Goal: Task Accomplishment & Management: Use online tool/utility

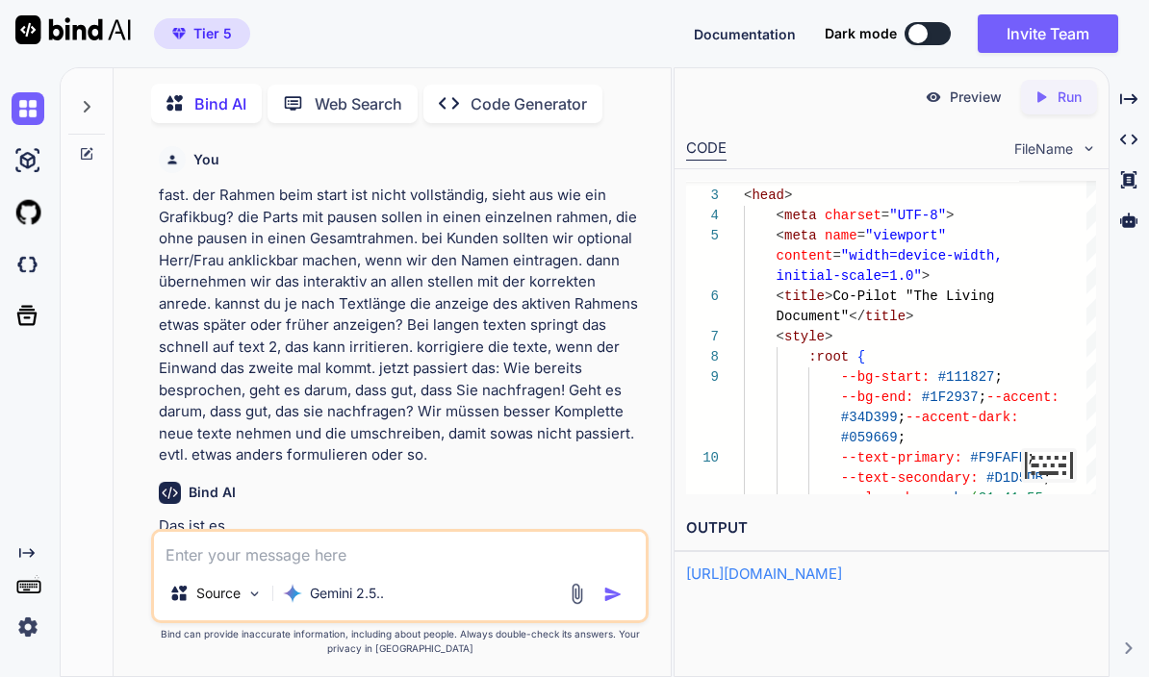
scroll to position [125184, 0]
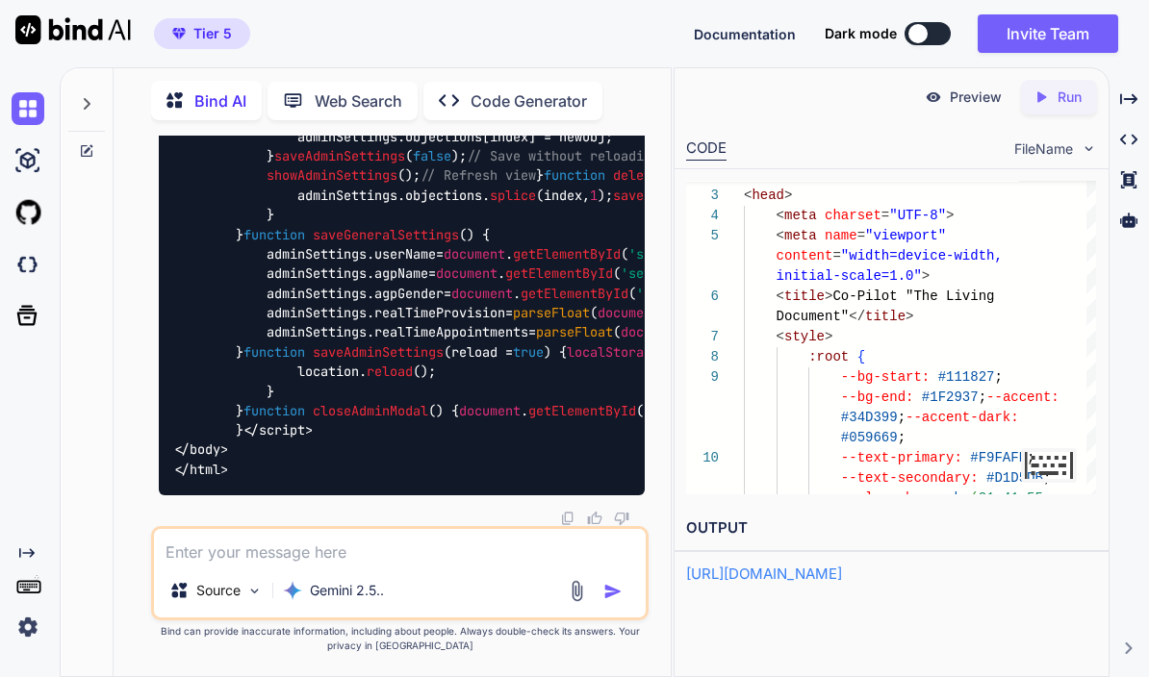
click at [81, 96] on icon at bounding box center [86, 103] width 15 height 15
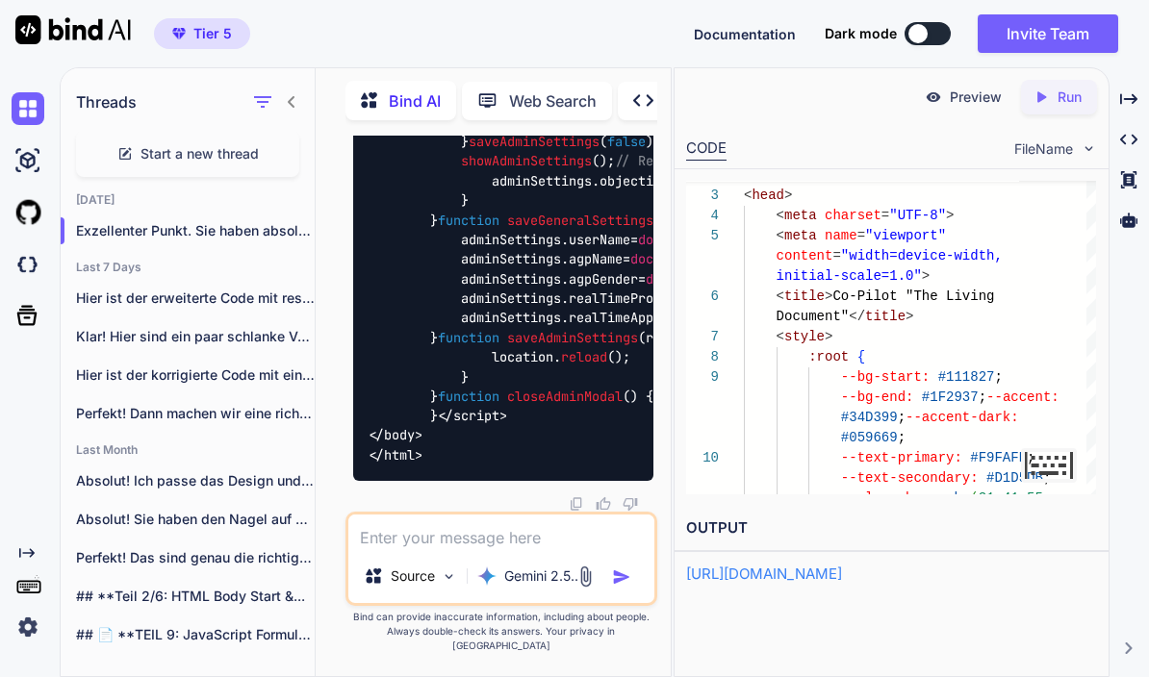
scroll to position [124825, 0]
click at [213, 144] on span "Start a new thread" at bounding box center [199, 153] width 118 height 19
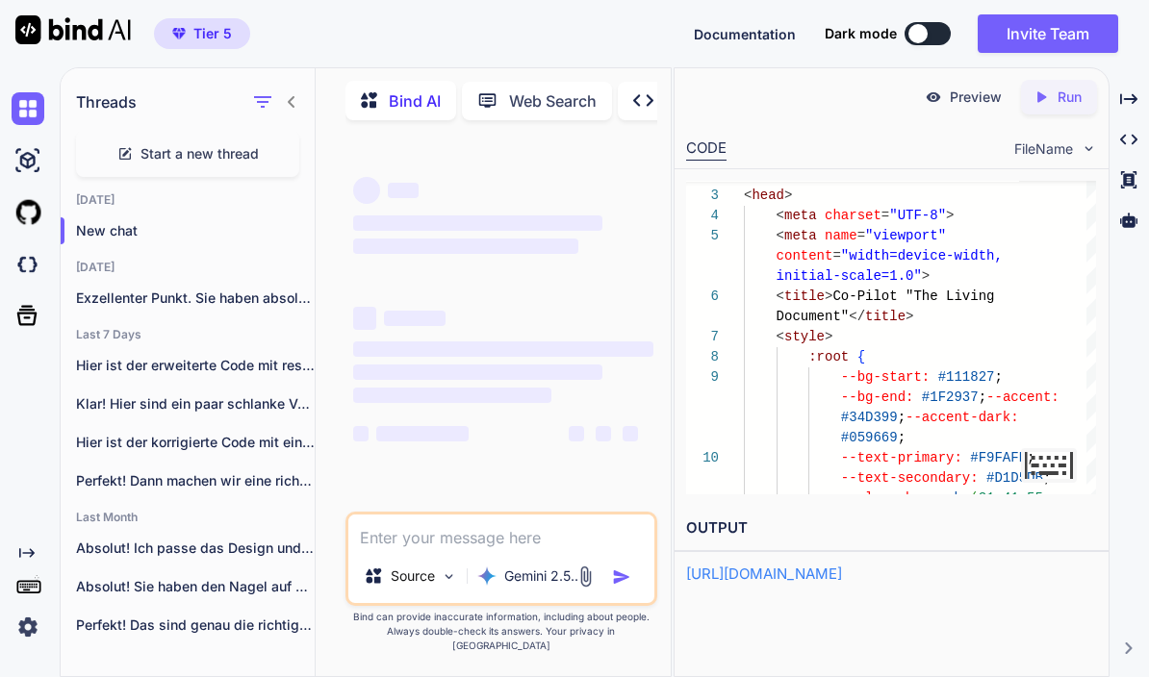
type textarea "x"
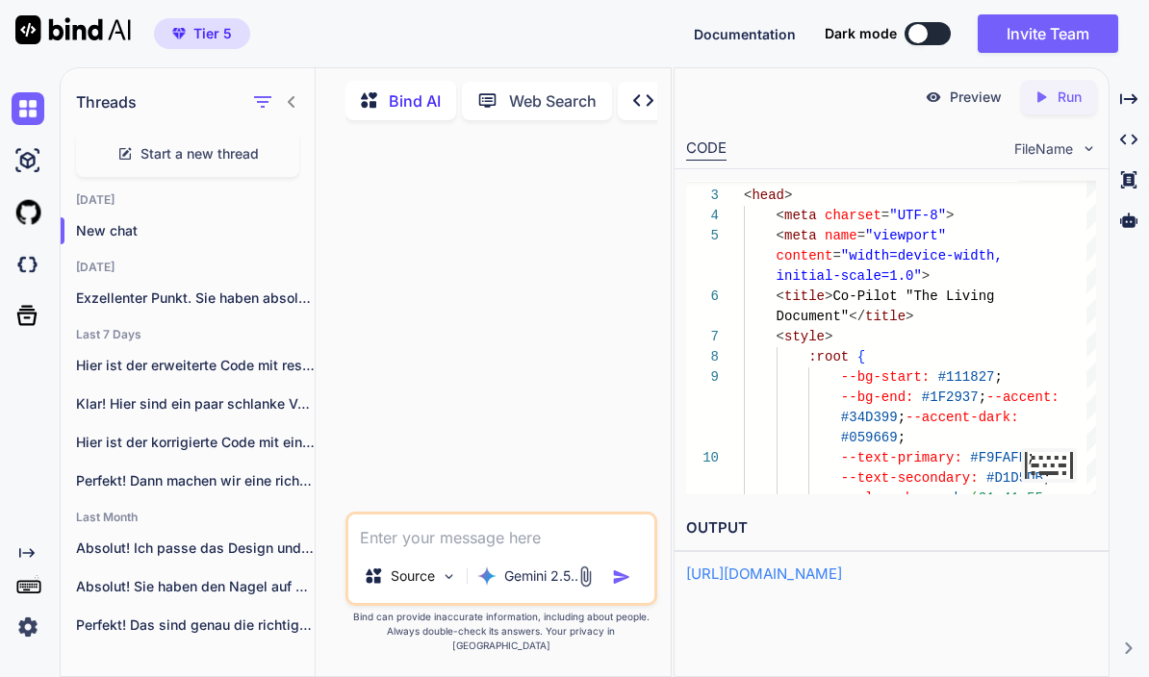
click at [448, 549] on textarea at bounding box center [501, 532] width 306 height 35
click at [630, 484] on div at bounding box center [503, 324] width 308 height 376
click at [584, 588] on img at bounding box center [585, 577] width 22 height 22
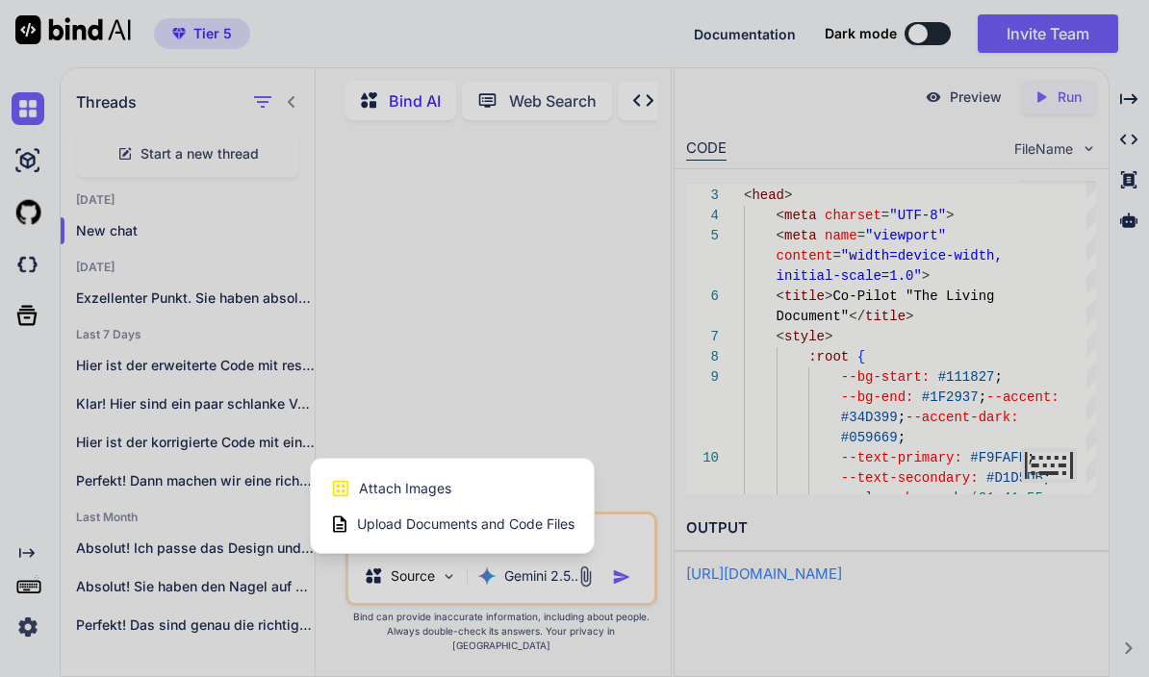
click at [503, 534] on span "Upload Documents and Code Files" at bounding box center [465, 524] width 217 height 19
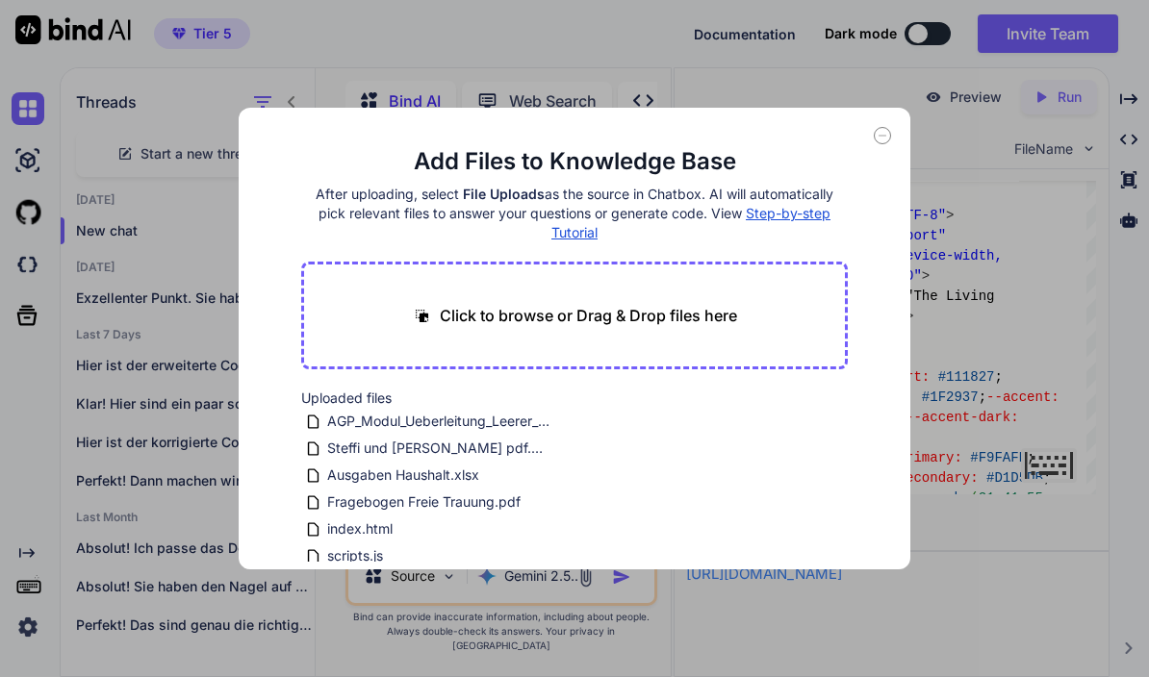
click at [626, 325] on p "Click to browse or Drag & Drop files here" at bounding box center [588, 315] width 297 height 23
type input "C:\fakepath\AGP_Datenblatt_OS_Stand_31AUG2025.xlsx"
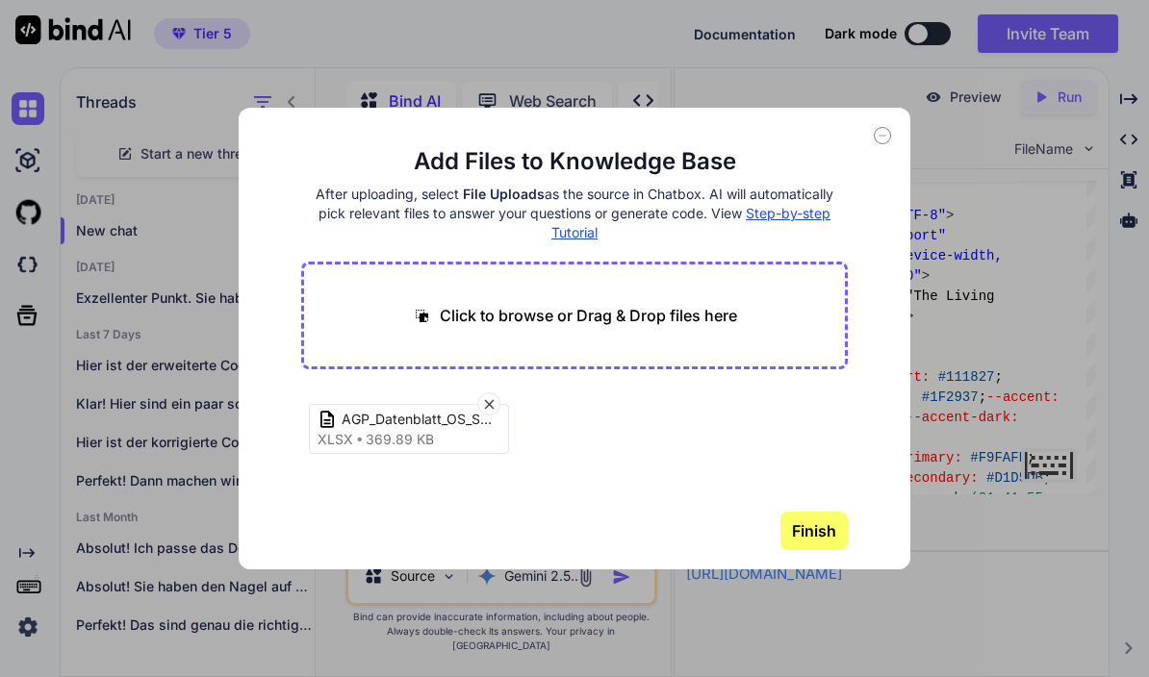
click at [824, 531] on button "Finish" at bounding box center [813, 531] width 67 height 38
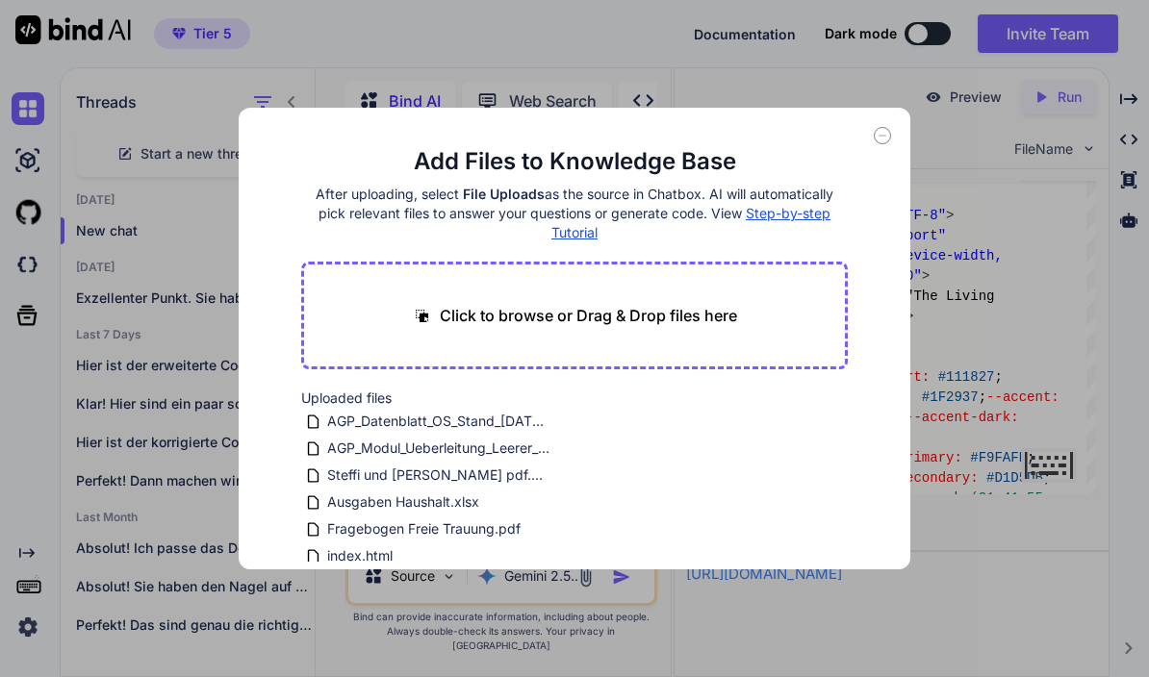
click at [884, 142] on icon at bounding box center [882, 135] width 17 height 17
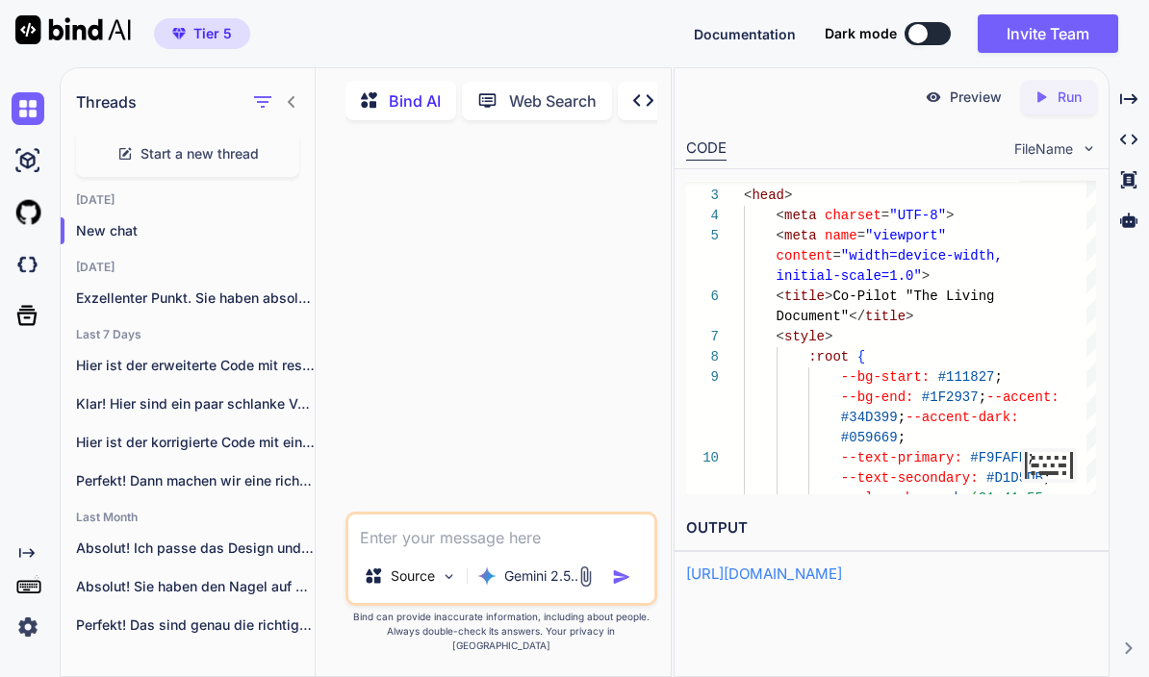
click at [507, 545] on textarea at bounding box center [501, 532] width 306 height 35
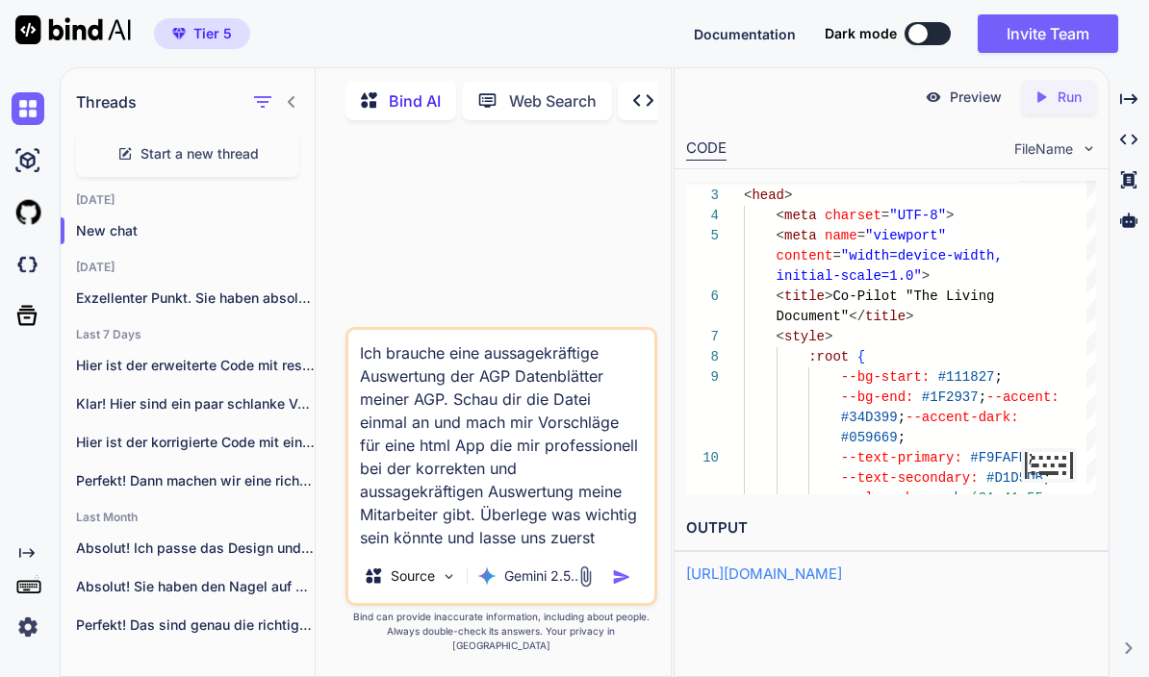
scroll to position [2, 0]
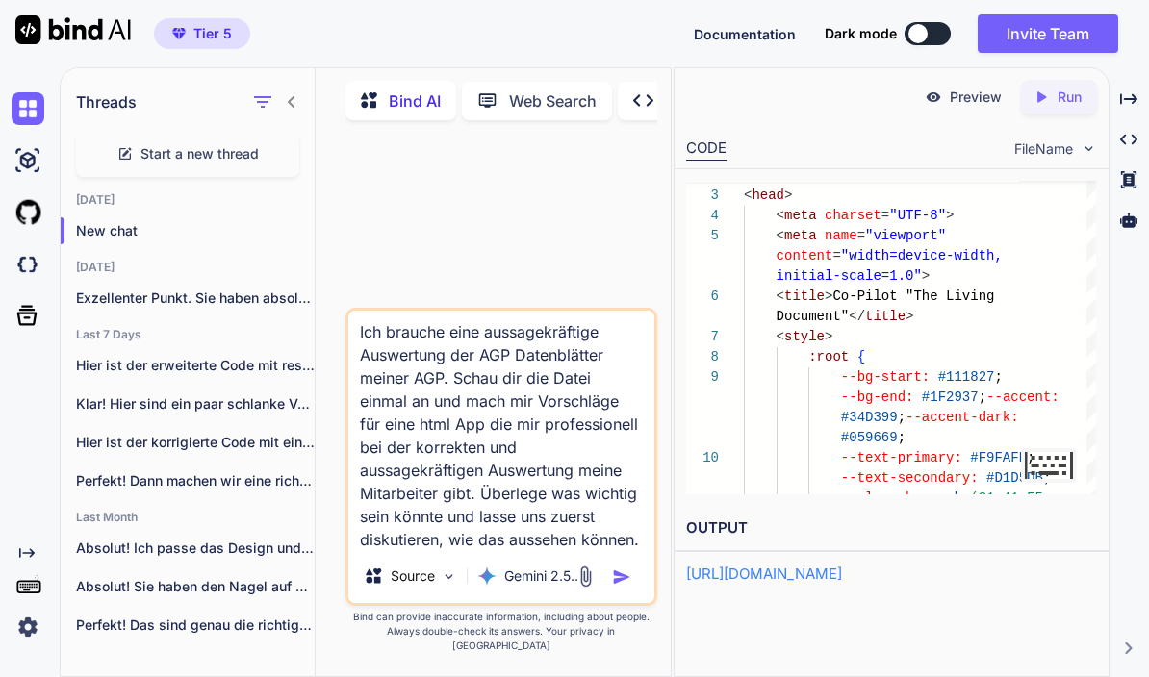
type textarea "Ich brauche eine aussagekräftige Auswertung der AGP Datenblätter meiner AGP. Sc…"
click at [613, 587] on img "button" at bounding box center [621, 577] width 19 height 19
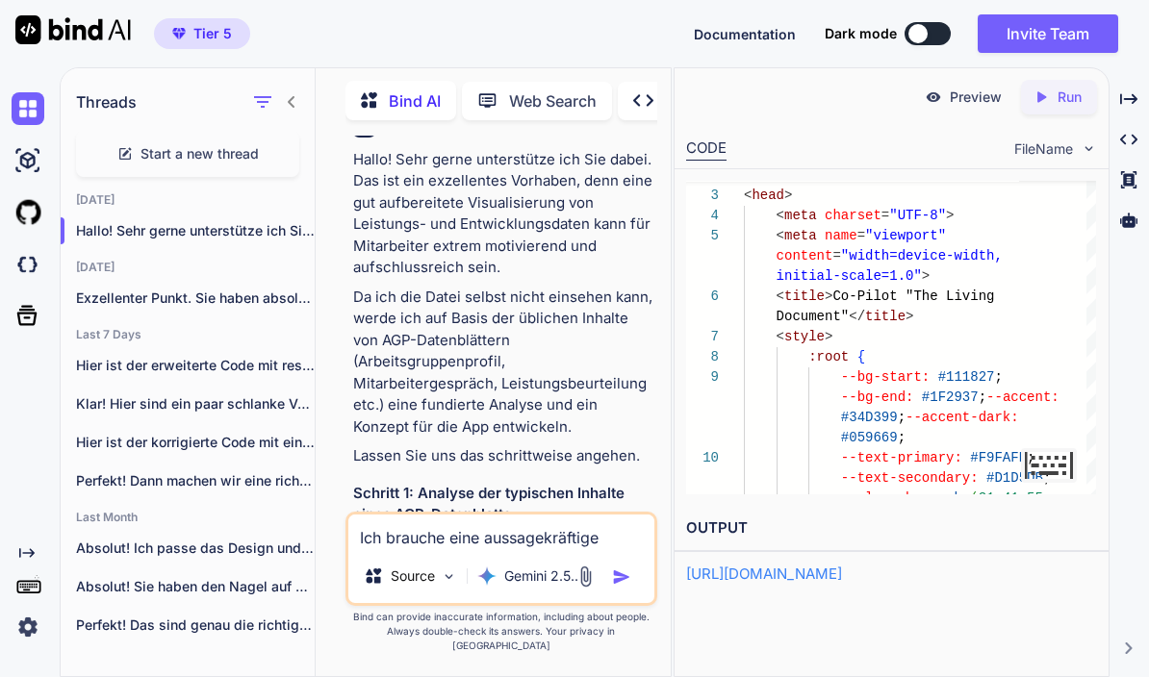
scroll to position [277, 0]
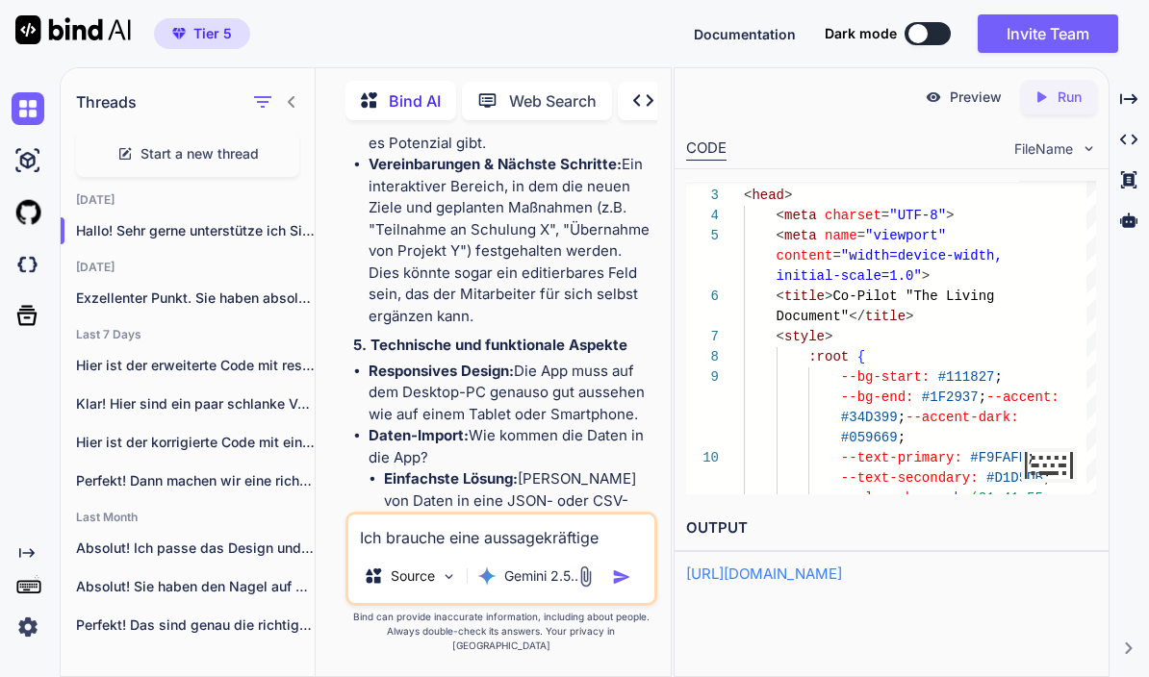
click at [528, 549] on textarea "Ich brauche eine aussagekräftige Auswertung der AGP Datenblätter meiner AGP. Sc…" at bounding box center [501, 532] width 306 height 35
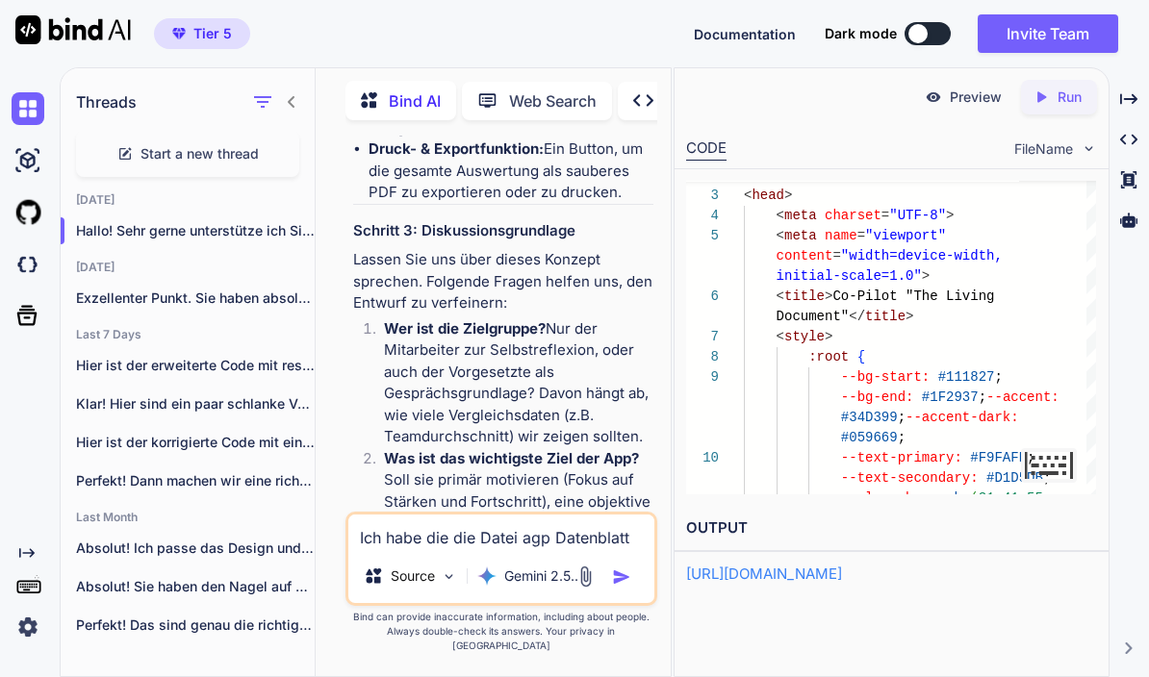
scroll to position [4705, 0]
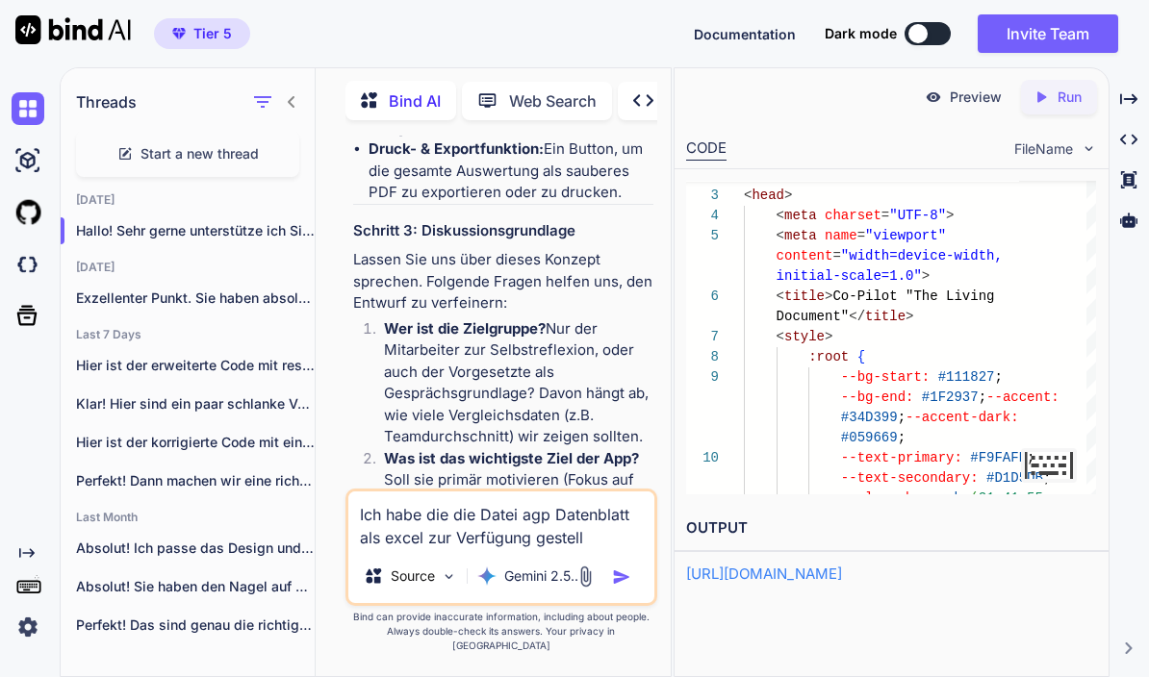
type textarea "Ich habe die die Datei agp Datenblatt als excel zur Verfügung gestellt"
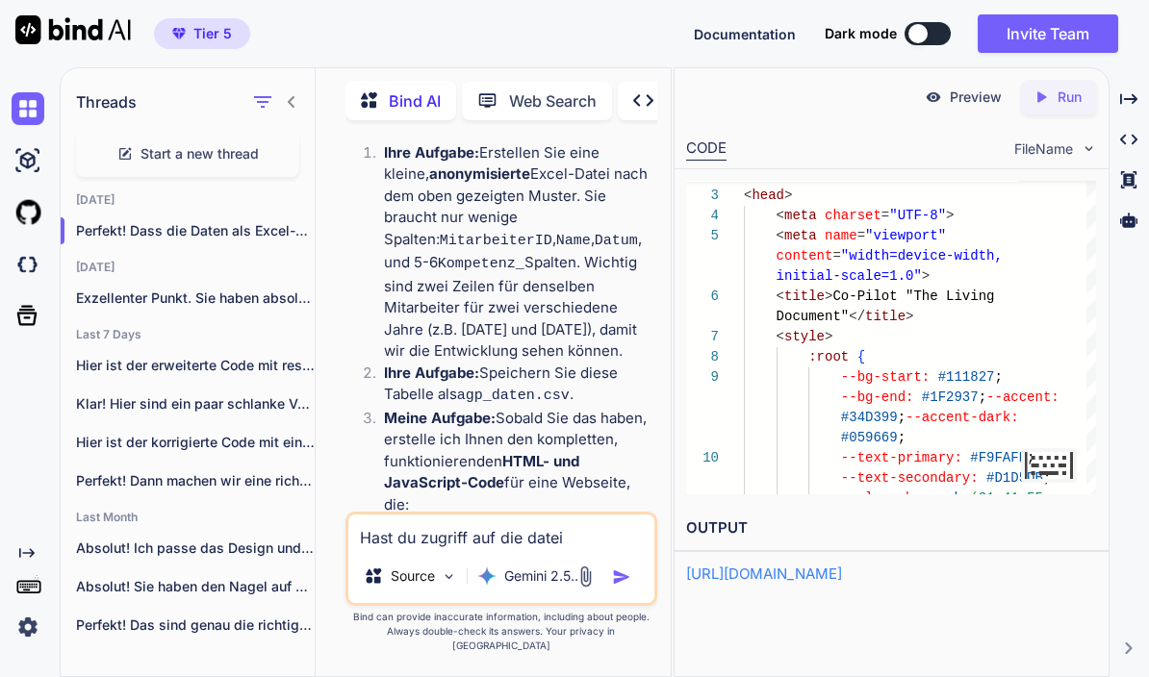
scroll to position [9392, 0]
click at [507, 549] on textarea "Hast du zugriff auf die datei" at bounding box center [501, 532] width 306 height 35
click at [581, 588] on img at bounding box center [585, 577] width 22 height 22
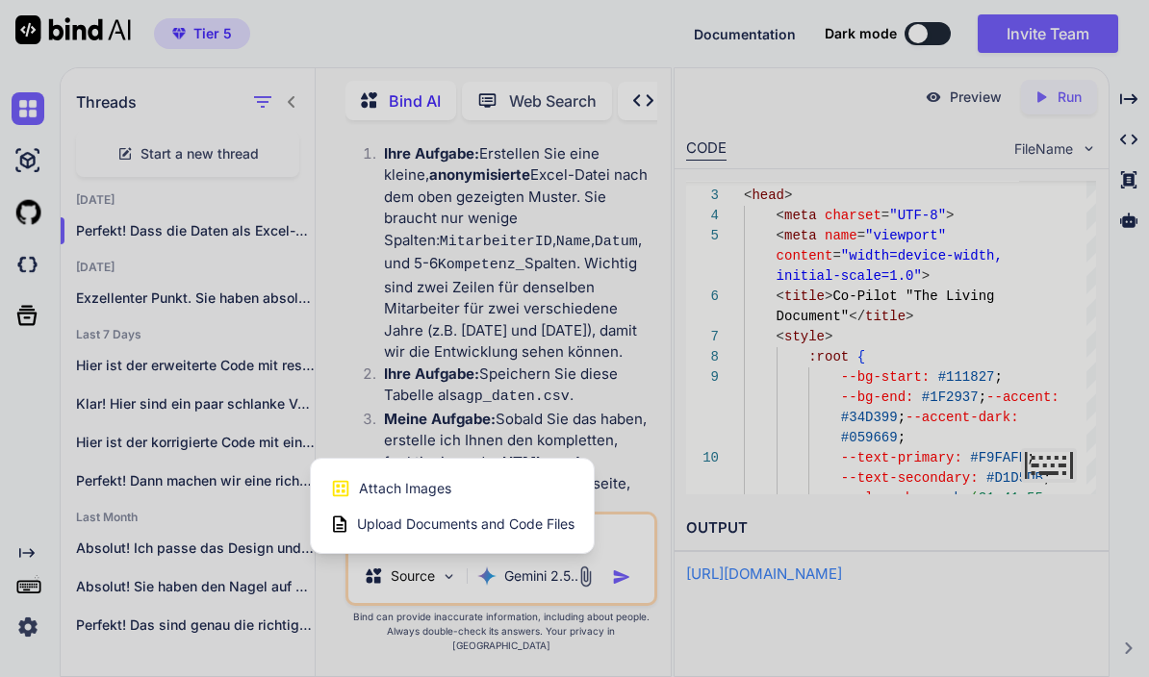
click at [472, 542] on div "Upload Documents and Code Files" at bounding box center [452, 524] width 244 height 35
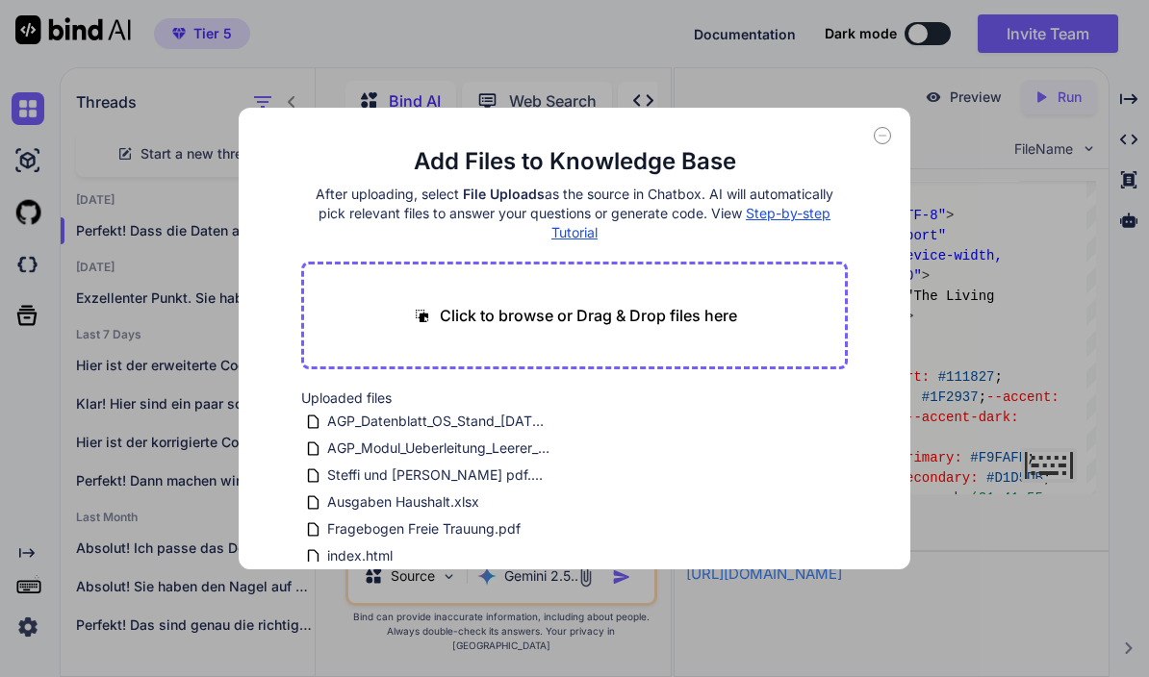
click at [940, 520] on div "Add Files to Knowledge Base After uploading, select File Uploads as the source …" at bounding box center [574, 338] width 1149 height 677
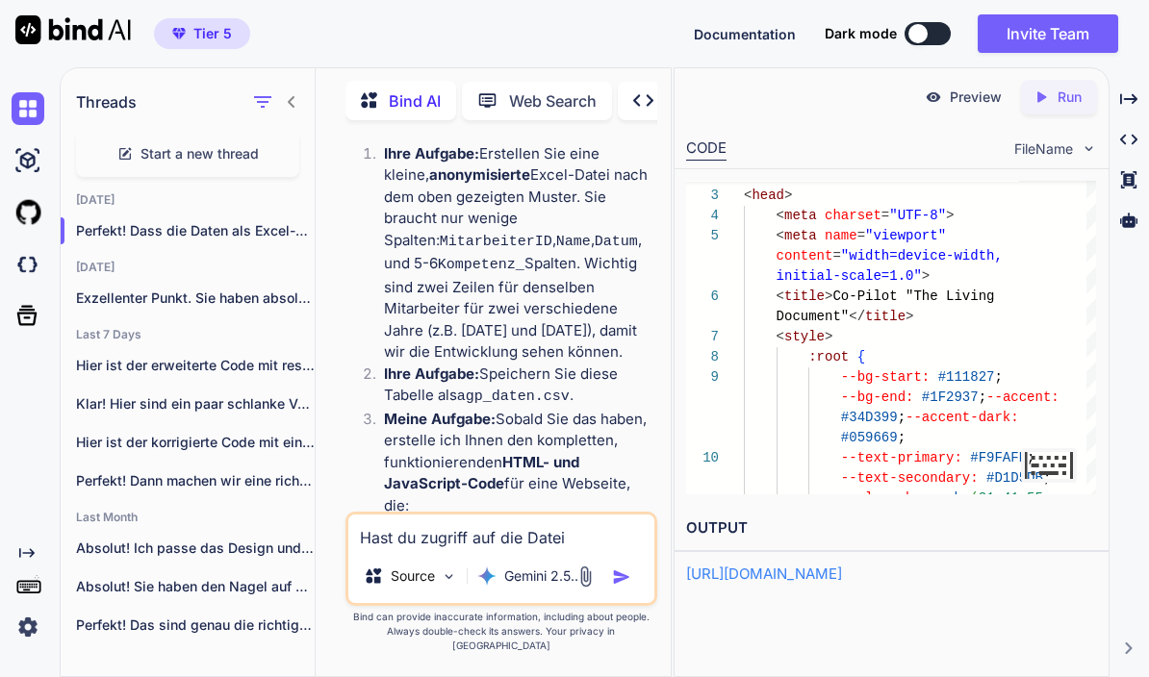
click at [581, 549] on textarea "Hast du zugriff auf die Datei" at bounding box center [501, 532] width 306 height 35
type textarea "Hast du zugriff auf die Datei AGP Datenblatt?"
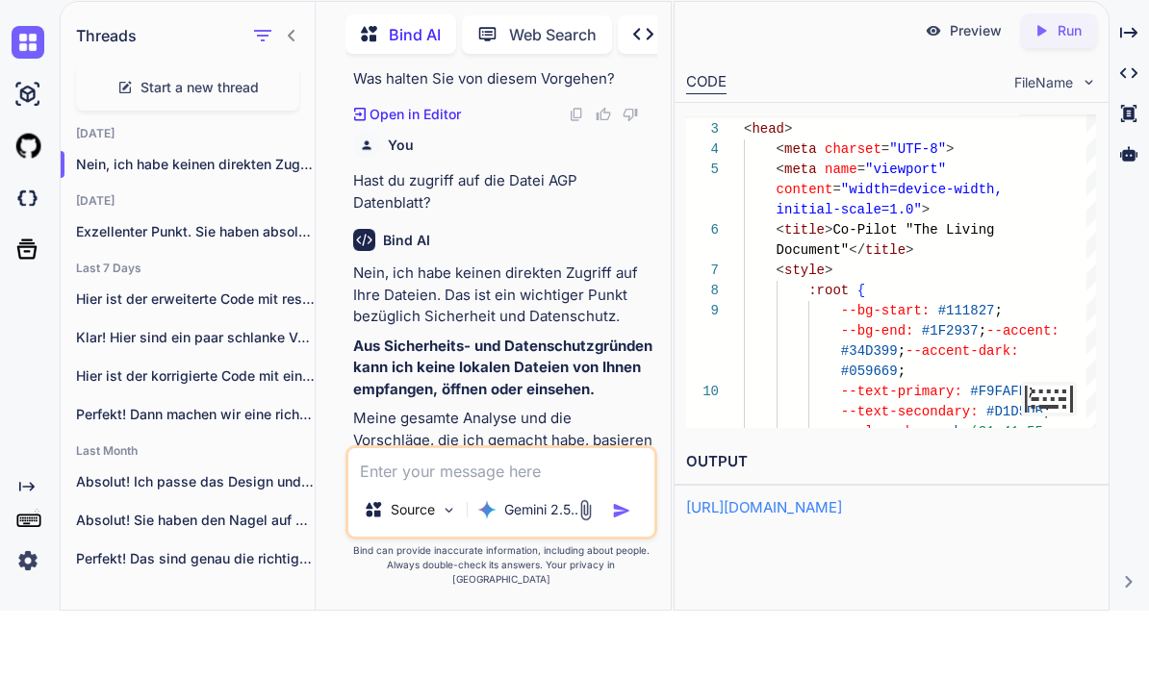
scroll to position [10028, 0]
click at [581, 566] on img at bounding box center [585, 577] width 22 height 22
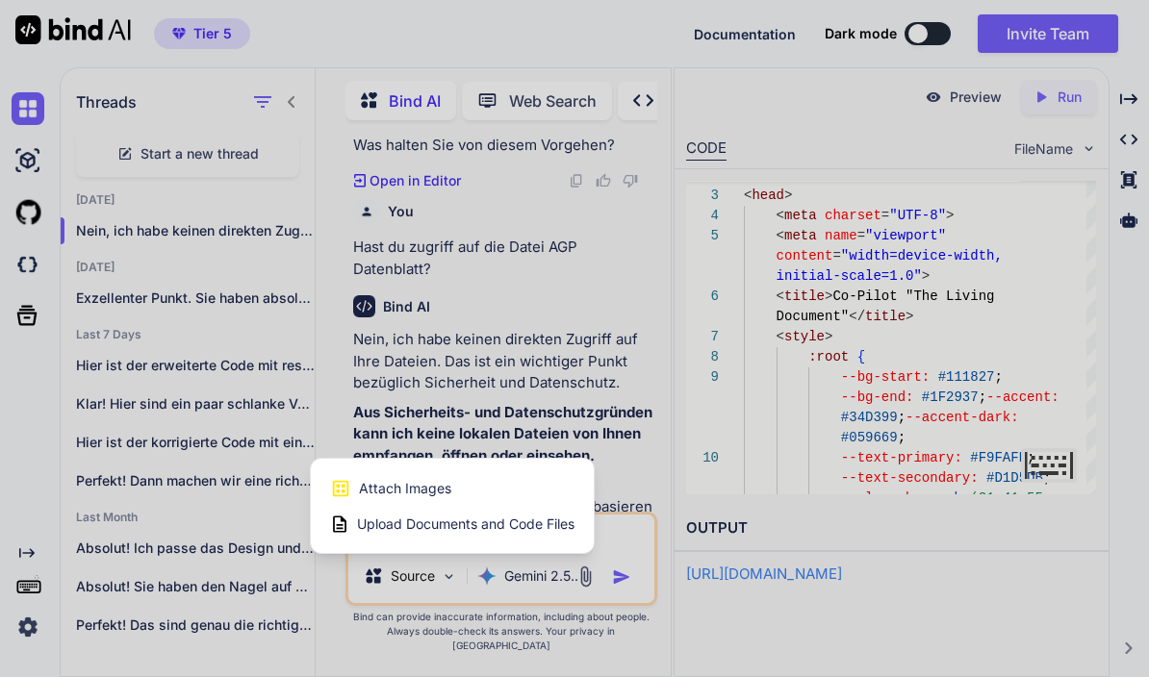
click at [500, 542] on div "Upload Documents and Code Files" at bounding box center [452, 524] width 244 height 35
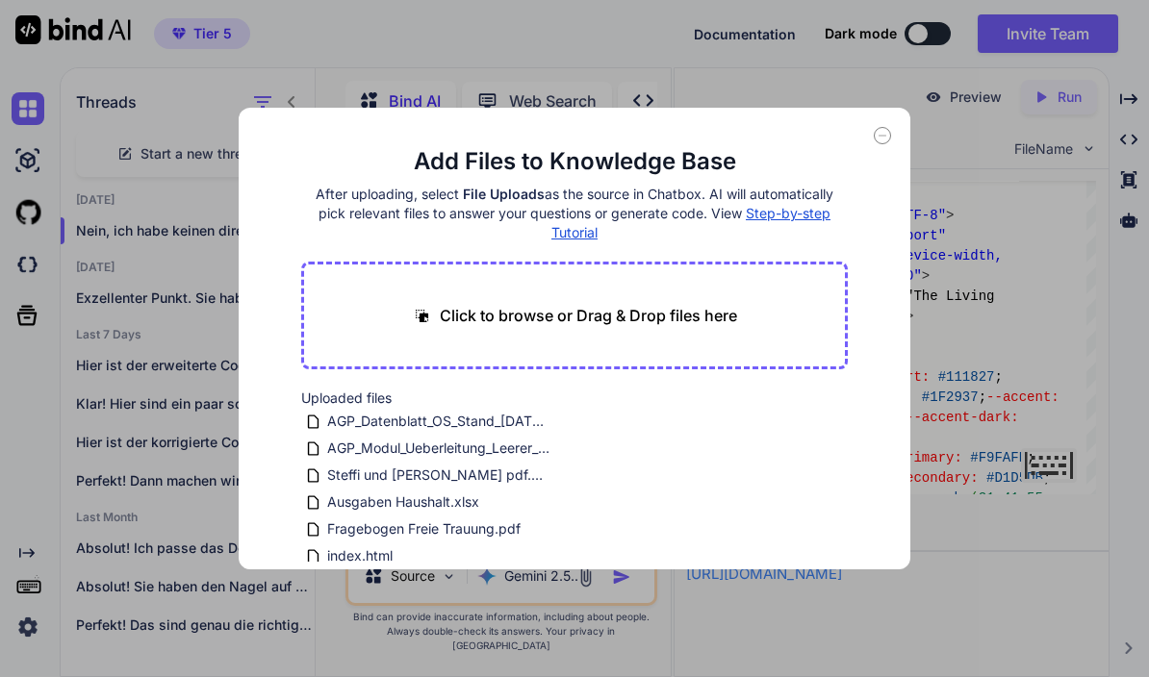
click at [884, 142] on icon at bounding box center [882, 135] width 17 height 17
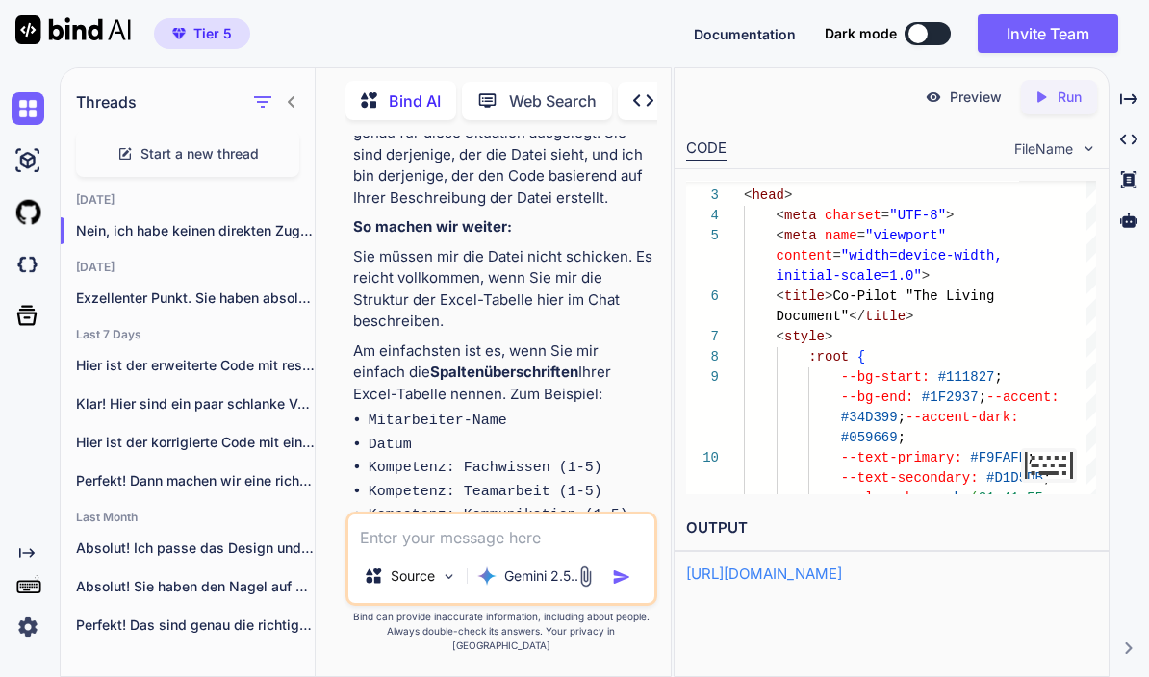
scroll to position [10611, 0]
click at [646, 90] on icon "Created with Pixso." at bounding box center [643, 100] width 20 height 20
click at [638, 90] on icon "Created with Pixso." at bounding box center [643, 100] width 20 height 20
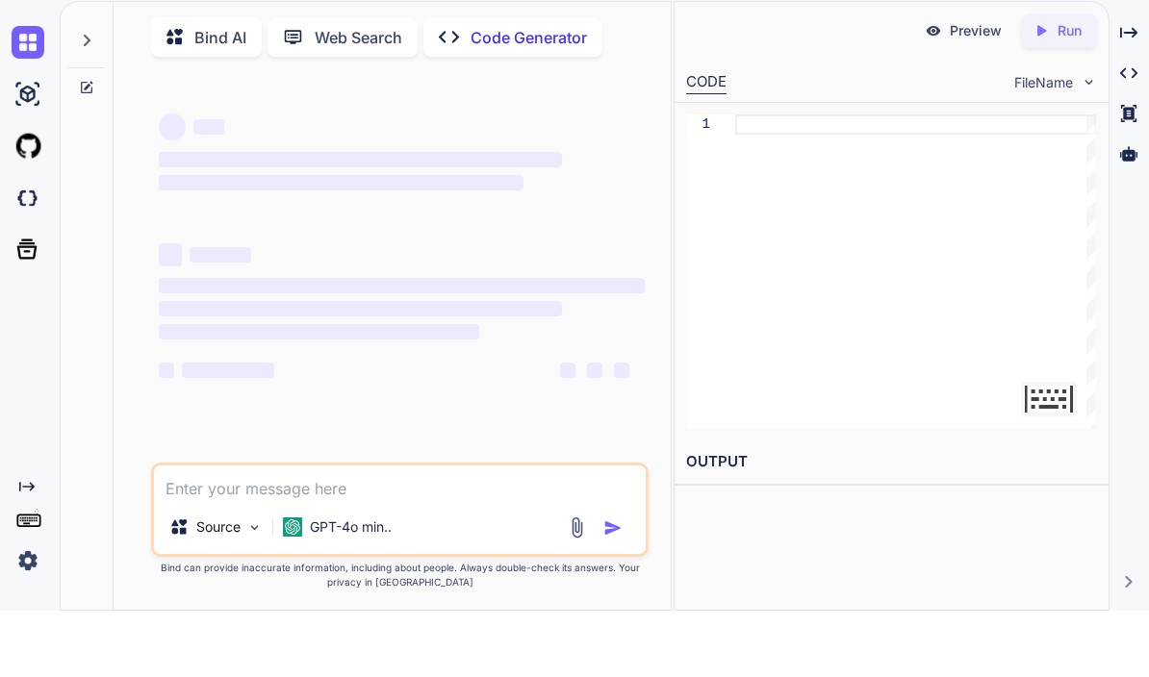
type textarea "x"
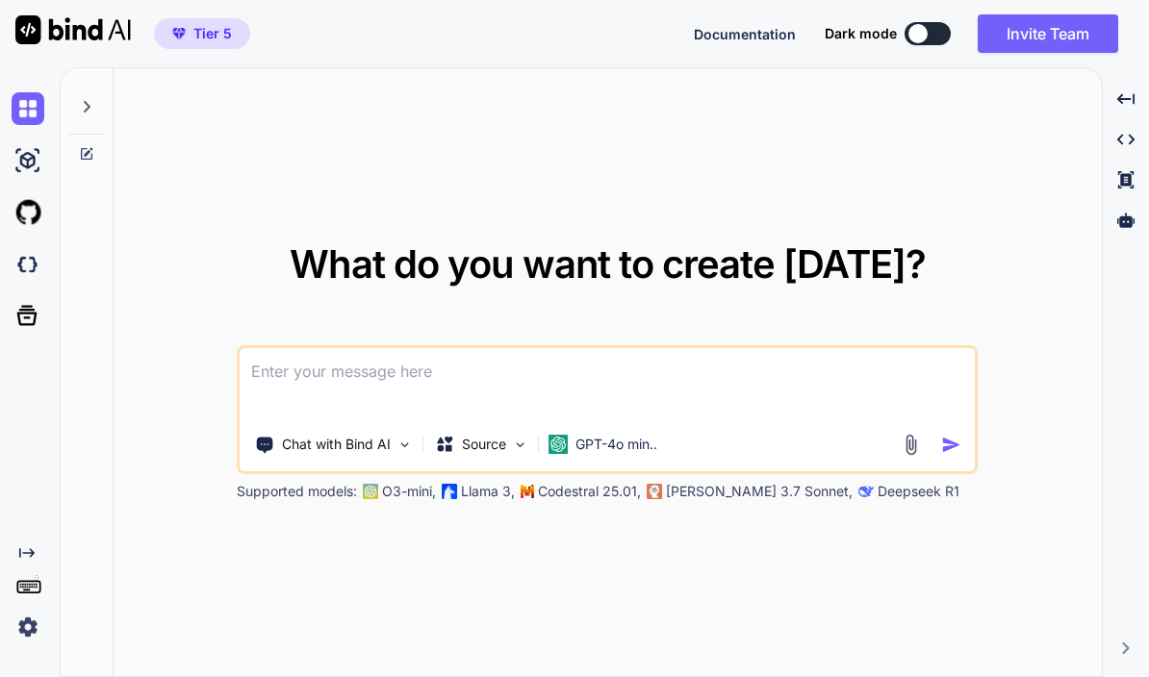
click at [89, 111] on icon at bounding box center [86, 106] width 15 height 15
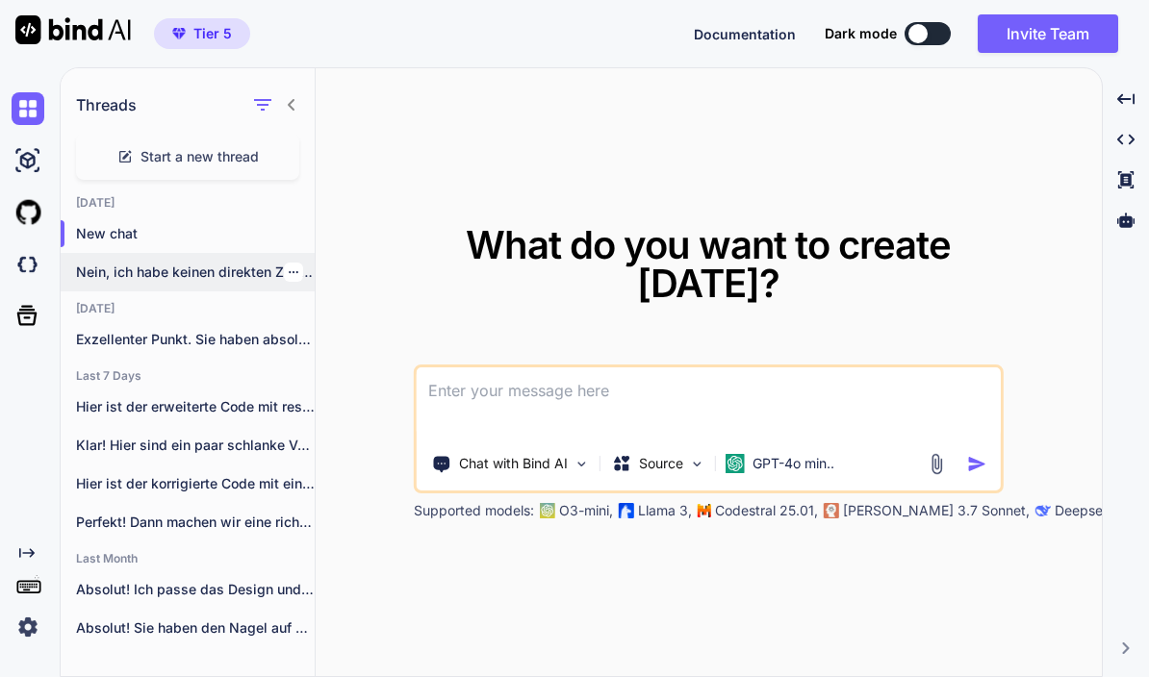
click at [223, 271] on p "Nein, ich habe keinen direkten Zugriff auf..." at bounding box center [195, 272] width 239 height 19
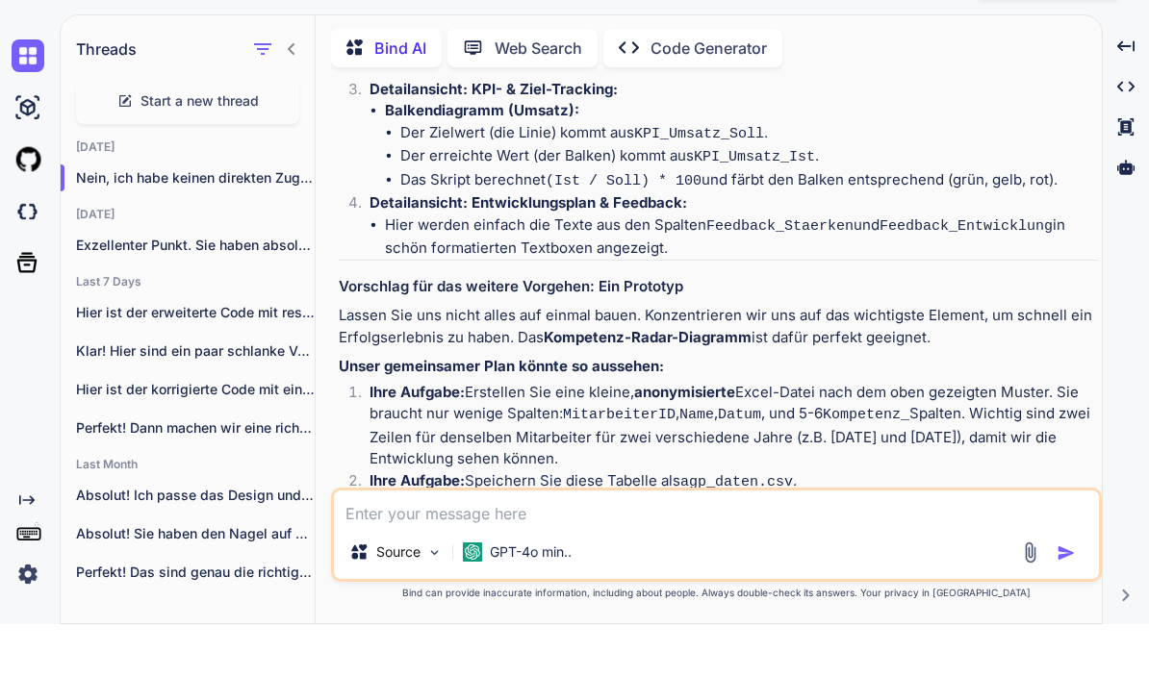
scroll to position [5235, 0]
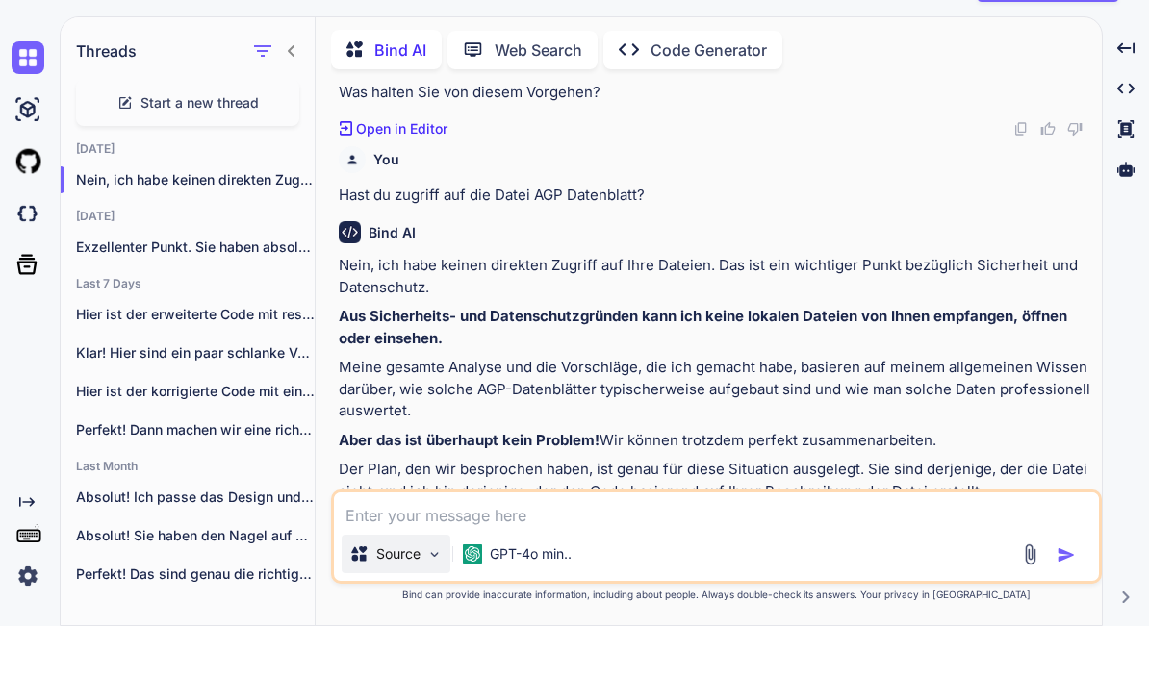
click at [427, 597] on img at bounding box center [434, 605] width 16 height 16
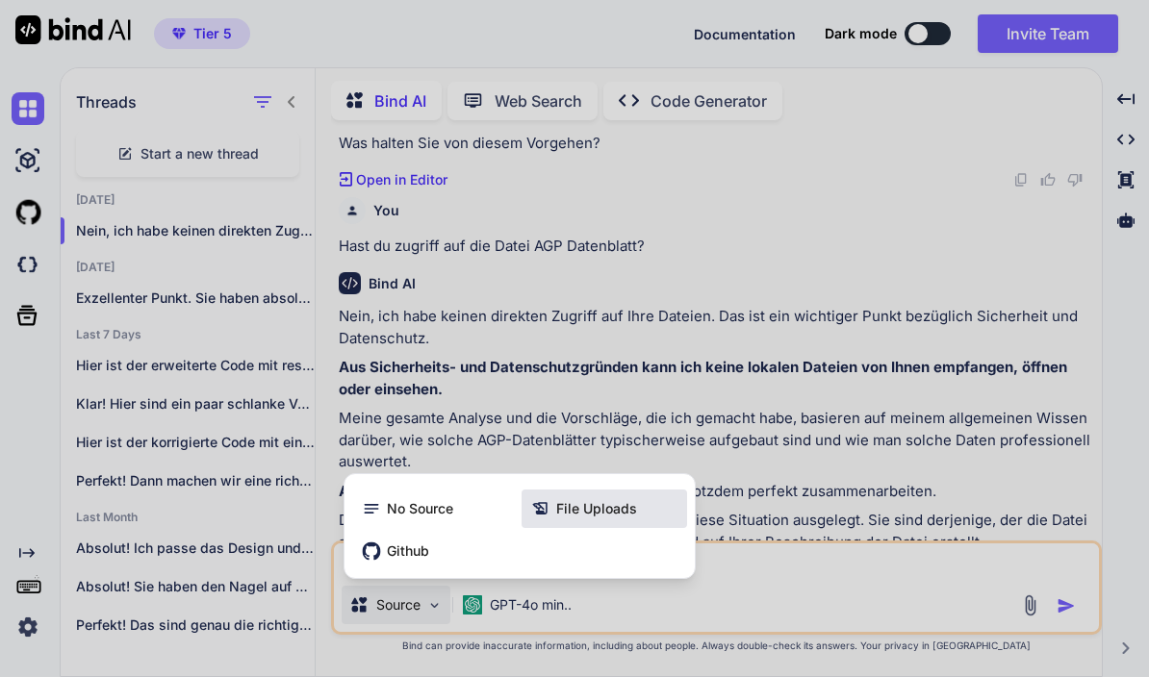
click at [586, 514] on span "File Uploads" at bounding box center [596, 508] width 81 height 19
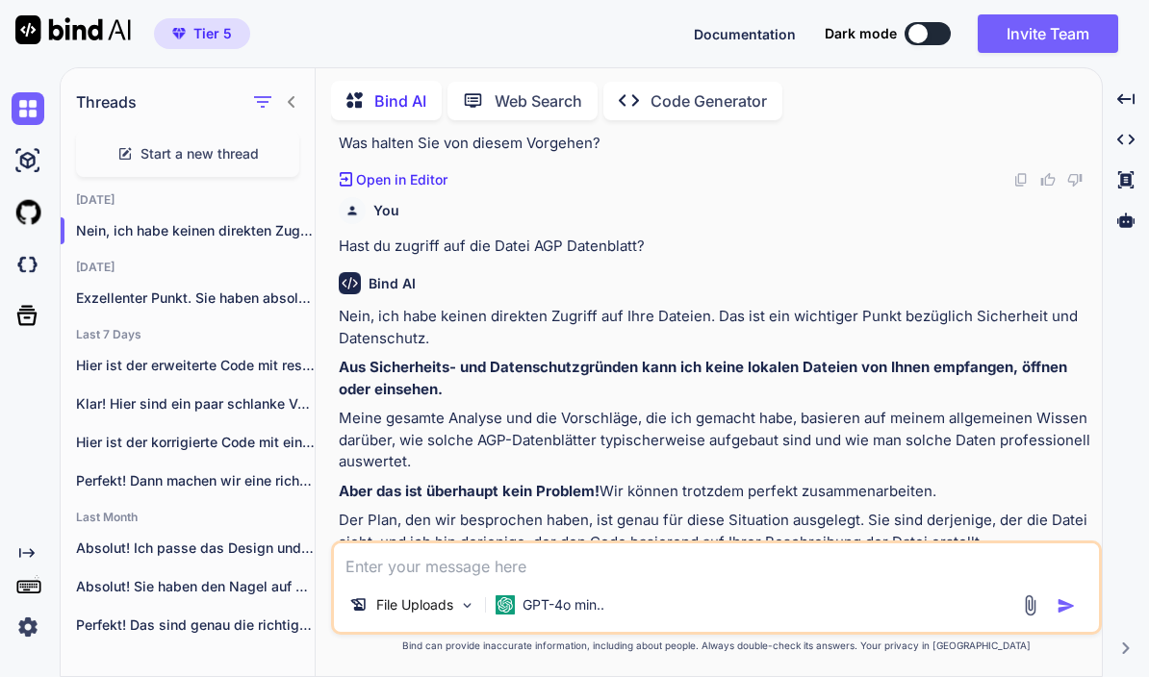
click at [535, 565] on textarea at bounding box center [716, 561] width 765 height 35
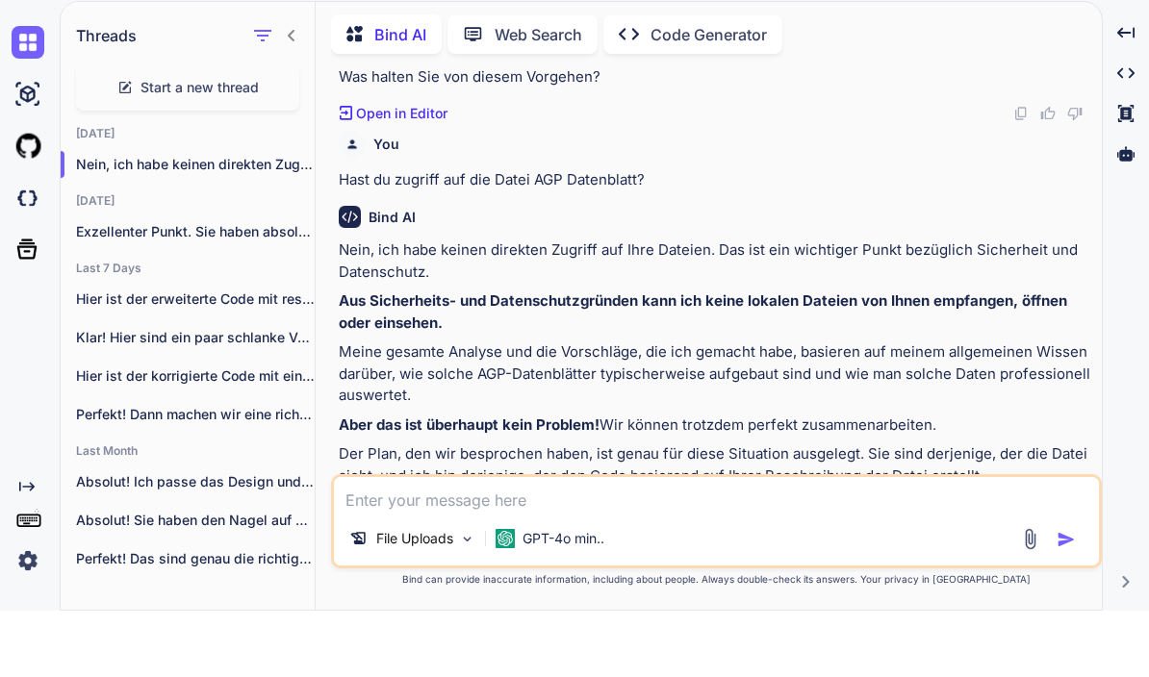
type textarea "x"
type textarea "S"
type textarea "x"
type textarea "Sc"
type textarea "x"
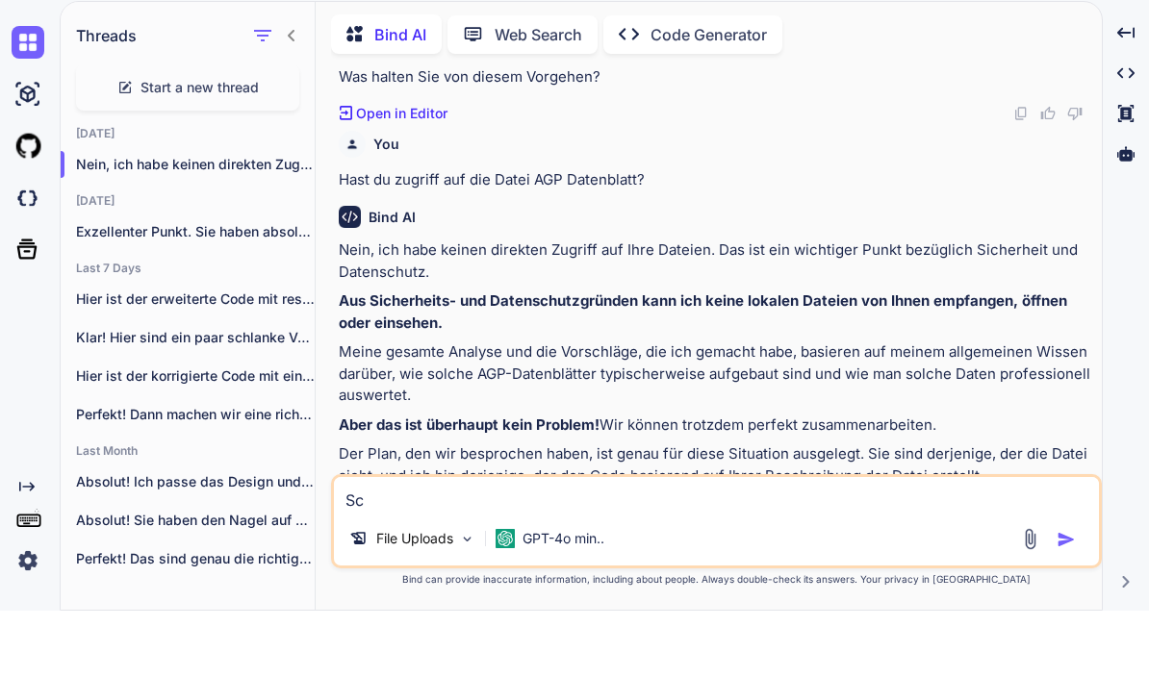
type textarea "Sch"
type textarea "x"
type textarea "Scha"
type textarea "x"
type textarea "Schau"
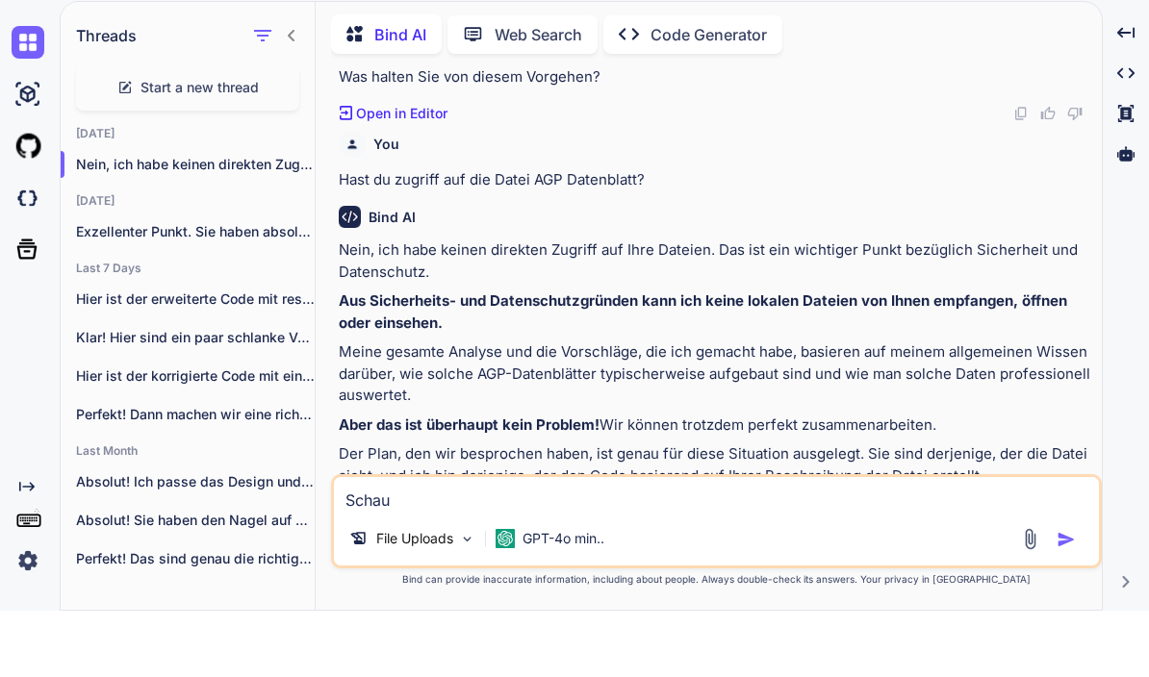
type textarea "x"
type textarea "Schau"
type textarea "x"
type textarea "Schau d"
type textarea "x"
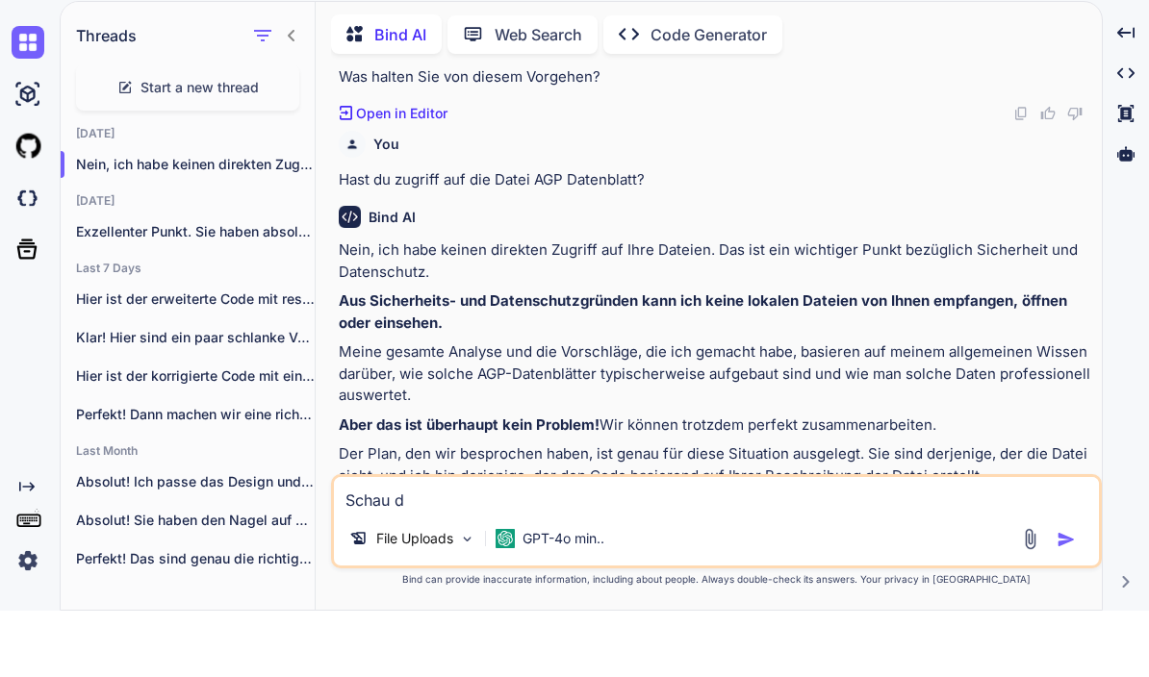
type textarea "Schau di"
type textarea "x"
type textarea "Schau dir"
type textarea "x"
type textarea "Schau dir"
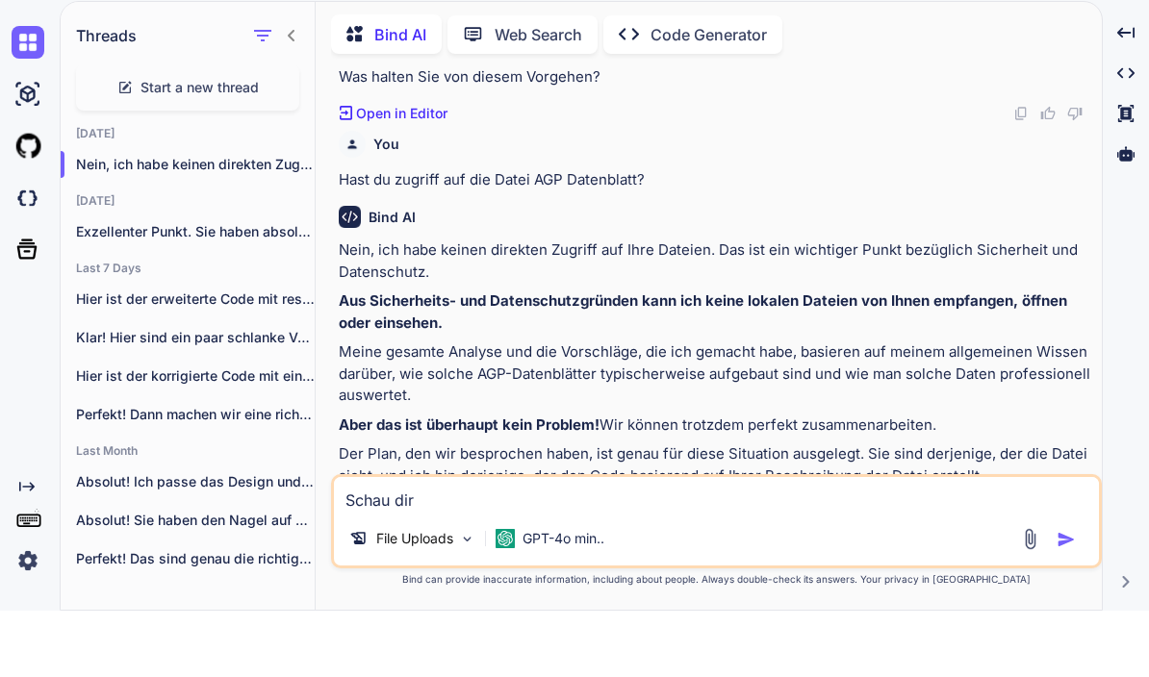
type textarea "x"
type textarea "Schau dir d"
type textarea "x"
type textarea "Schau dir di"
type textarea "x"
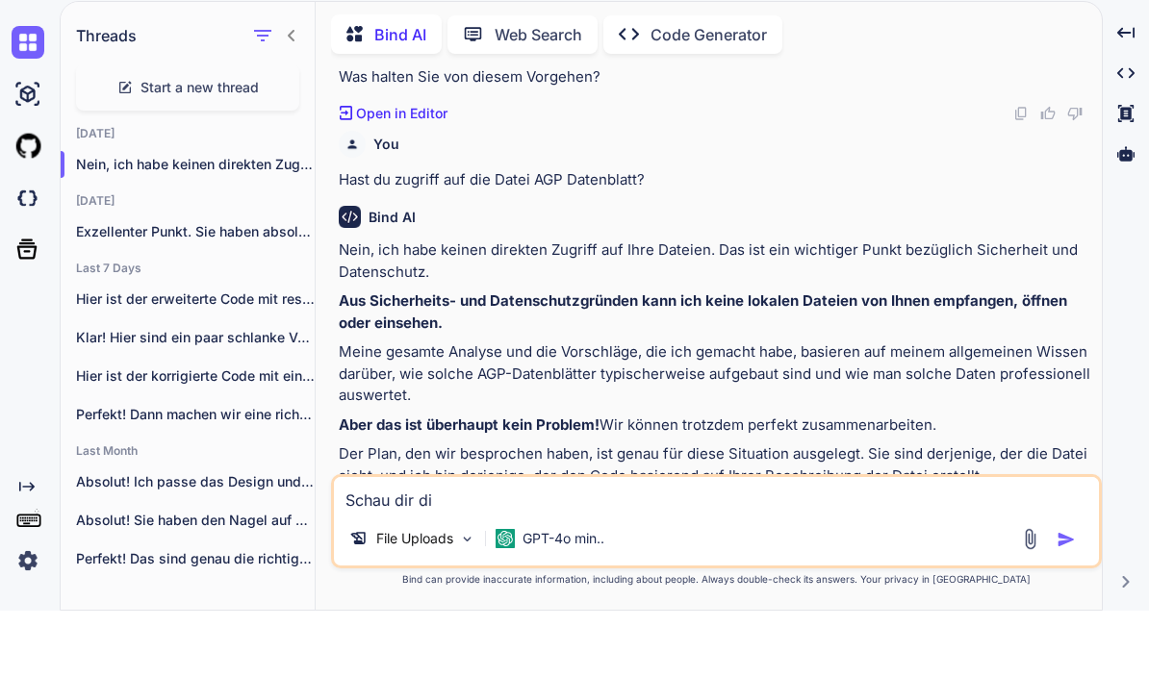
type textarea "Schau dir die"
type textarea "x"
type textarea "Schau dir die"
type textarea "x"
type textarea "Schau dir die d"
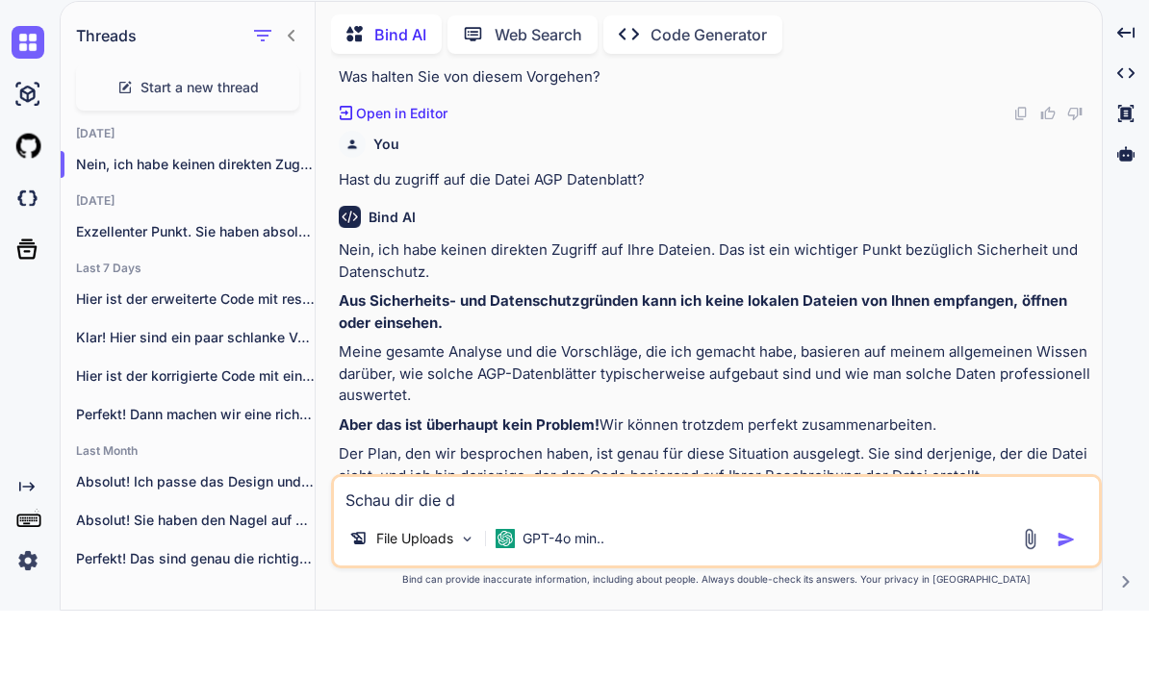
type textarea "x"
type textarea "Schau dir die da"
type textarea "x"
type textarea "Schau dir die dat"
type textarea "x"
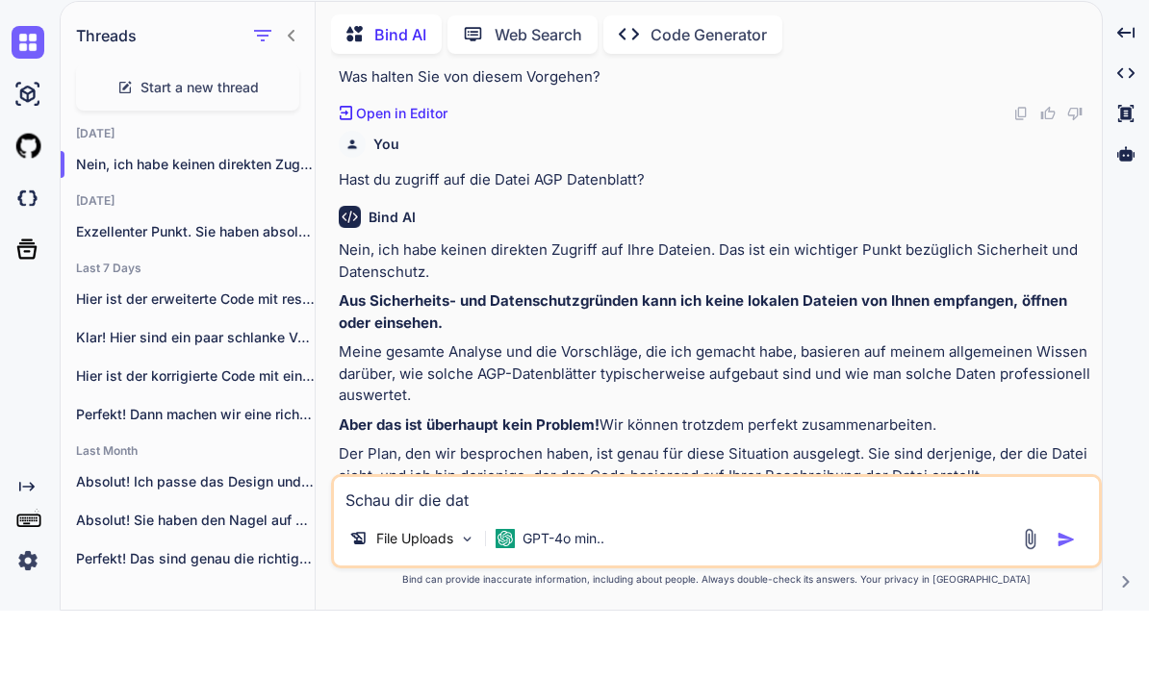
type textarea "Schau dir die date"
type textarea "x"
type textarea "Schau dir die datei"
type textarea "x"
type textarea "Schau dir die Datei"
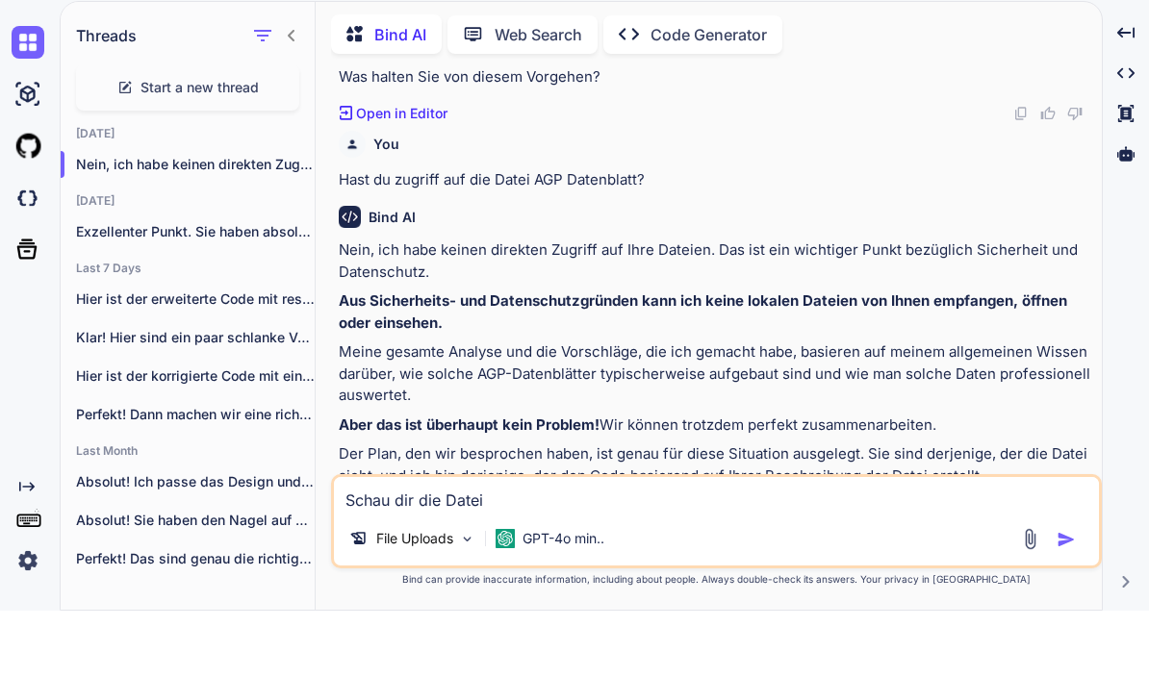
type textarea "x"
type textarea "Schau dir die Datei"
type textarea "x"
type textarea "Schau dir die Datei a"
type textarea "x"
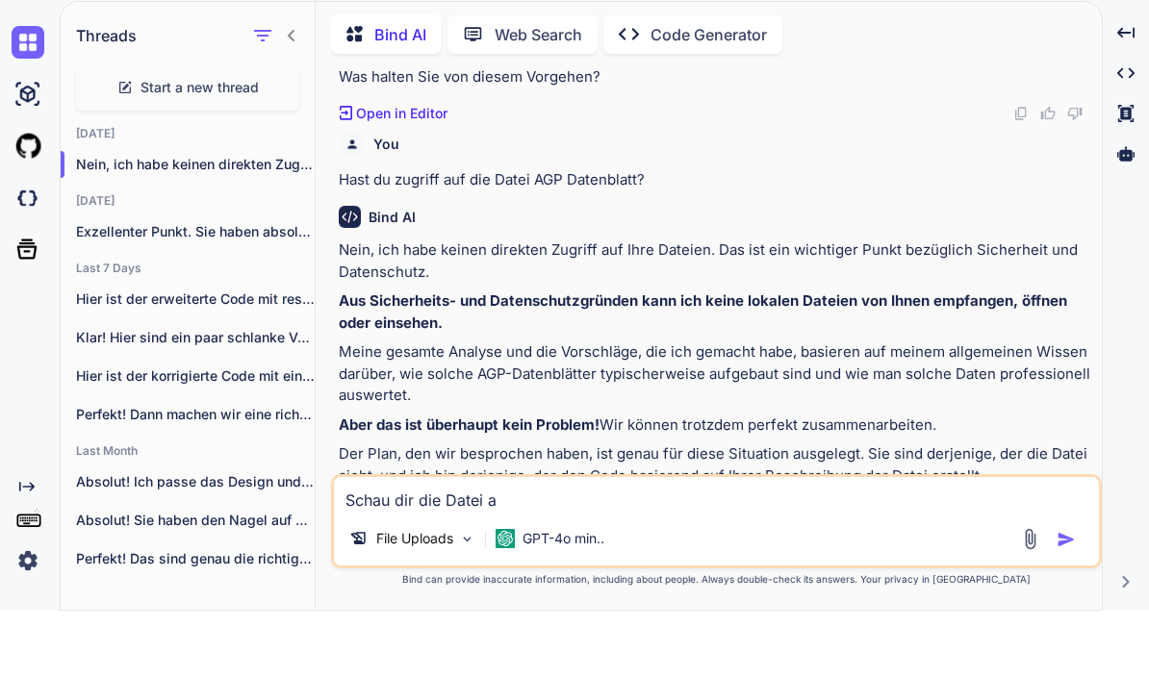
type textarea "Schau dir die Datei ag"
type textarea "x"
type textarea "Schau dir die Datei agp"
type textarea "x"
type textarea "Schau dir die Datei agp"
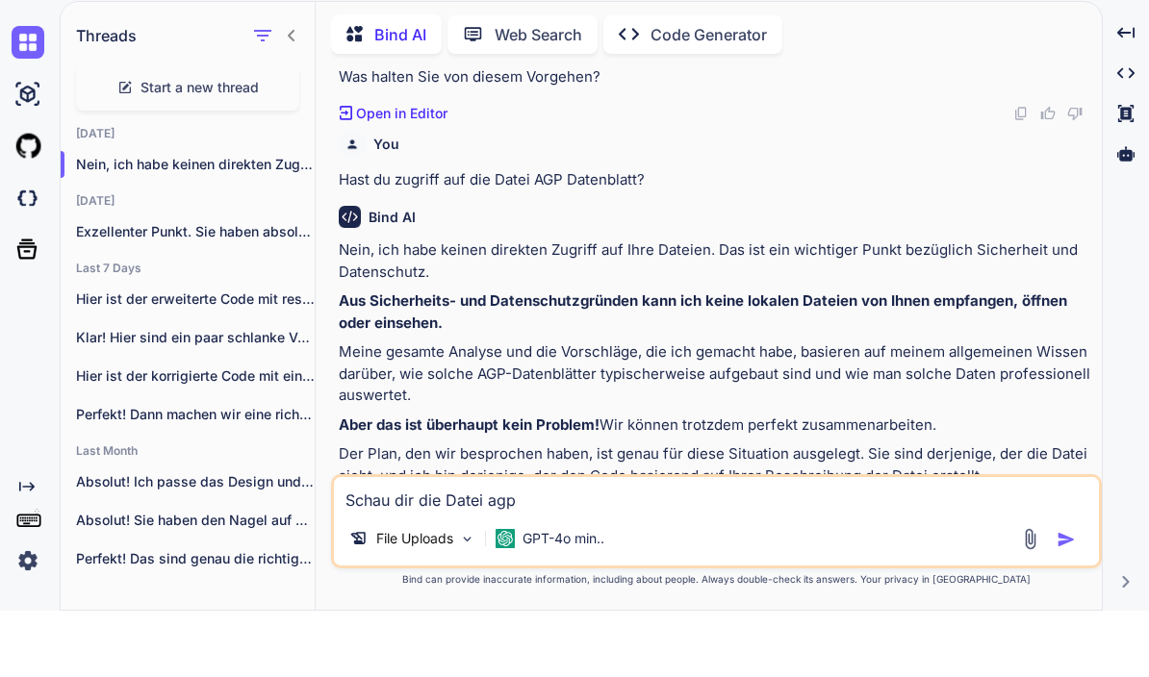
type textarea "x"
type textarea "Schau dir die Datei agp d"
type textarea "x"
type textarea "Schau dir die Datei agp da"
type textarea "x"
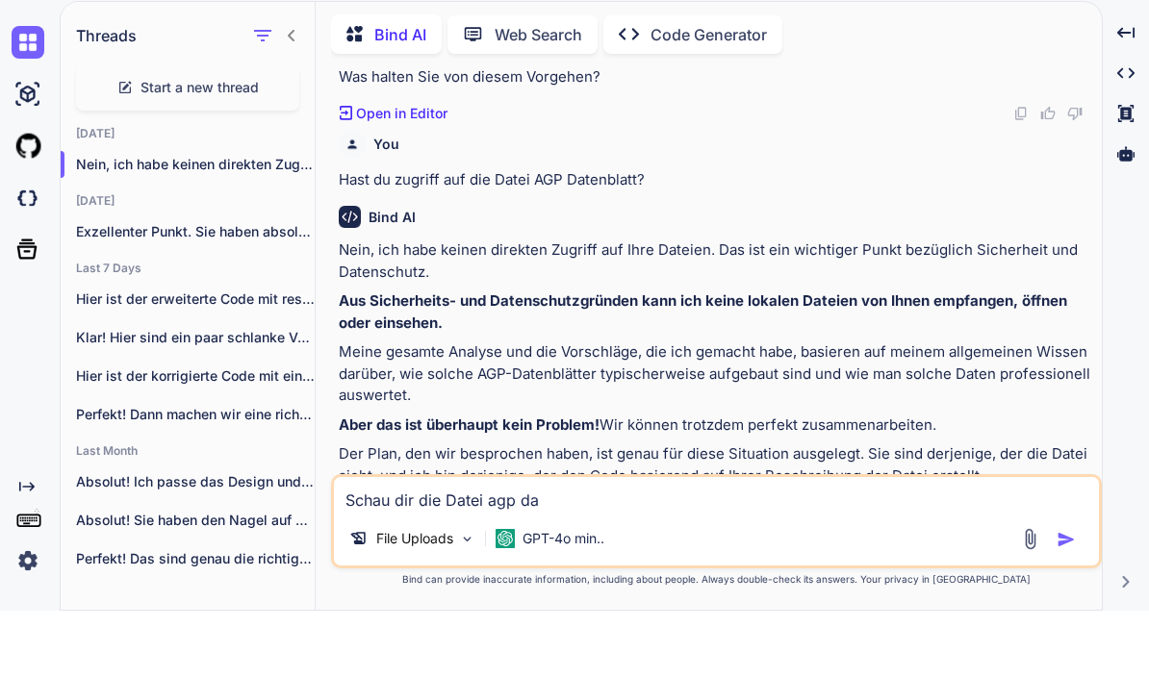
type textarea "Schau dir die Datei agp dat"
type textarea "x"
type textarea "Schau dir die Datei agp date"
type textarea "x"
type textarea "Schau dir die Datei agp daten"
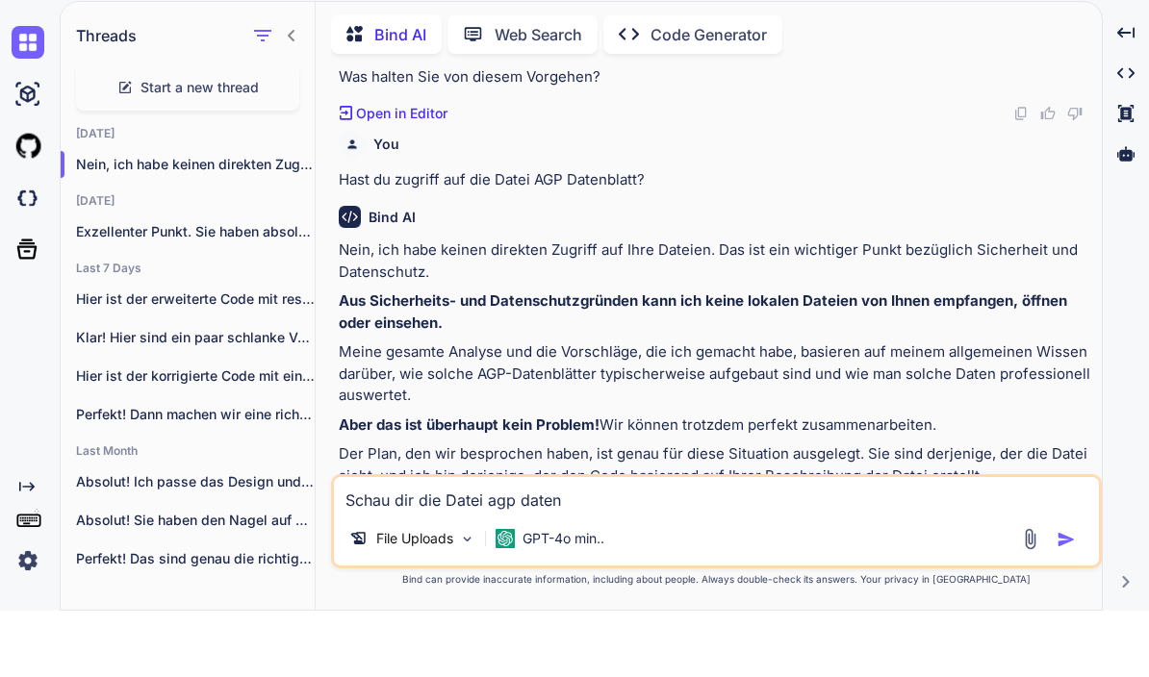
type textarea "x"
type textarea "Schau dir die Datei agp datenb"
type textarea "x"
type textarea "Schau dir die Datei agp datenbl"
type textarea "x"
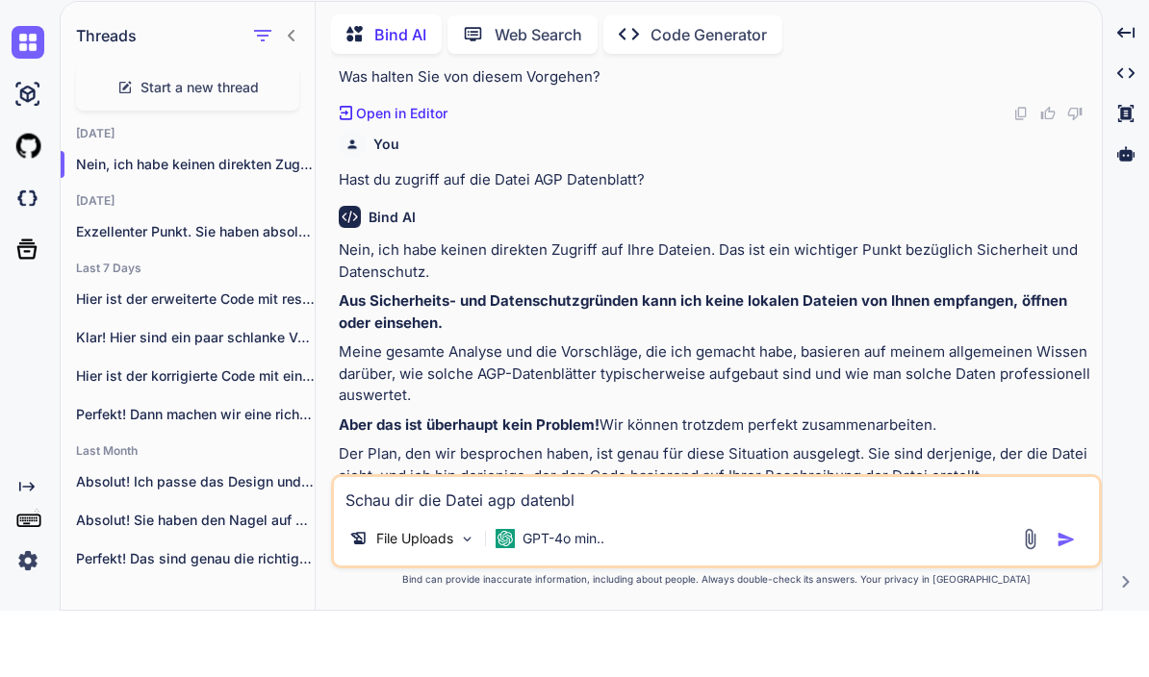
type textarea "Schau dir die Datei agp datenbla"
type textarea "x"
type textarea "Schau dir die Datei agp datenblat"
type textarea "x"
type textarea "Schau dir die Datei agp datenblatt"
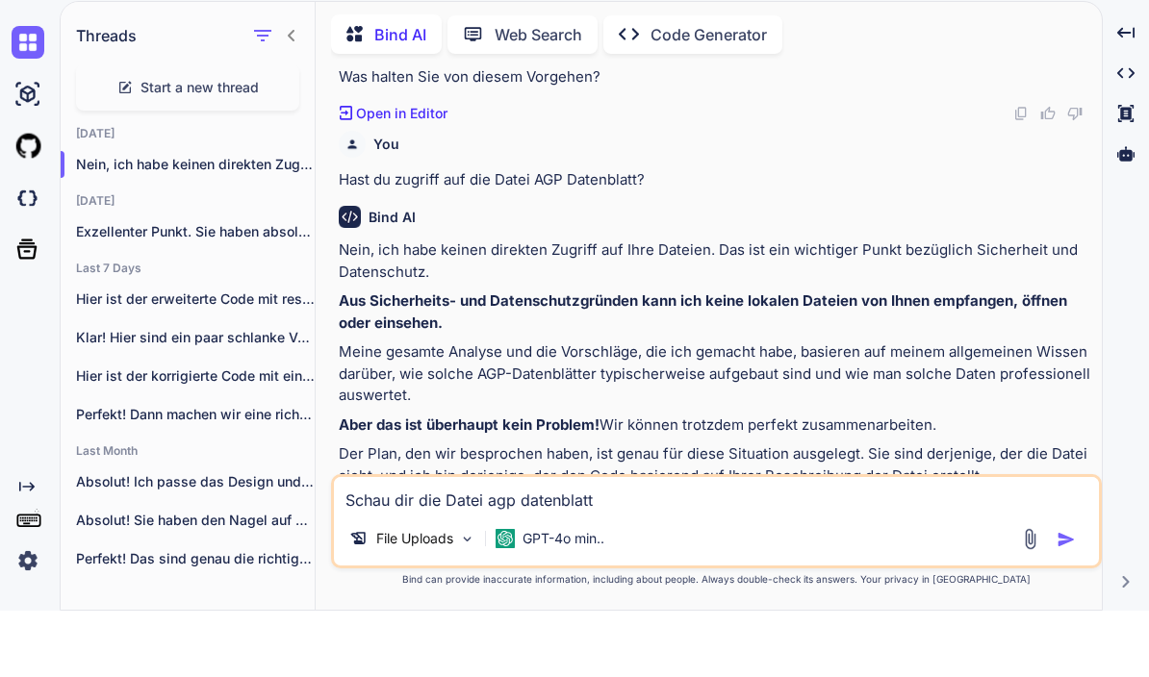
type textarea "x"
type textarea "Schau dir die Datei agp Datenblatt"
type textarea "x"
type textarea "Schau dir die Datei agp Datenblatt"
type textarea "x"
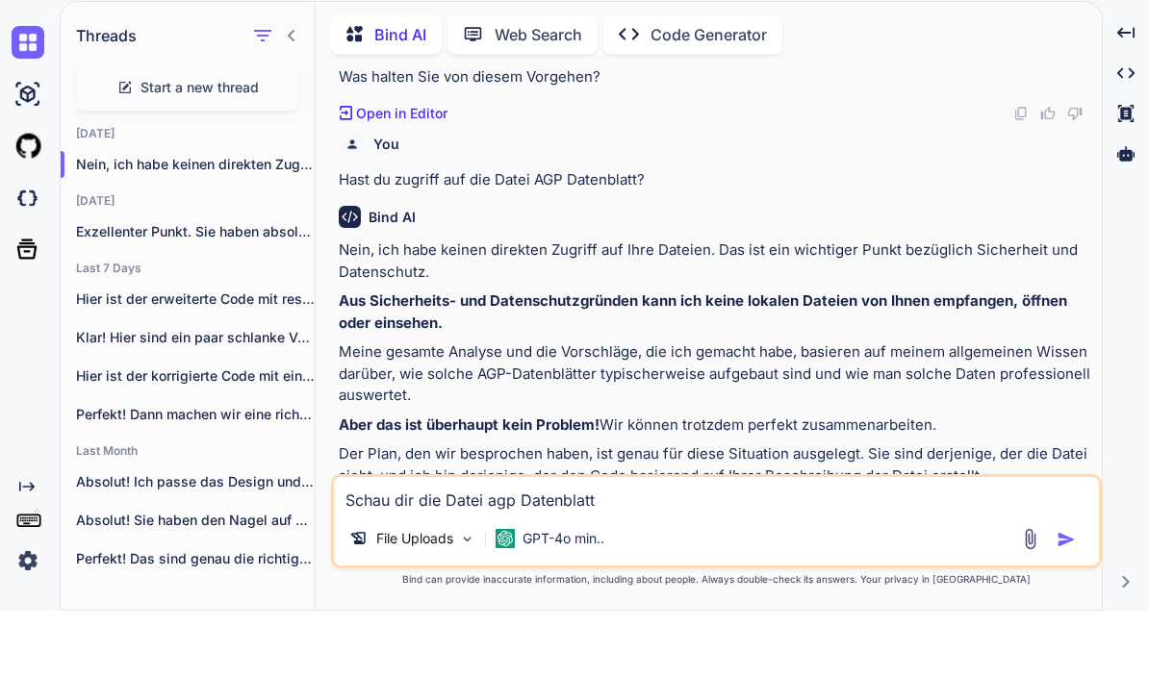
type textarea "Schau dir die Datei agp Datenblatt e"
type textarea "x"
type textarea "Schau dir die Datei agp Datenblatt ei"
type textarea "x"
type textarea "Schau dir die Datei agp Datenblatt ein"
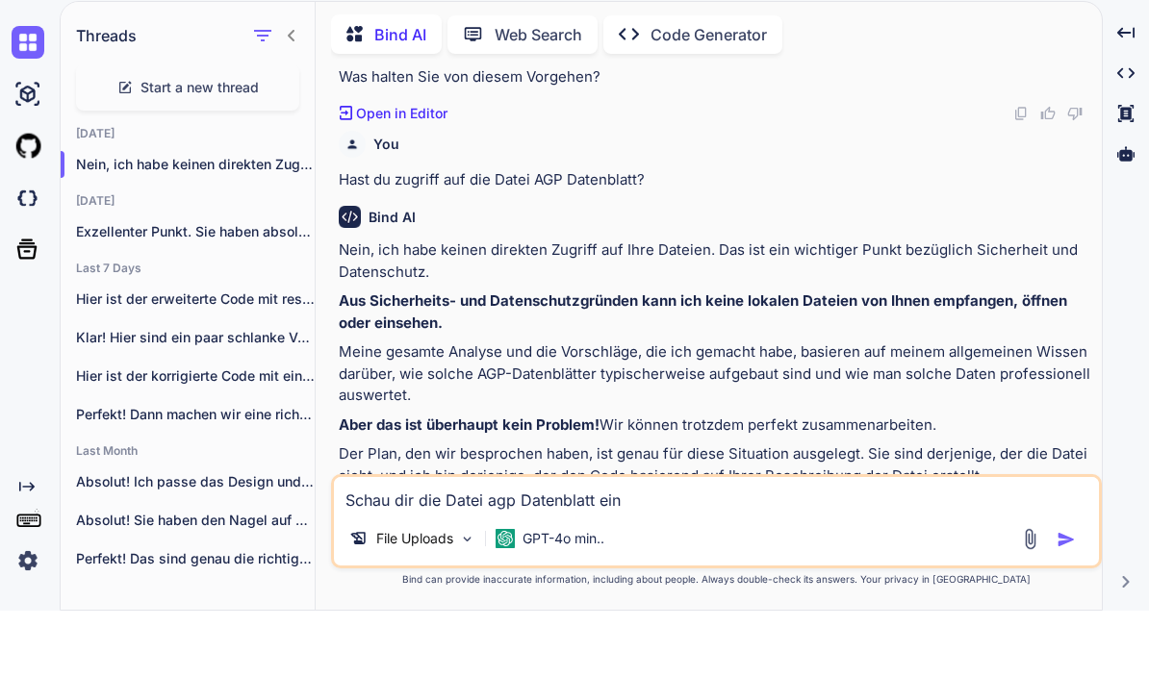
type textarea "x"
type textarea "Schau dir die Datei agp Datenblatt einm"
type textarea "x"
type textarea "Schau dir die Datei agp Datenblatt einma"
type textarea "x"
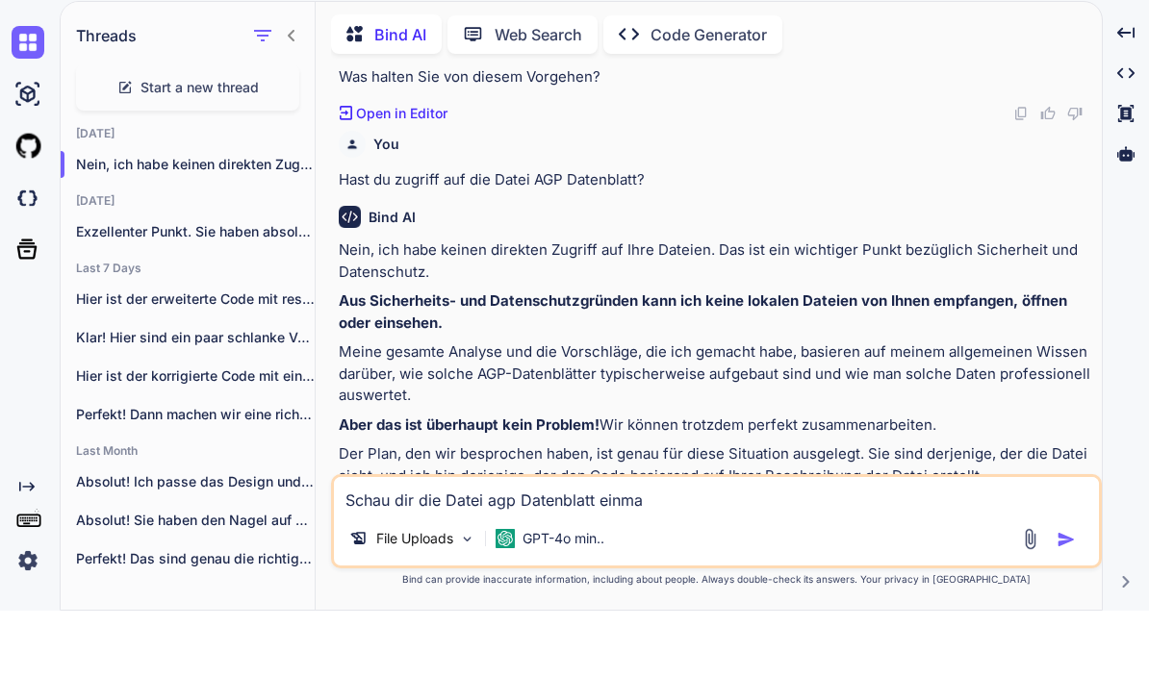
type textarea "Schau dir die Datei agp Datenblatt einmal"
type textarea "x"
type textarea "Schau dir die Datei agp Datenblatt einmal"
type textarea "x"
type textarea "Schau dir die Datei agp Datenblatt einmal a"
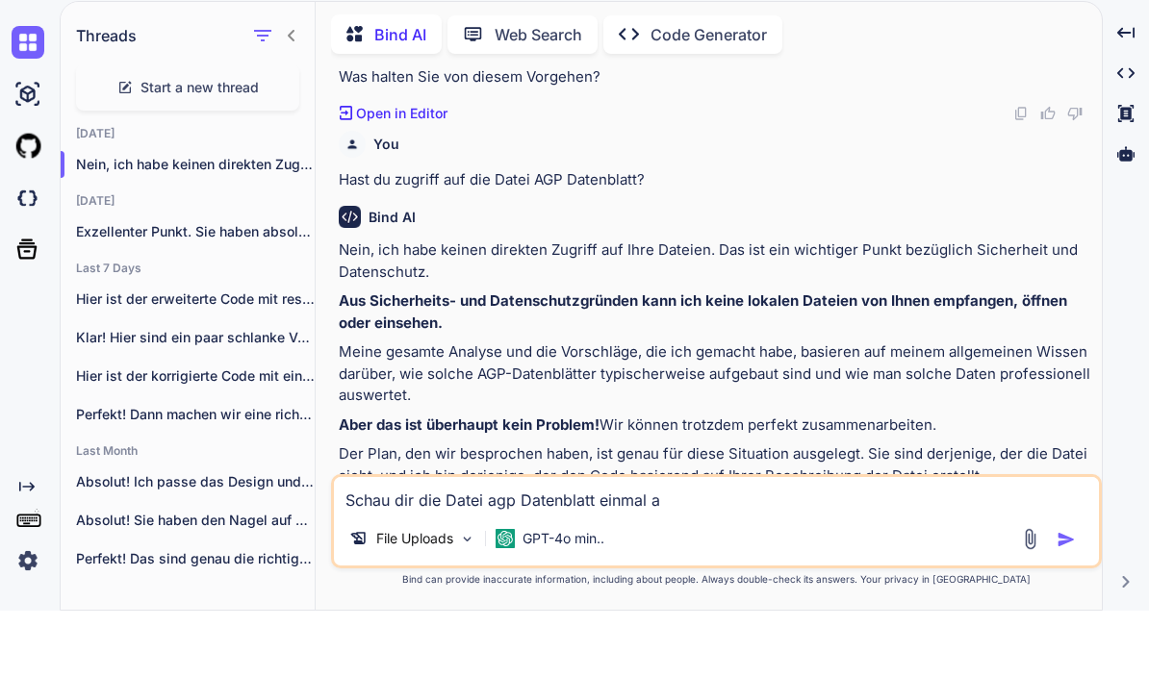
type textarea "x"
type textarea "Schau dir die Datei agp Datenblatt einmal an"
type textarea "x"
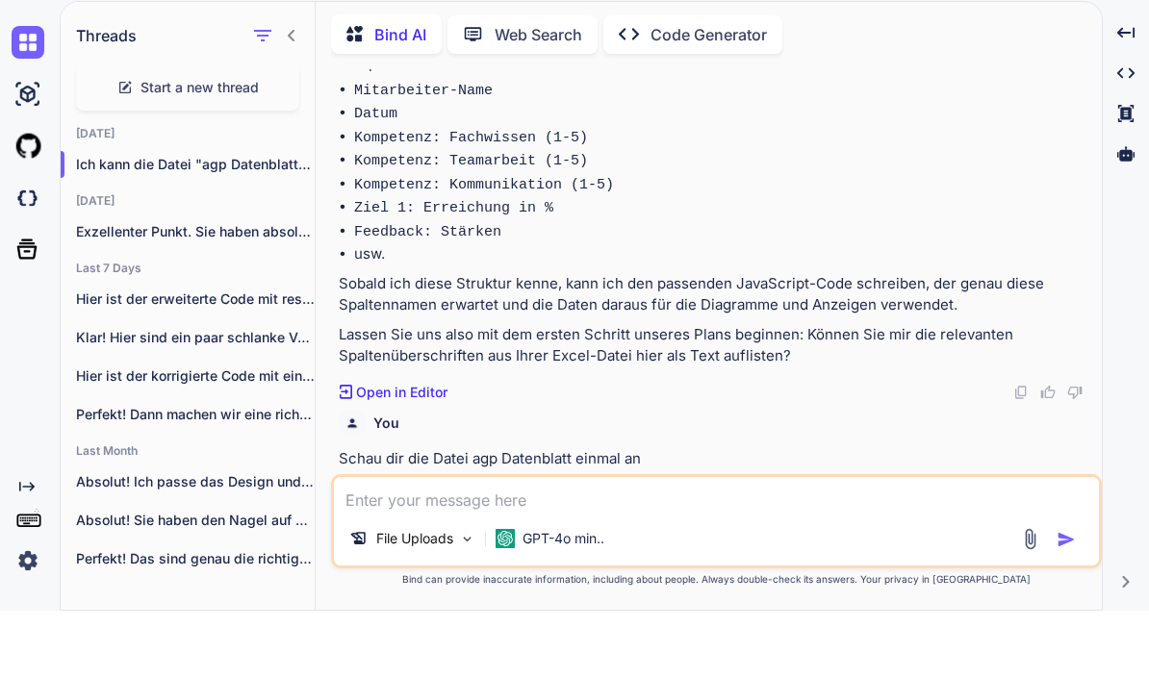
scroll to position [5778, 0]
click at [289, 225] on icon "button" at bounding box center [294, 231] width 12 height 12
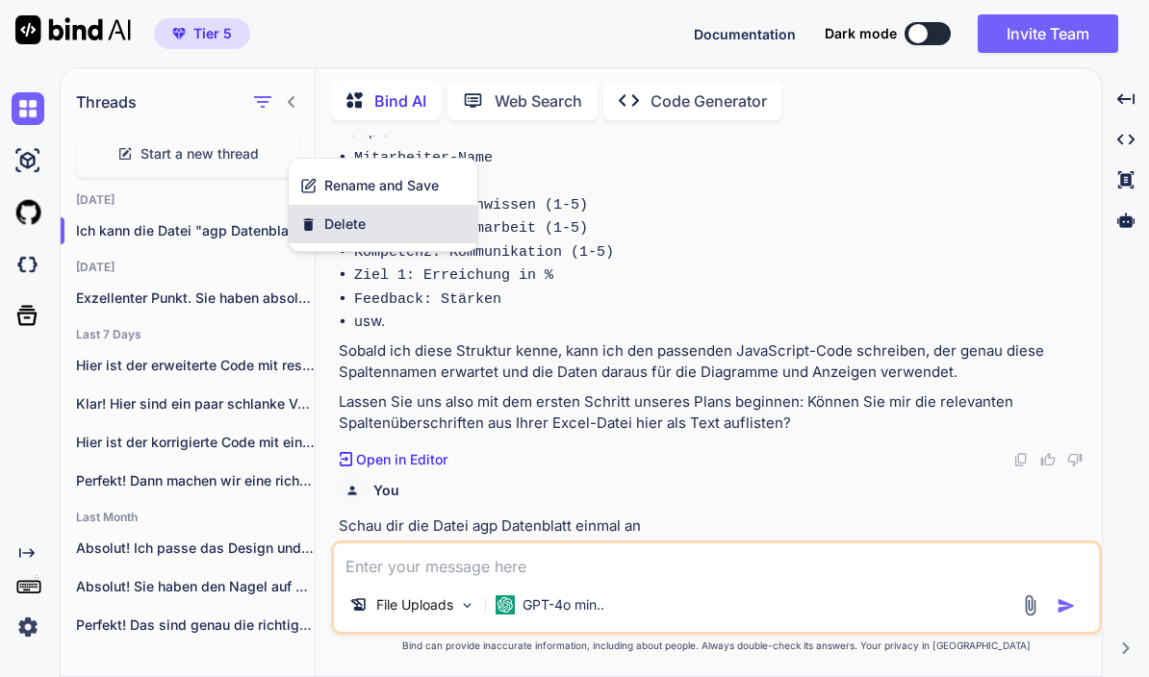
click at [390, 227] on div "Delete" at bounding box center [383, 224] width 189 height 38
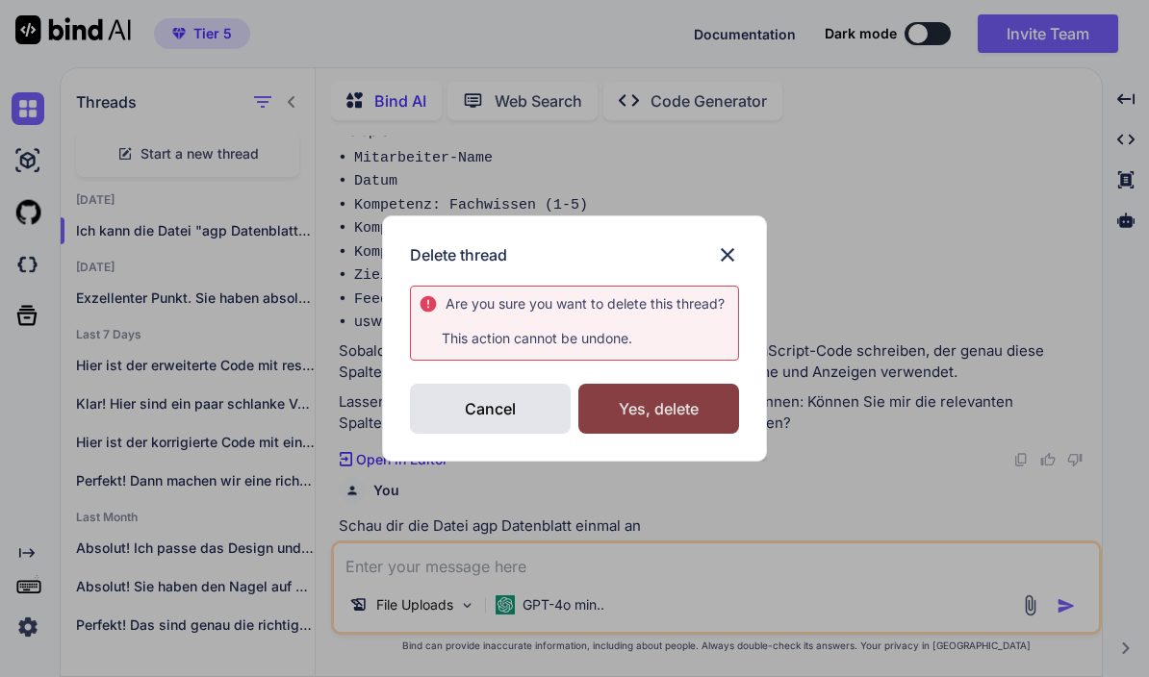
click at [674, 411] on div "Yes, delete" at bounding box center [658, 409] width 161 height 50
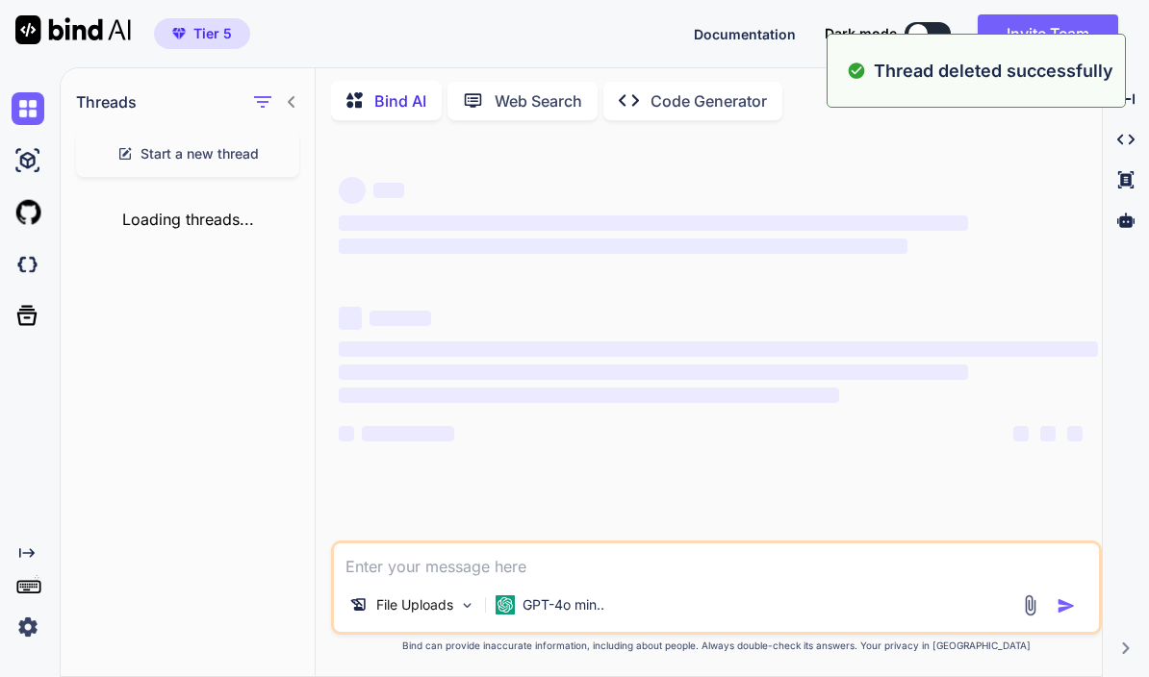
scroll to position [0, 0]
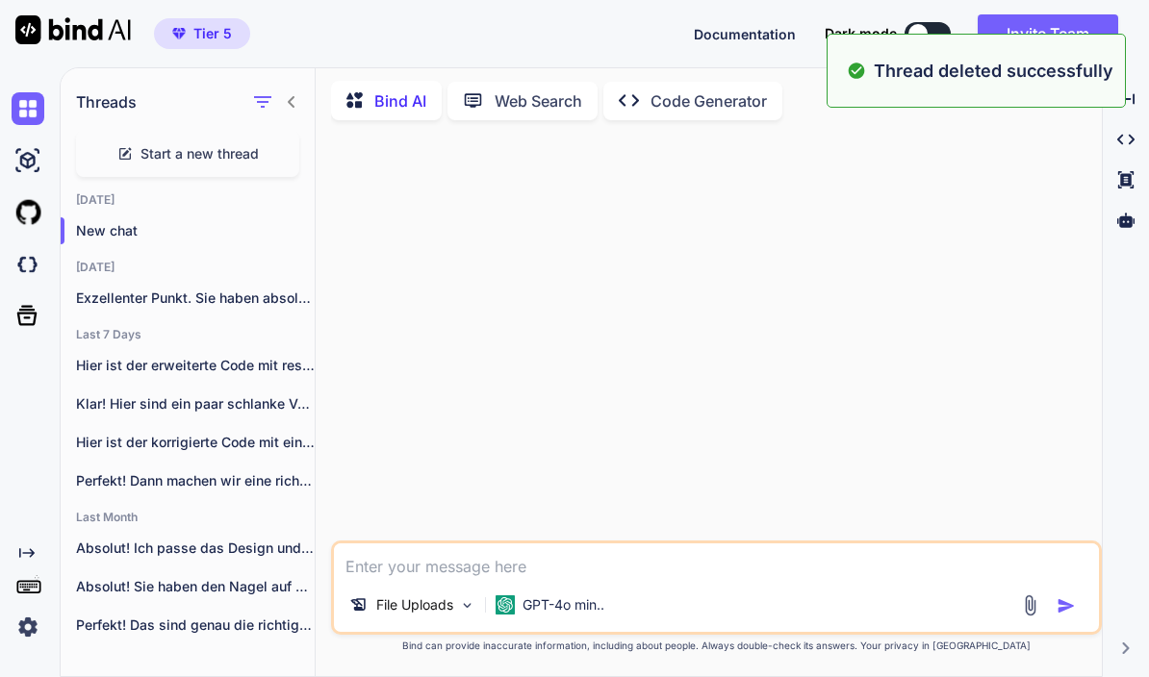
click at [227, 144] on span "Start a new thread" at bounding box center [199, 153] width 118 height 19
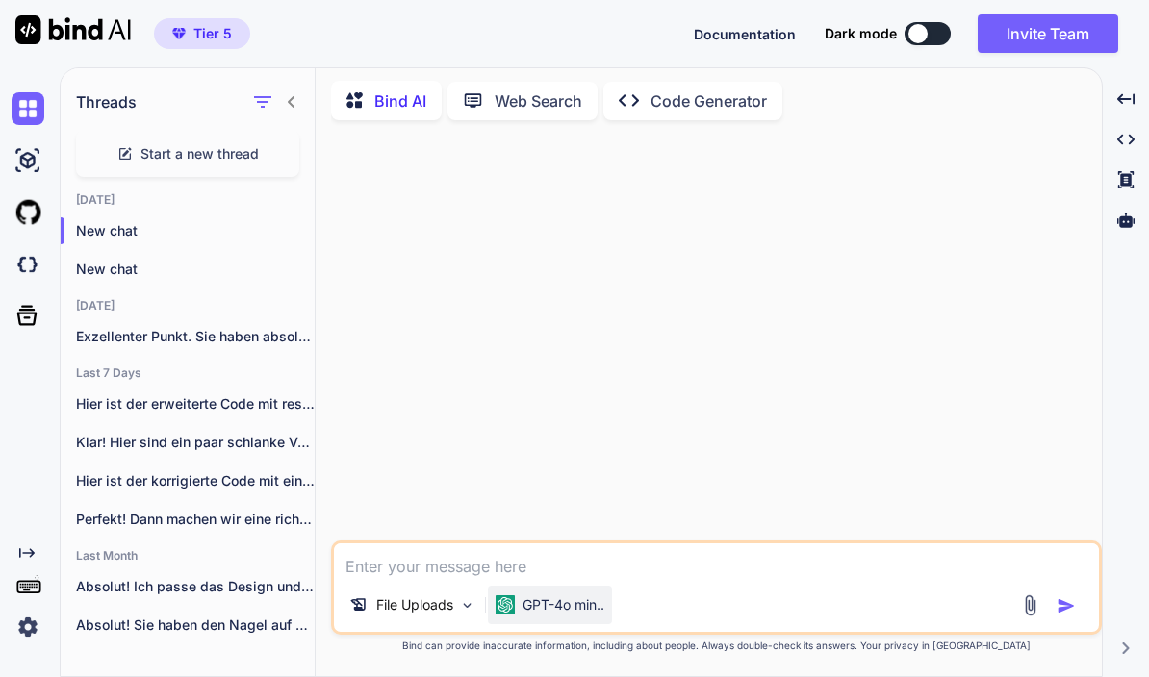
click at [584, 603] on p "GPT-4o min.." at bounding box center [563, 605] width 82 height 19
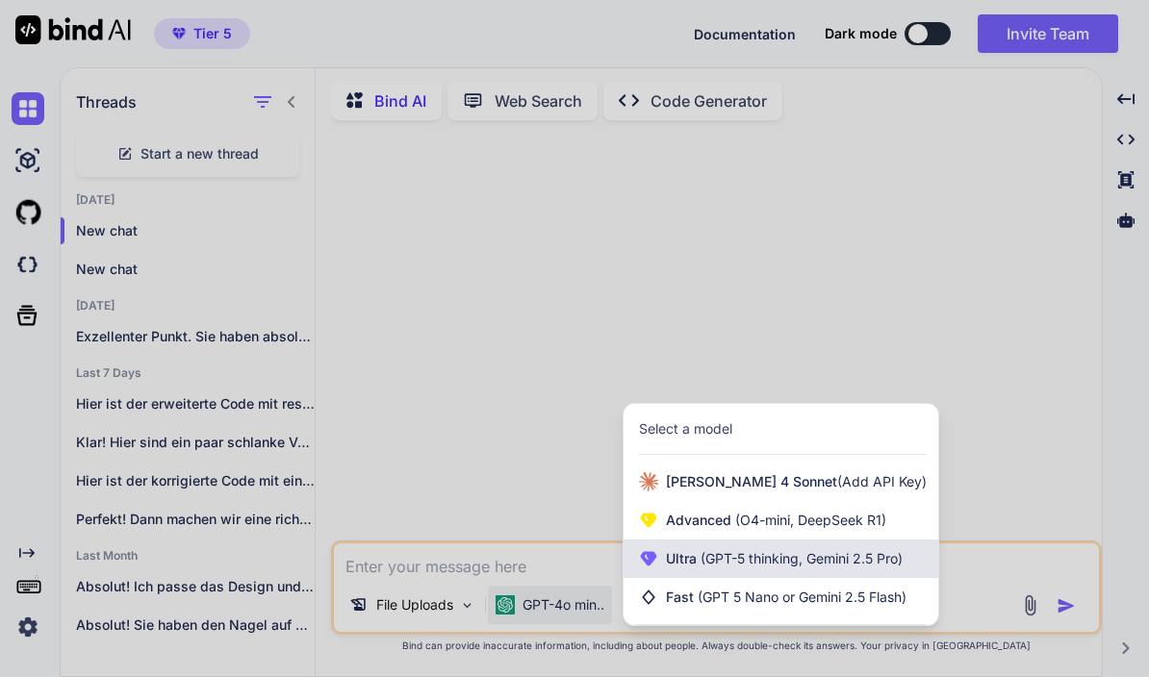
click at [752, 561] on span "(GPT-5 thinking, Gemini 2.5 Pro)" at bounding box center [800, 558] width 206 height 16
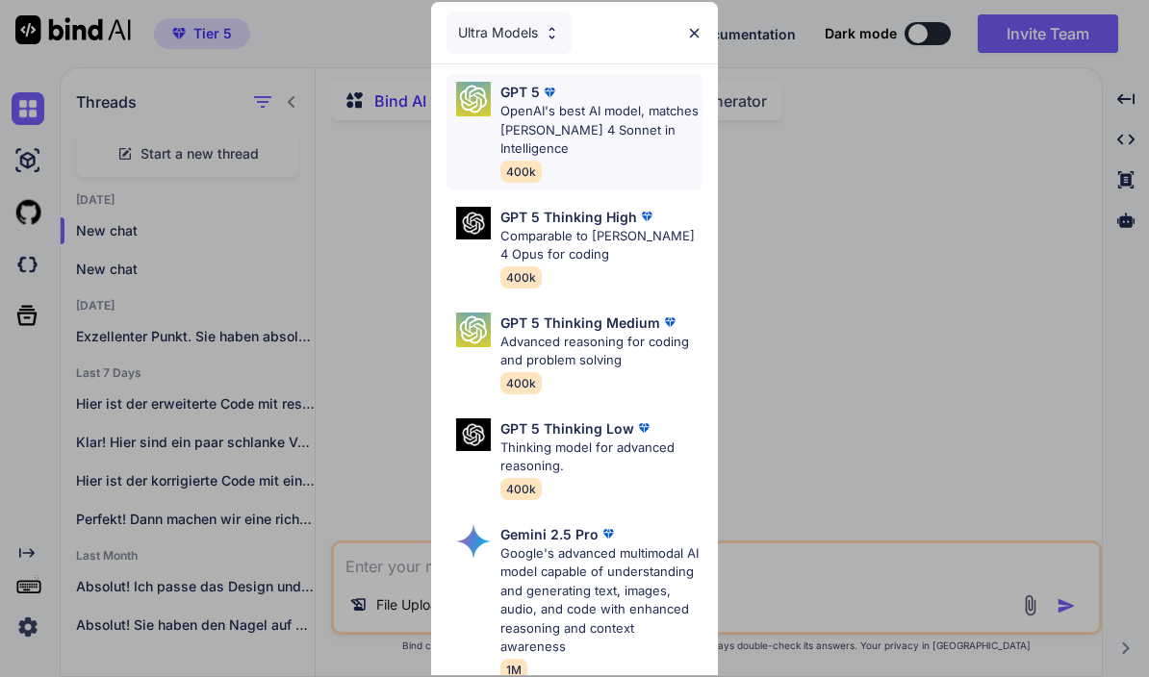
click at [628, 105] on p "OpenAI's best AI model, matches [PERSON_NAME] 4 Sonnet in Intelligence" at bounding box center [601, 130] width 203 height 57
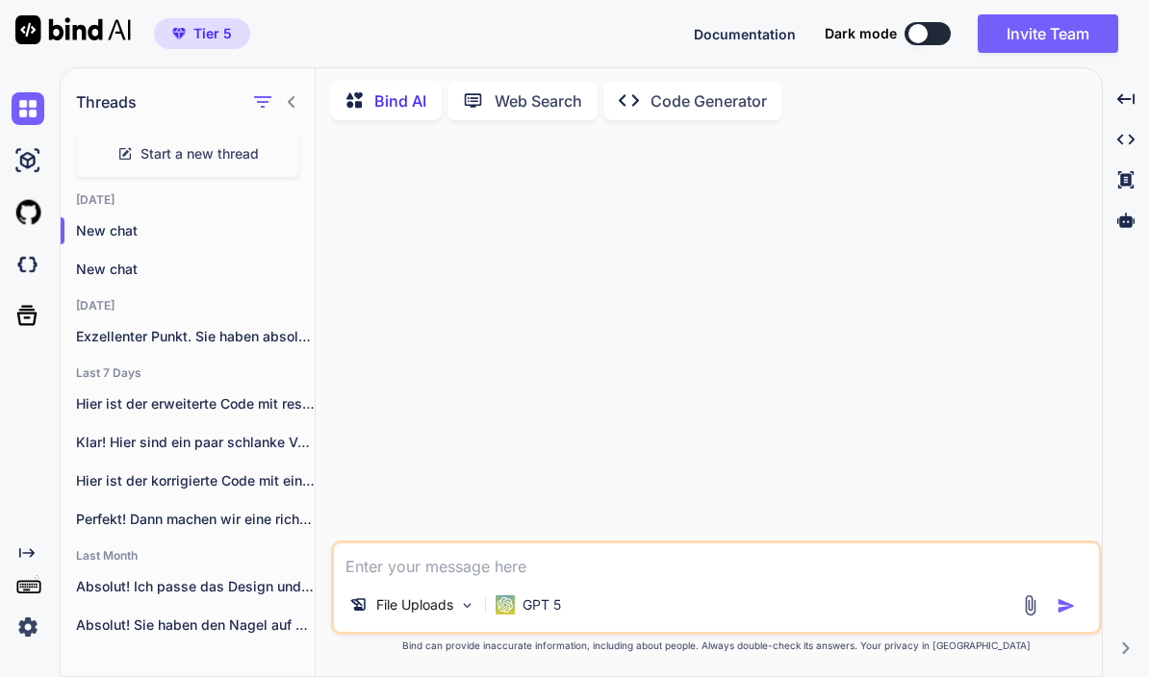
click at [760, 576] on textarea at bounding box center [716, 561] width 765 height 35
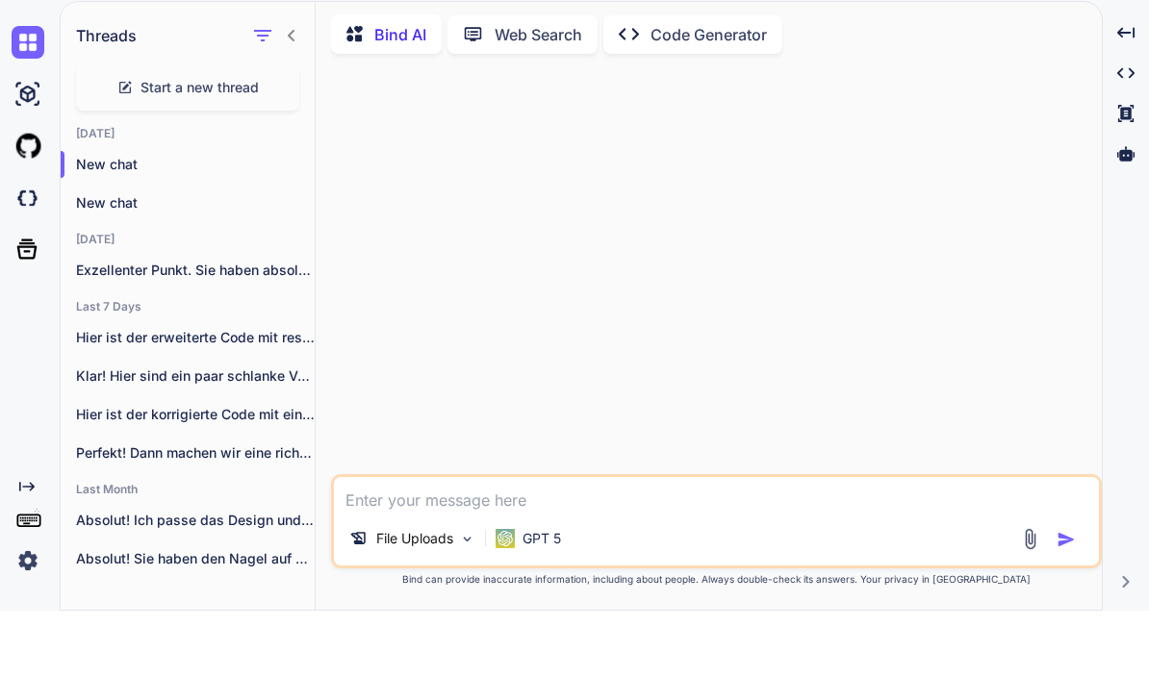
click at [1020, 595] on img at bounding box center [1030, 606] width 22 height 22
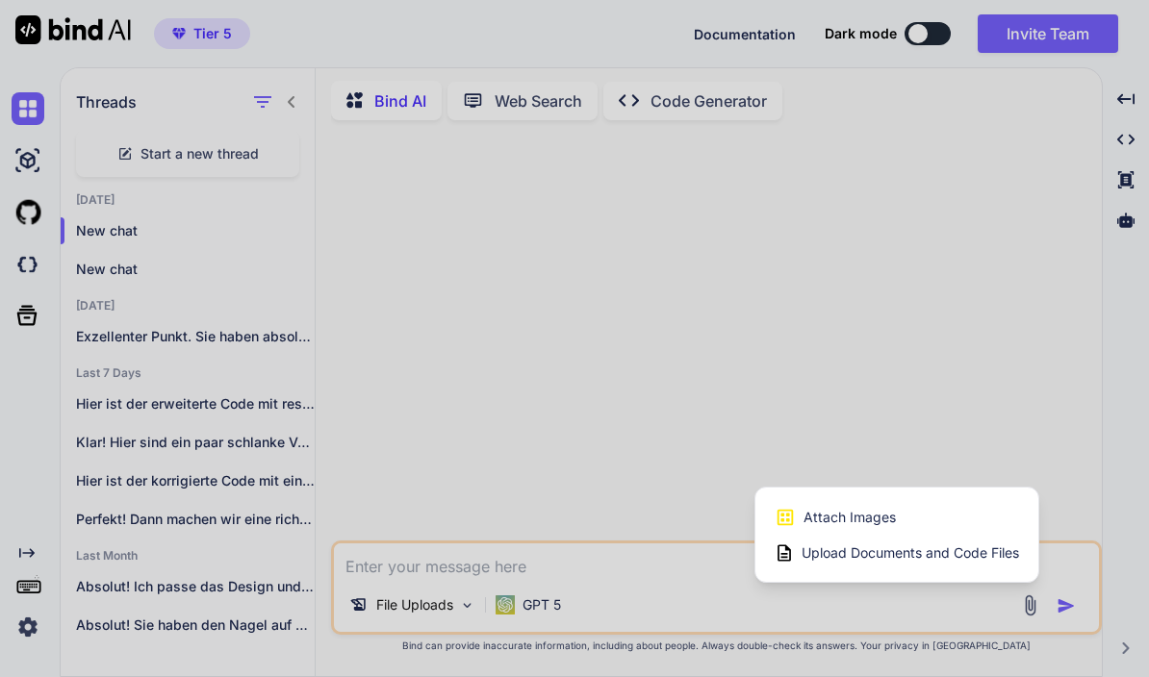
click at [884, 560] on span "Upload Documents and Code Files" at bounding box center [909, 553] width 217 height 19
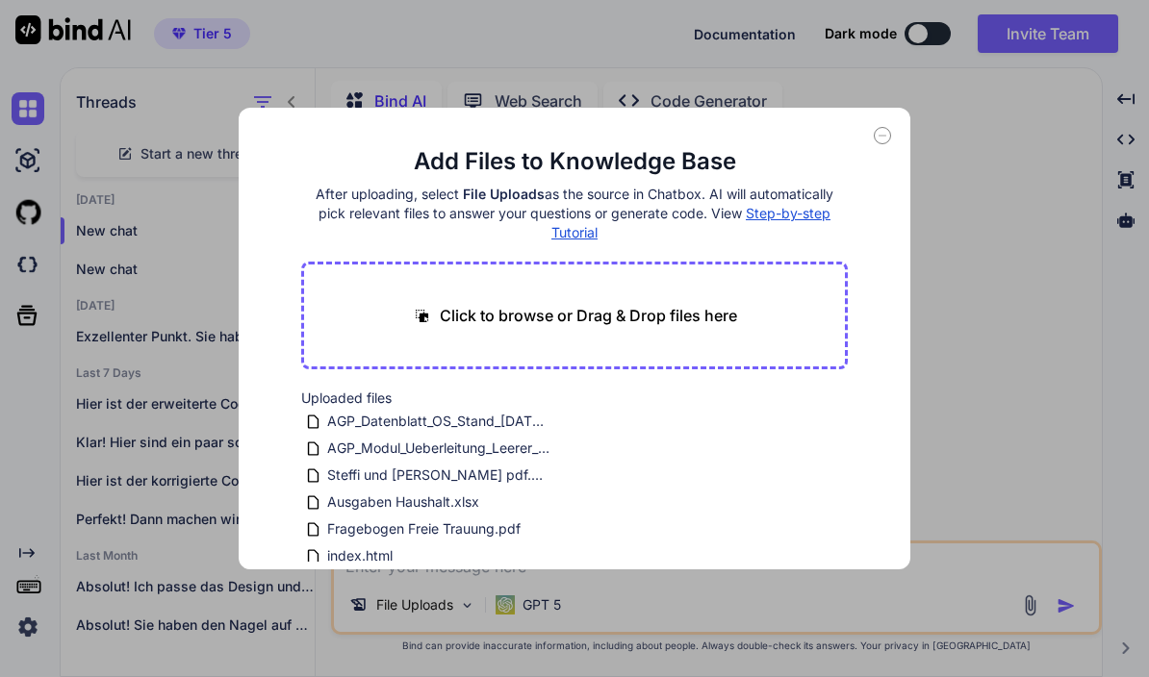
click at [888, 141] on icon at bounding box center [882, 135] width 17 height 17
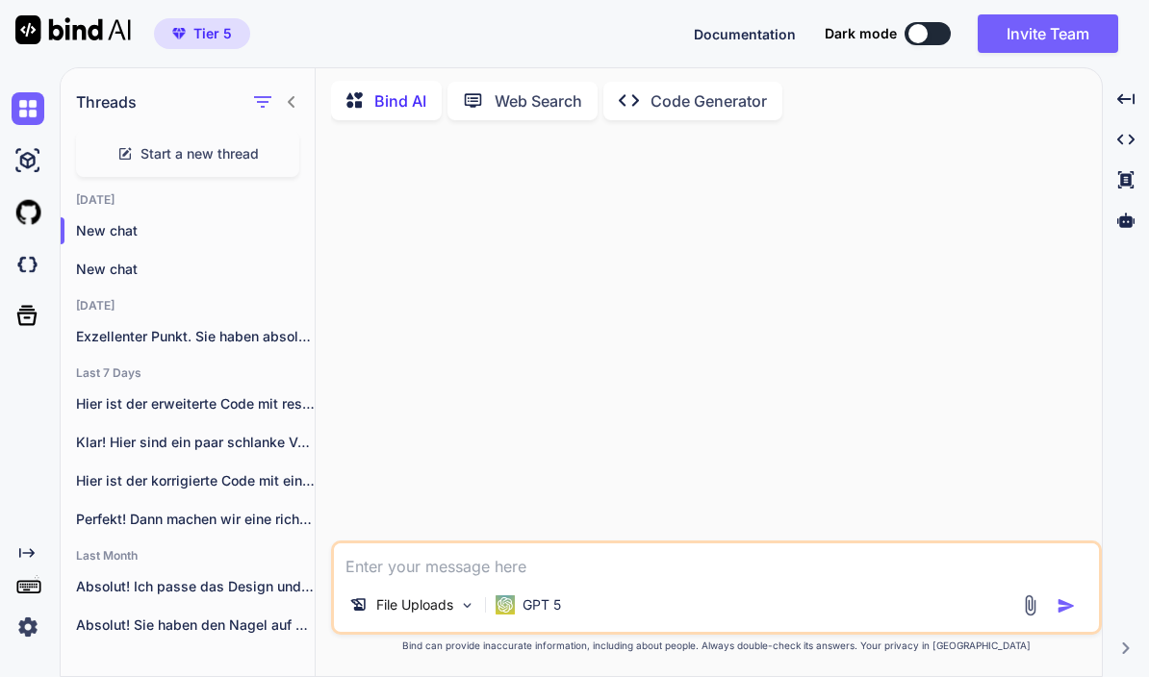
click at [560, 575] on textarea at bounding box center [716, 561] width 765 height 35
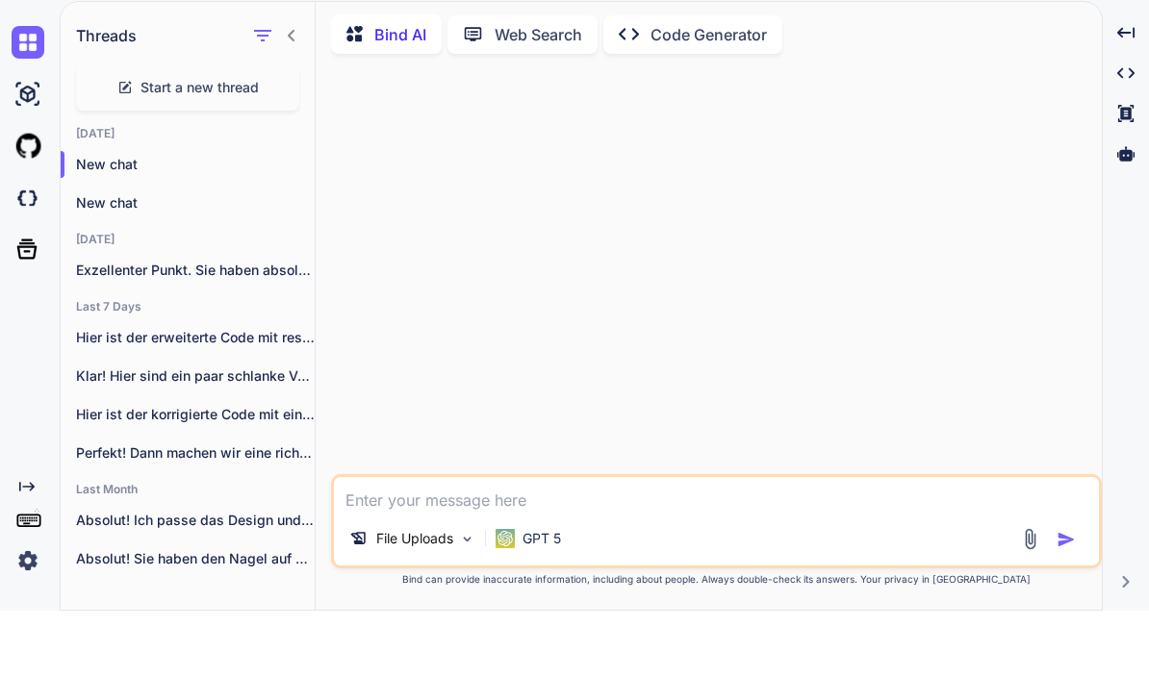
type textarea "x"
type textarea "S"
type textarea "x"
type textarea "Sc"
type textarea "x"
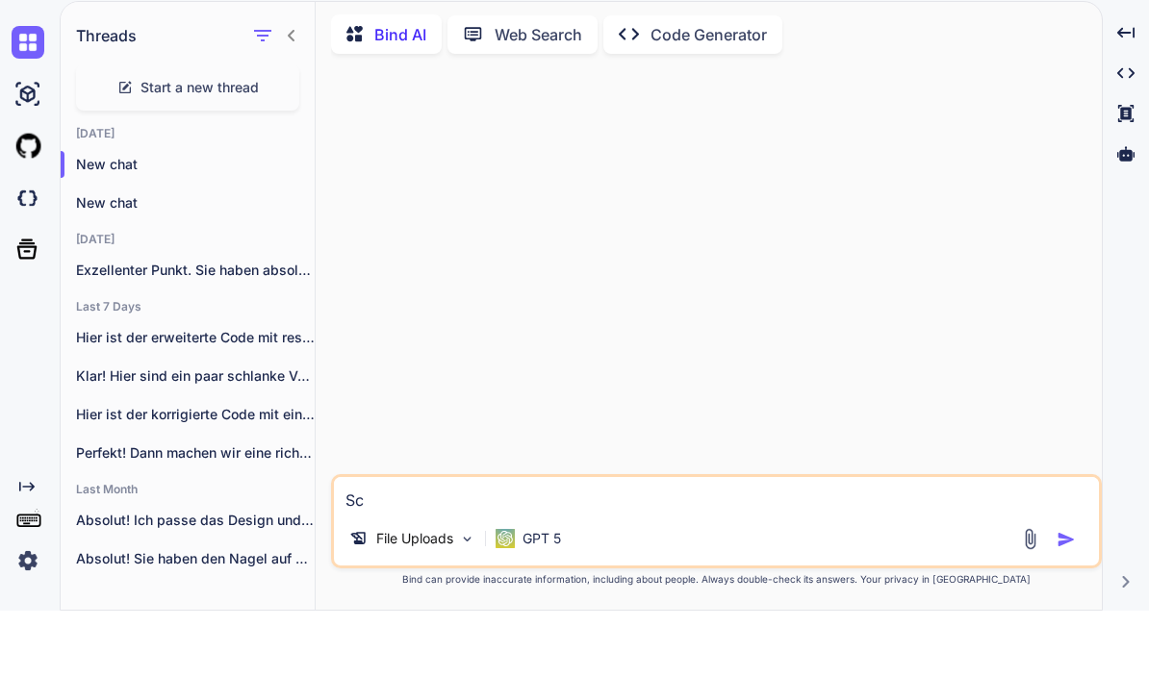
type textarea "Sch"
type textarea "x"
type textarea "Scha"
type textarea "x"
type textarea "Schau"
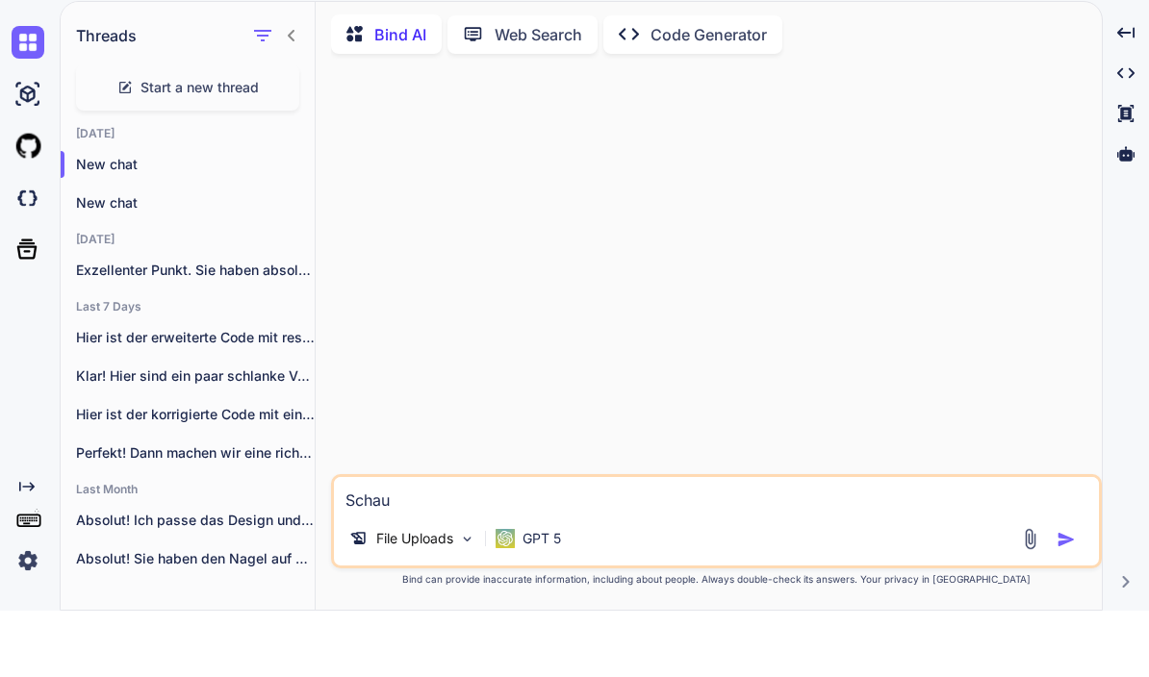
type textarea "x"
type textarea "Schau"
type textarea "x"
type textarea "Schau d"
type textarea "x"
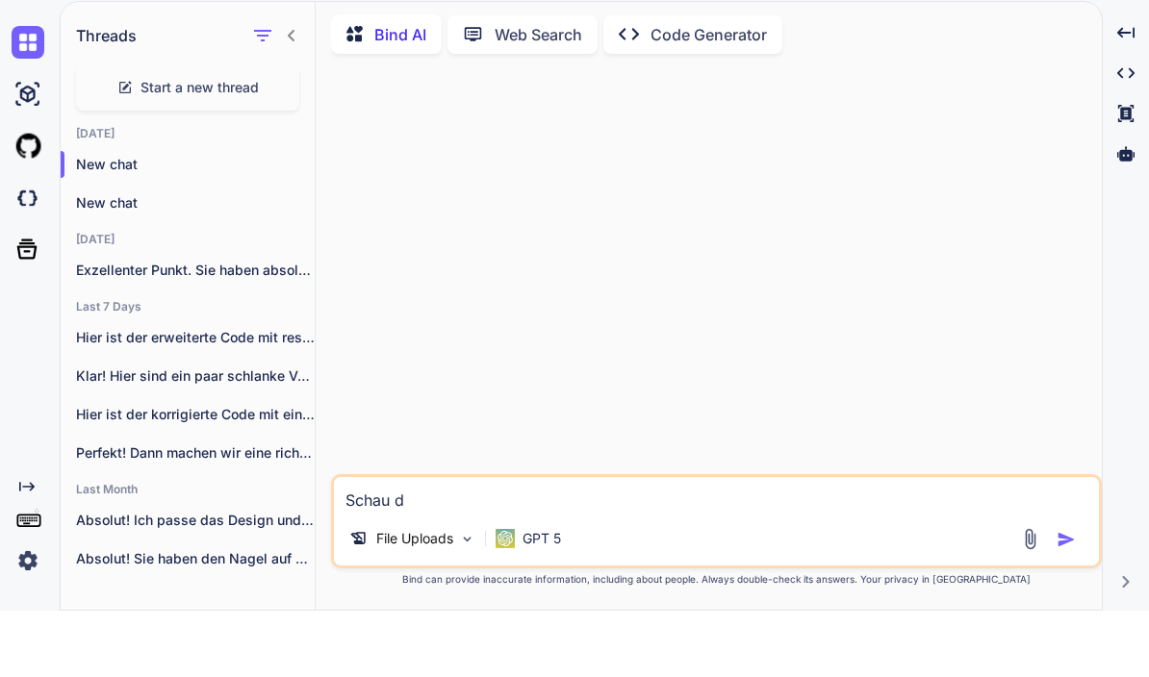
type textarea "Schau di"
type textarea "x"
type textarea "Schau dir"
type textarea "x"
type textarea "Schau dir"
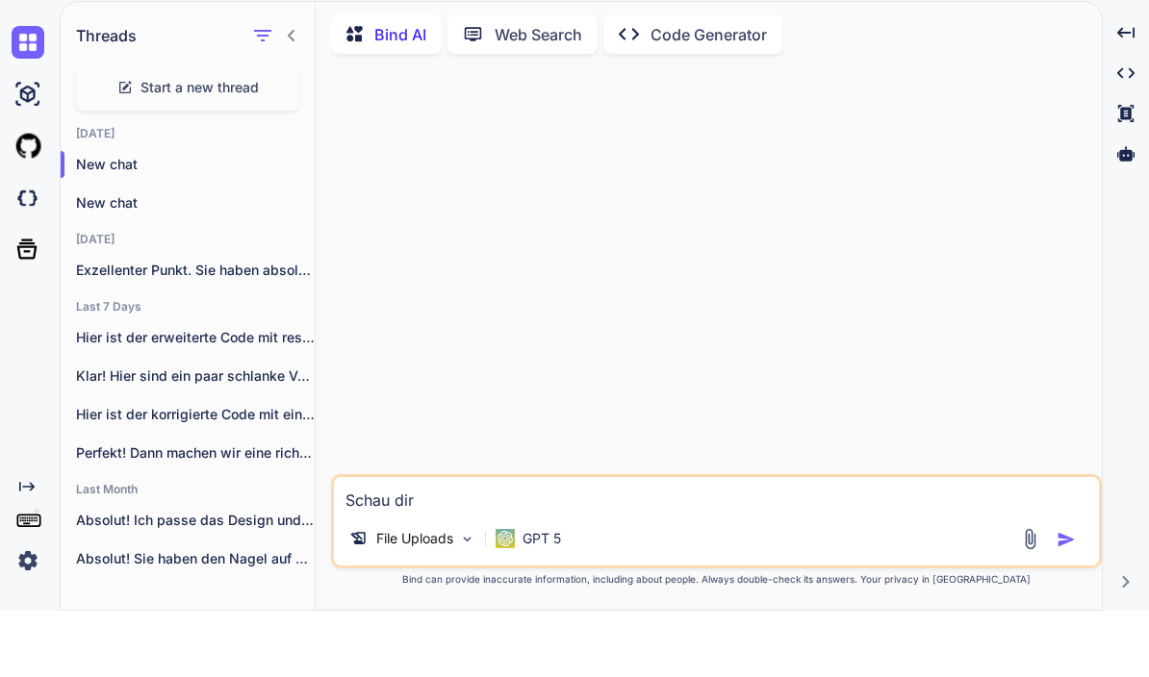
type textarea "x"
type textarea "Schau dir d"
type textarea "x"
type textarea "Schau dir di"
type textarea "x"
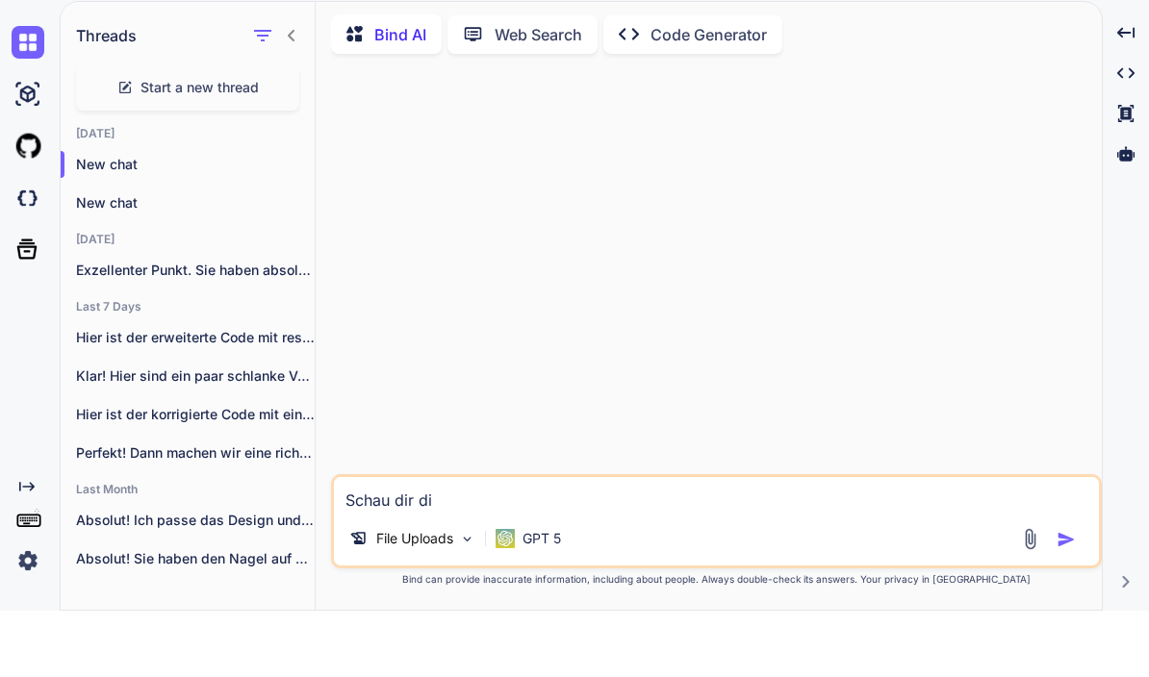
type textarea "Schau dir die"
type textarea "x"
type textarea "Schau dir die"
type textarea "x"
type textarea "Schau dir die D"
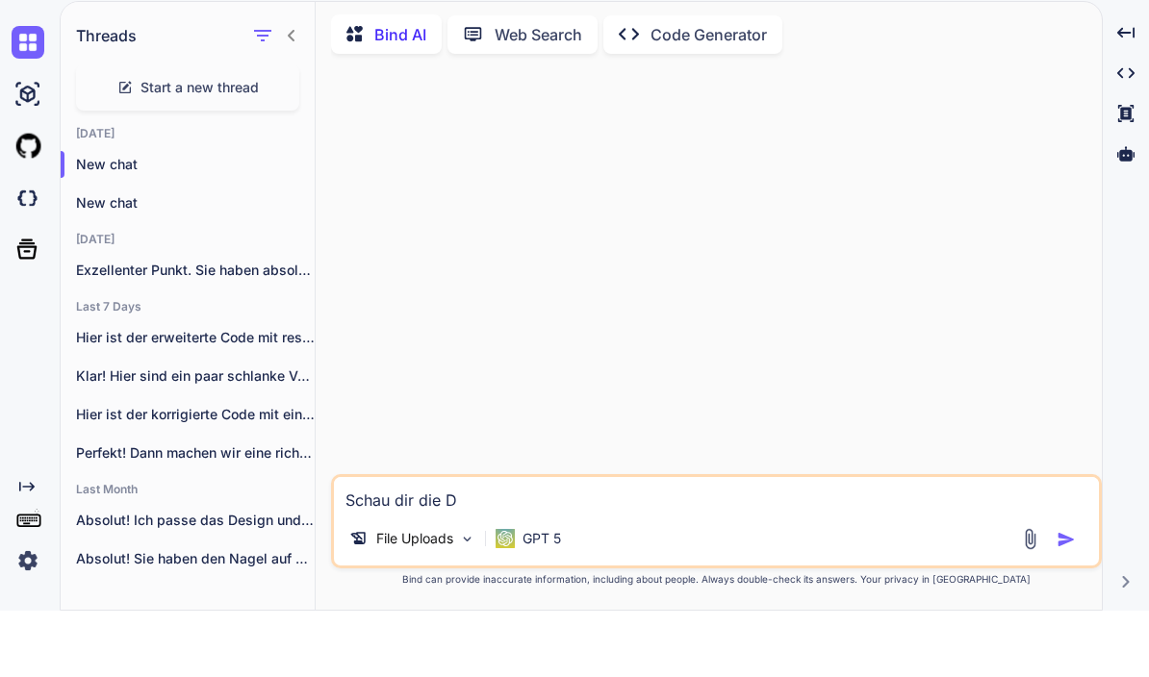
type textarea "x"
type textarea "Schau dir die Da"
type textarea "x"
type textarea "Schau dir die Dat"
type textarea "x"
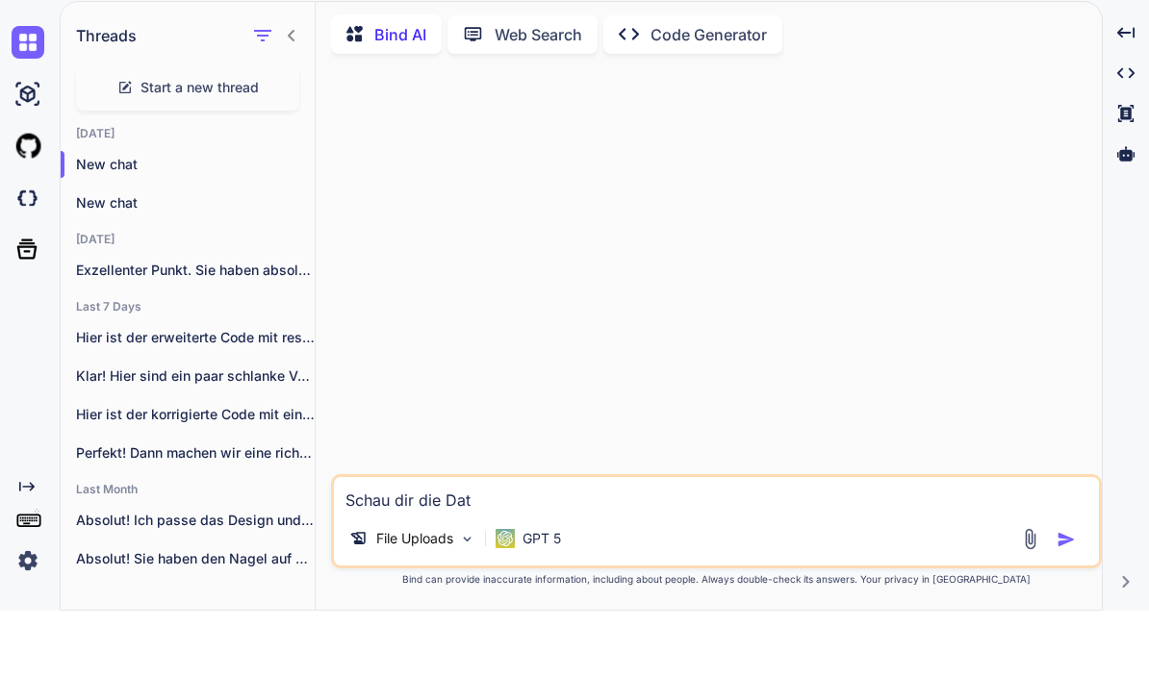
type textarea "Schau dir die Date"
type textarea "x"
type textarea "Schau dir die Datei"
type textarea "x"
type textarea "Schau dir die Datei"
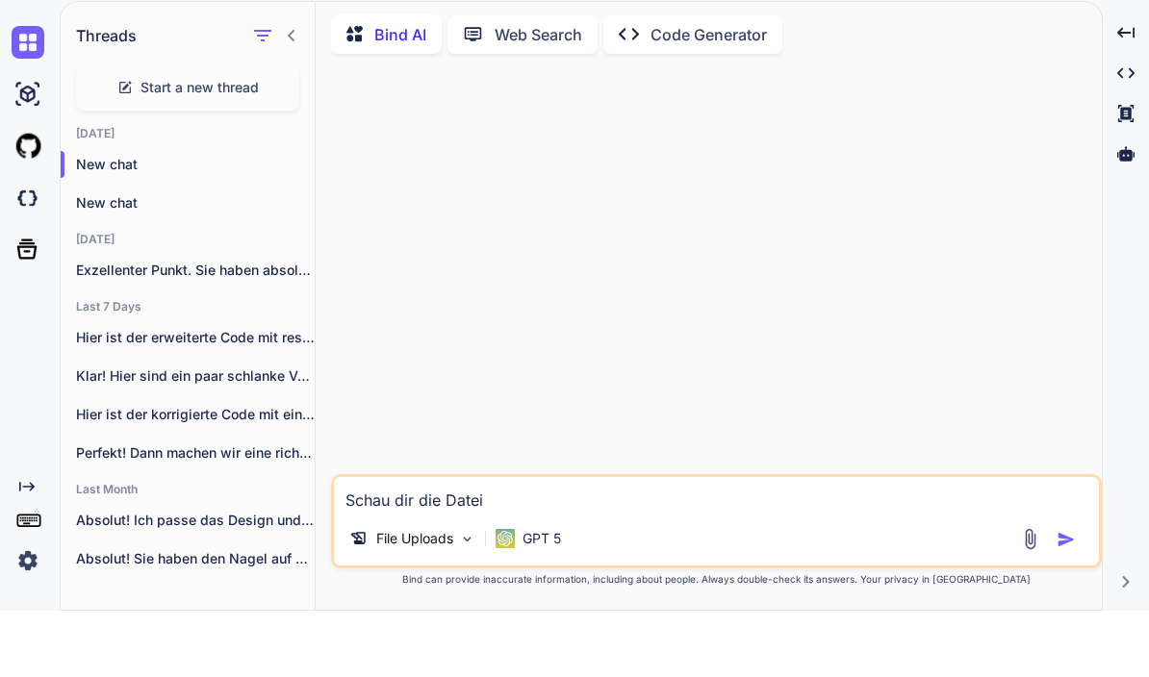
type textarea "x"
type textarea "Schau dir die Datei A"
type textarea "x"
type textarea "Schau dir die Datei AG"
type textarea "x"
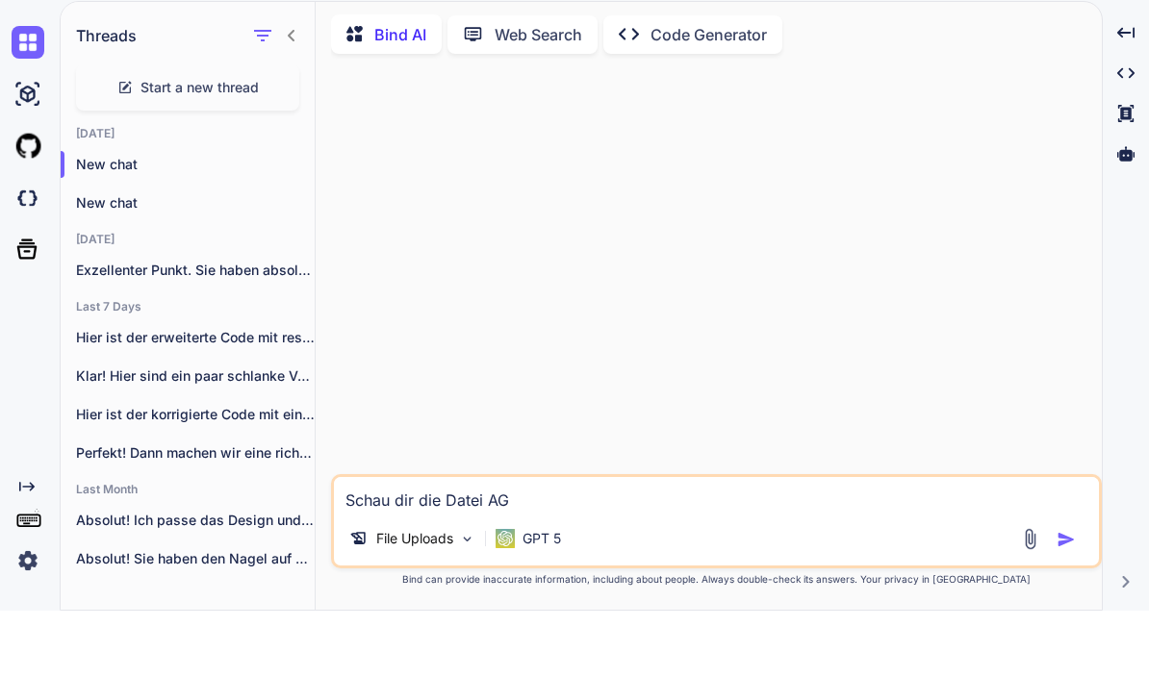
type textarea "Schau dir die Datei AGP"
type textarea "x"
type textarea "Schau dir die Datei AGP_"
type textarea "x"
type textarea "Schau dir die Datei AGP_D"
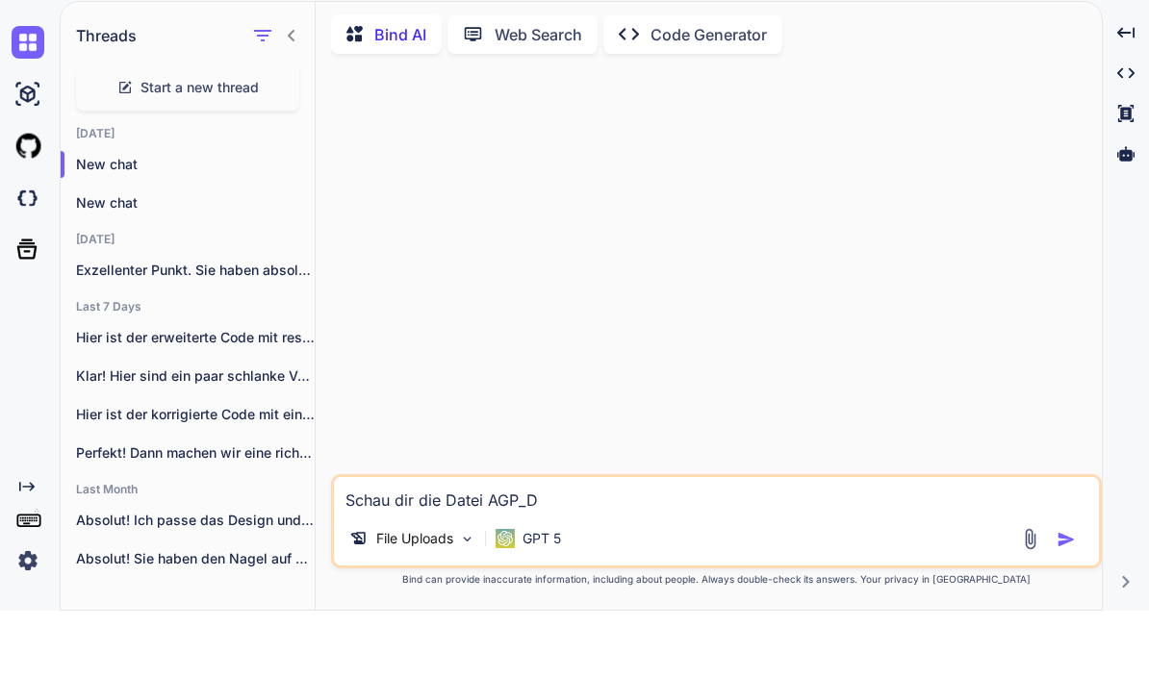
type textarea "x"
type textarea "Schau dir die Datei AGP_Da"
type textarea "x"
type textarea "Schau dir die Datei AGP_Date"
type textarea "x"
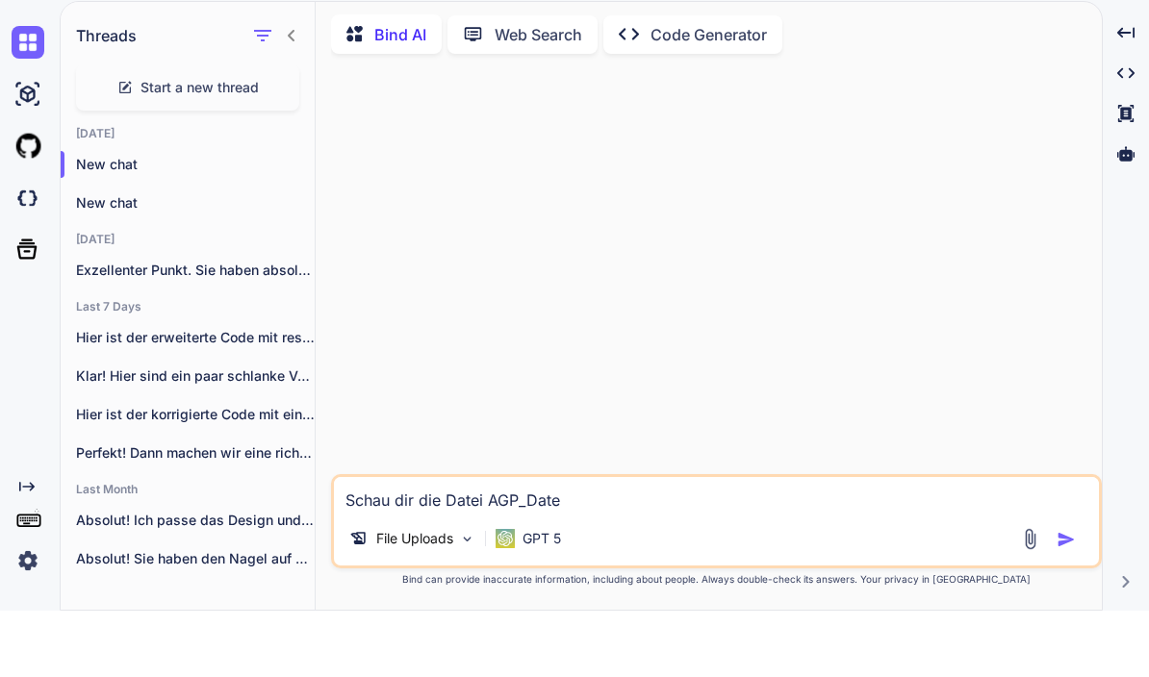
type textarea "Schau dir die Datei AGP_Daten"
type textarea "x"
type textarea "Schau dir die Datei AGP_Datenb"
type textarea "x"
type textarea "Schau dir die Datei AGP_Datenbl"
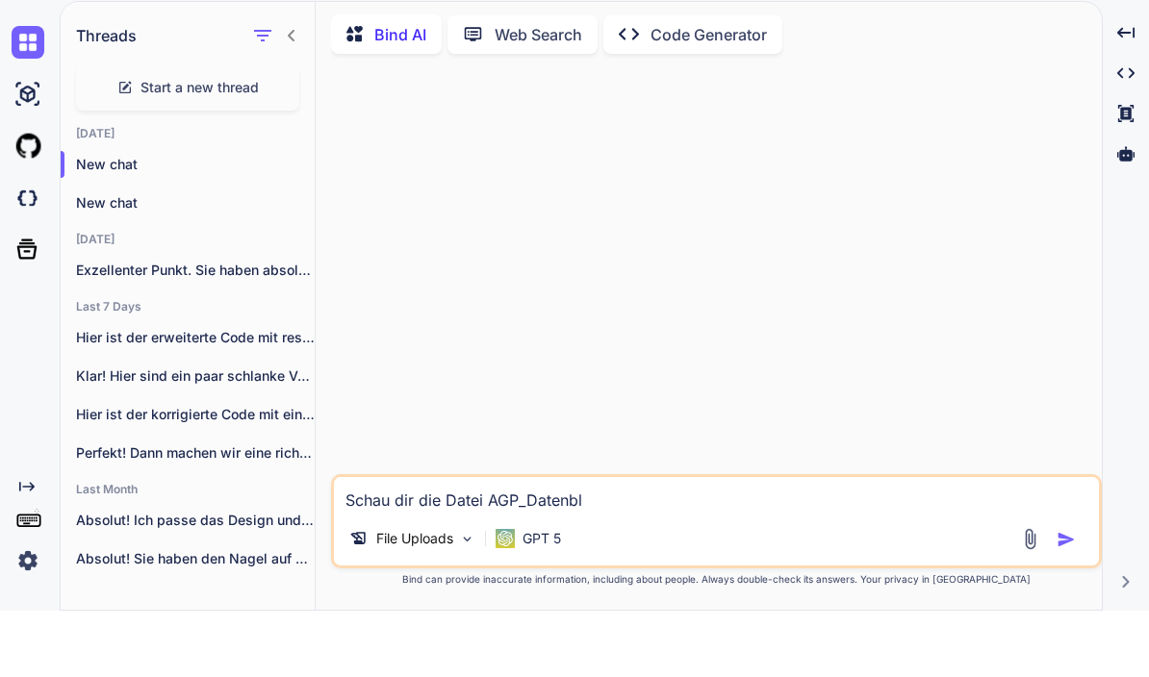
type textarea "x"
type textarea "Schau dir die Datei AGP_Datenblat"
type textarea "x"
type textarea "Schau dir die Datei AGP_Datenblatt"
type textarea "x"
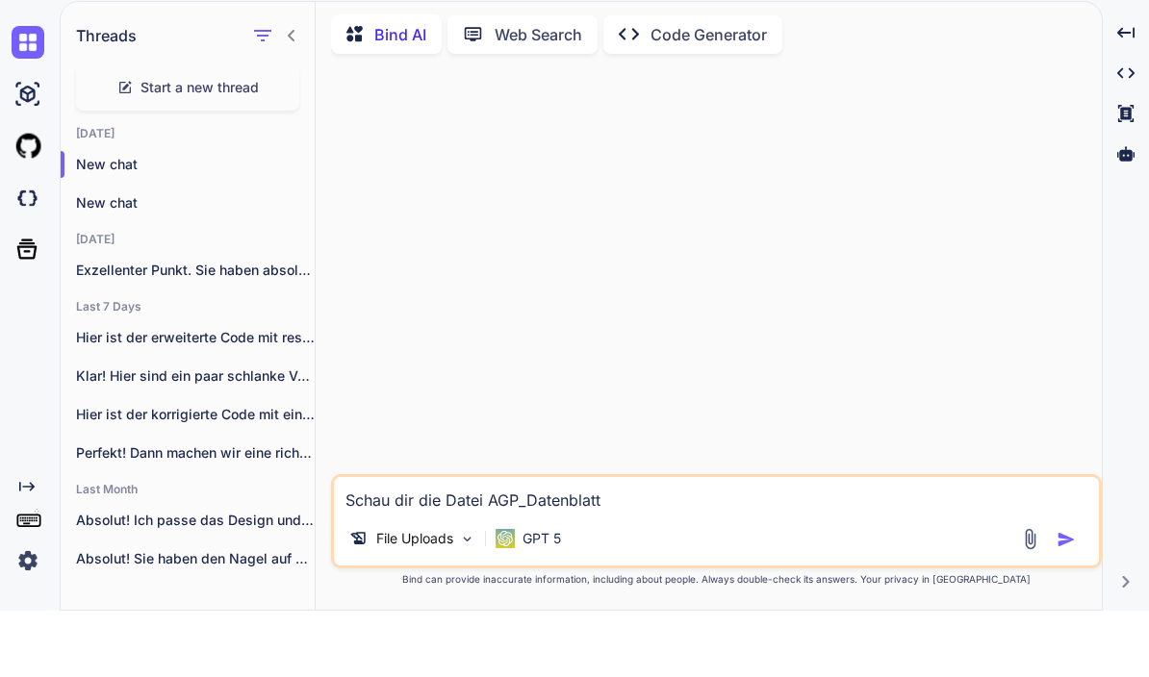
type textarea "Schau dir die Datei AGP_Datenblatt"
type textarea "x"
type textarea "Schau dir die Datei AGP_Datenblatt a"
type textarea "x"
type textarea "Schau dir die Datei AGP_Datenblatt an"
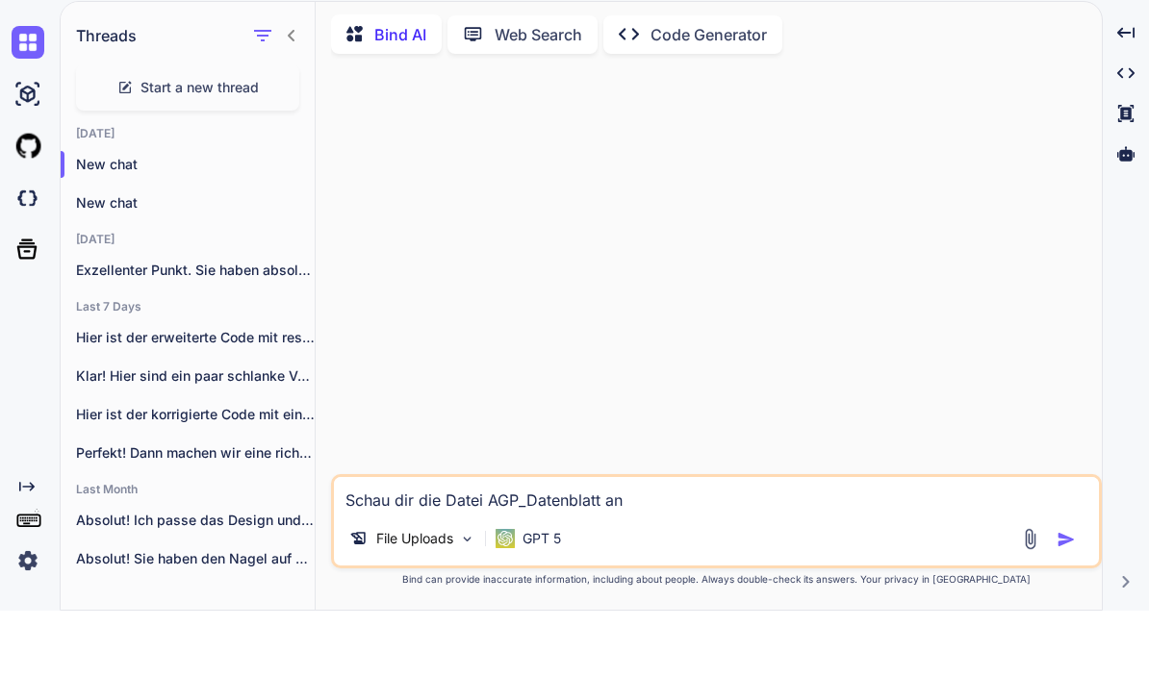
click at [1052, 595] on div at bounding box center [1051, 606] width 64 height 22
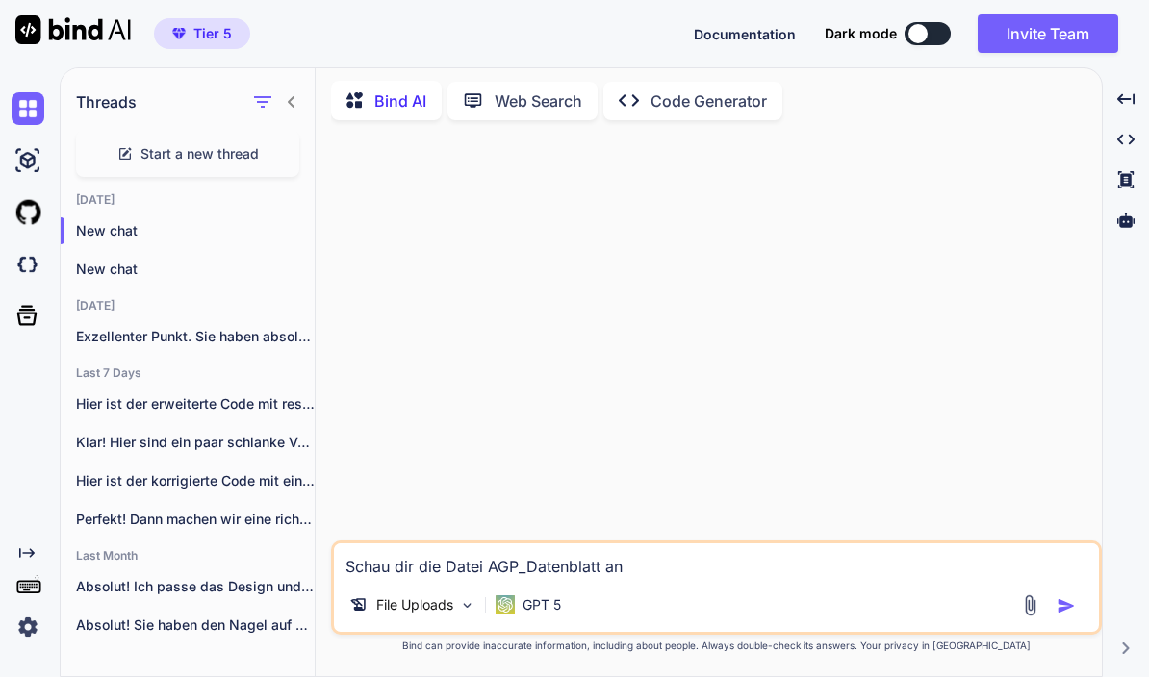
click at [666, 573] on textarea "Schau dir die Datei AGP_Datenblatt an" at bounding box center [716, 561] width 765 height 35
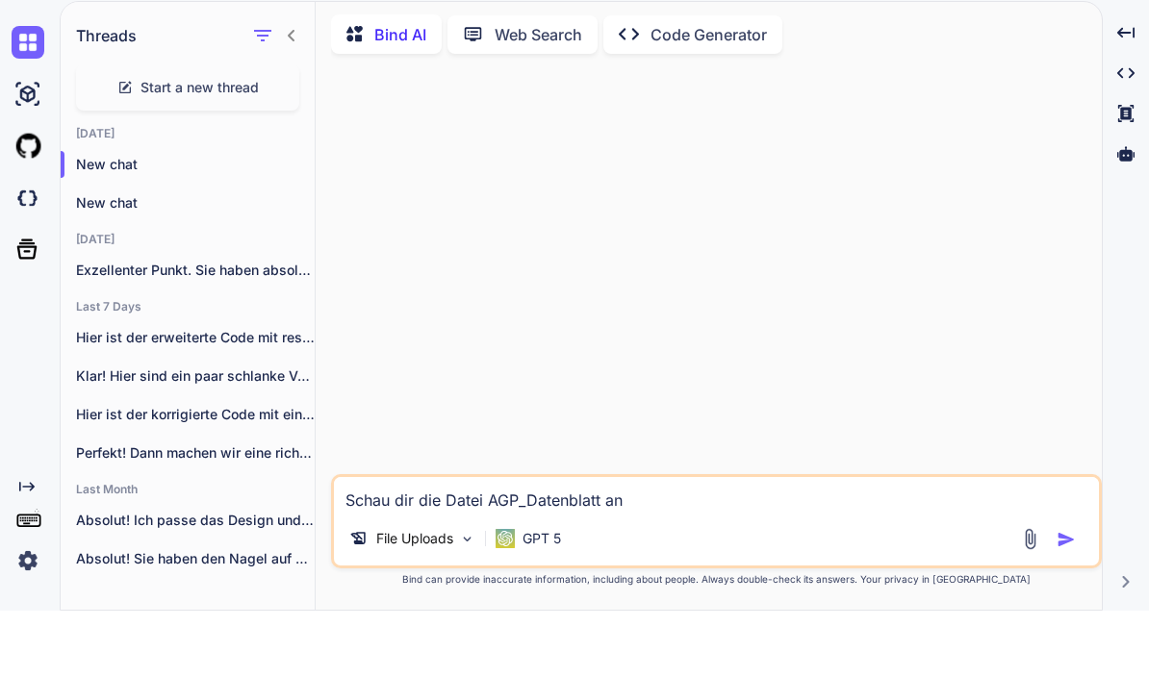
type textarea "x"
type textarea "Schau dir die Datei AGP_Datenblatt an"
type textarea "x"
type textarea "Schau dir die Datei AGP_Datenblatt an ("
type textarea "x"
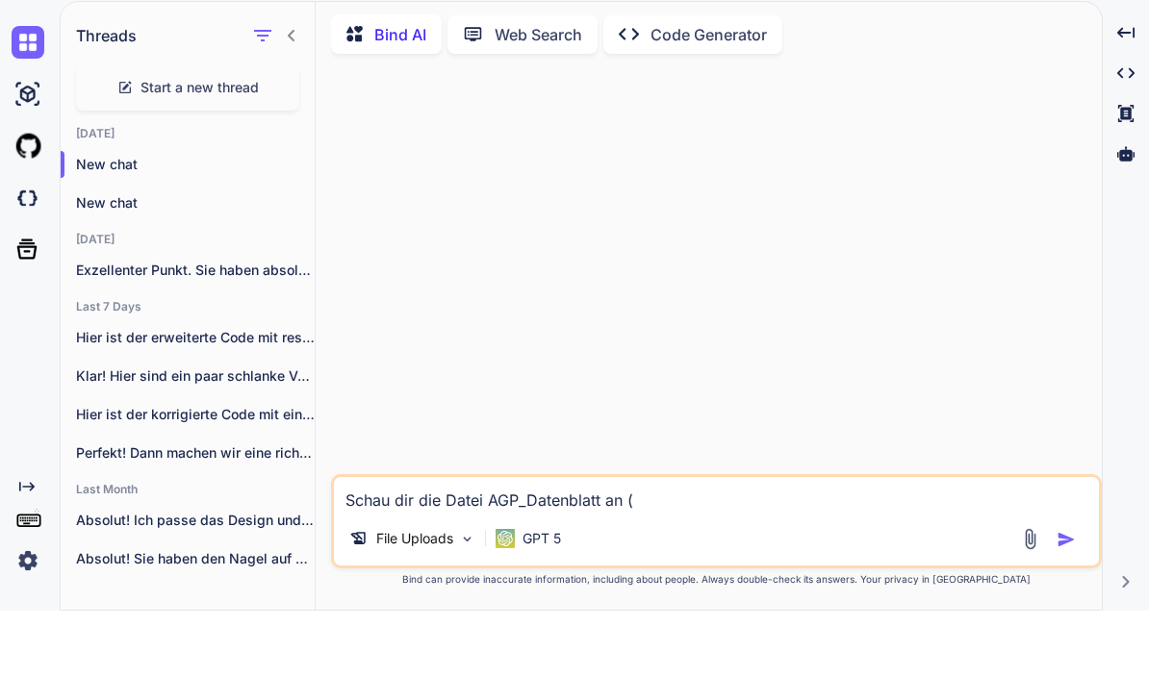
type textarea "Schau dir die Datei AGP_Datenblatt an (A"
type textarea "x"
type textarea "Schau dir die Datei AGP_Datenblatt an (AG"
type textarea "x"
type textarea "Schau dir die Datei AGP_Datenblatt an (AGP"
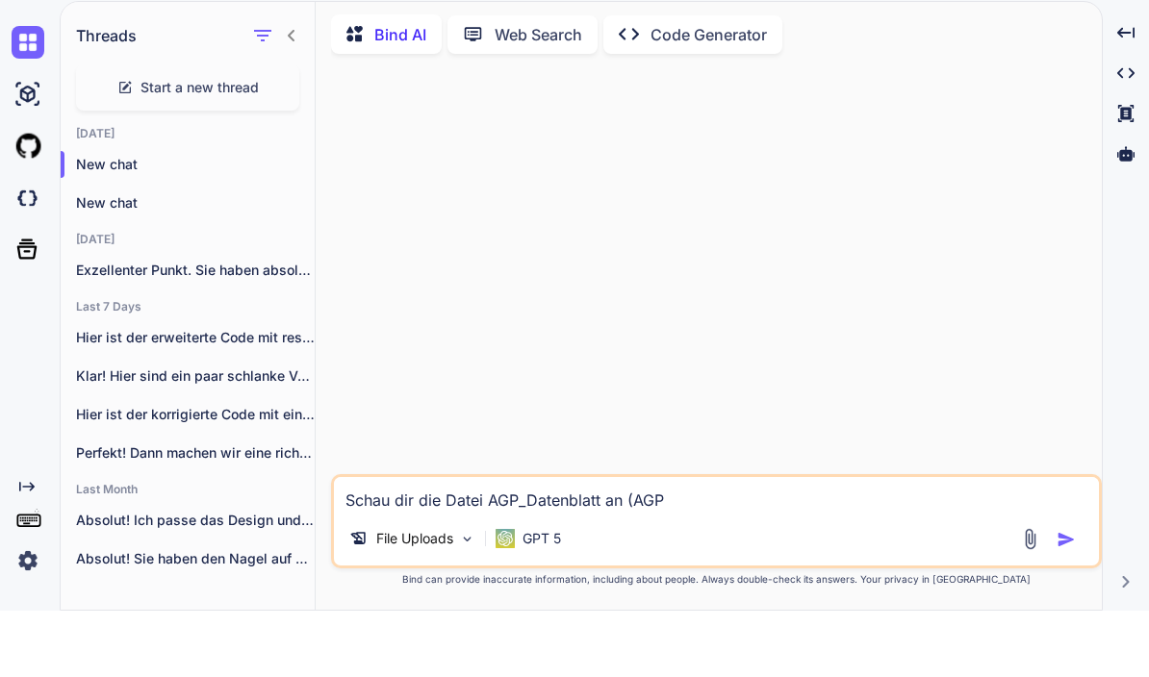
type textarea "x"
type textarea "Schau dir die Datei AGP_Datenblatt an (AGP_"
type textarea "x"
type textarea "Schau dir die Datei AGP_Datenblatt an (AGP_"
type textarea "x"
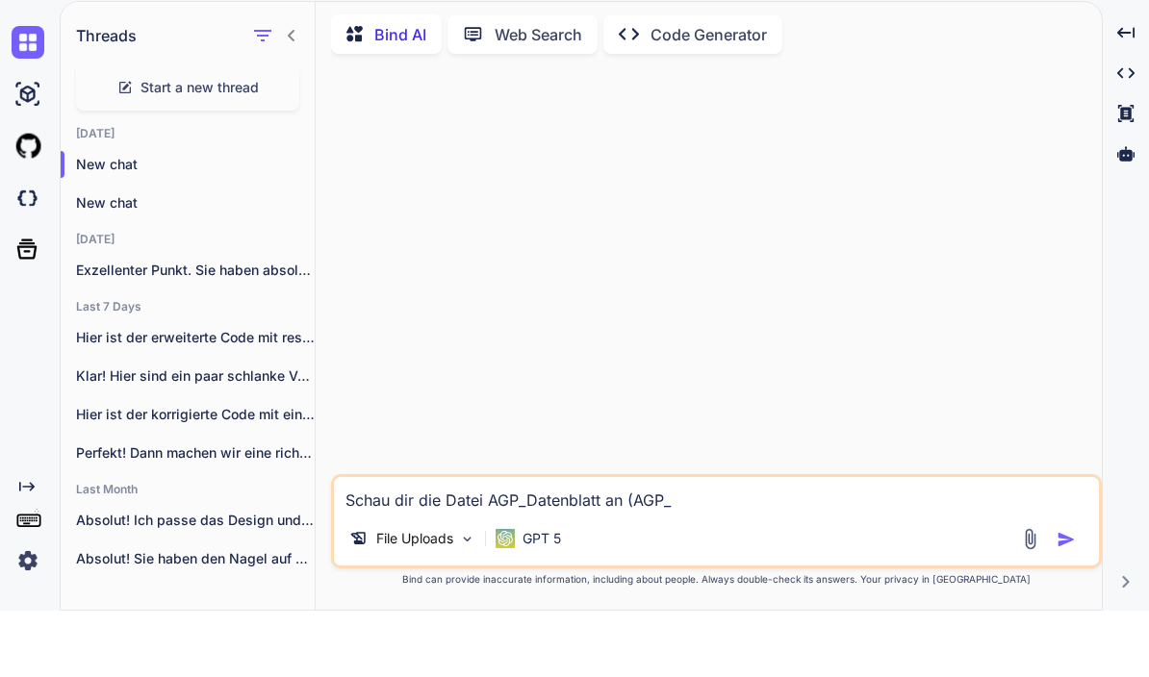
type textarea "Schau dir die Datei AGP_Datenblatt an (AGP_"
type textarea "x"
type textarea "Schau dir die Datei AGP_Datenblatt an (AGP_D"
type textarea "x"
type textarea "Schau dir die Datei AGP_Datenblatt an (AGP_D<"
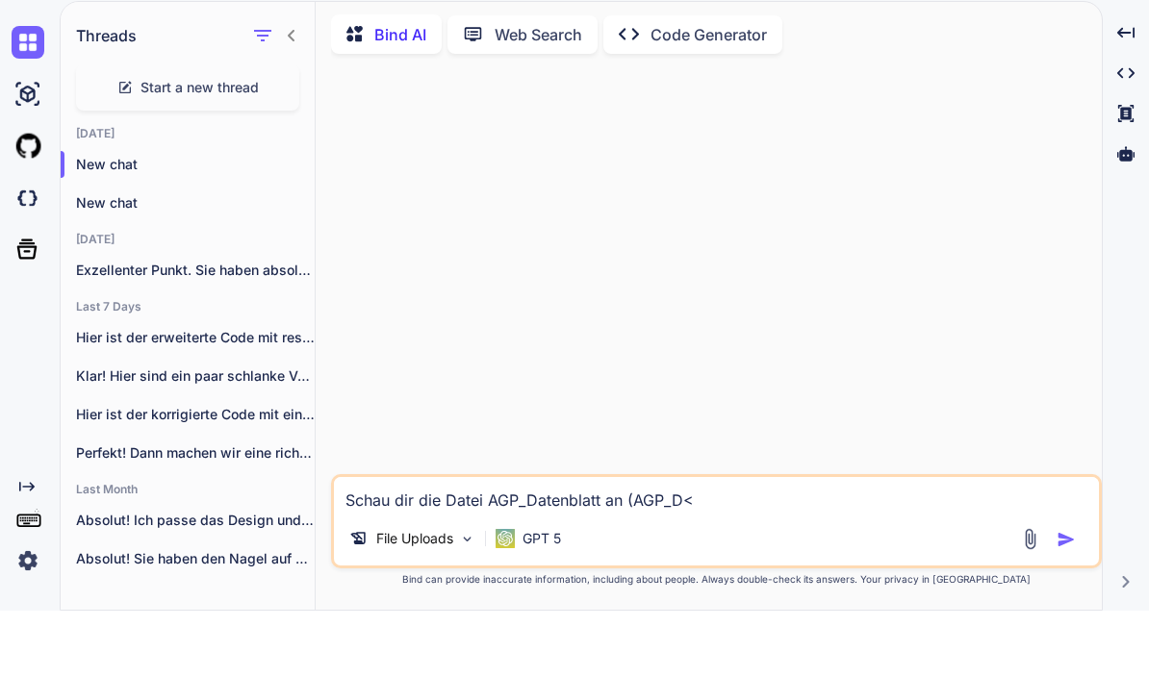
type textarea "x"
type textarea "Schau dir die Datei AGP_Datenblatt an (AGP_D<t"
type textarea "x"
type textarea "Schau dir die Datei AGP_Datenblatt an (AGP_D<te"
type textarea "x"
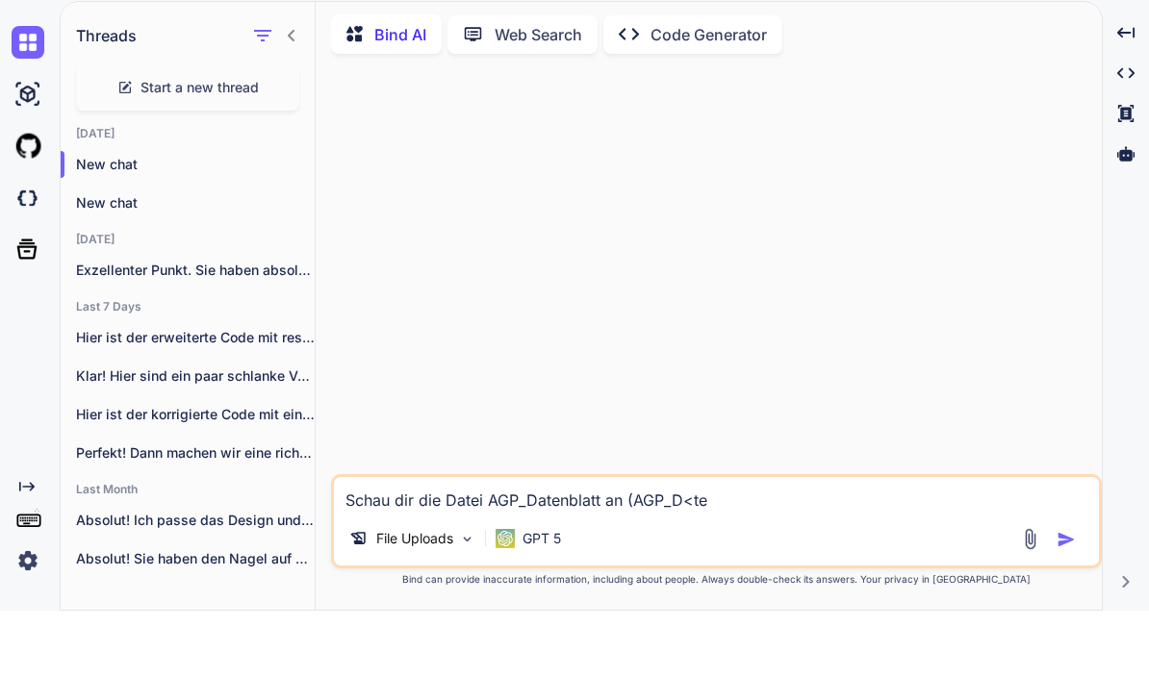
type textarea "Schau dir die Datei AGP_Datenblatt an (AGP_D<ten"
type textarea "x"
type textarea "Schau dir die Datei AGP_Datenblatt an (AGP_D<te"
type textarea "x"
type textarea "Schau dir die Datei AGP_Datenblatt an (AGP_D<t"
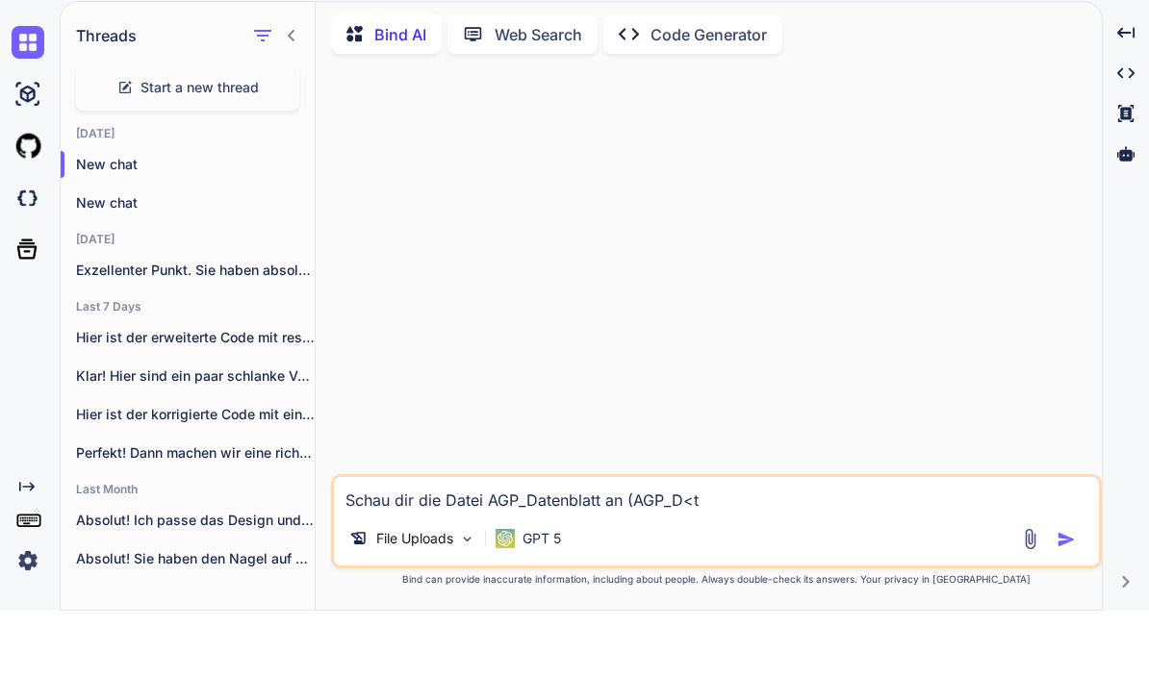
type textarea "x"
type textarea "Schau dir die Datei AGP_Datenblatt an (AGP_D<"
type textarea "x"
type textarea "Schau dir die Datei AGP_Datenblatt an (AGP_D"
type textarea "x"
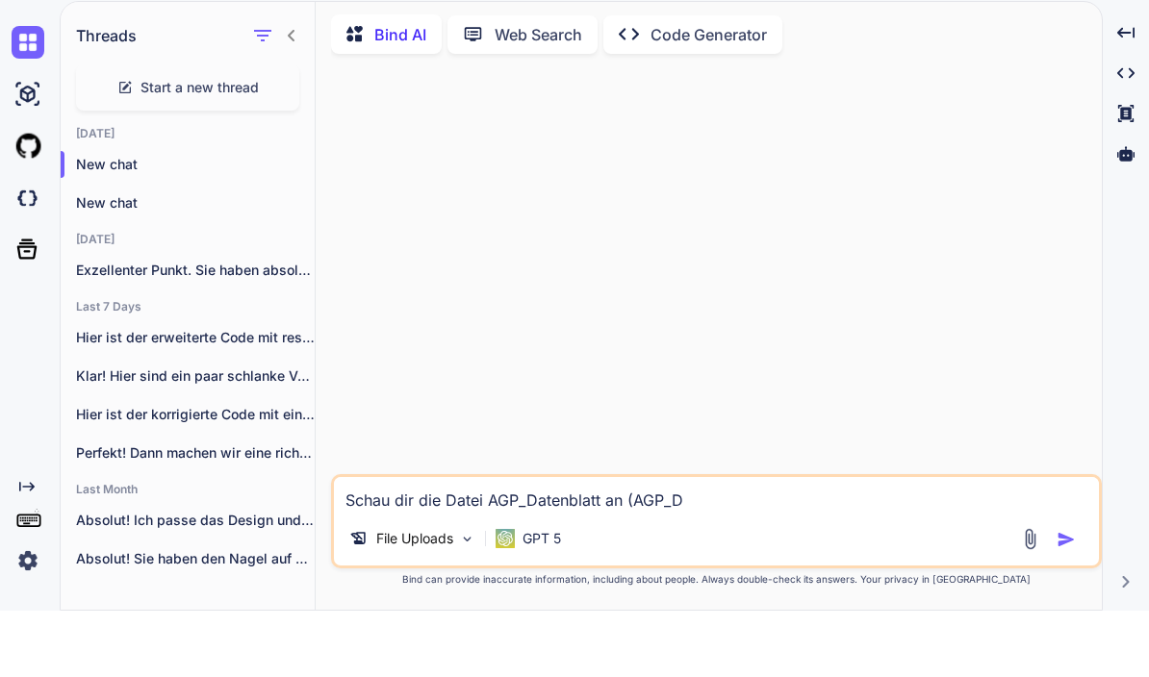
type textarea "Schau dir die Datei AGP_Datenblatt an (AGP_Da"
click at [1059, 596] on img "button" at bounding box center [1065, 605] width 19 height 19
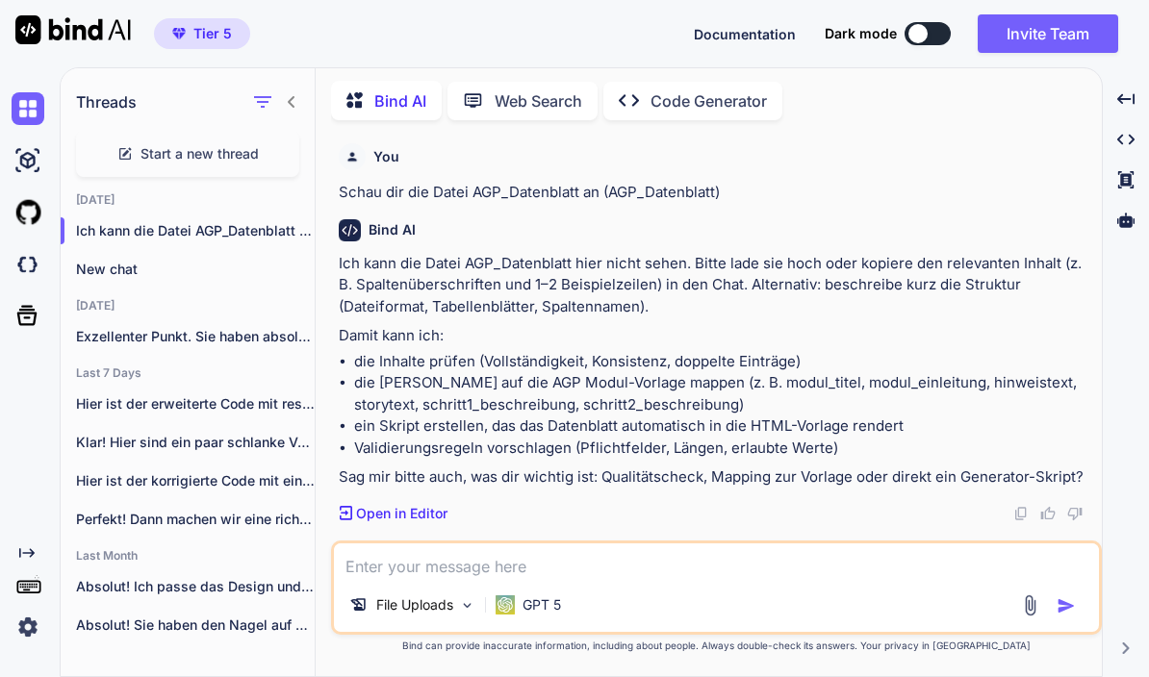
click at [396, 504] on p "Open in Editor" at bounding box center [401, 513] width 91 height 19
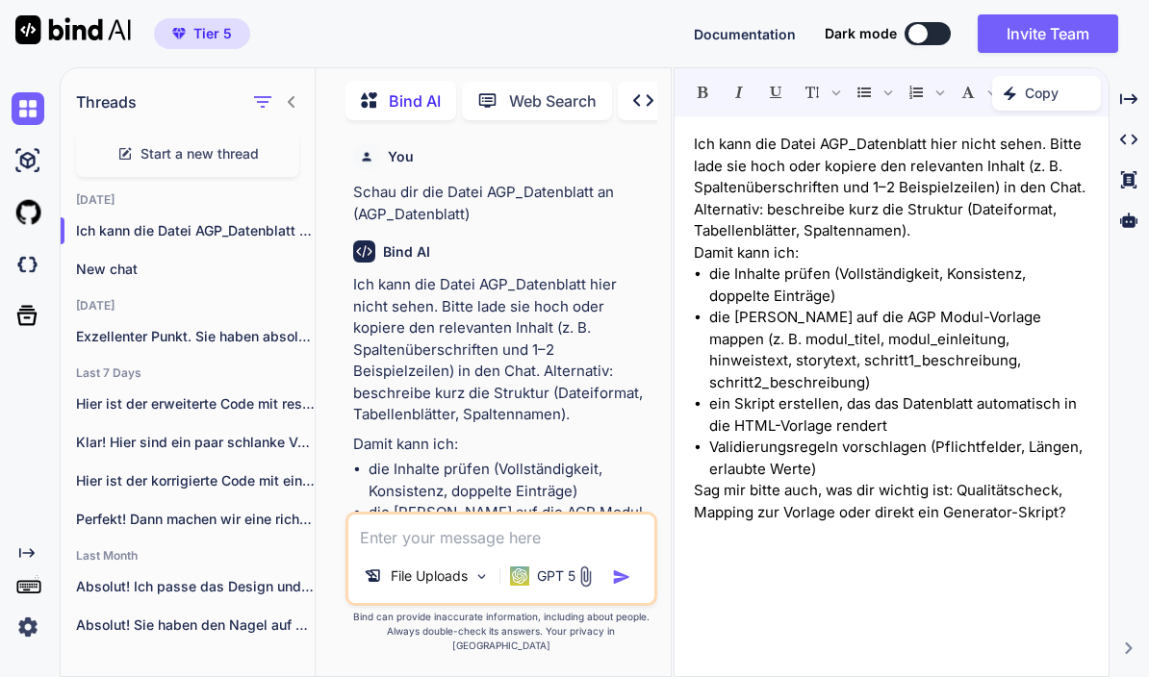
click at [584, 588] on img at bounding box center [585, 577] width 22 height 22
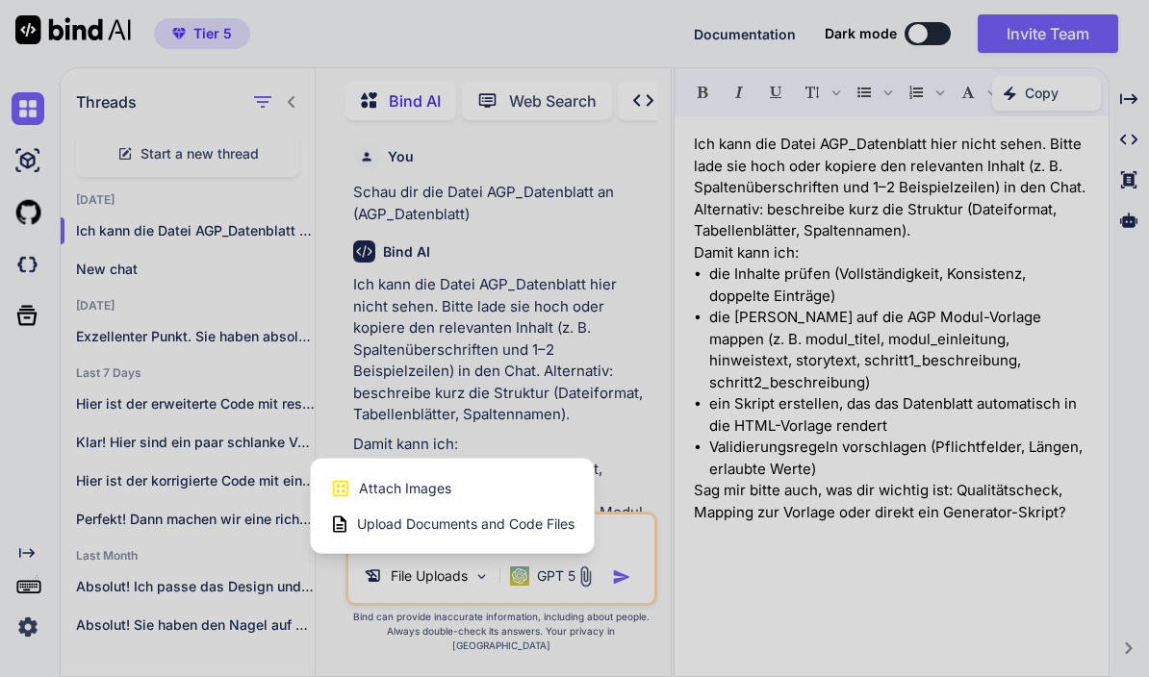
click at [534, 542] on div "Upload Documents and Code Files" at bounding box center [452, 524] width 244 height 35
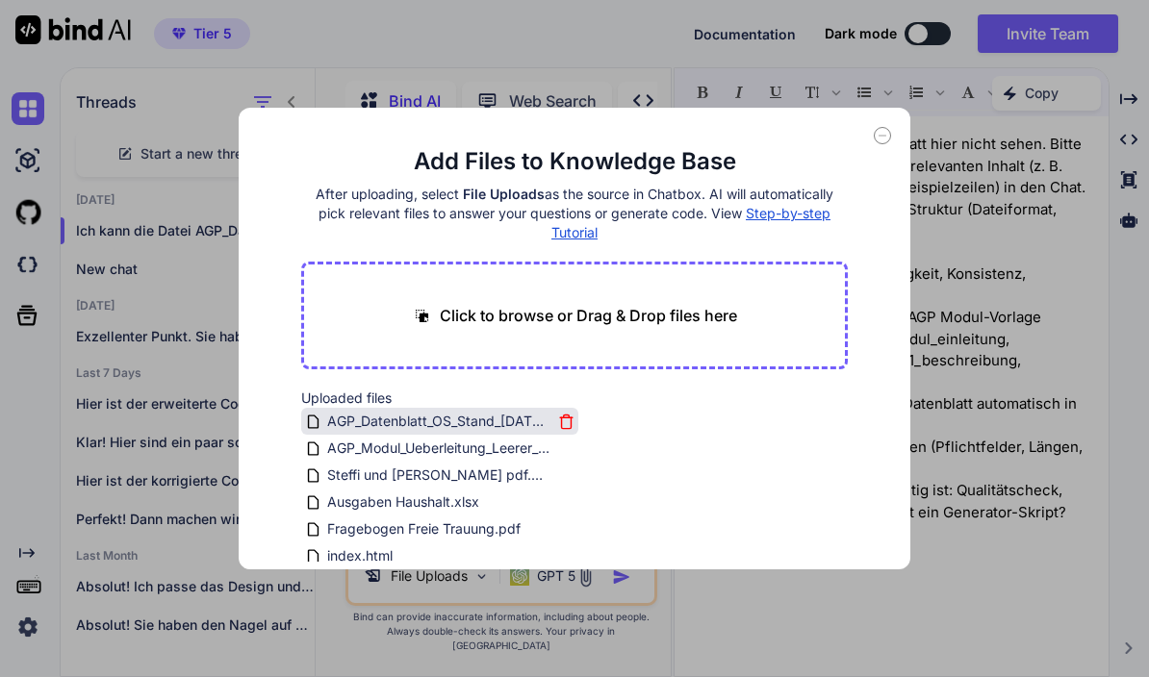
click at [560, 428] on icon at bounding box center [566, 422] width 16 height 16
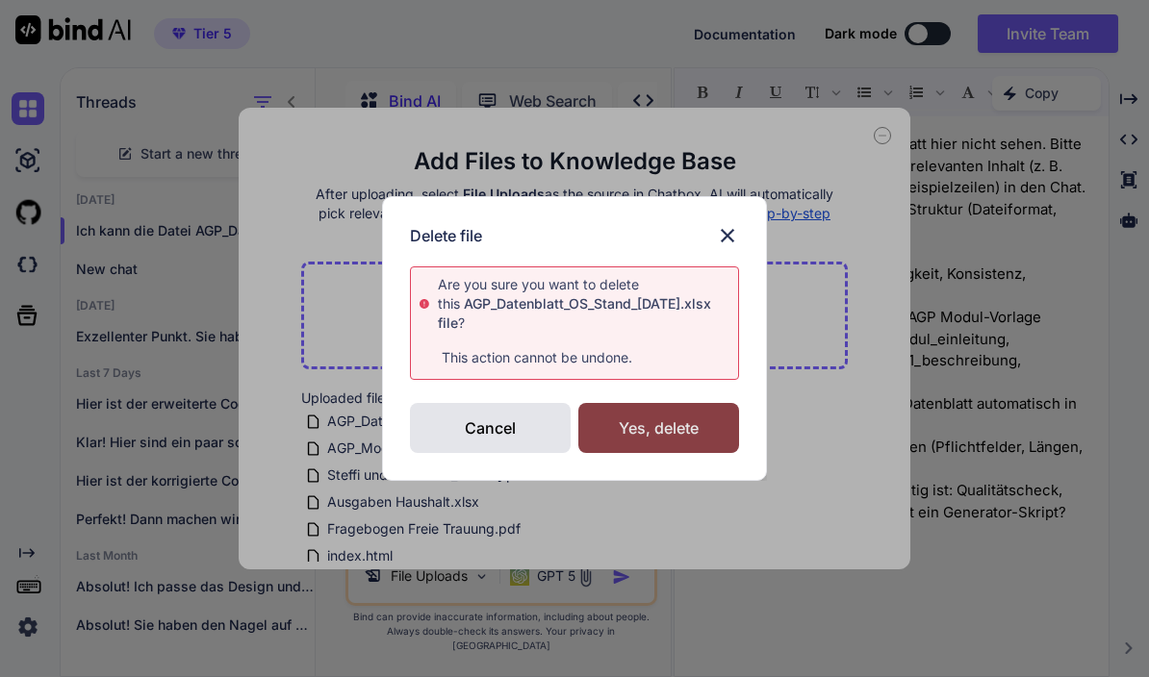
click at [657, 443] on div "Yes, delete" at bounding box center [658, 428] width 161 height 50
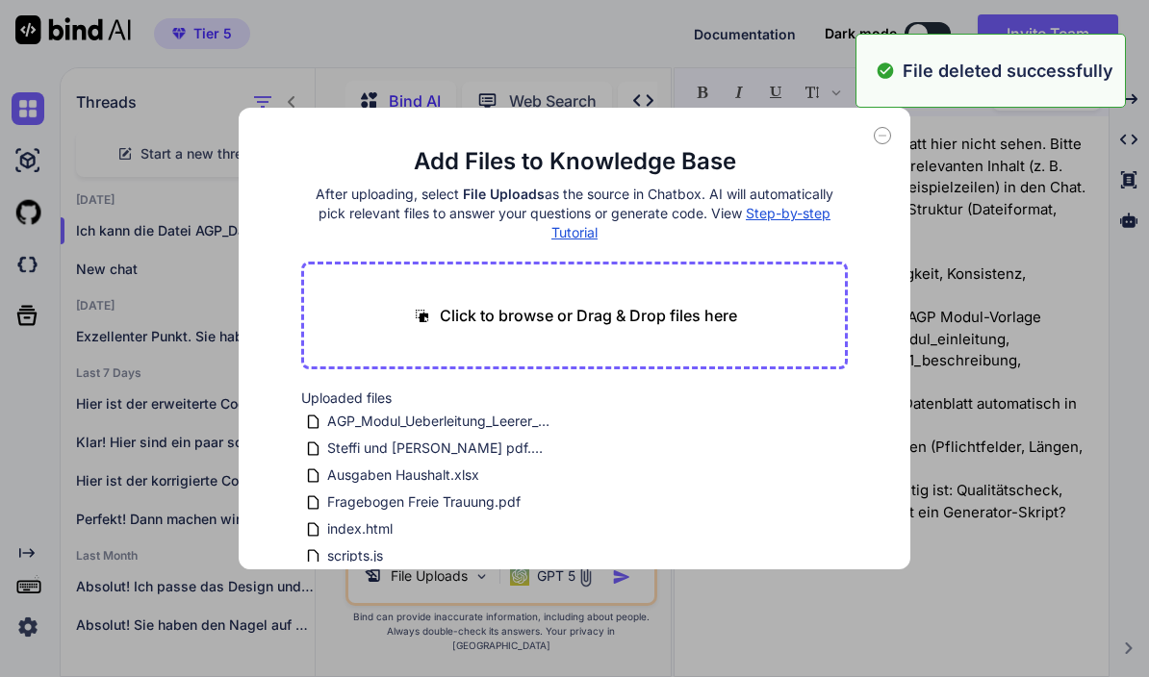
click at [685, 324] on p "Click to browse or Drag & Drop files here" at bounding box center [588, 315] width 297 height 23
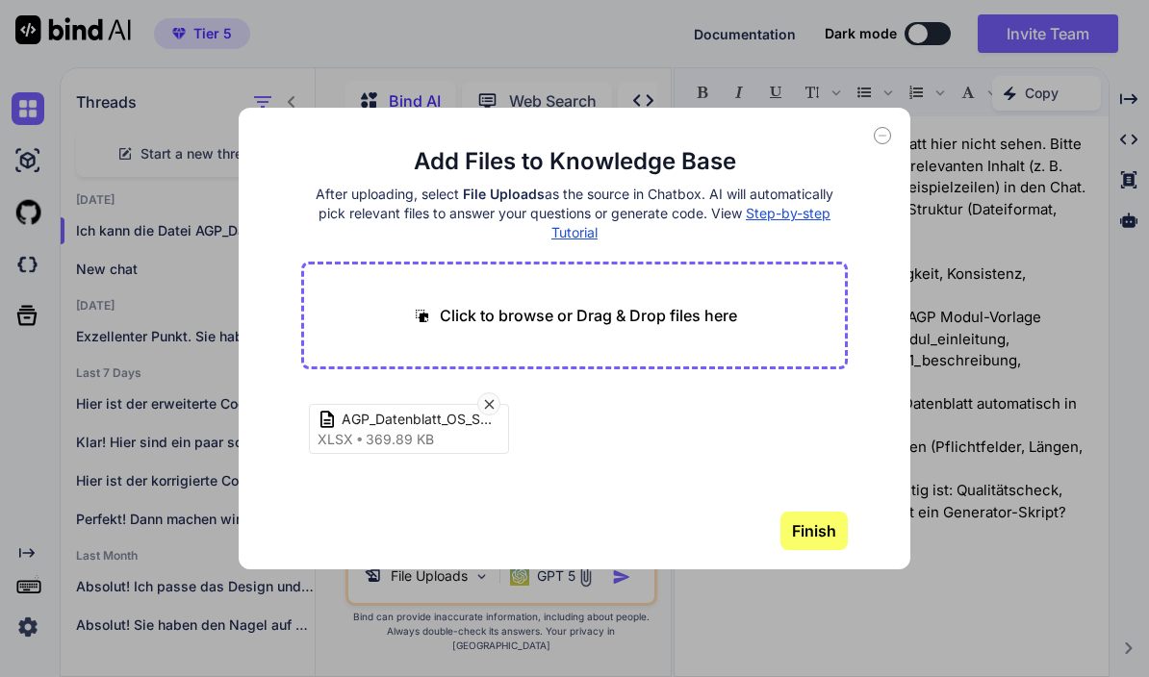
click at [820, 535] on button "Finish" at bounding box center [813, 531] width 67 height 38
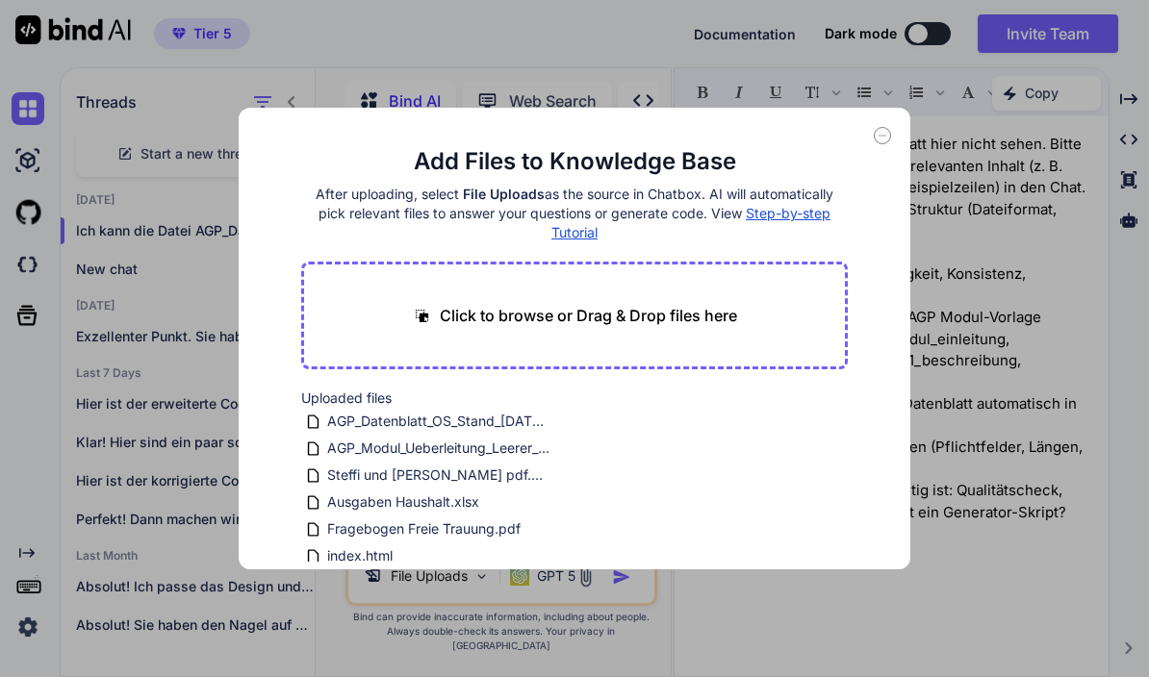
click at [881, 137] on icon at bounding box center [882, 135] width 17 height 17
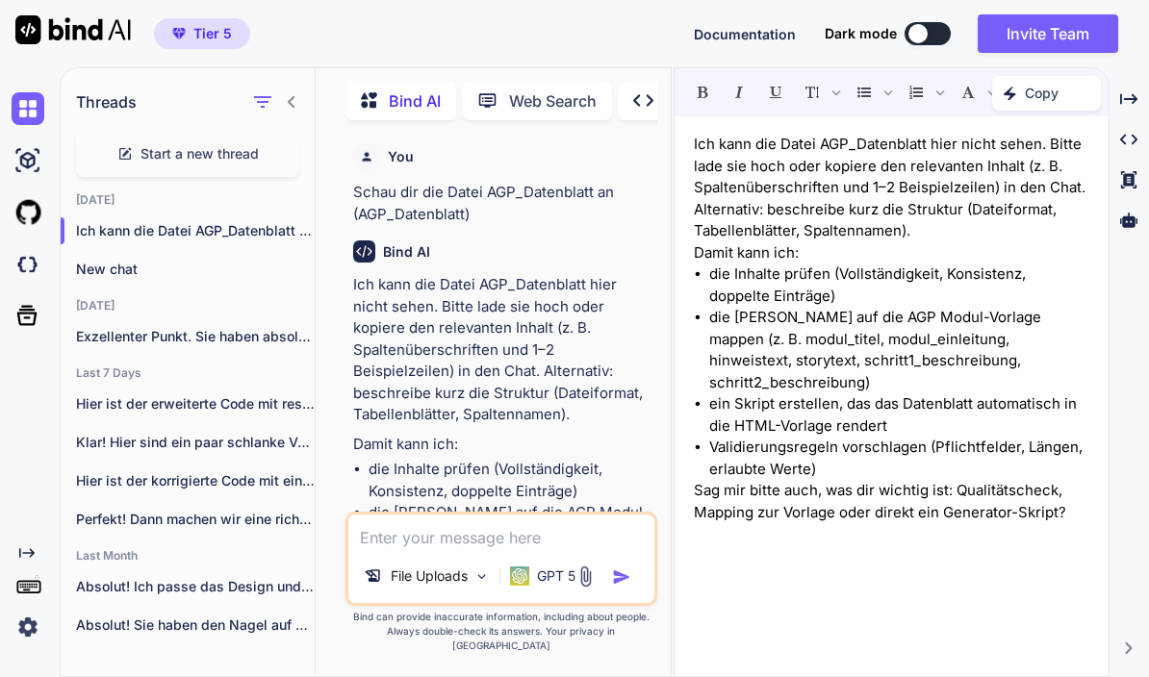
click at [553, 549] on textarea at bounding box center [501, 532] width 306 height 35
click at [474, 585] on img at bounding box center [481, 577] width 16 height 16
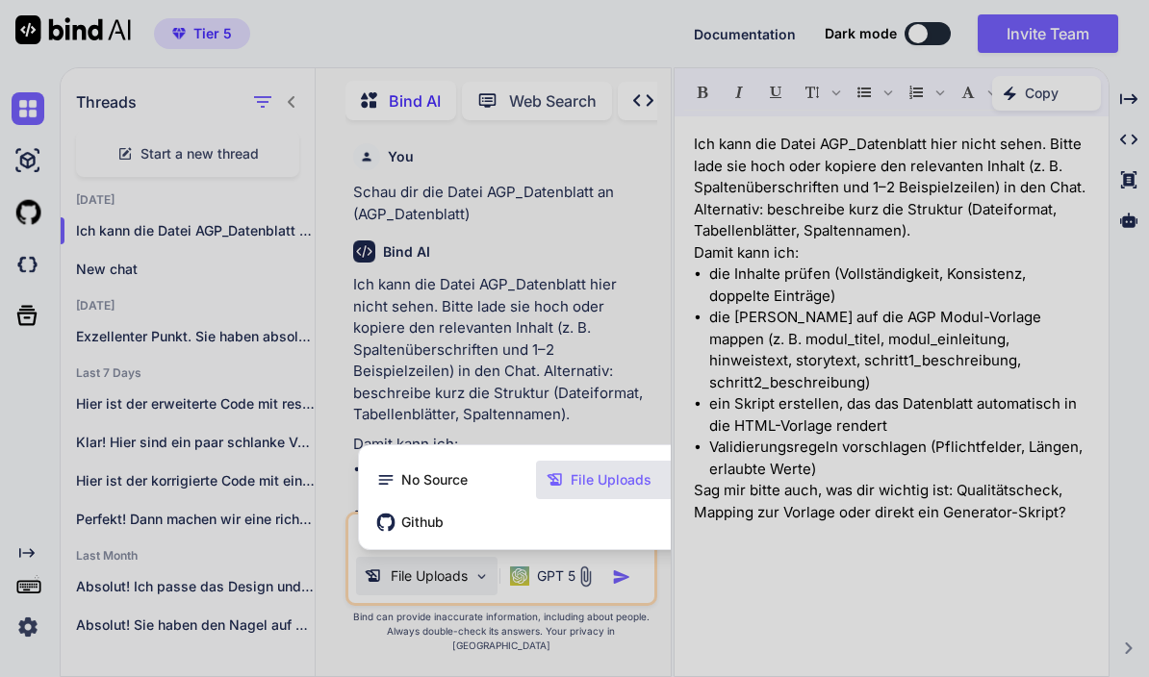
click at [599, 490] on span "File Uploads" at bounding box center [610, 479] width 81 height 19
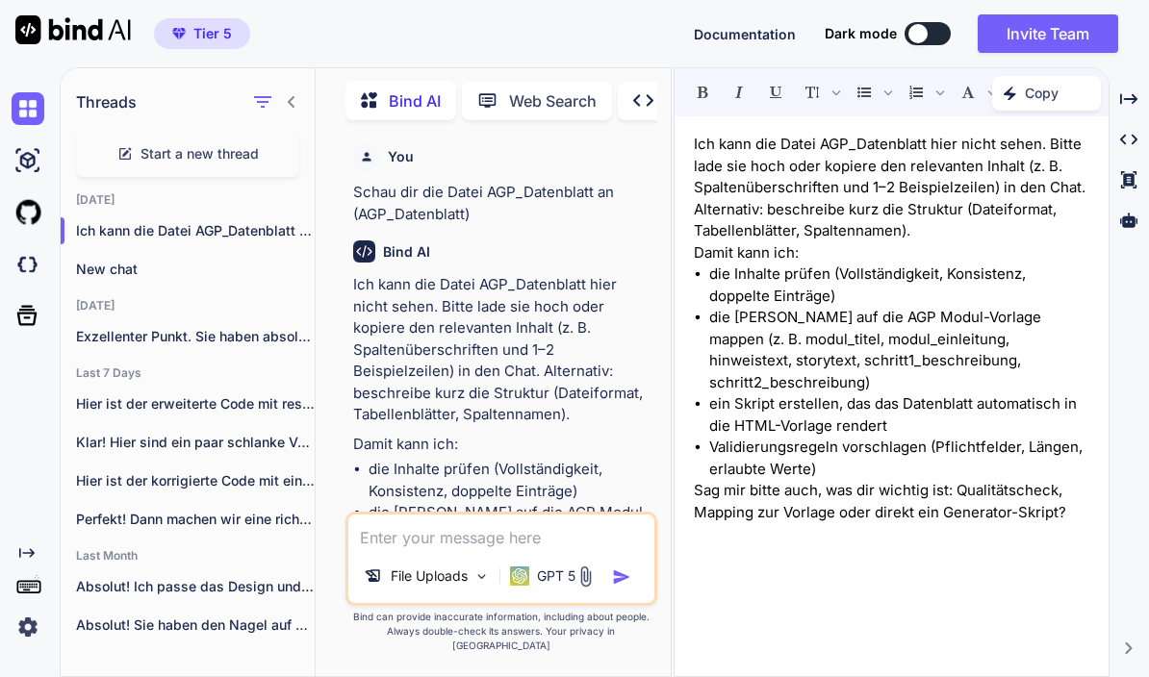
click at [506, 549] on textarea at bounding box center [501, 532] width 306 height 35
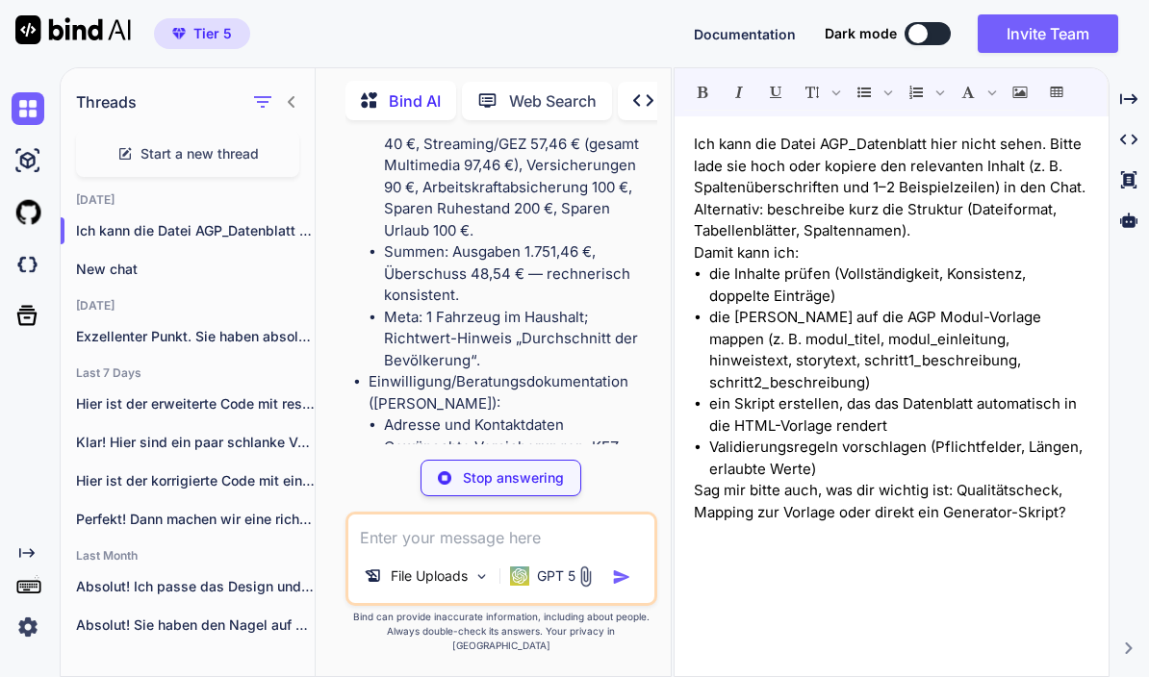
scroll to position [1016, 0]
click at [494, 545] on textarea at bounding box center [501, 532] width 306 height 35
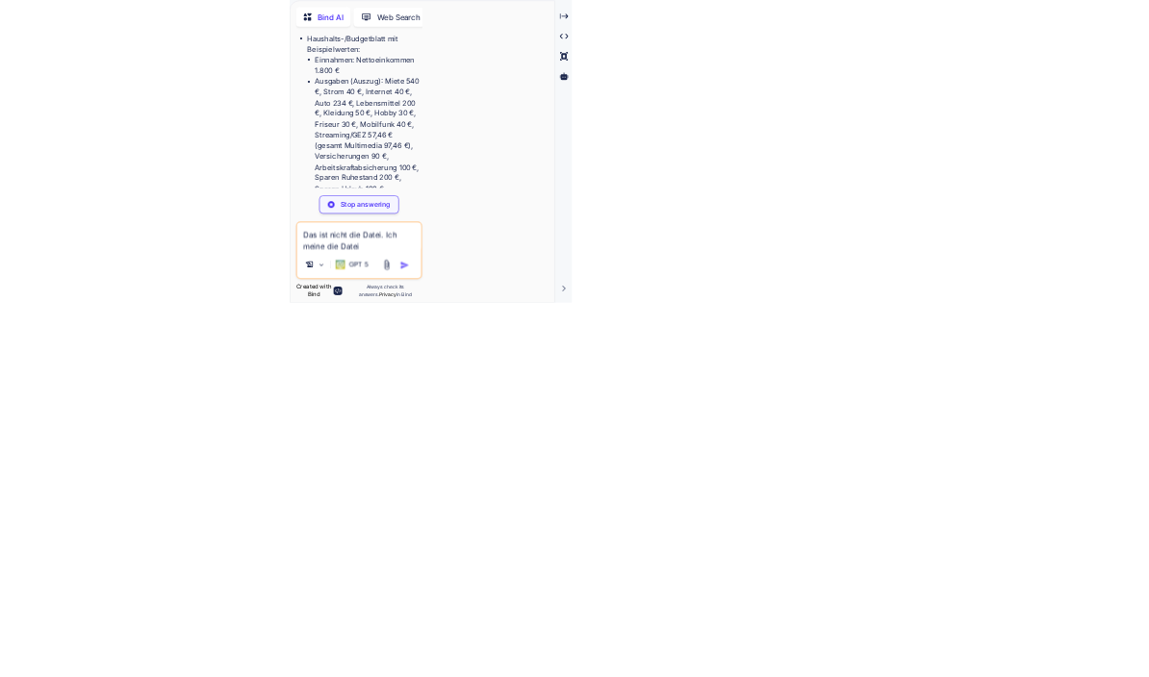
scroll to position [84, 0]
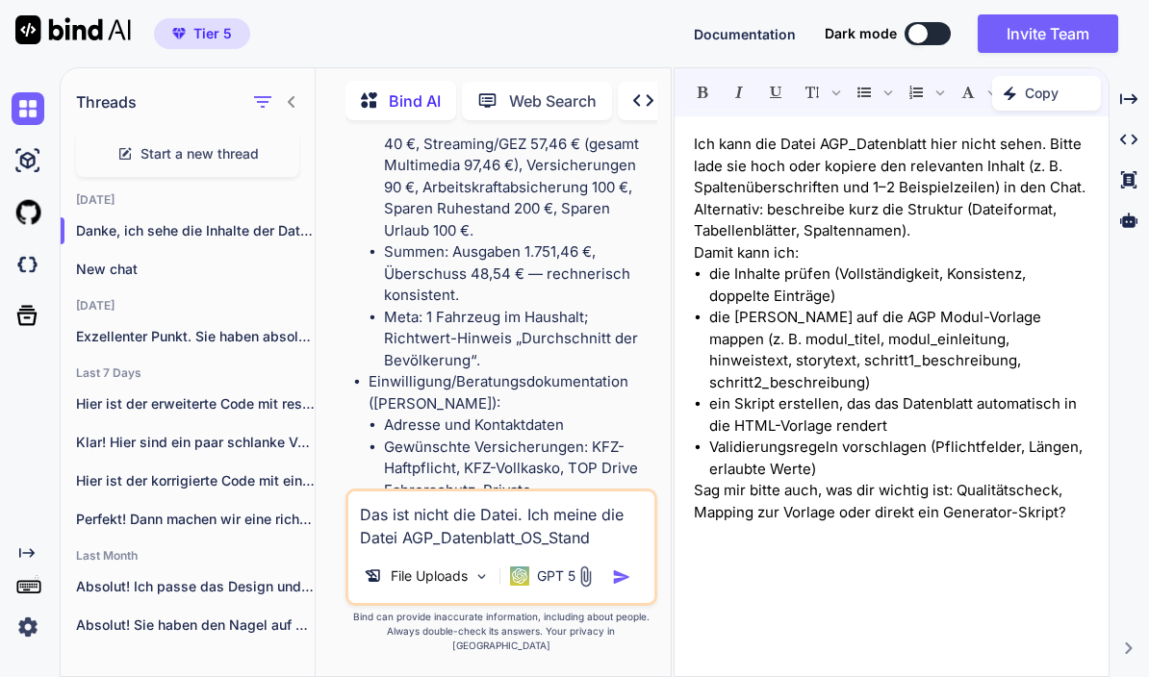
click at [626, 586] on img "button" at bounding box center [621, 577] width 19 height 19
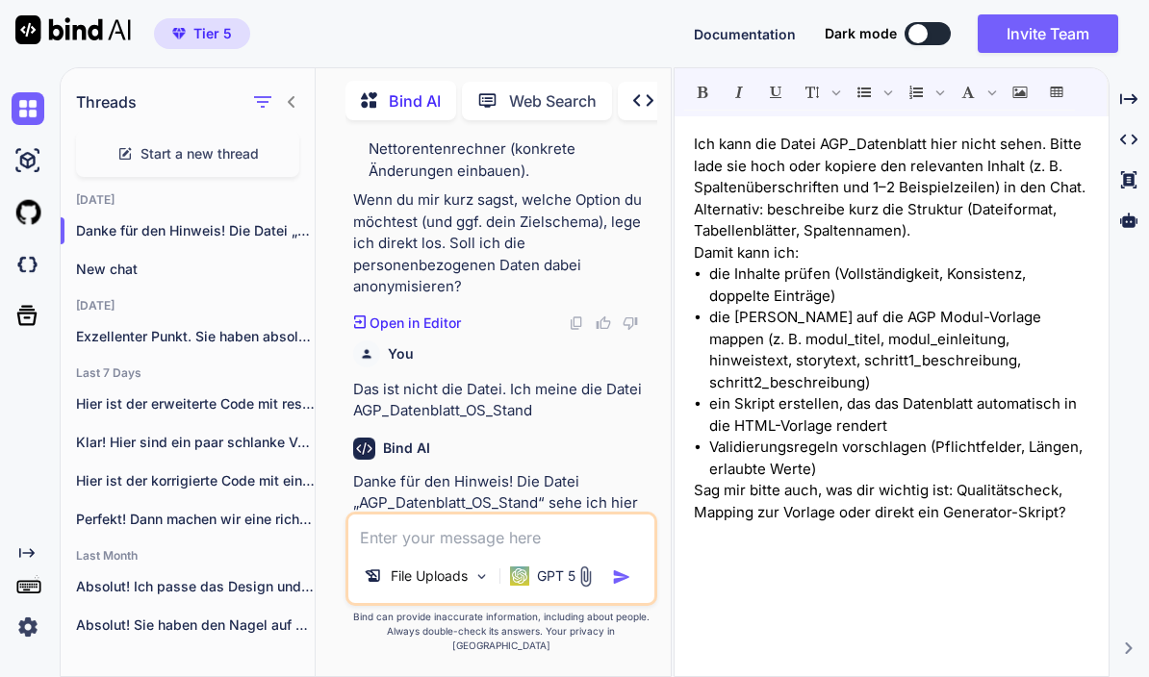
scroll to position [3923, 0]
click at [640, 545] on p "Bitte:" at bounding box center [503, 556] width 300 height 22
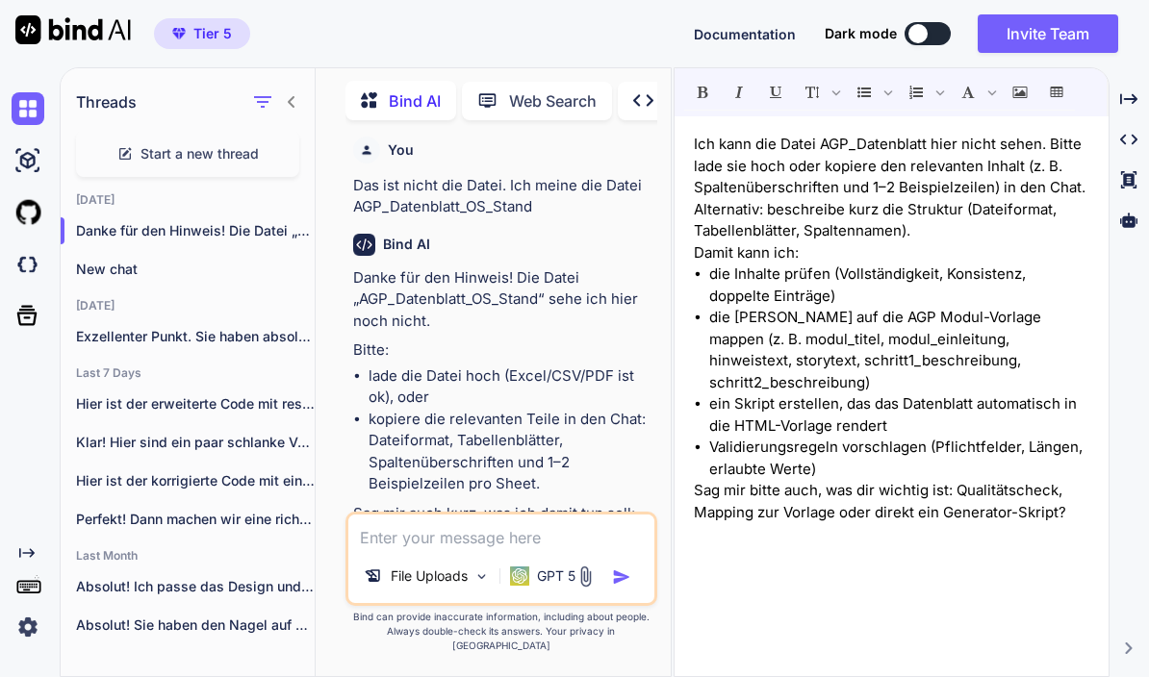
scroll to position [4125, 0]
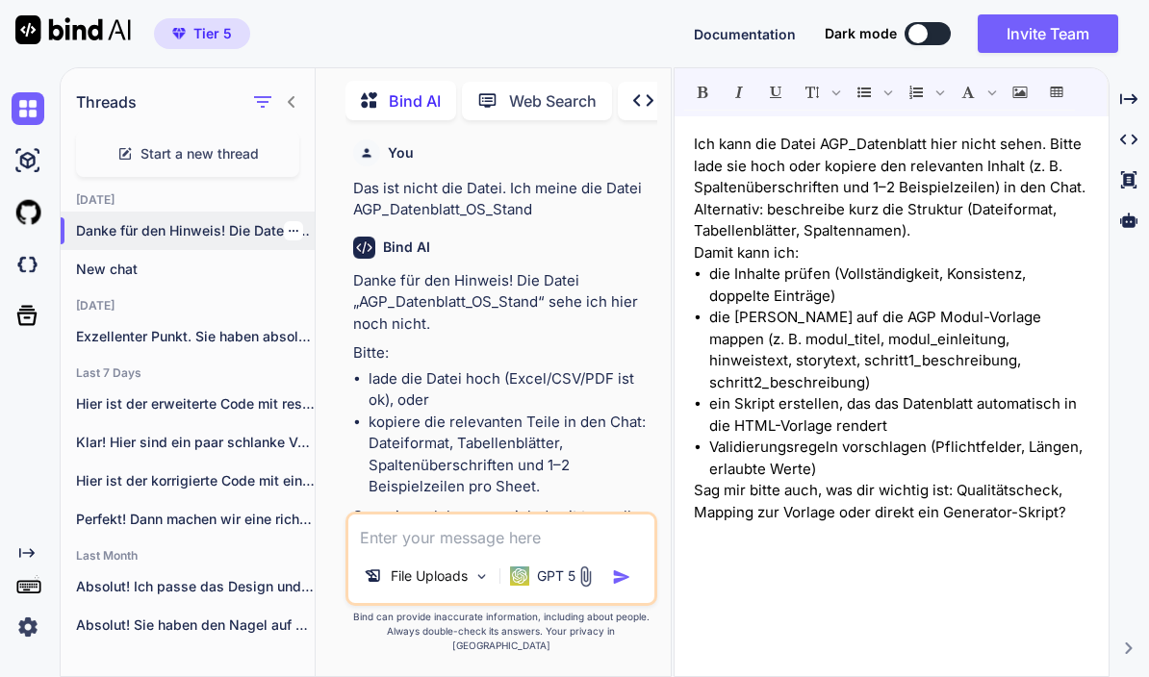
click at [298, 225] on icon "button" at bounding box center [294, 231] width 12 height 12
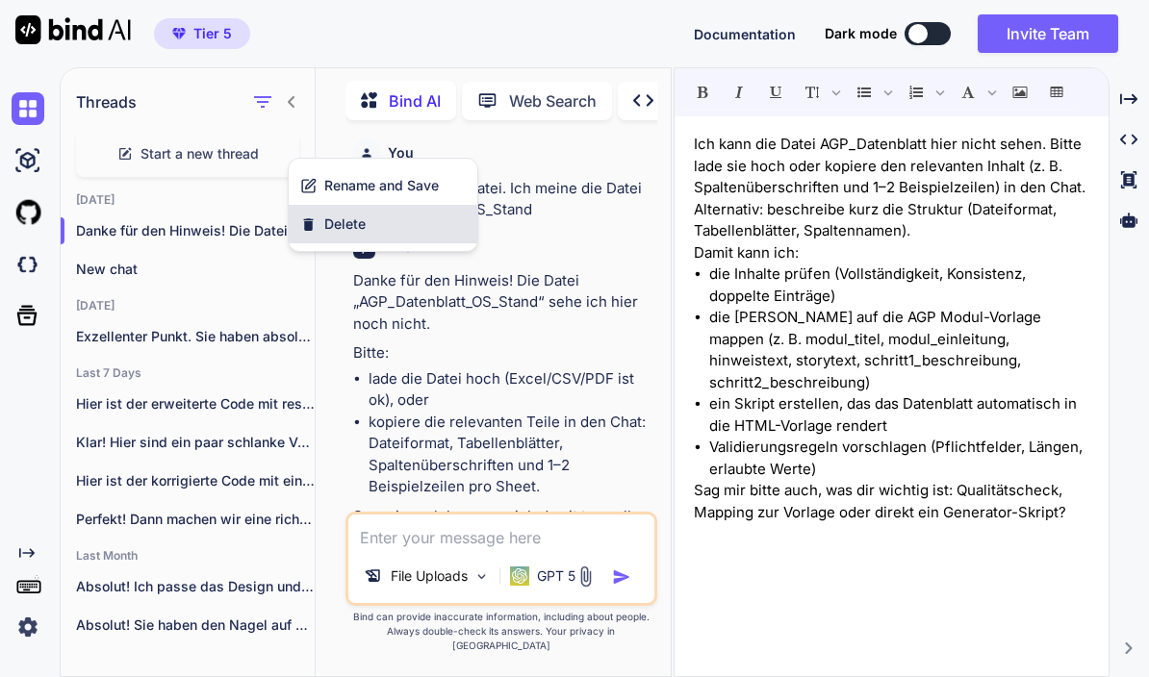
click at [384, 230] on div "Delete" at bounding box center [383, 224] width 189 height 38
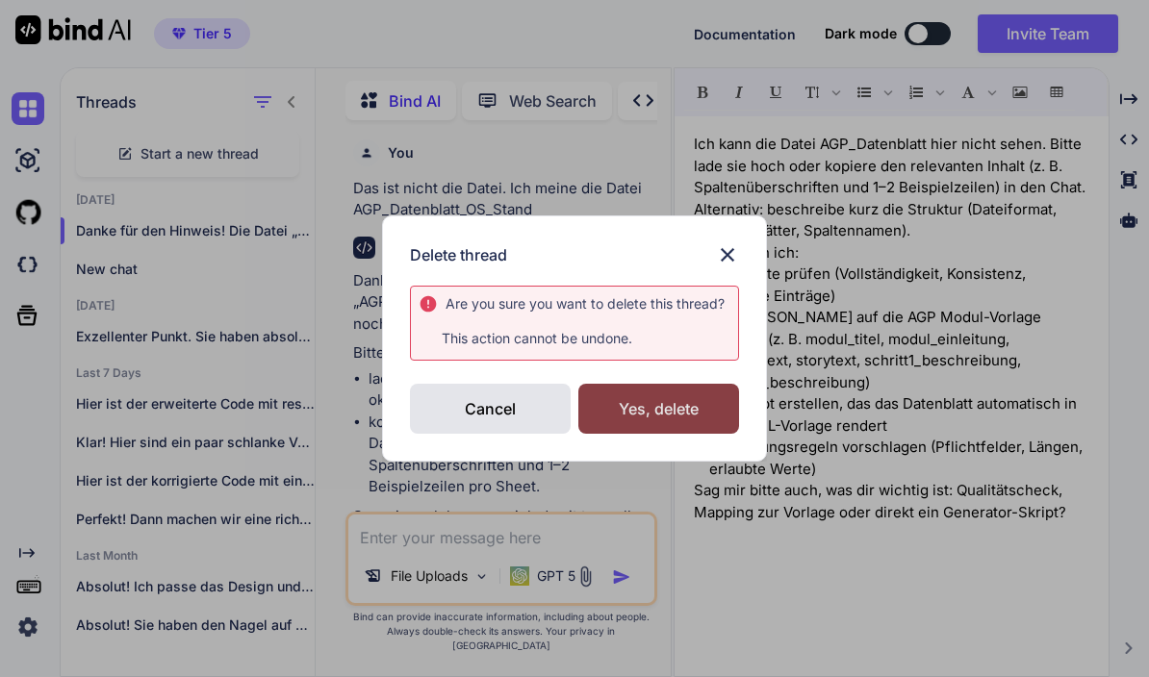
click at [680, 410] on div "Yes, delete" at bounding box center [658, 409] width 161 height 50
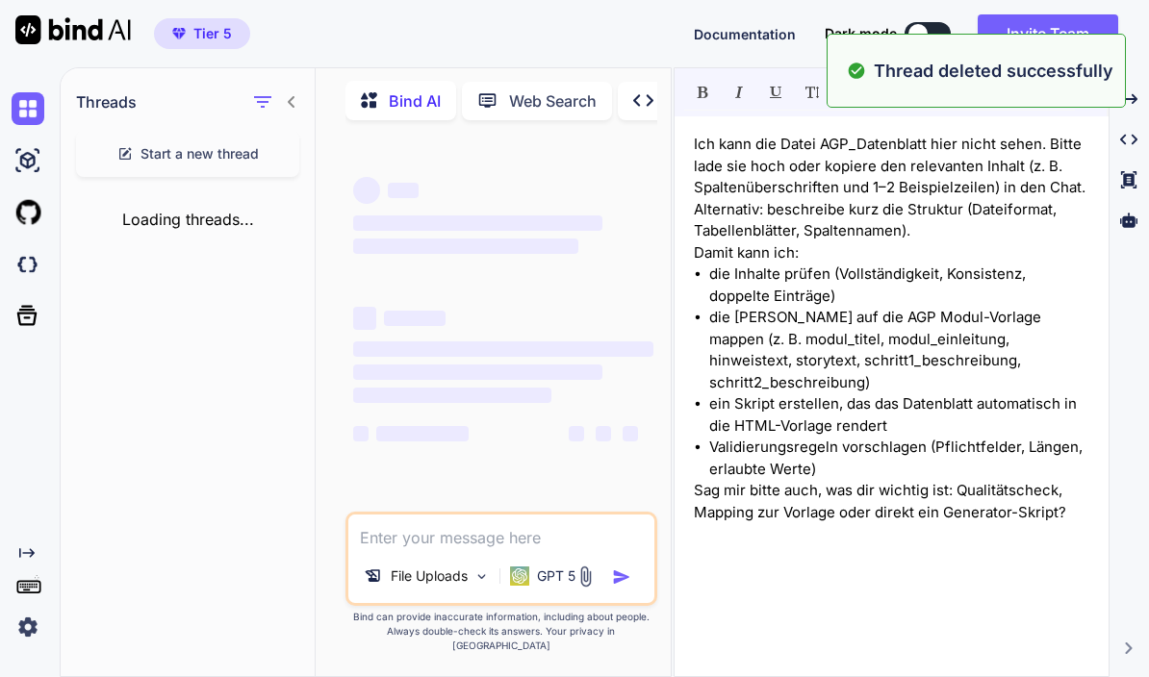
scroll to position [0, 0]
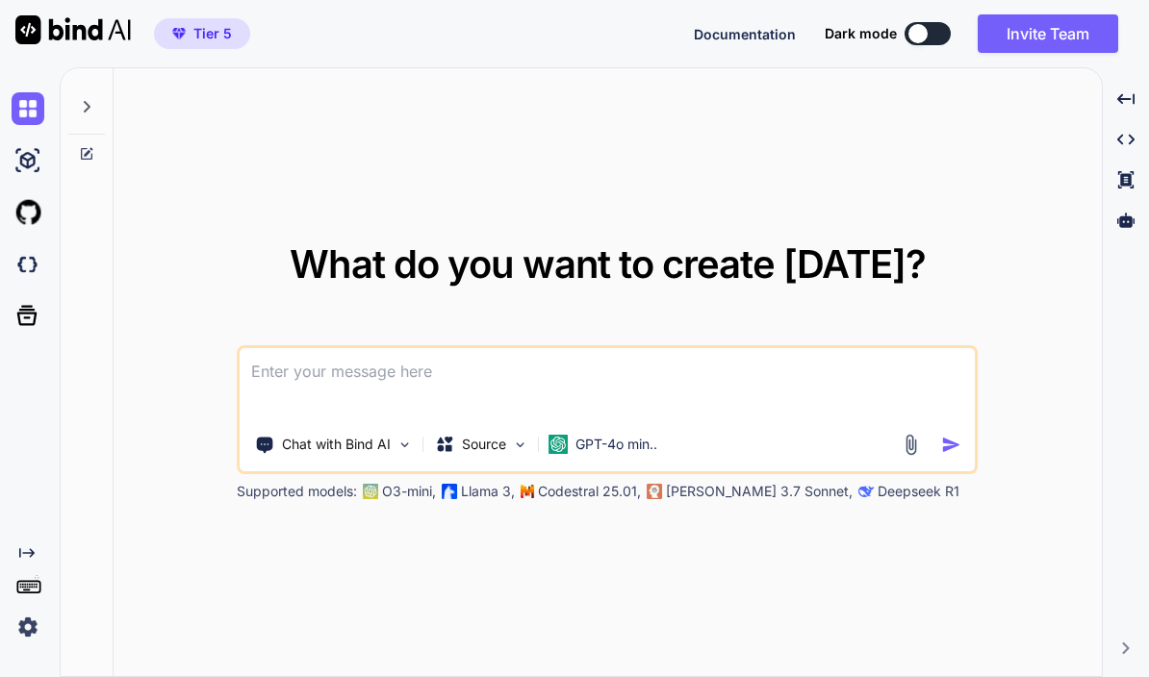
click at [87, 98] on div at bounding box center [86, 101] width 37 height 66
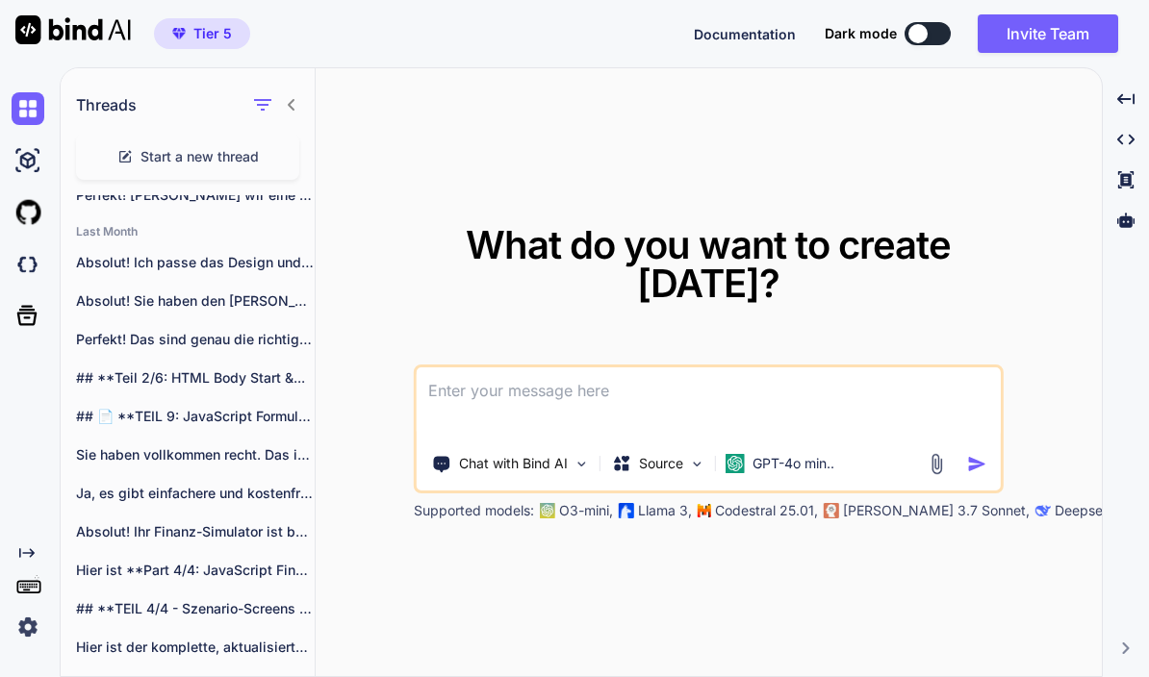
scroll to position [293, 0]
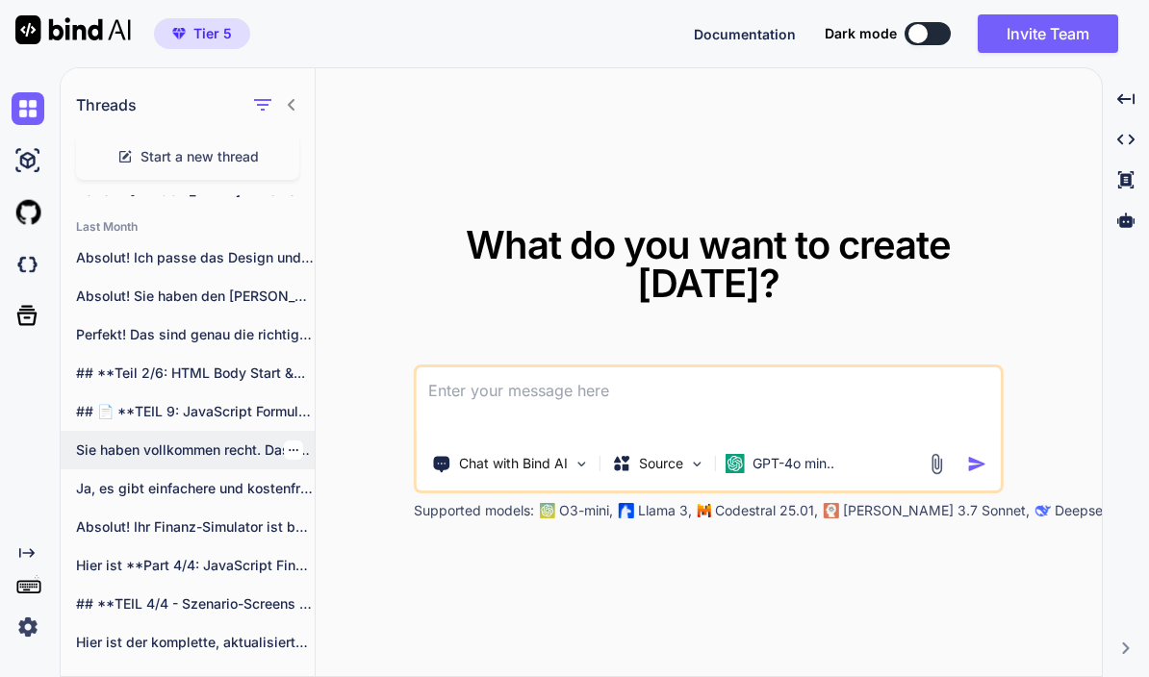
click at [97, 449] on p "Sie haben vollkommen recht. Das ist extrem..." at bounding box center [195, 450] width 239 height 19
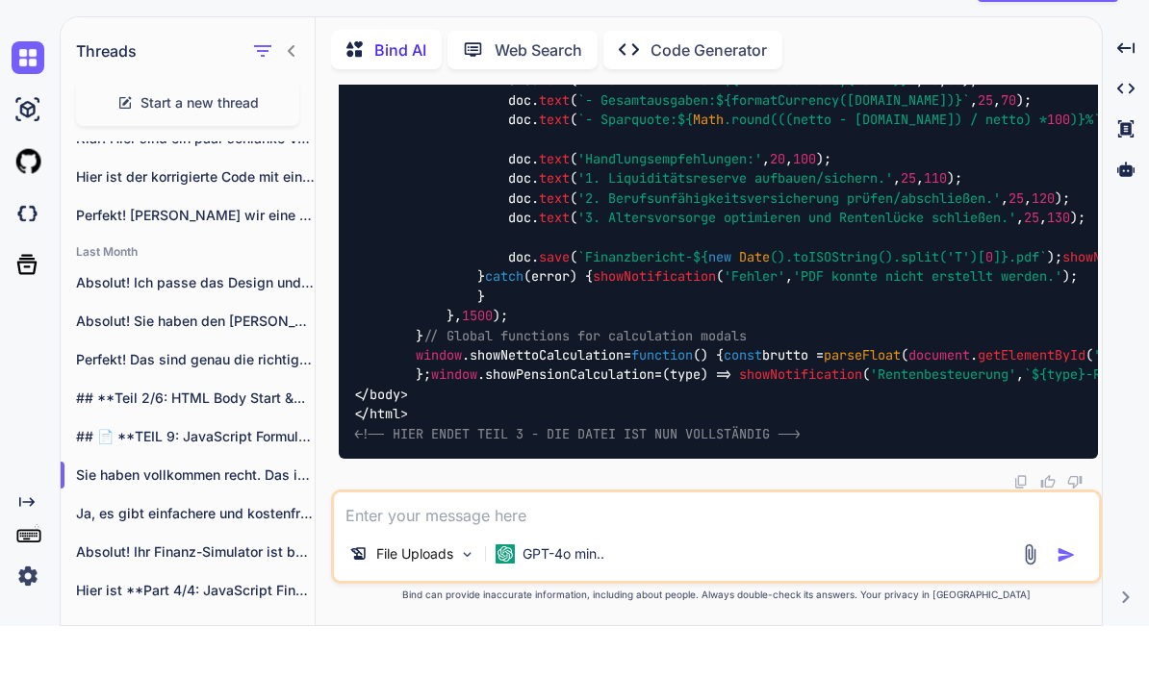
scroll to position [154, 0]
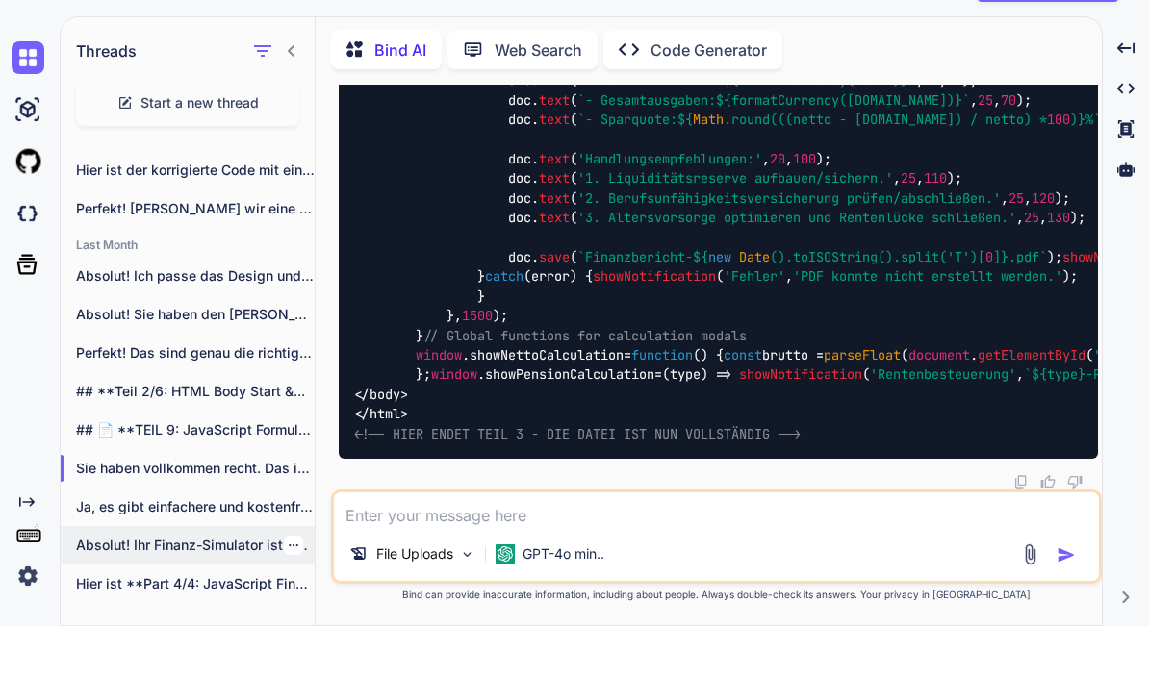
click at [128, 587] on p "Absolut! Ihr Finanz-Simulator ist bereits sehr umfangreich..." at bounding box center [195, 596] width 239 height 19
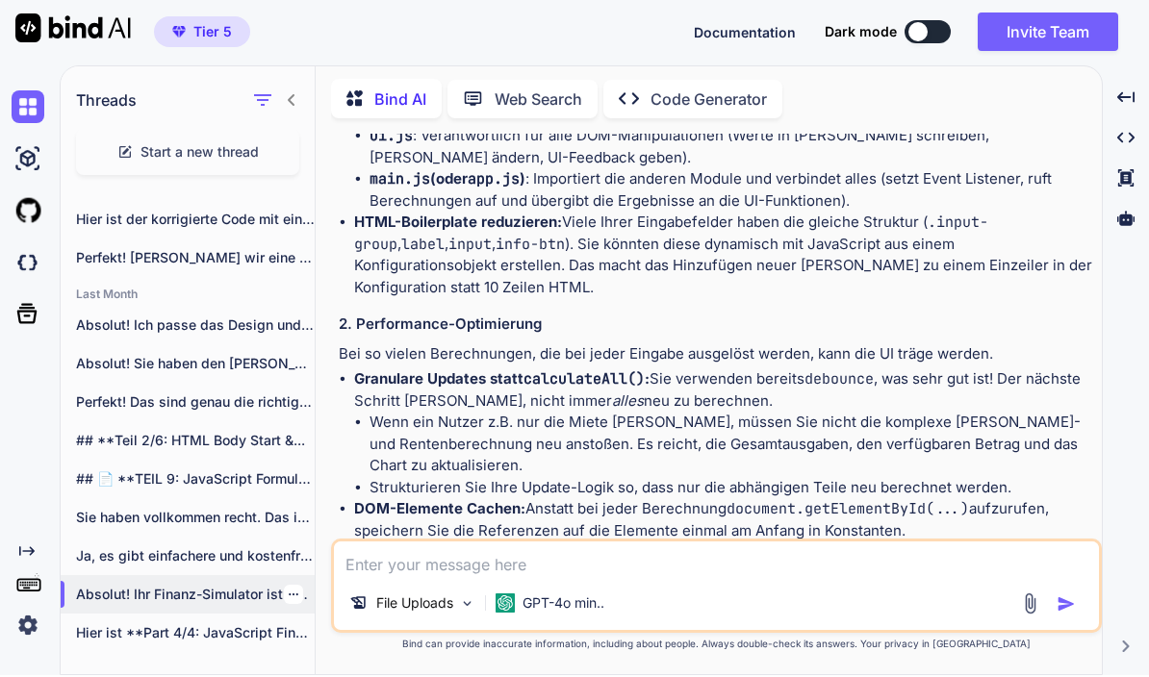
scroll to position [0, 0]
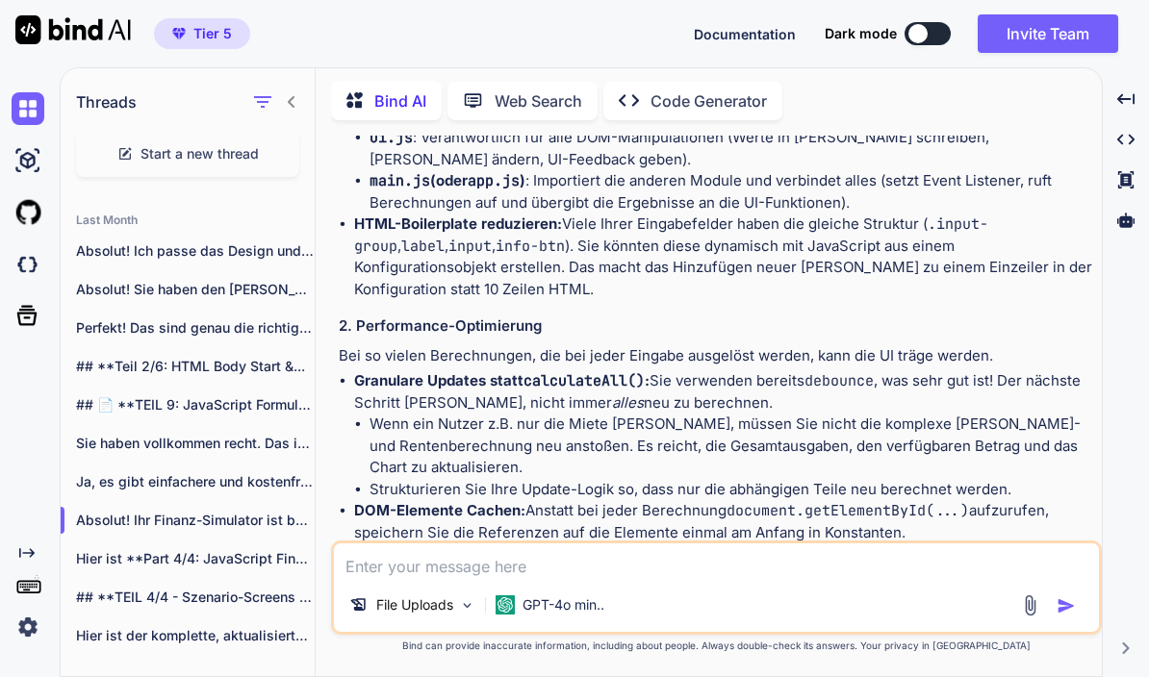
scroll to position [84, 0]
click at [141, 665] on p "AGP Auswertung" at bounding box center [195, 674] width 239 height 19
click at [140, 665] on p "AGP Auswertung" at bounding box center [195, 674] width 239 height 19
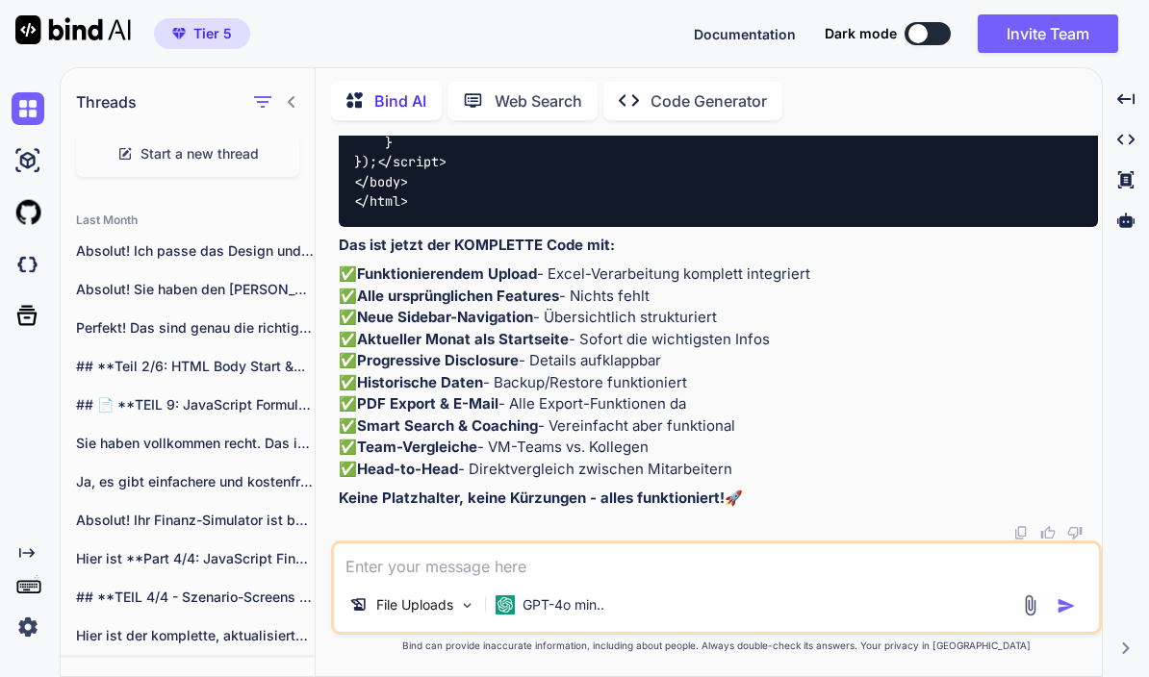
scroll to position [108240, 0]
click at [592, 615] on div "GPT-4o min.." at bounding box center [550, 605] width 124 height 38
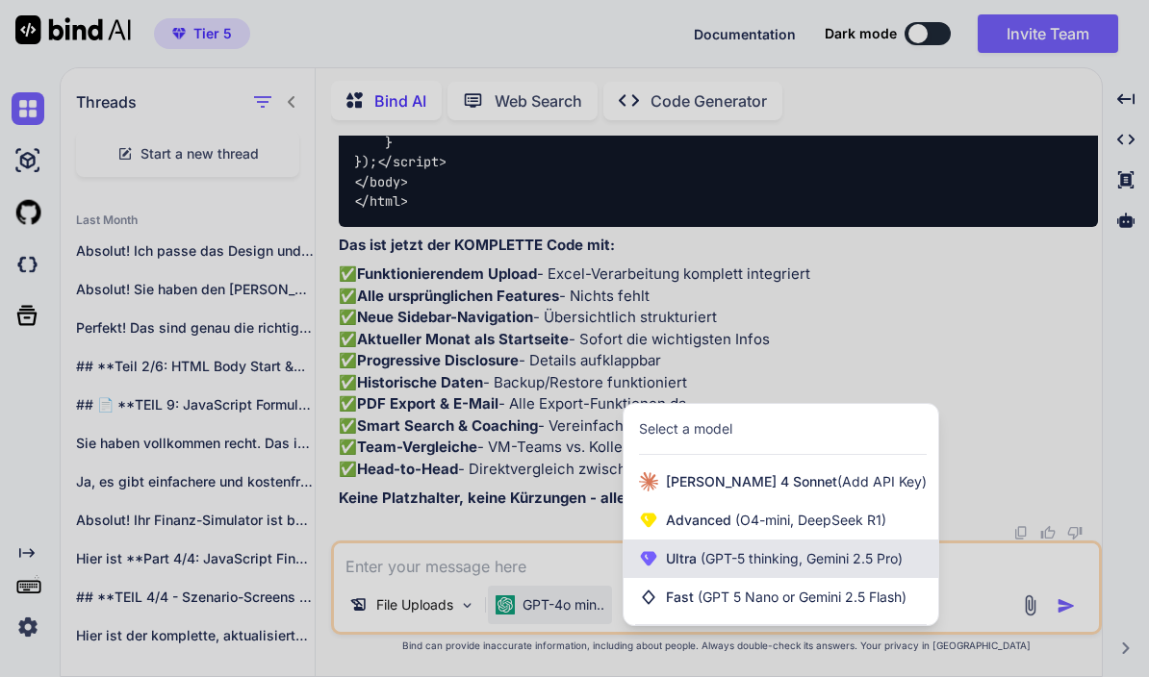
click at [787, 565] on span "(GPT-5 thinking, Gemini 2.5 Pro)" at bounding box center [800, 558] width 206 height 16
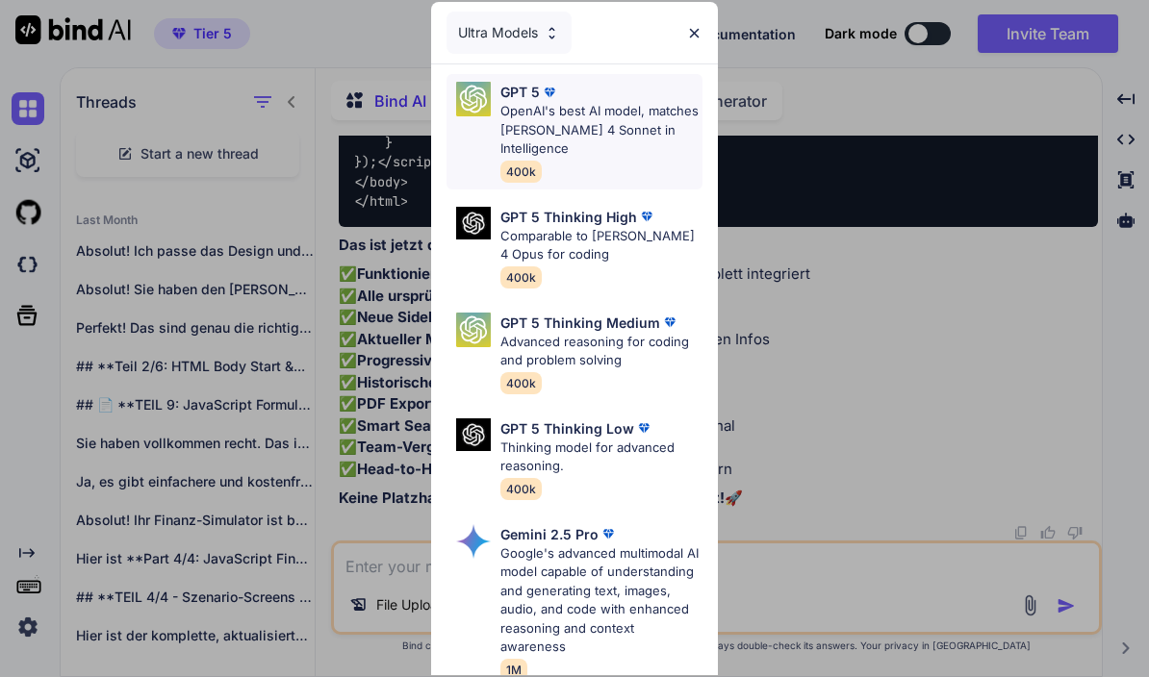
click at [603, 112] on p "OpenAI's best AI model, matches [PERSON_NAME] 4 Sonnet in Intelligence" at bounding box center [601, 130] width 203 height 57
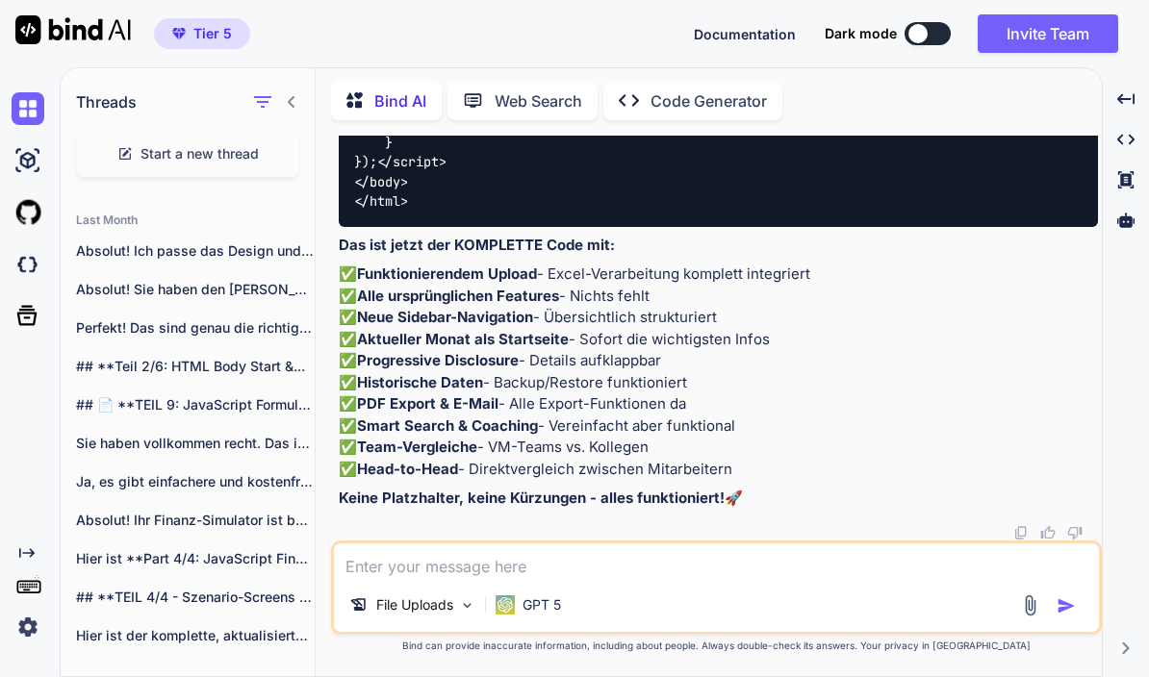
click at [586, 575] on textarea at bounding box center [716, 561] width 765 height 35
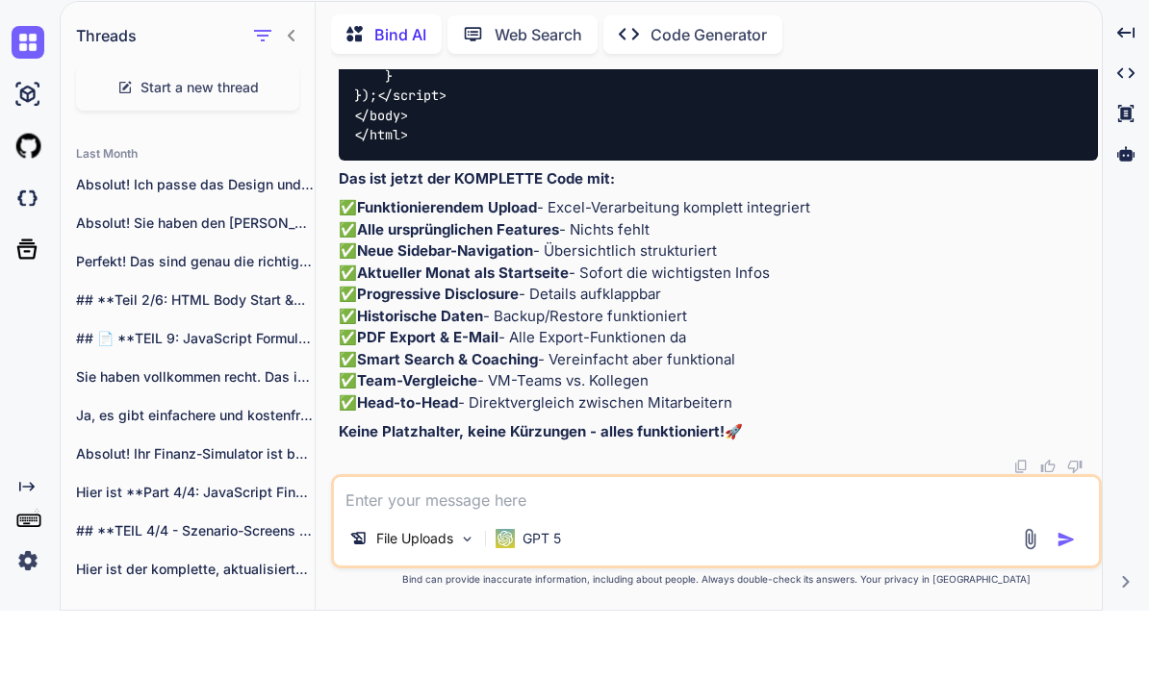
type textarea "x"
type textarea "P"
type textarea "x"
type textarea "Pr"
type textarea "x"
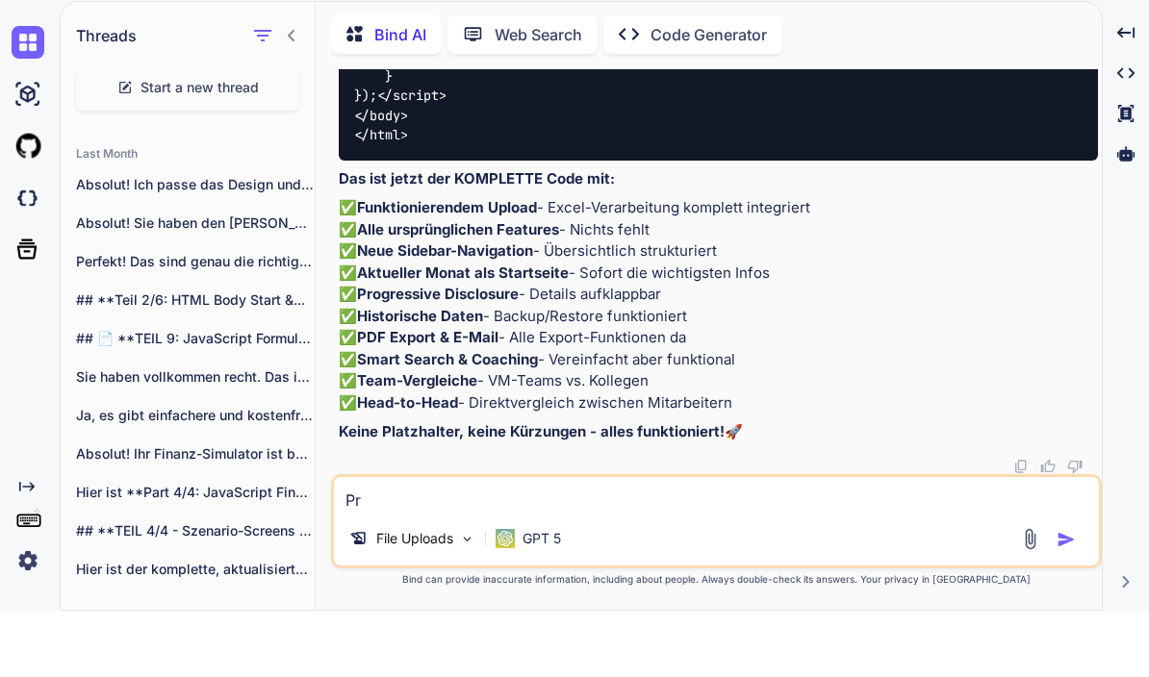
type textarea "Prü"
type textarea "x"
type textarea "Prüf"
type textarea "x"
type textarea "Prüfe"
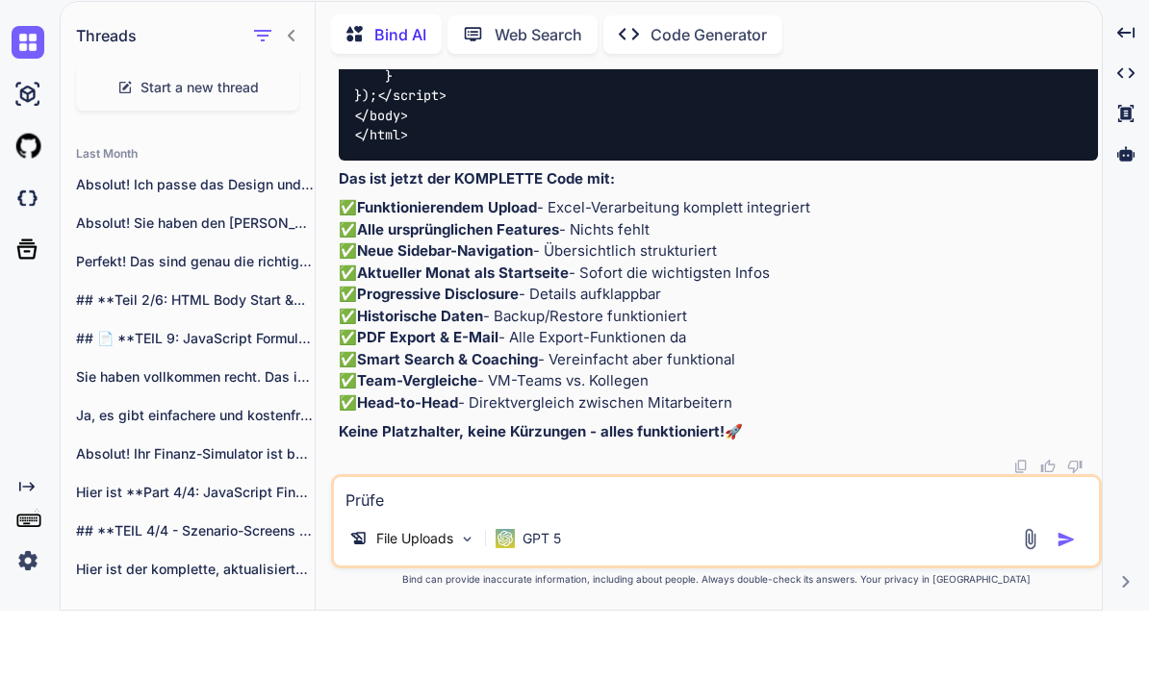
type textarea "x"
type textarea "Prüfe"
type textarea "x"
type textarea "Prüfe d"
type textarea "x"
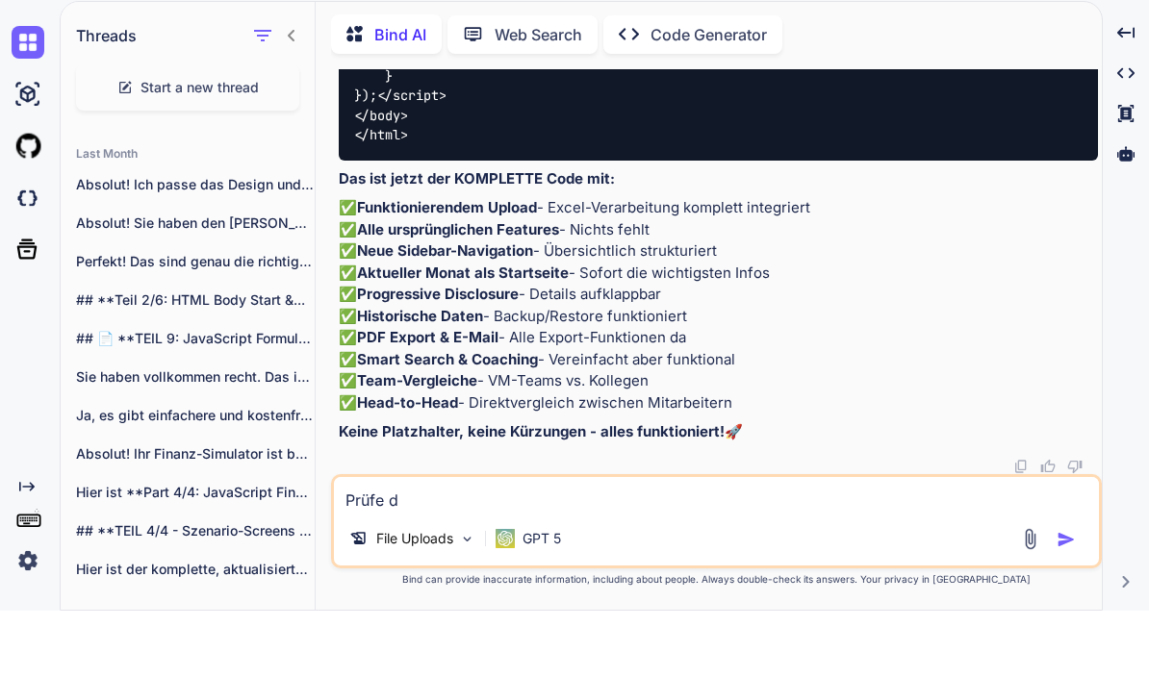
type textarea "Prüfe de"
type textarea "x"
type textarea "Prüfe den"
type textarea "x"
type textarea "Prüfe den"
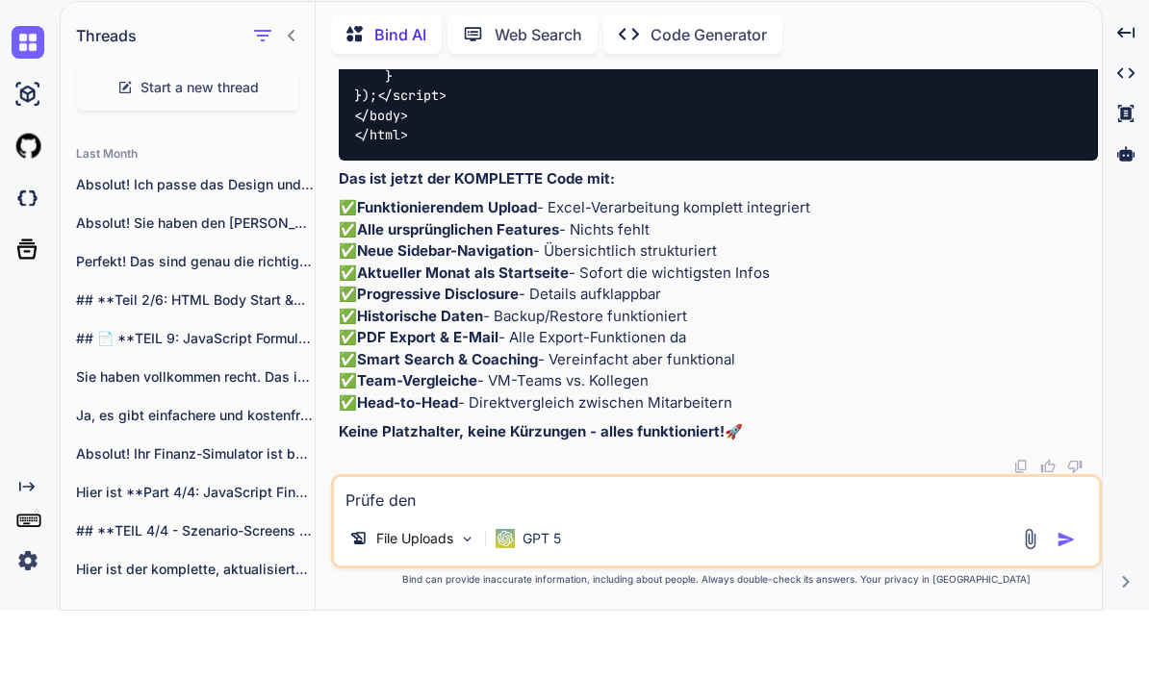
type textarea "x"
type textarea "Prüfe den c"
type textarea "x"
type textarea "Prüfe den co"
type textarea "x"
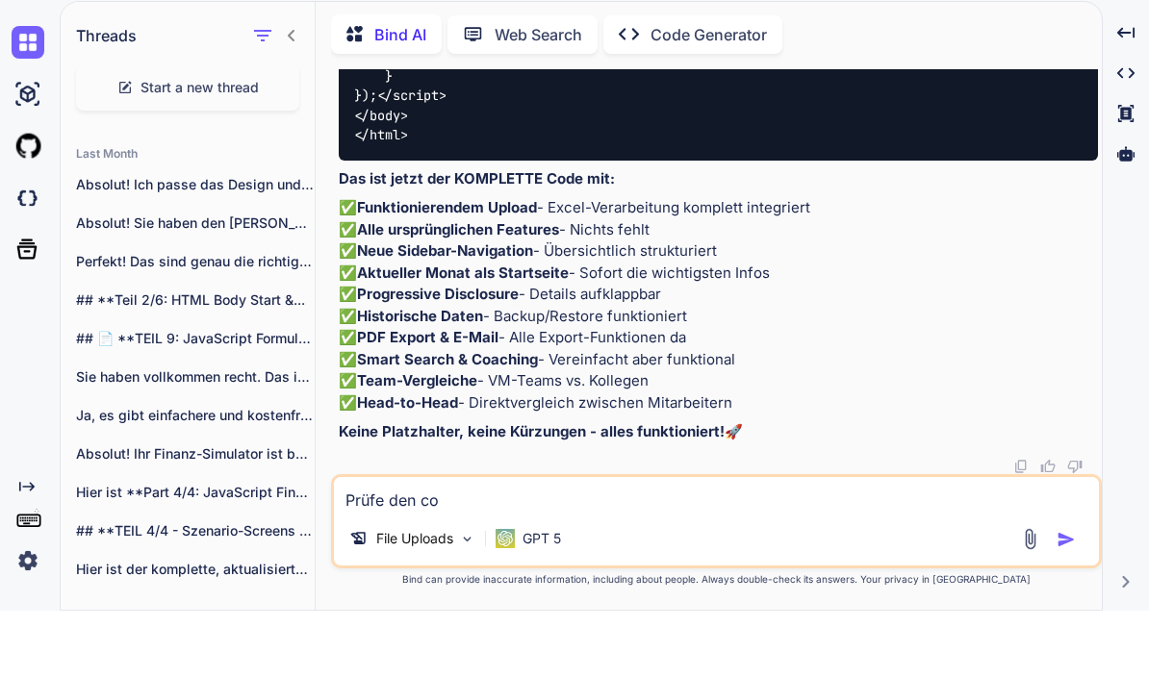
type textarea "Prüfe den cod"
type textarea "x"
type textarea "Prüfe den code"
type textarea "x"
type textarea "Prüfe den code"
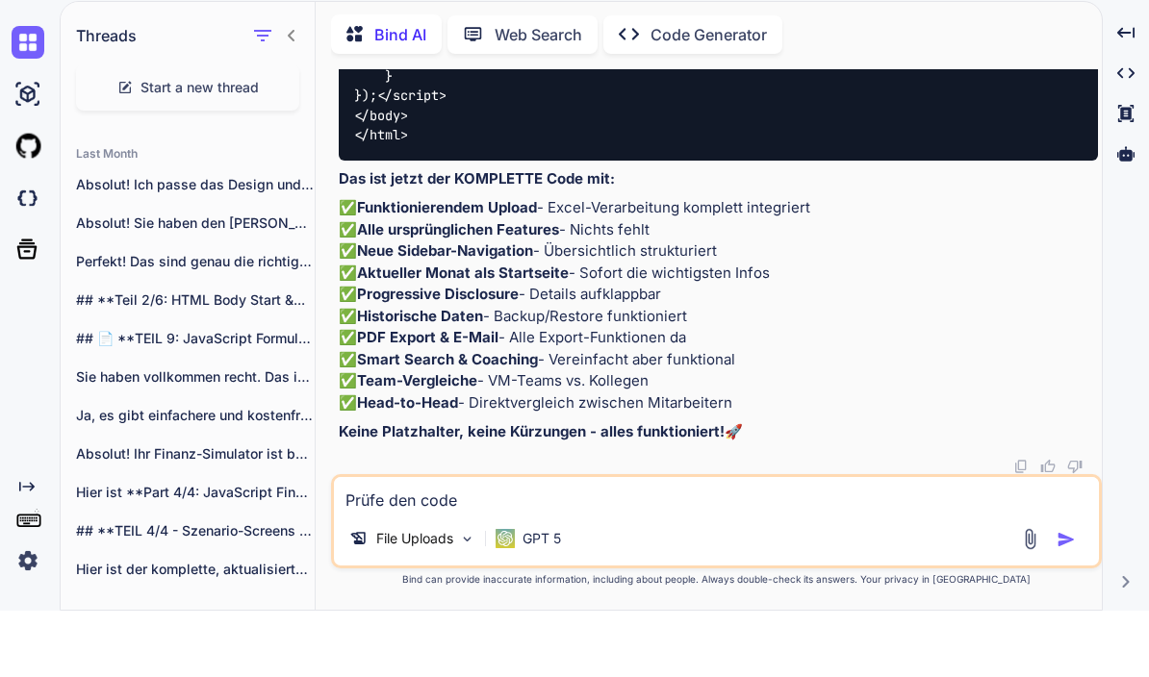
type textarea "x"
type textarea "Prüfe den code b"
type textarea "x"
type textarea "Prüfe den code bi"
type textarea "x"
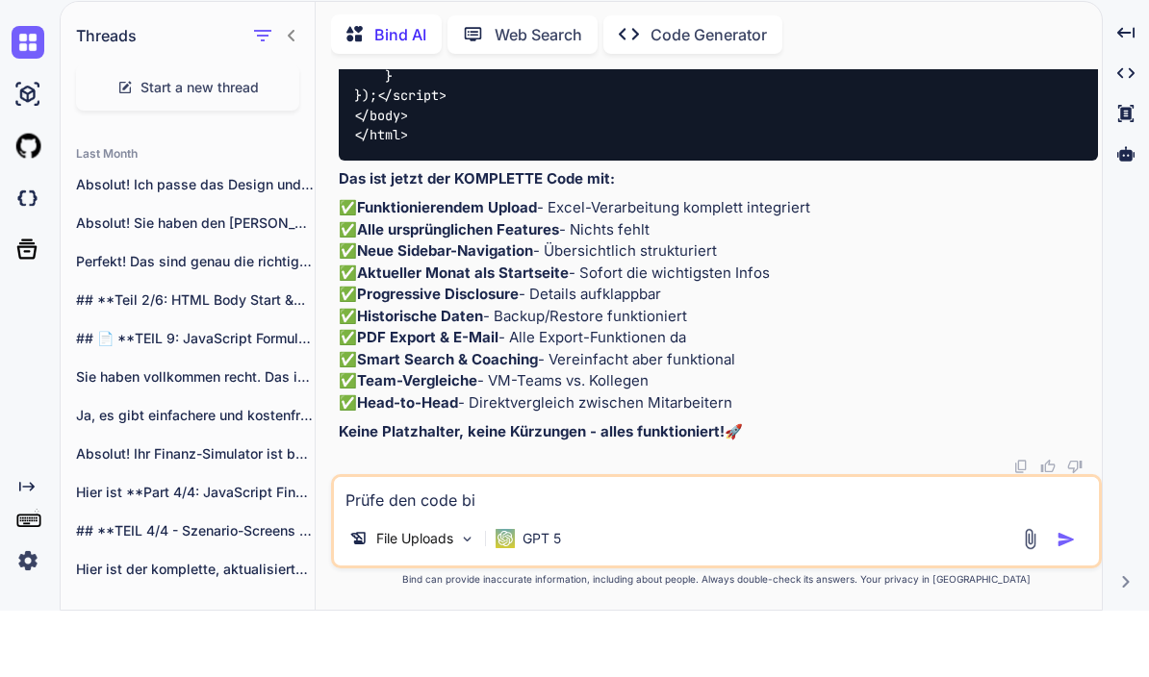
type textarea "Prüfe den code bit"
type textarea "x"
type textarea "Prüfe den code bitt"
type textarea "x"
type textarea "Prüfe den code bitte"
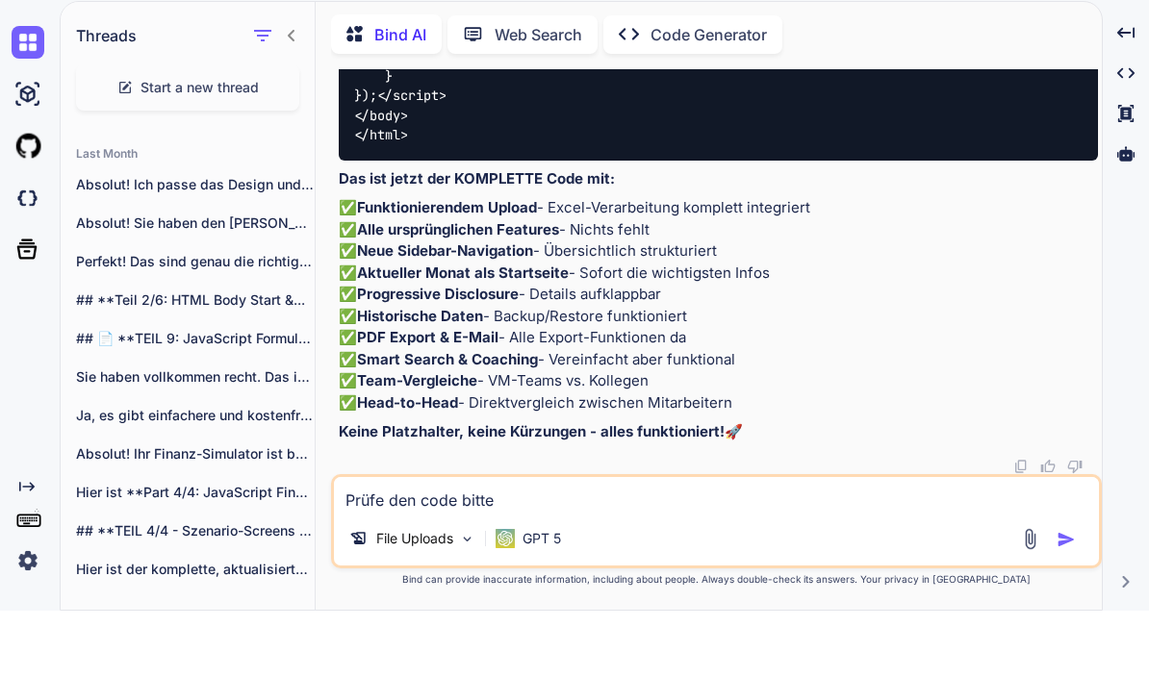
type textarea "x"
type textarea "Prüfe den code bitte"
type textarea "x"
type textarea "Prüfe den code bitte e"
type textarea "x"
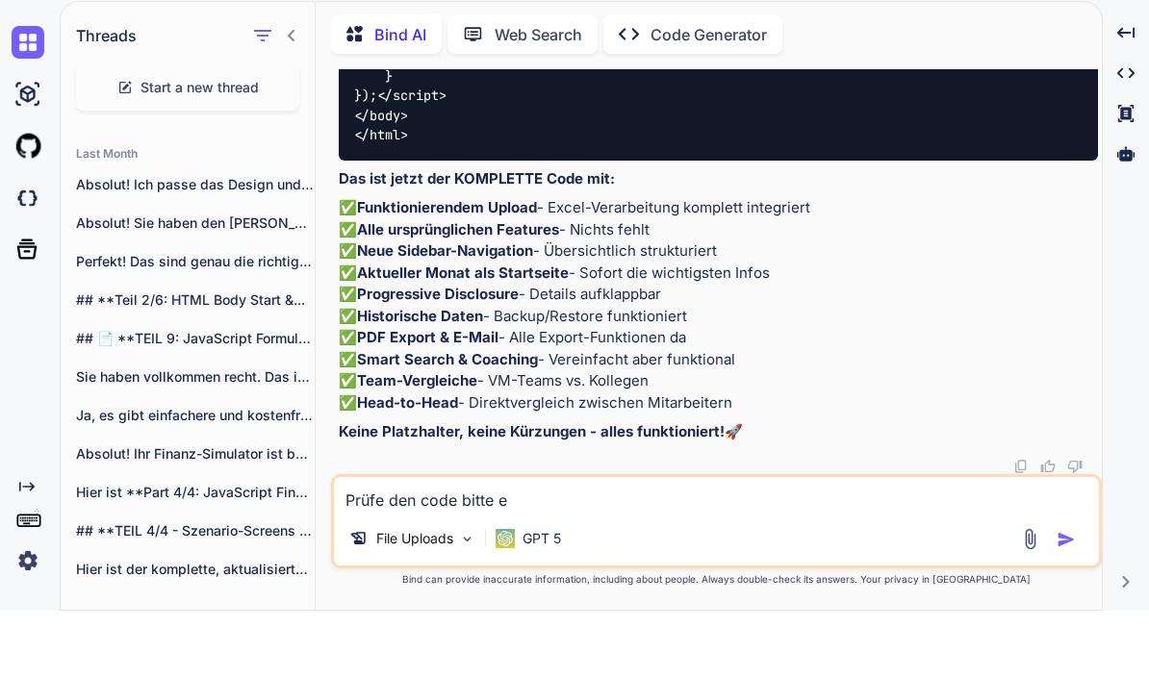
type textarea "Prüfe den code bitte ei"
type textarea "x"
type textarea "Prüfe den code bitte ein"
type textarea "x"
type textarea "Prüfe den code bitte einm"
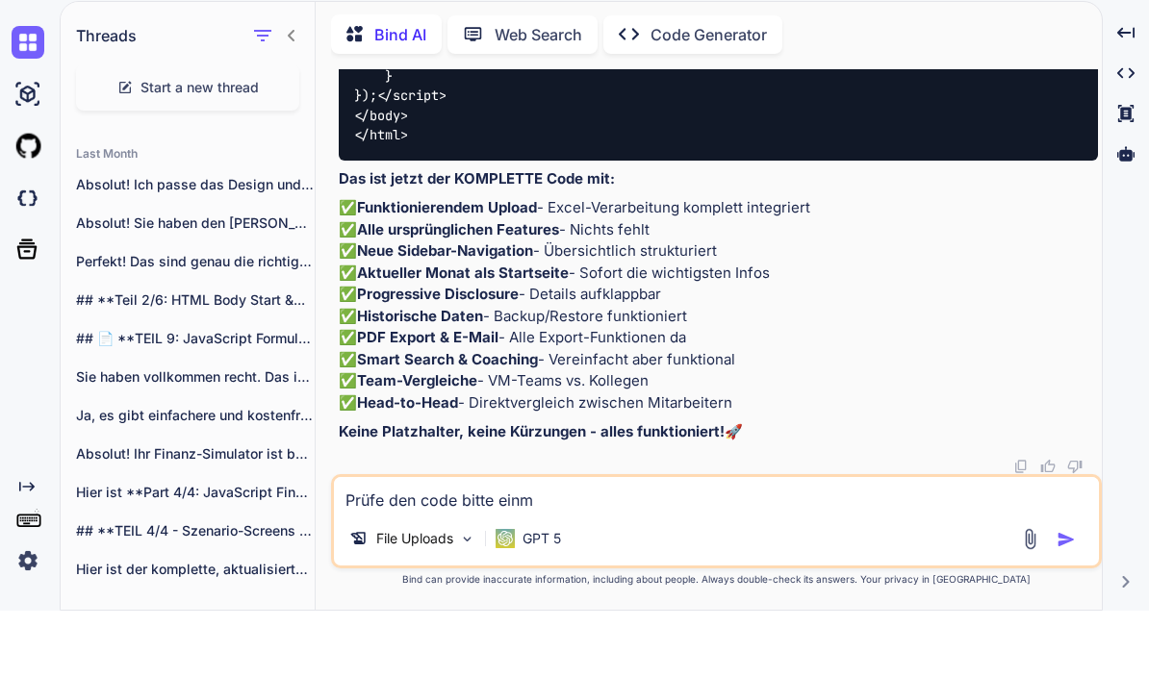
type textarea "x"
type textarea "Prüfe den code bitte einma"
type textarea "x"
type textarea "Prüfe den code bitte einmal"
type textarea "x"
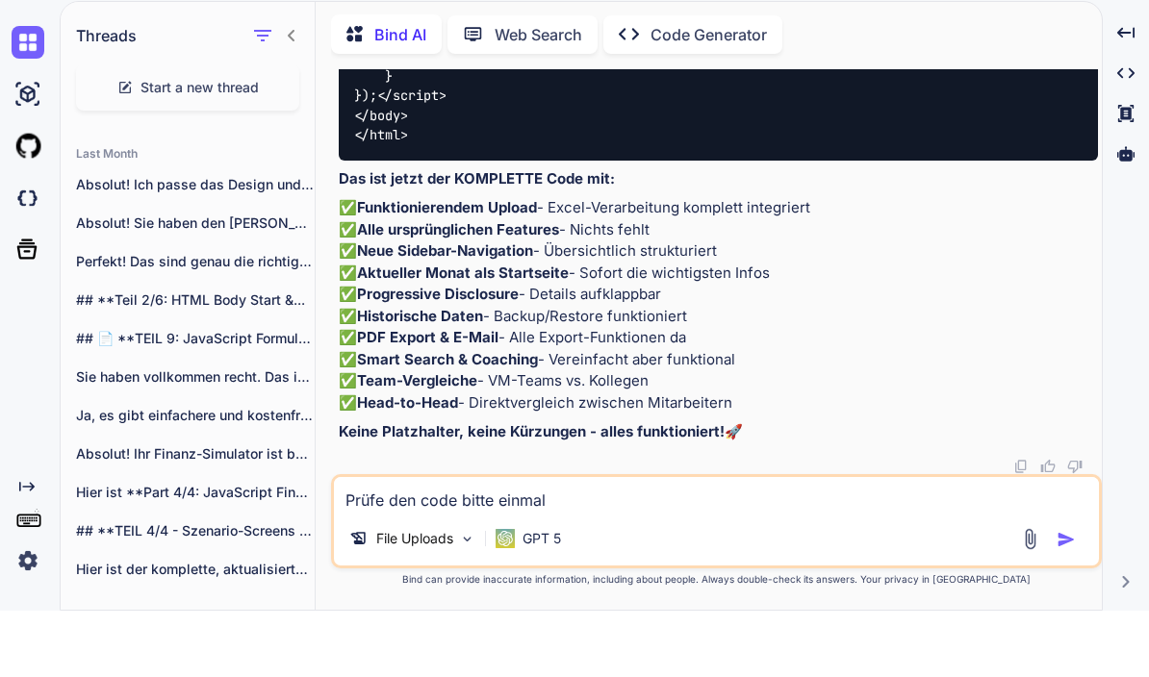
type textarea "Prüfe den code bitte einmal"
type textarea "x"
type textarea "Prüfe den code bitte einmal a"
type textarea "x"
type textarea "Prüfe den code bitte einmal au"
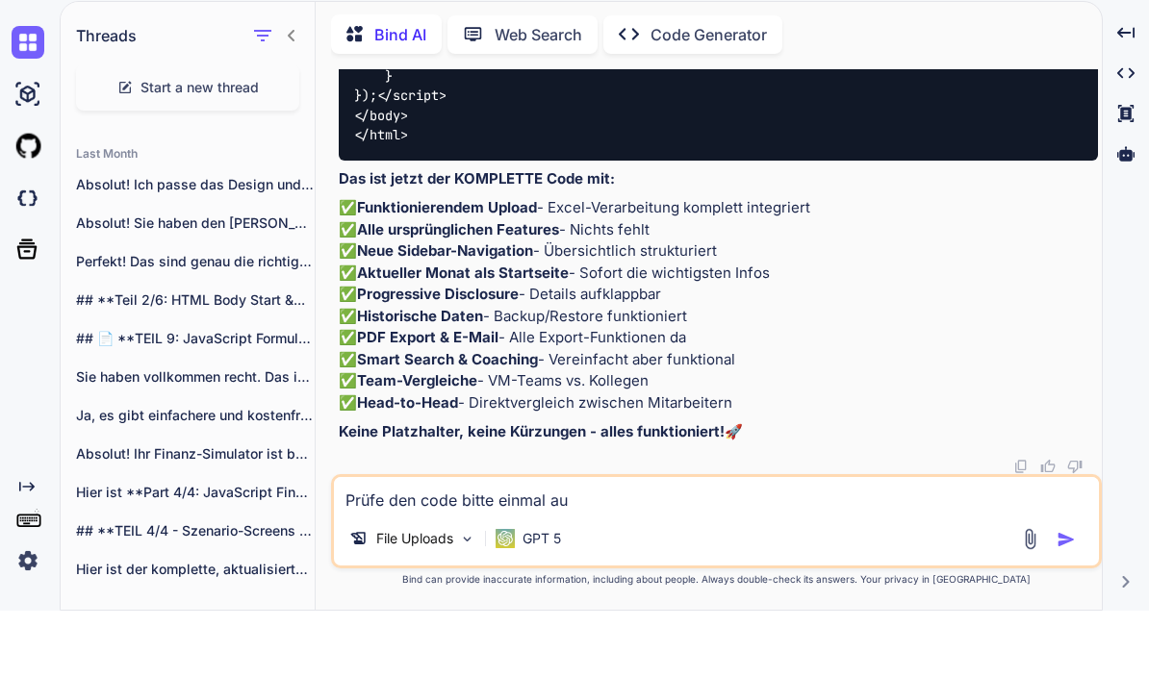
type textarea "x"
type textarea "Prüfe den code bitte einmal auf"
type textarea "x"
type textarea "Prüfe den code bitte einmal auf"
type textarea "x"
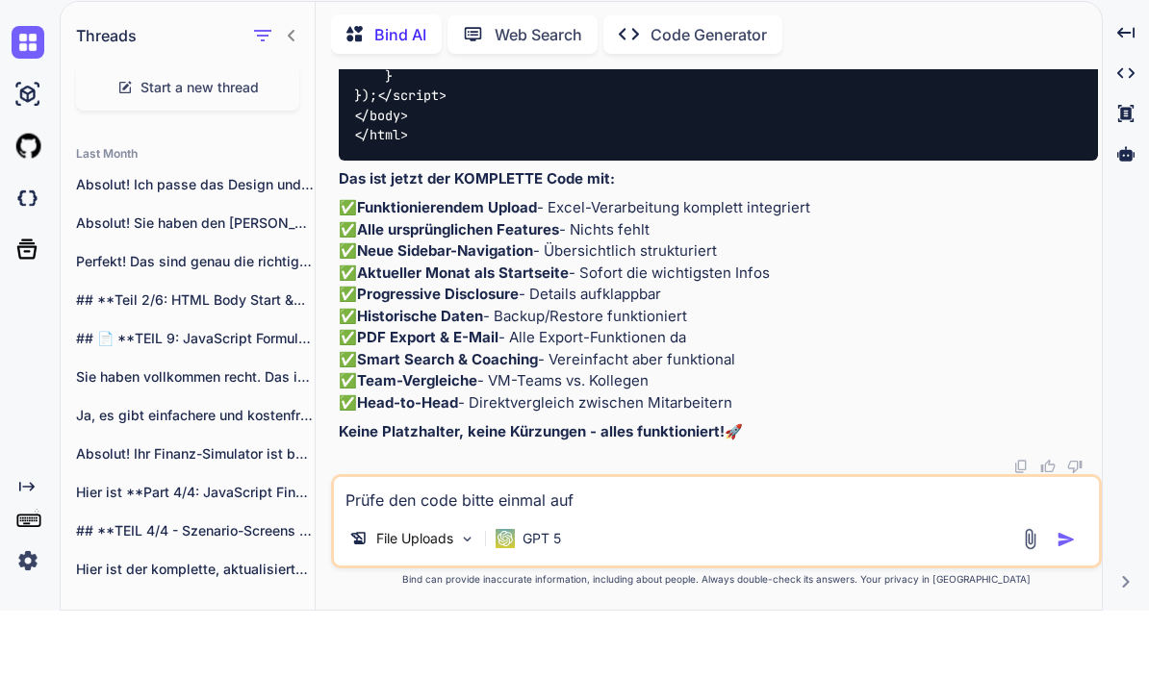
type textarea "Prüfe den code bitte einmal auf m"
type textarea "x"
type textarea "Prüfe den code bitte einmal auf mö"
type textarea "x"
type textarea "Prüfe den code bitte einmal auf mög"
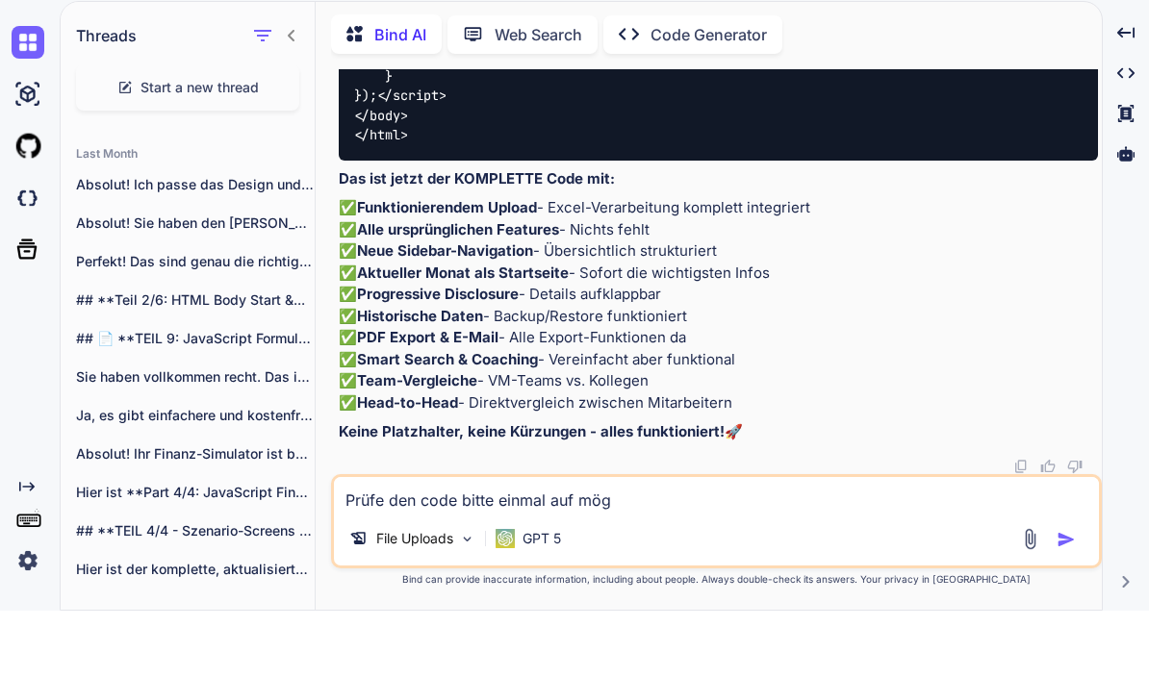
type textarea "x"
type textarea "Prüfe den code bitte einmal auf mögl"
type textarea "x"
type textarea "Prüfe den code bitte einmal auf mögli"
type textarea "x"
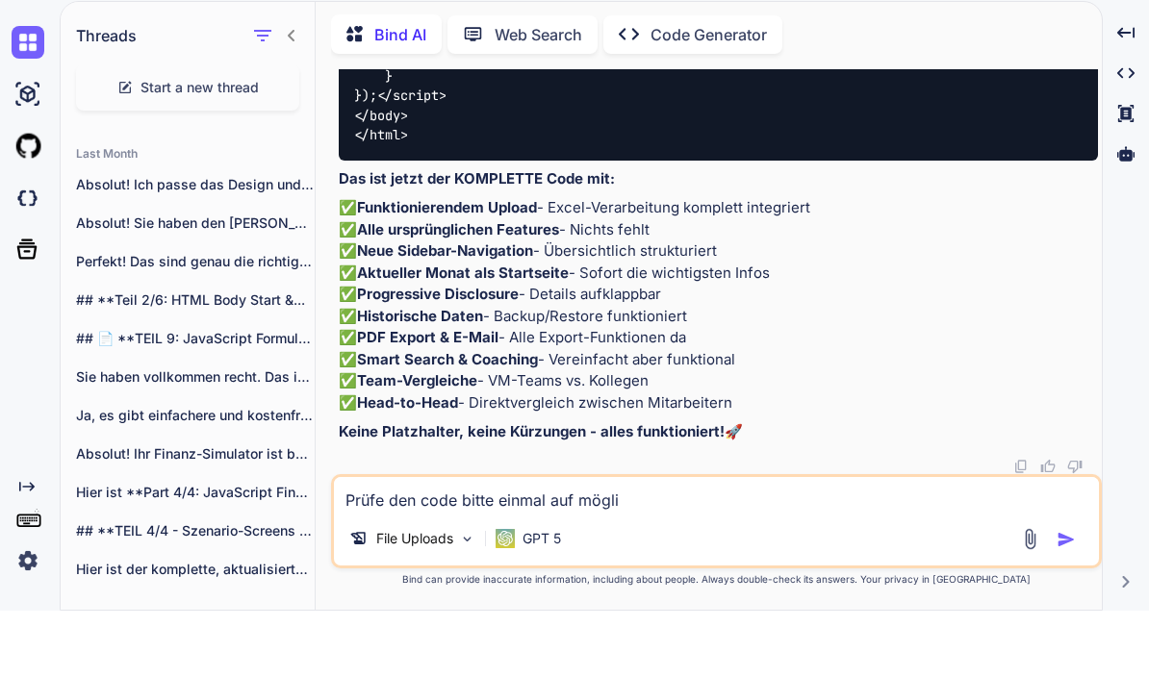
type textarea "Prüfe den code bitte einmal auf möglic"
type textarea "x"
type textarea "Prüfe den code bitte einmal auf möglich"
type textarea "x"
type textarea "Prüfe den code bitte einmal auf mögliche"
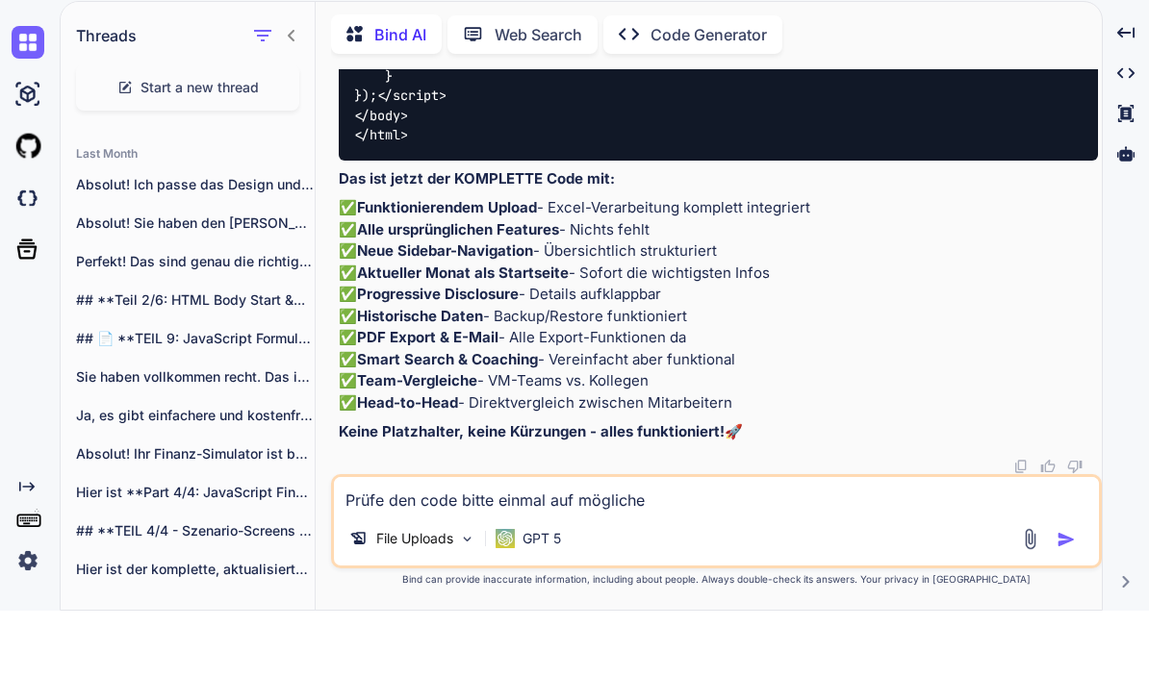
type textarea "x"
type textarea "Prüfe den code bitte einmal auf mögliche"
type textarea "x"
type textarea "Prüfe den code bitte einmal auf mögliche f"
type textarea "x"
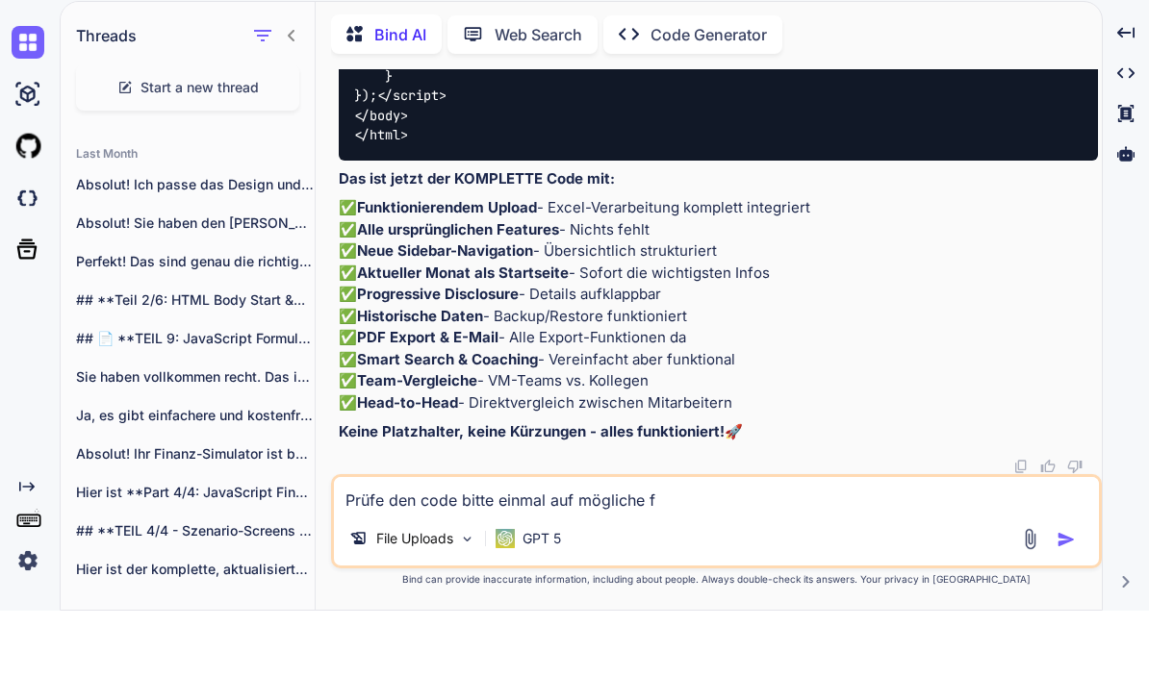
type textarea "Prüfe den code bitte einmal auf mögliche fe"
type textarea "x"
type textarea "Prüfe den code bitte einmal auf mögliche feh"
type textarea "x"
type textarea "Prüfe den code bitte einmal auf mögliche fehle"
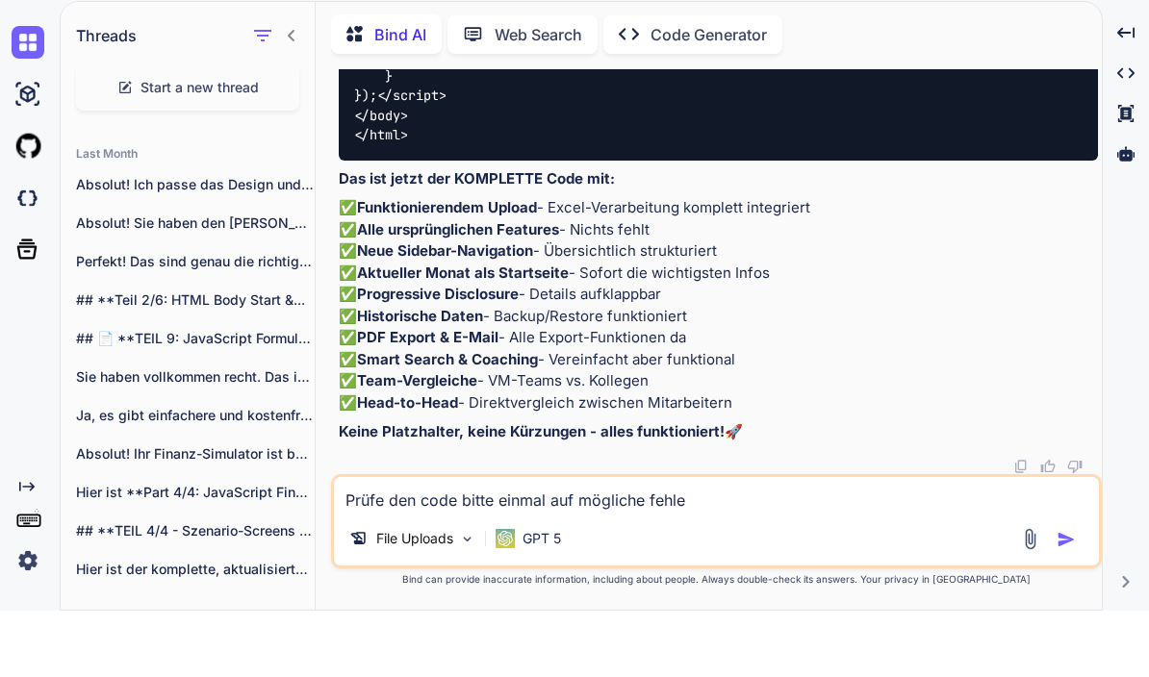
type textarea "x"
type textarea "Prüfe den code bitte einmal auf mögliche fehler"
type textarea "x"
type textarea "Prüfe den code bitte einmal auf mögliche Fehler"
type textarea "x"
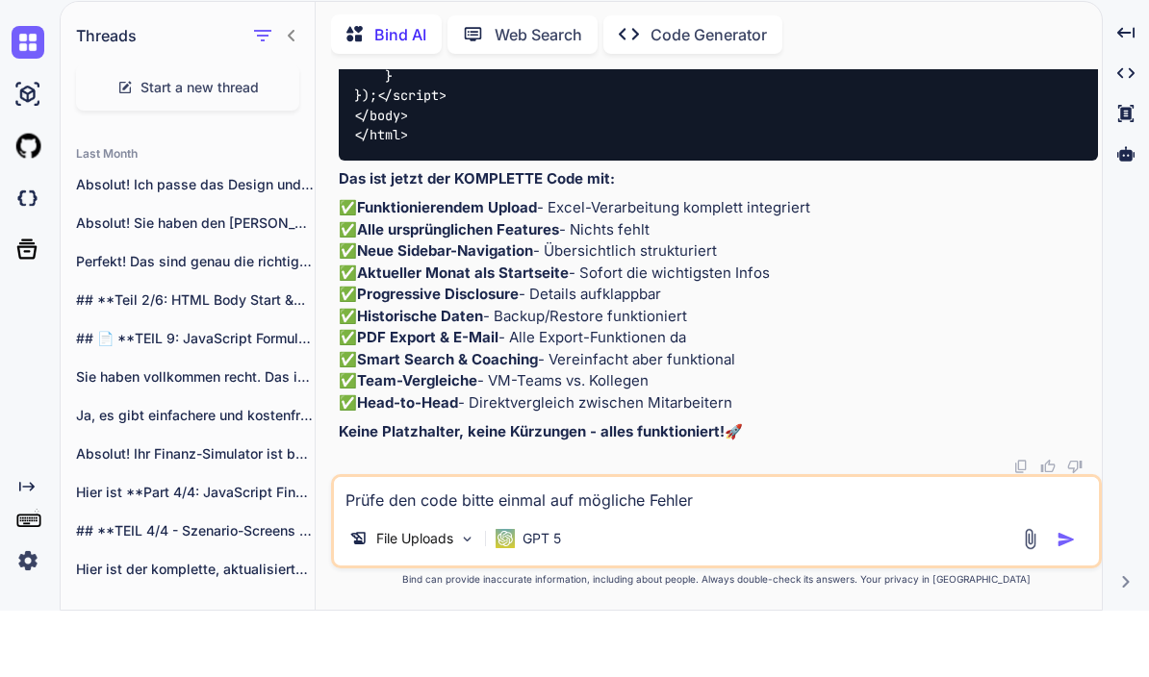
type textarea "Prüfe den code bitte einmal auf mögliche Fehler"
type textarea "x"
type textarea "Prüfe den code bitte einmal auf mögliche Fehler u"
type textarea "x"
type textarea "Prüfe den code bitte einmal auf mögliche Fehler un"
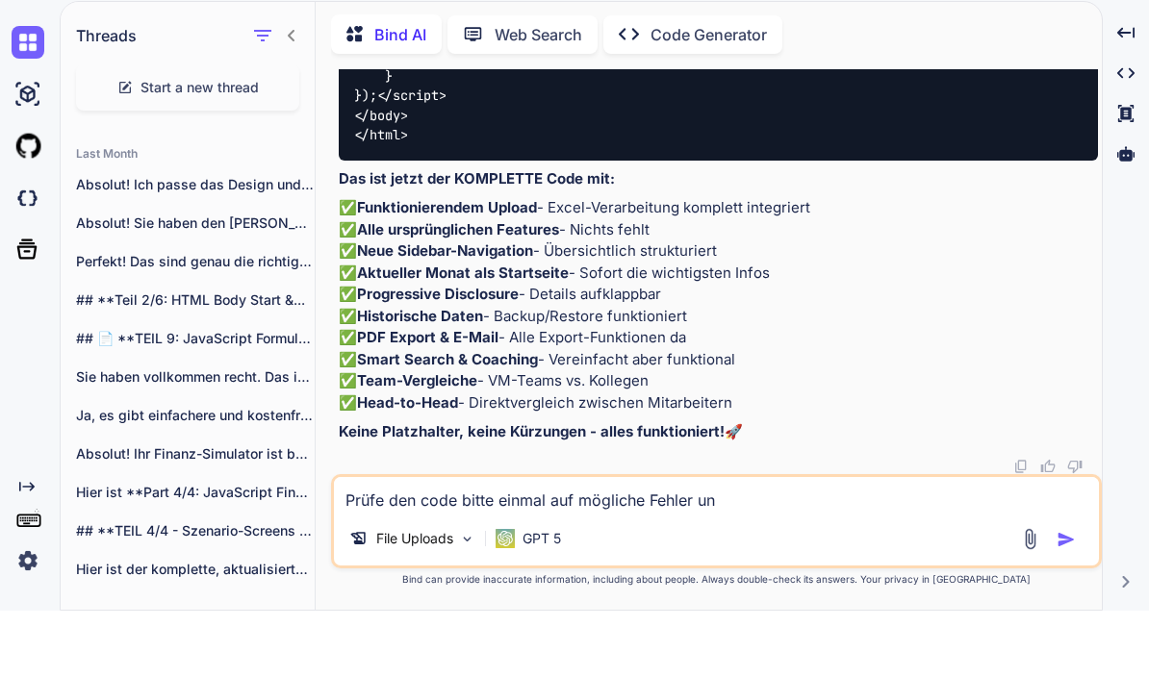
type textarea "x"
type textarea "Prüfe den code bitte einmal auf mögliche Fehler und"
type textarea "x"
type textarea "Prüfe den code bitte einmal auf mögliche Fehler und"
type textarea "x"
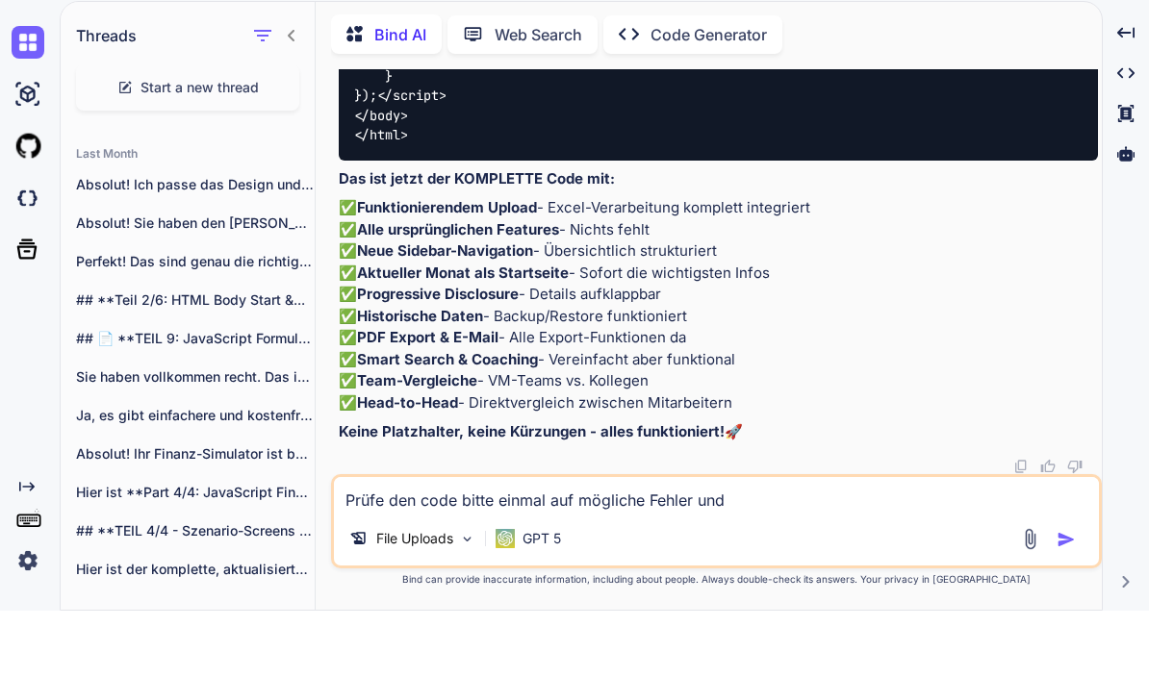
type textarea "Prüfe den code bitte einmal auf mögliche Fehler und o"
type textarea "x"
type textarea "Prüfe den code bitte einmal auf mögliche Fehler und op"
type textarea "x"
type textarea "Prüfe den code bitte einmal auf mögliche Fehler und opt"
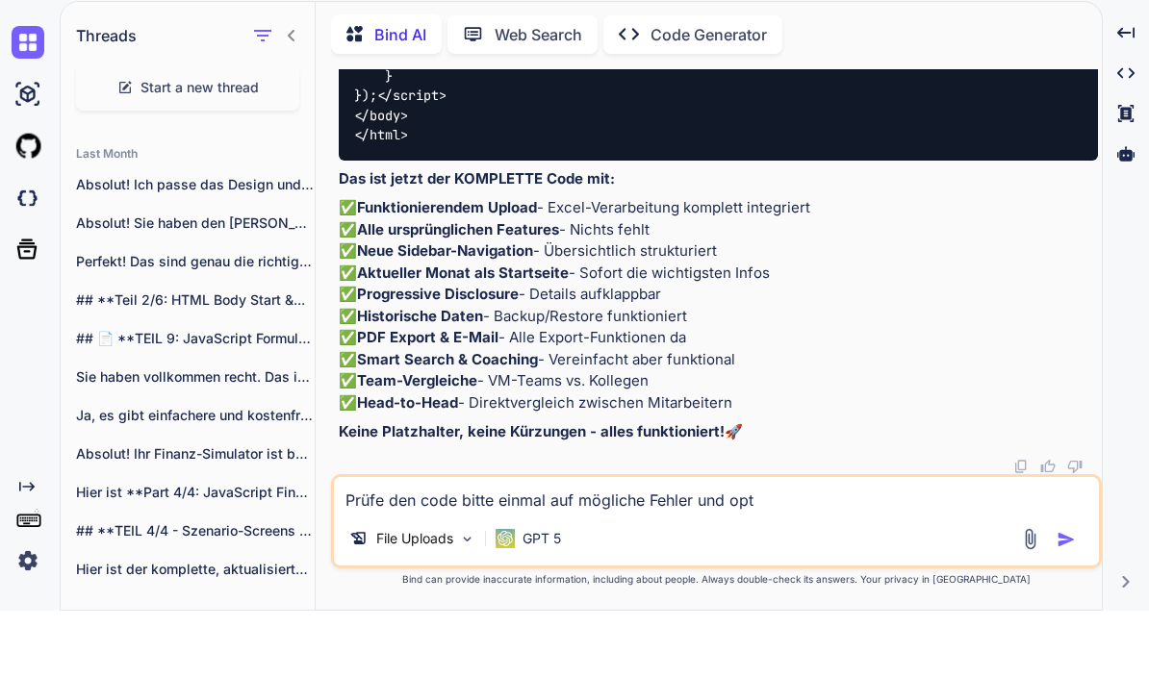
type textarea "x"
type textarea "Prüfe den code bitte einmal auf mögliche Fehler und opti"
type textarea "x"
type textarea "Prüfe den code bitte einmal auf mögliche Fehler und optim"
type textarea "x"
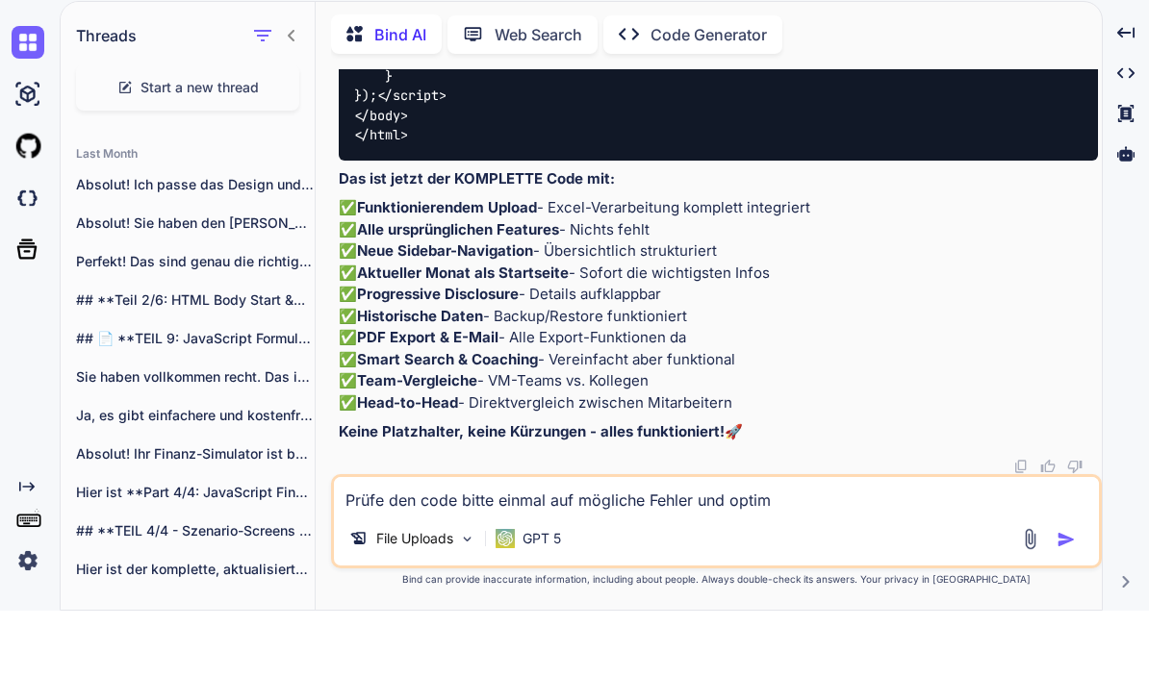
type textarea "Prüfe den code bitte einmal auf mögliche Fehler und optimi"
type textarea "x"
type textarea "Prüfe den code bitte einmal auf mögliche Fehler und optimie"
type textarea "x"
type textarea "Prüfe den code bitte einmal auf mögliche Fehler und optimier"
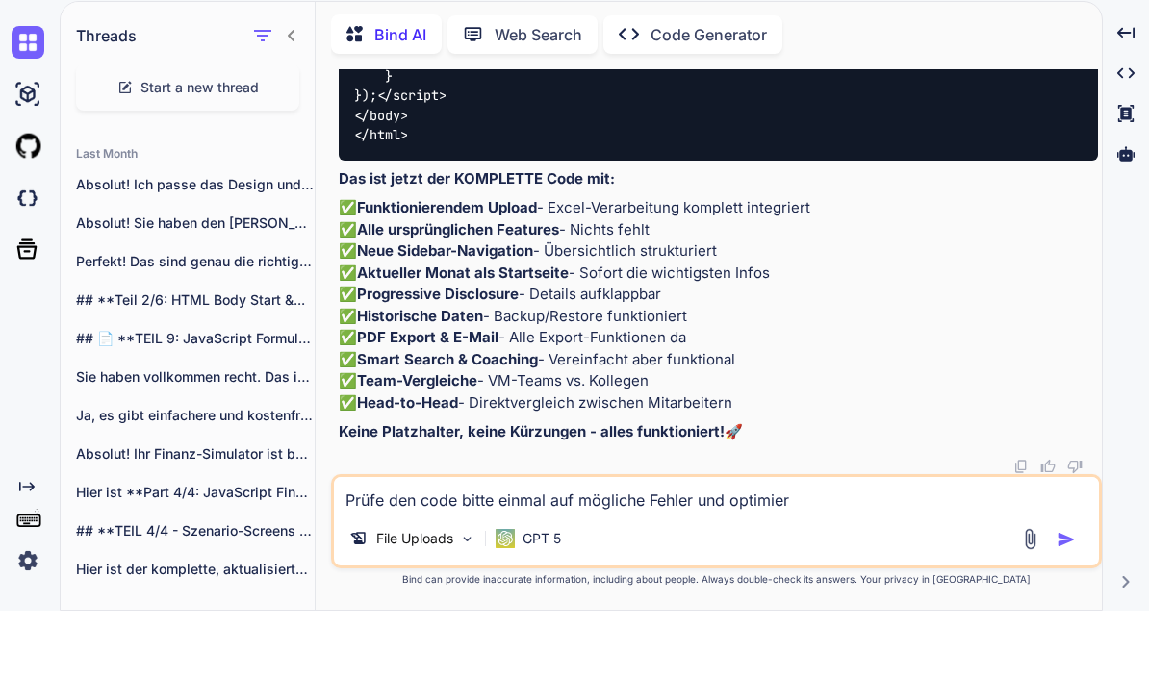
type textarea "x"
type textarea "Prüfe den code bitte einmal auf mögliche Fehler und optimieru"
type textarea "x"
type textarea "Prüfe den code bitte einmal auf mögliche Fehler und optimierun"
type textarea "x"
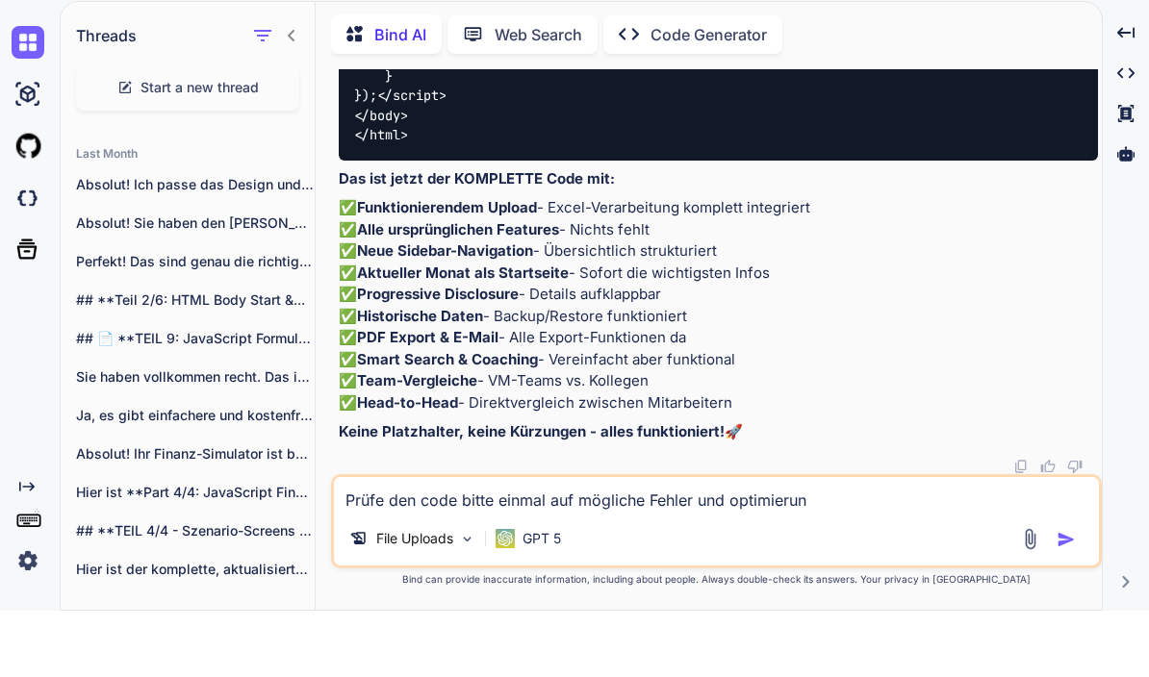
type textarea "Prüfe den code bitte einmal auf mögliche Fehler und optimierung"
type textarea "x"
type textarea "Prüfe den code bitte einmal auf mögliche Fehler und optimierunge"
type textarea "x"
type textarea "Prüfe den code bitte einmal auf mögliche Fehler und optimierungen"
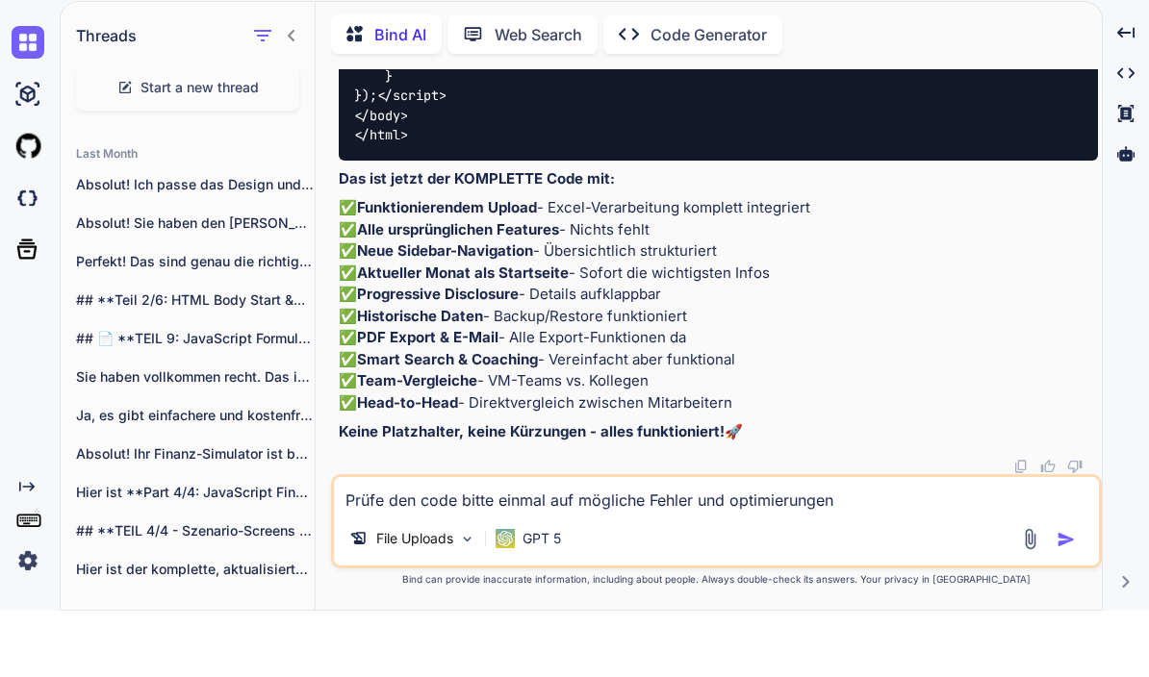
click at [1078, 596] on button "button" at bounding box center [1069, 605] width 27 height 19
type textarea "x"
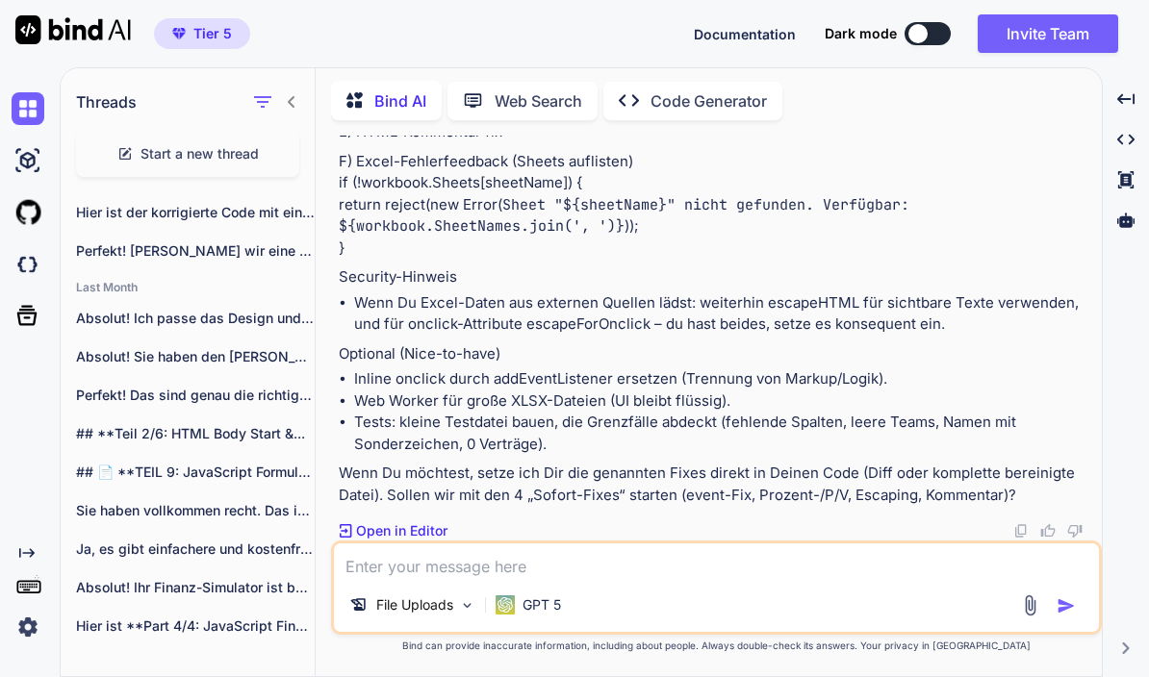
scroll to position [111625, 0]
click at [657, 577] on textarea at bounding box center [716, 561] width 765 height 35
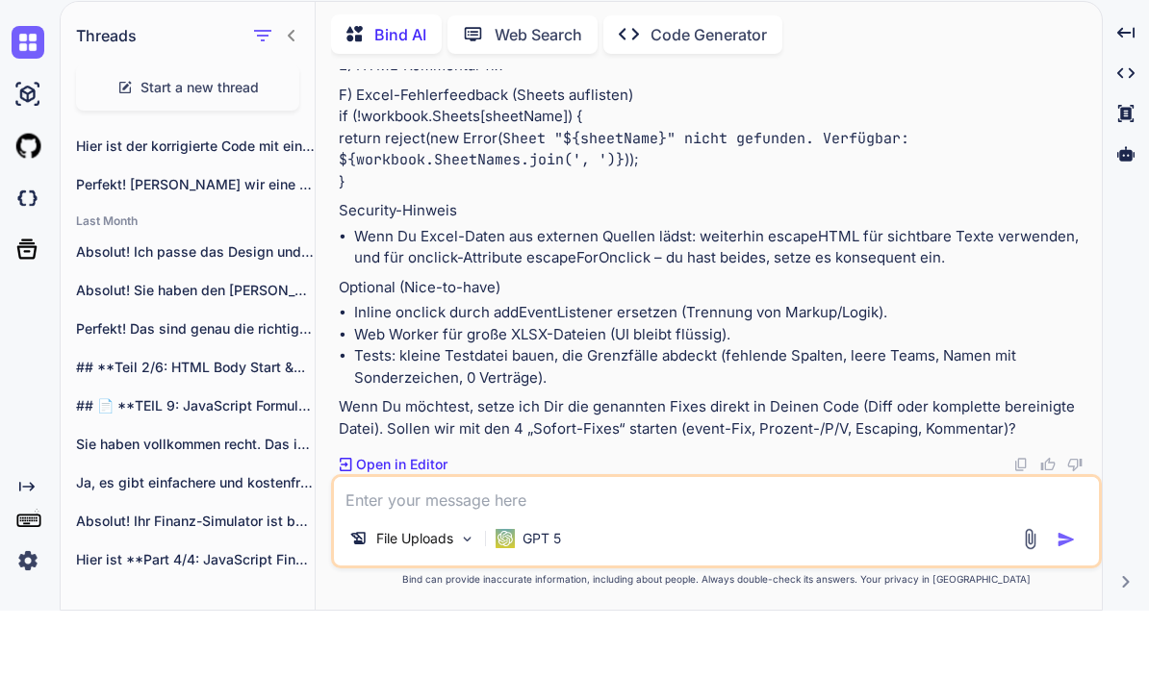
type textarea "x"
type textarea "S"
type textarea "x"
type textarea "Se"
type textarea "x"
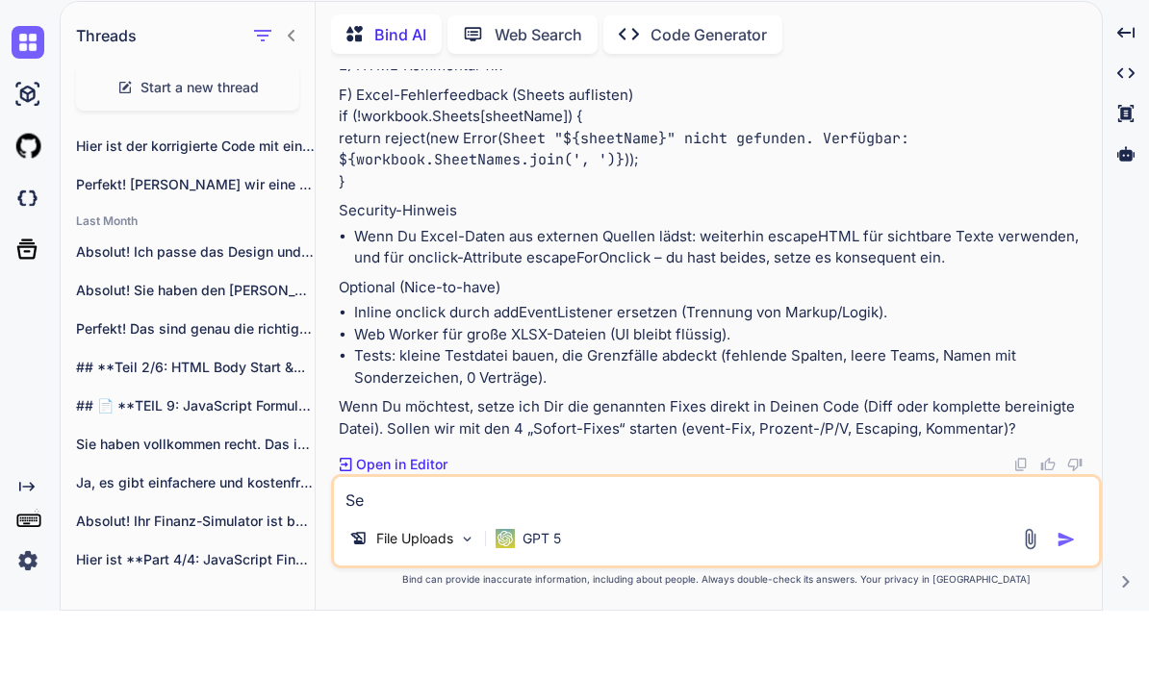
type textarea "Seh"
type textarea "x"
type textarea "Sehr"
type textarea "x"
type textarea "Sehr"
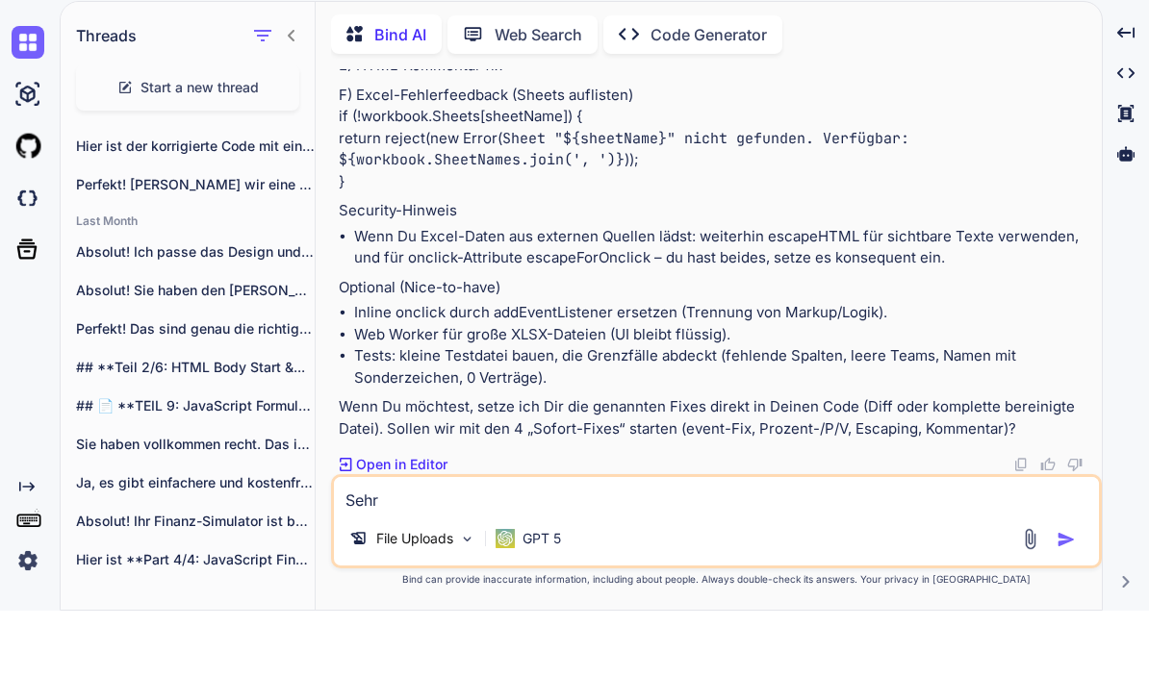
type textarea "x"
type textarea "Sehr g"
type textarea "x"
type textarea "Sehr gu"
type textarea "x"
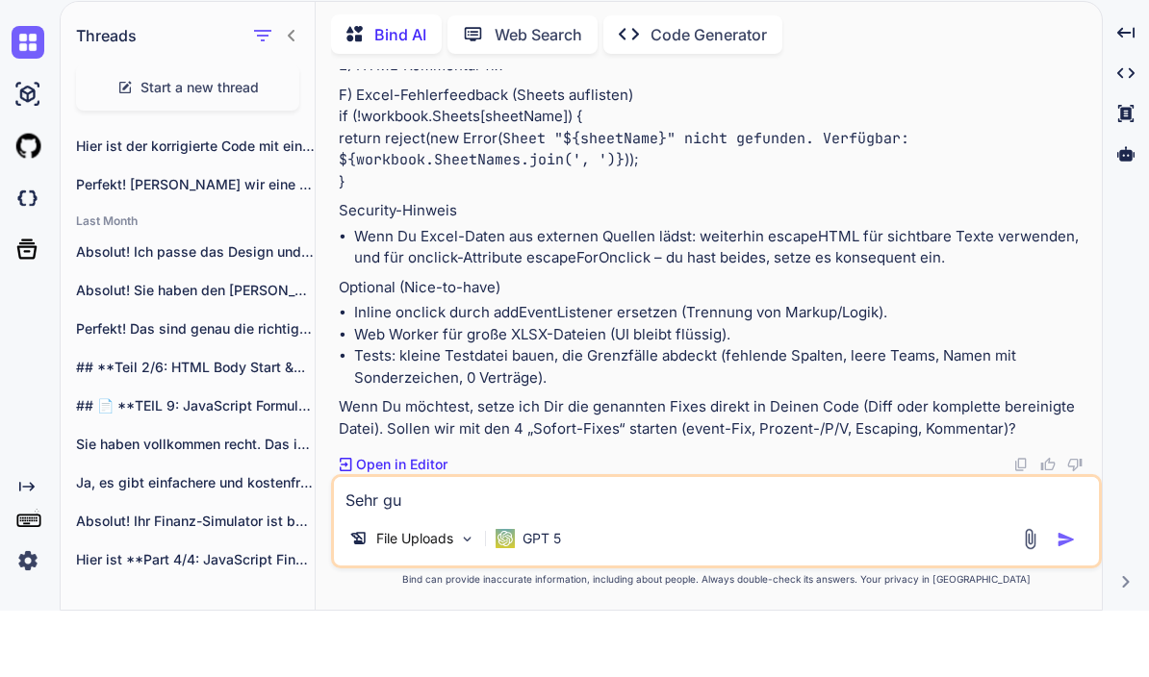
type textarea "Sehr gut"
type textarea "x"
type textarea "Sehr gute"
type textarea "x"
type textarea "Sehr gute"
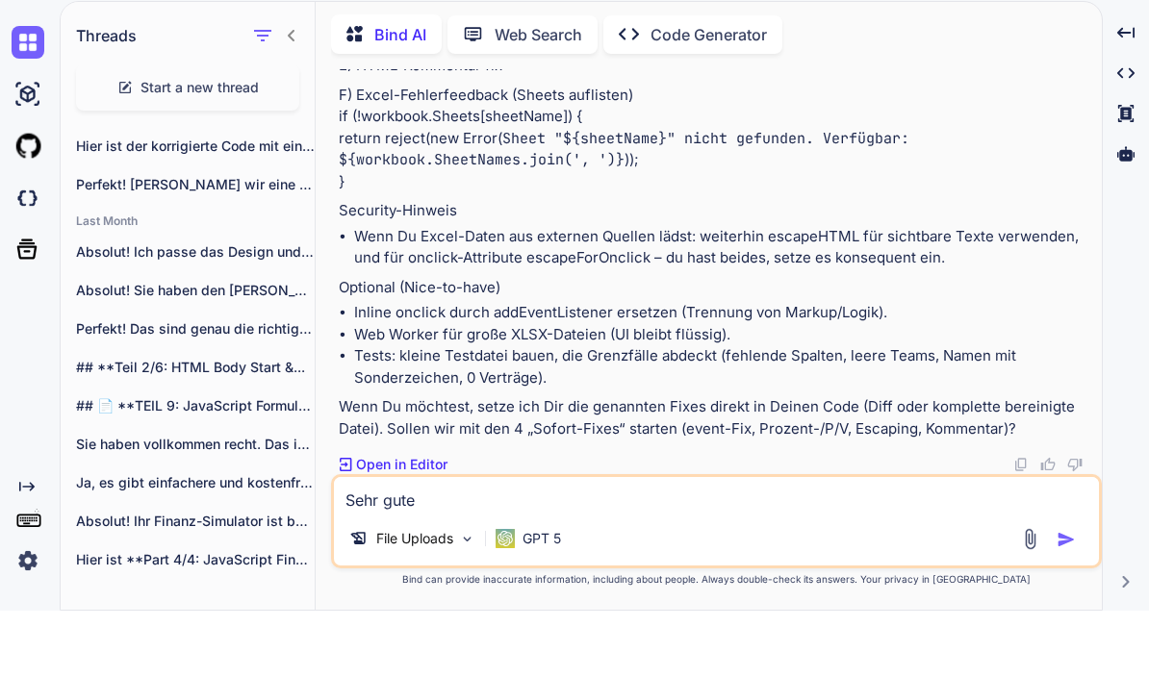
type textarea "x"
type textarea "Sehr gute i"
type textarea "x"
type textarea "Sehr gute id"
type textarea "x"
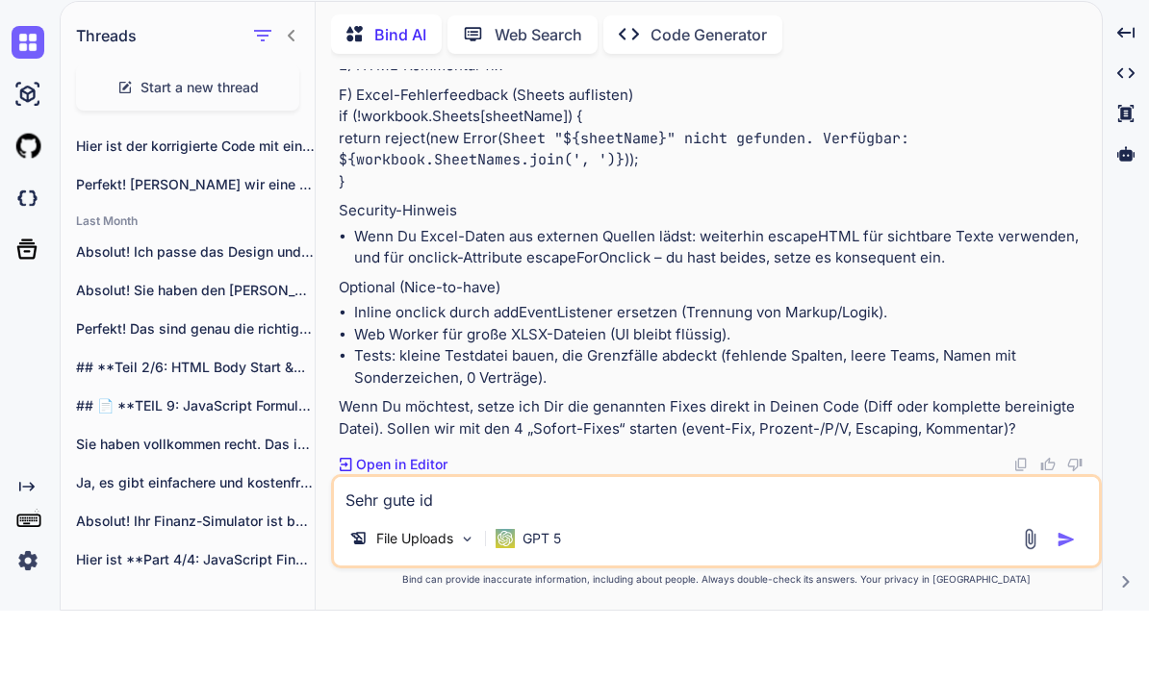
type textarea "Sehr gute ide"
type textarea "x"
type textarea "Sehr gute idee"
type textarea "x"
type textarea "Sehr gute Idee"
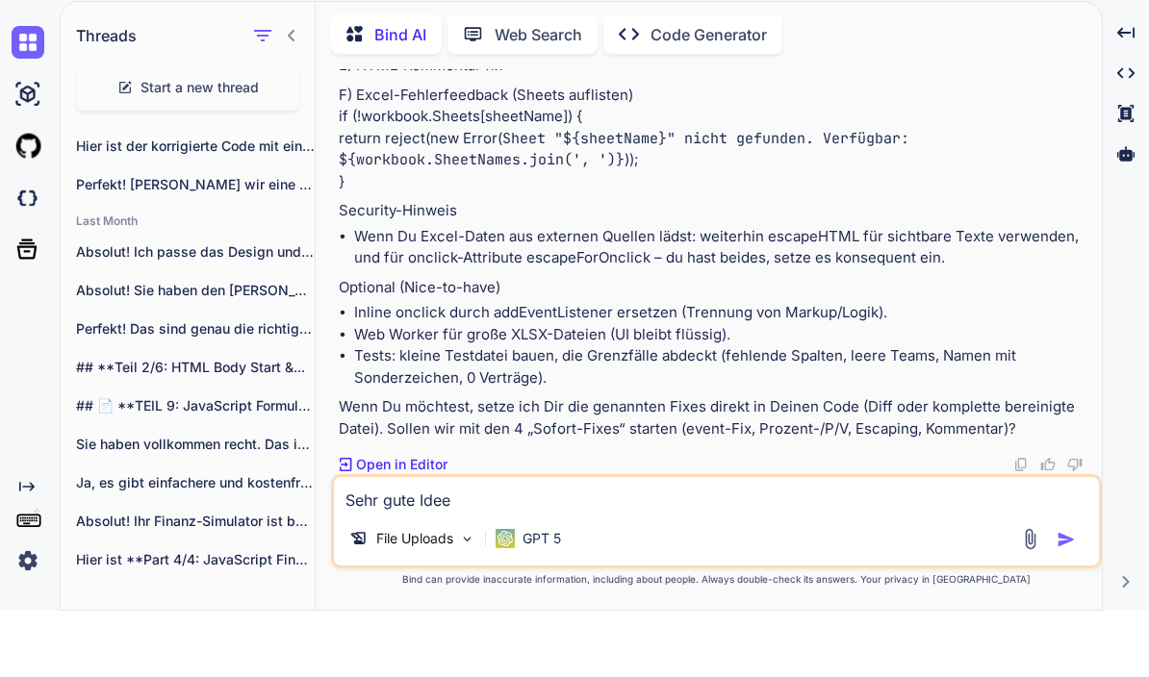
type textarea "x"
type textarea "Sehr gute Idee."
type textarea "x"
type textarea "Sehr gute Idee."
type textarea "x"
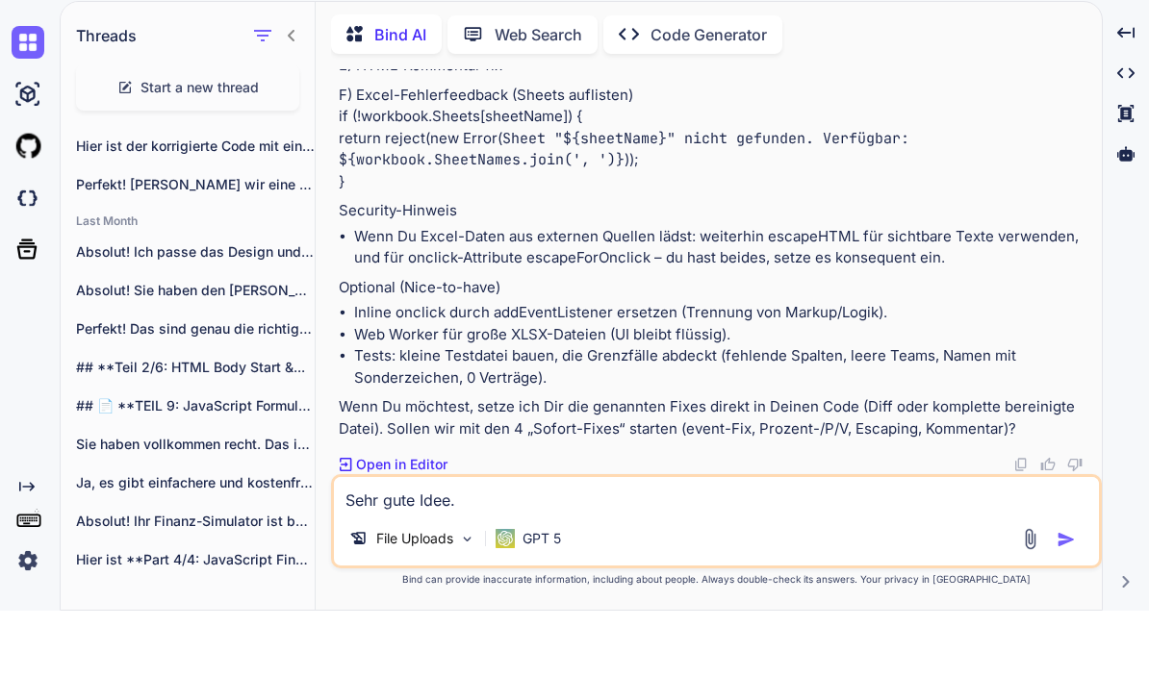
type textarea "Sehr gute Idee. B"
type textarea "x"
type textarea "Sehr gute Idee. Bi"
type textarea "x"
type textarea "Sehr gute Idee. Bit"
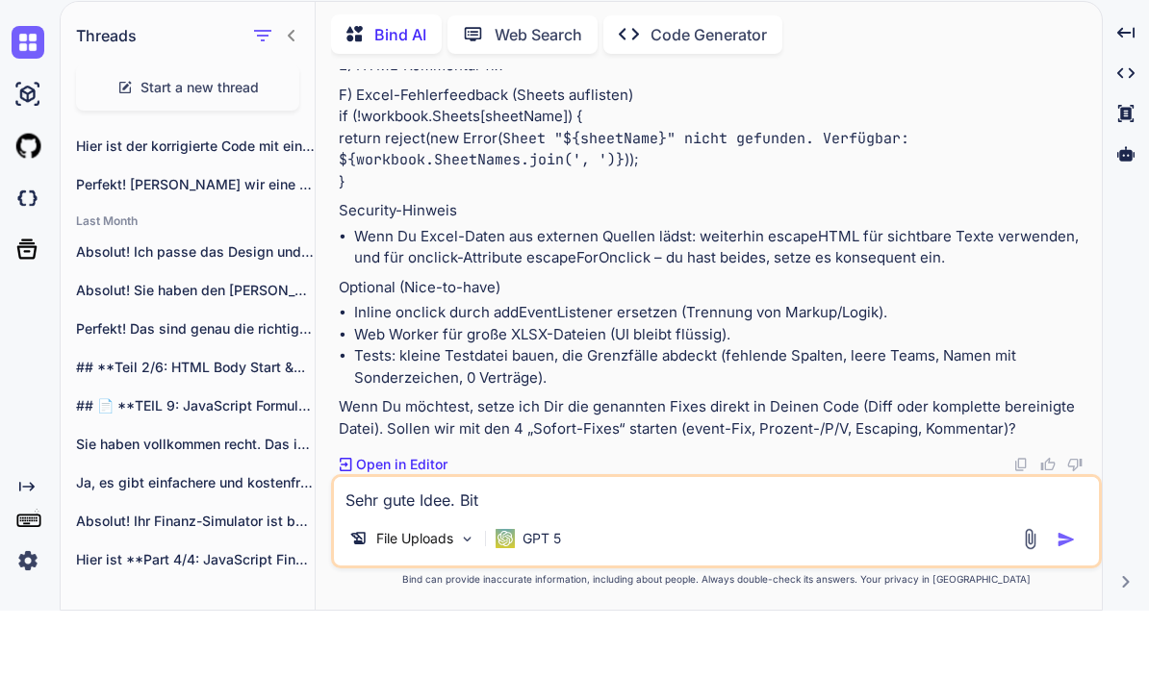
type textarea "x"
type textarea "Sehr gute Idee. Bite"
type textarea "x"
type textarea "Sehr gute Idee. Bitte"
type textarea "x"
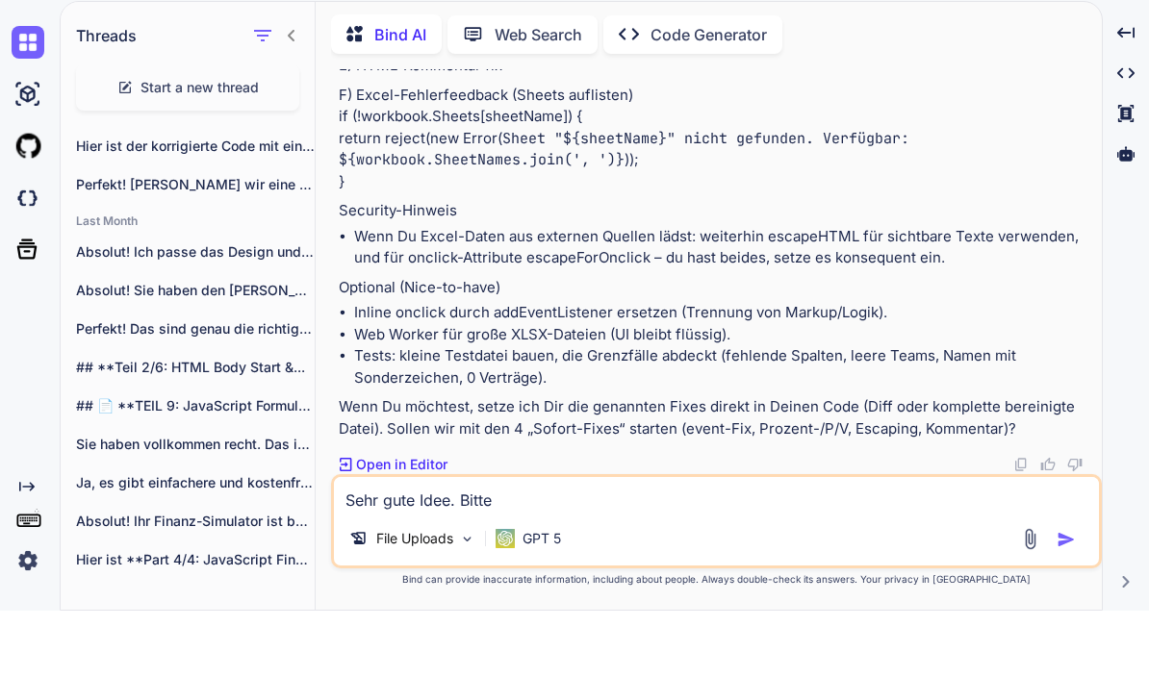
type textarea "Sehr gute Idee. Bitte"
type textarea "x"
type textarea "Sehr gute Idee. Bitte s"
type textarea "x"
type textarea "Sehr gute Idee. Bitte se"
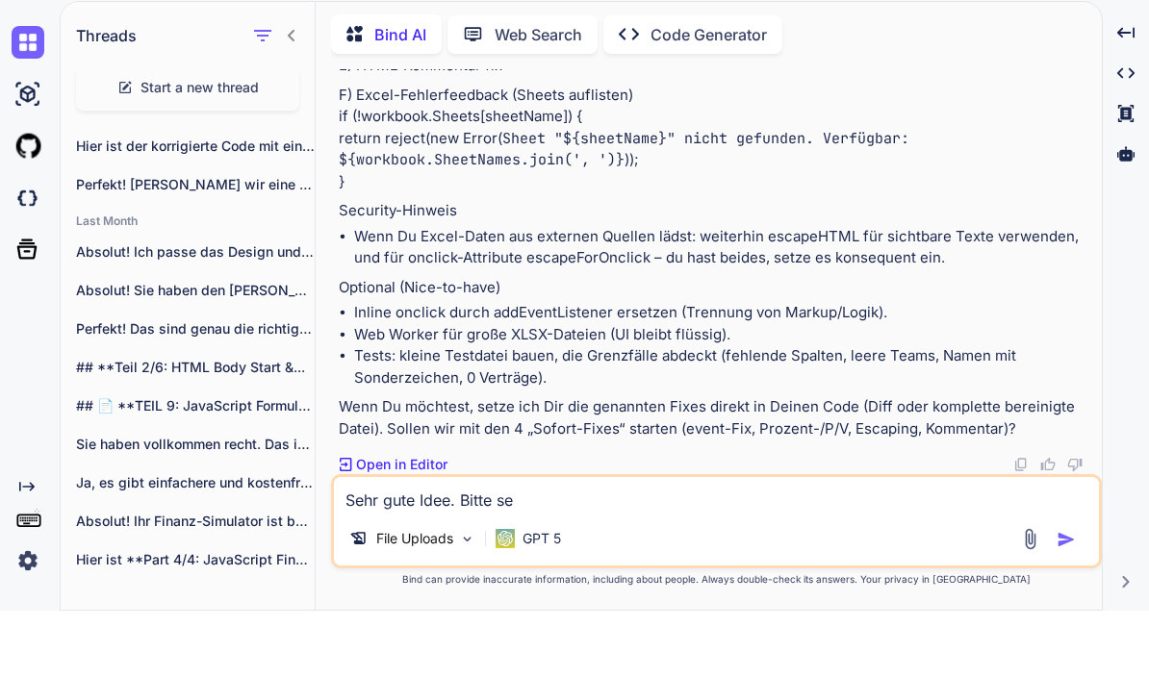
type textarea "x"
type textarea "Sehr gute Idee. Bitte seh"
type textarea "x"
type textarea "Sehr gute Idee. Bitte se"
type textarea "x"
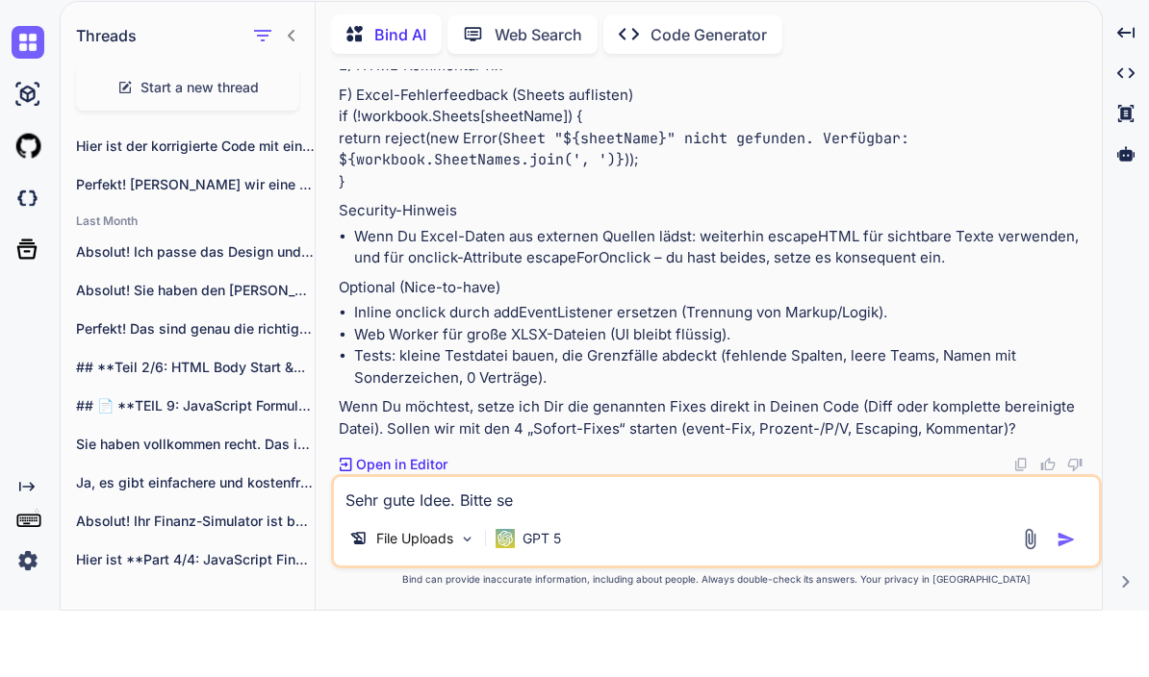
type textarea "Sehr gute Idee. Bitte set"
type textarea "x"
type textarea "Sehr gute Idee. Bitte setz"
type textarea "x"
type textarea "Sehr gute Idee. Bitte setze"
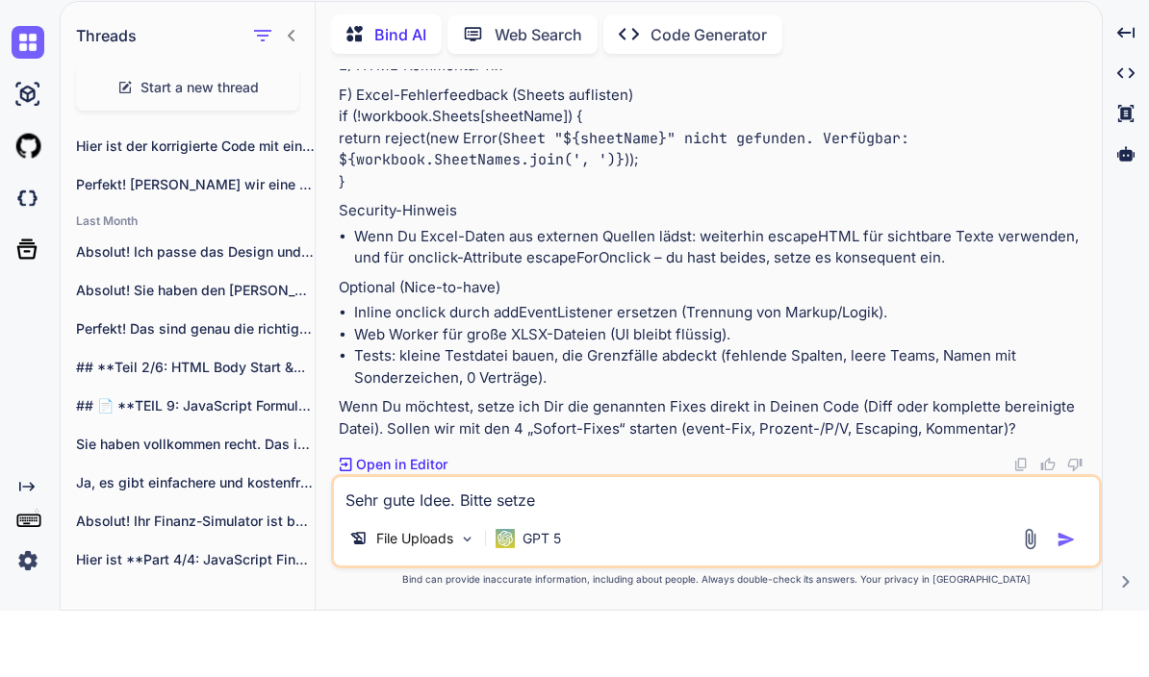
type textarea "x"
type textarea "Sehr gute Idee. Bitte setze"
type textarea "x"
type textarea "Sehr gute Idee. Bitte setze a"
type textarea "x"
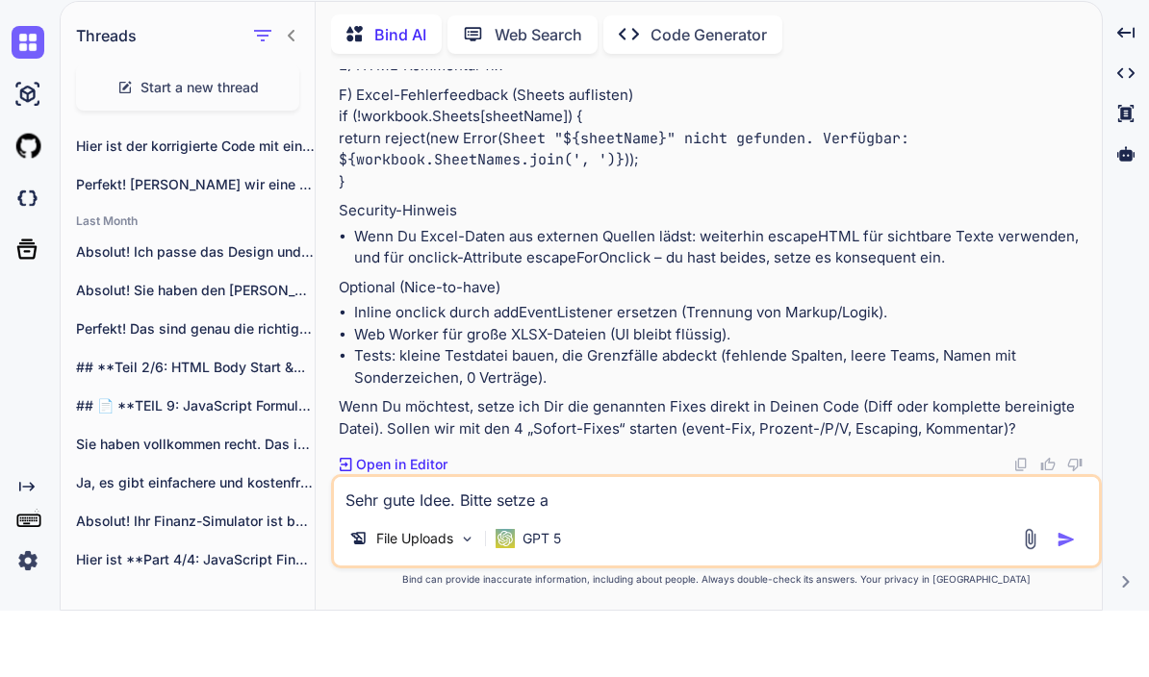
type textarea "Sehr gute Idee. Bitte setze al"
type textarea "x"
type textarea "Sehr gute Idee. Bitte setze all"
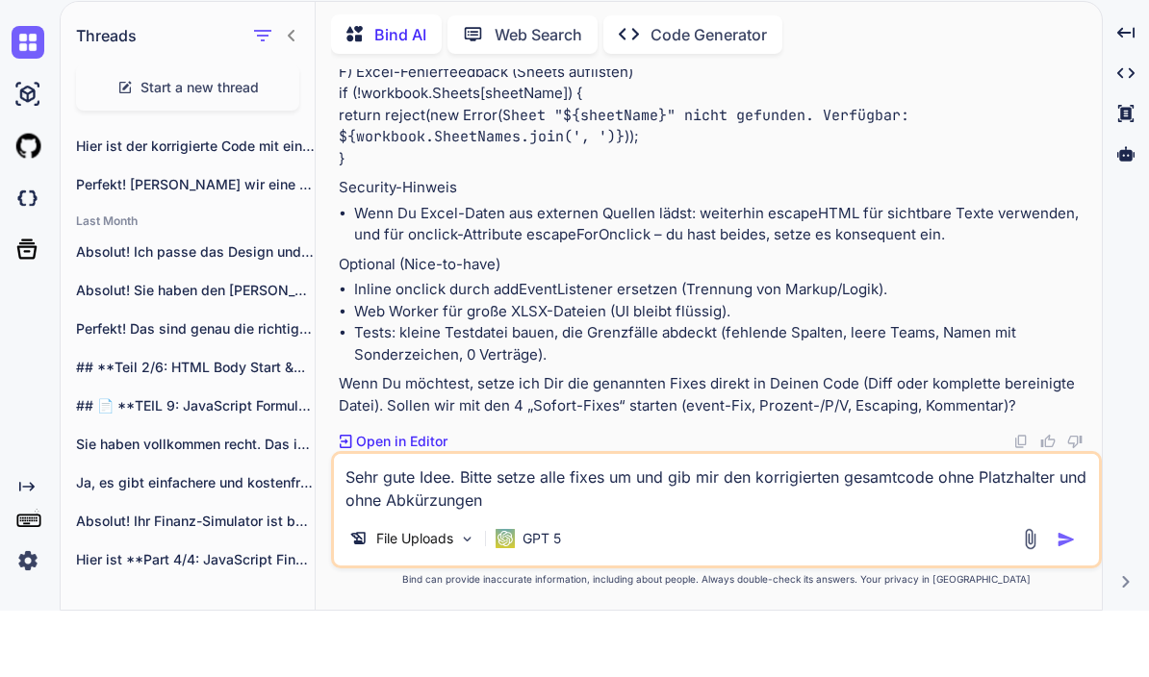
click at [1056, 596] on img "button" at bounding box center [1065, 605] width 19 height 19
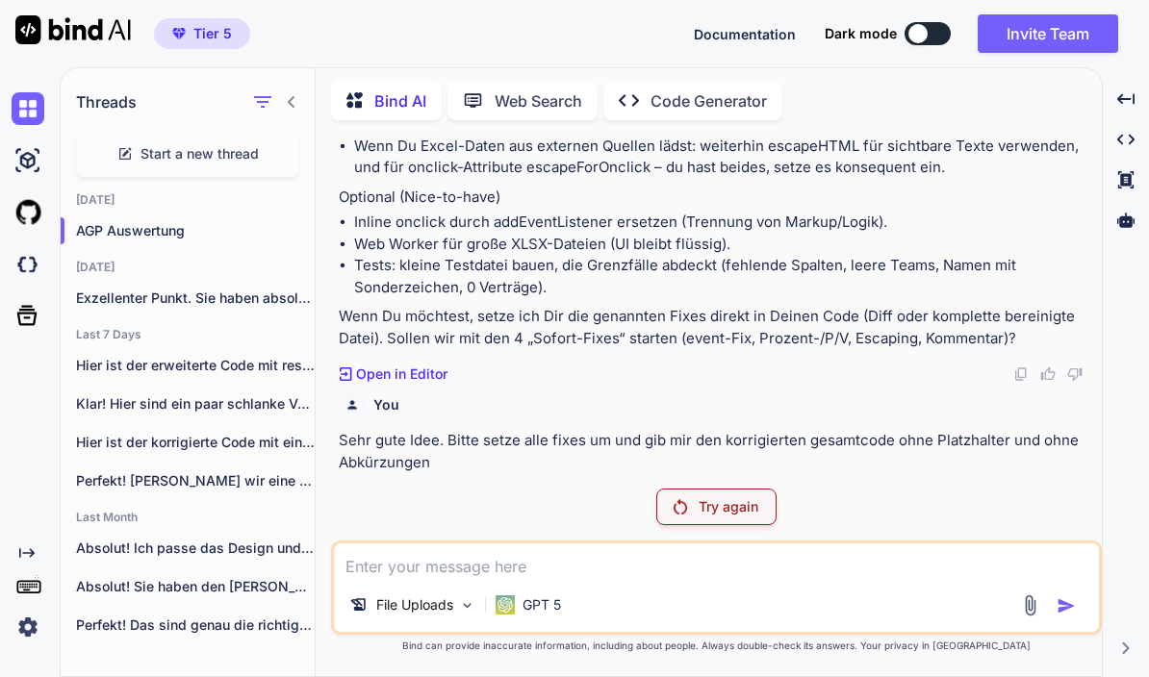
scroll to position [108796, 0]
click at [730, 510] on p "Try again" at bounding box center [728, 506] width 60 height 19
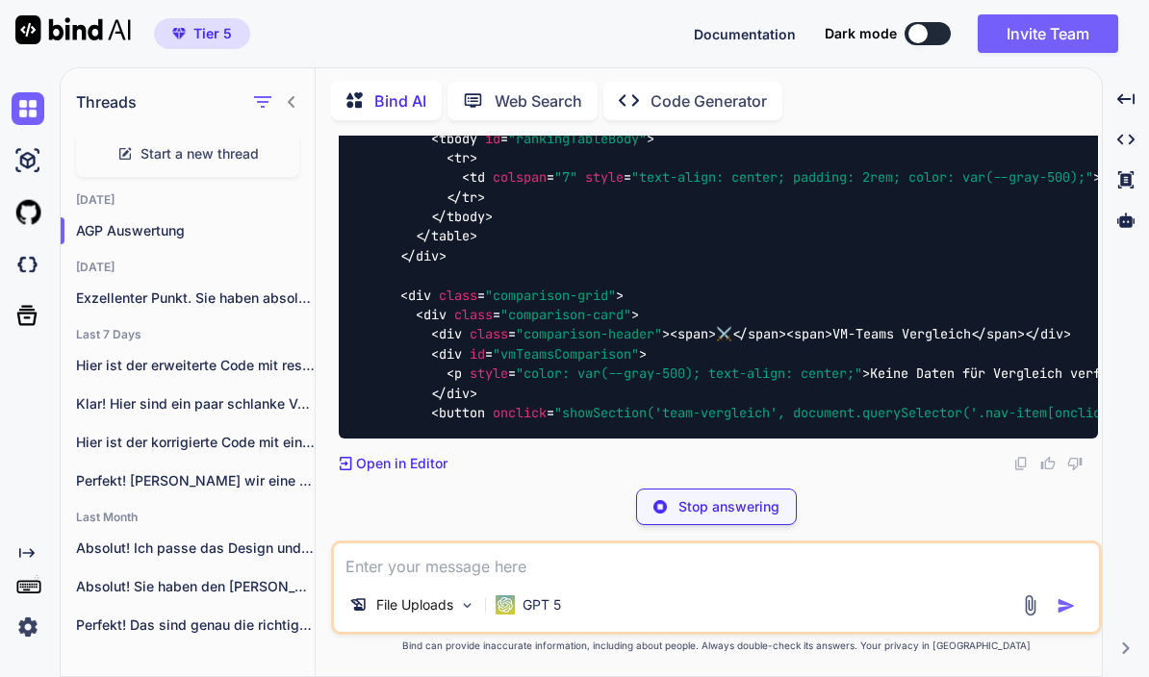
scroll to position [116035, 0]
click at [424, 469] on p "Open in Editor" at bounding box center [401, 463] width 91 height 19
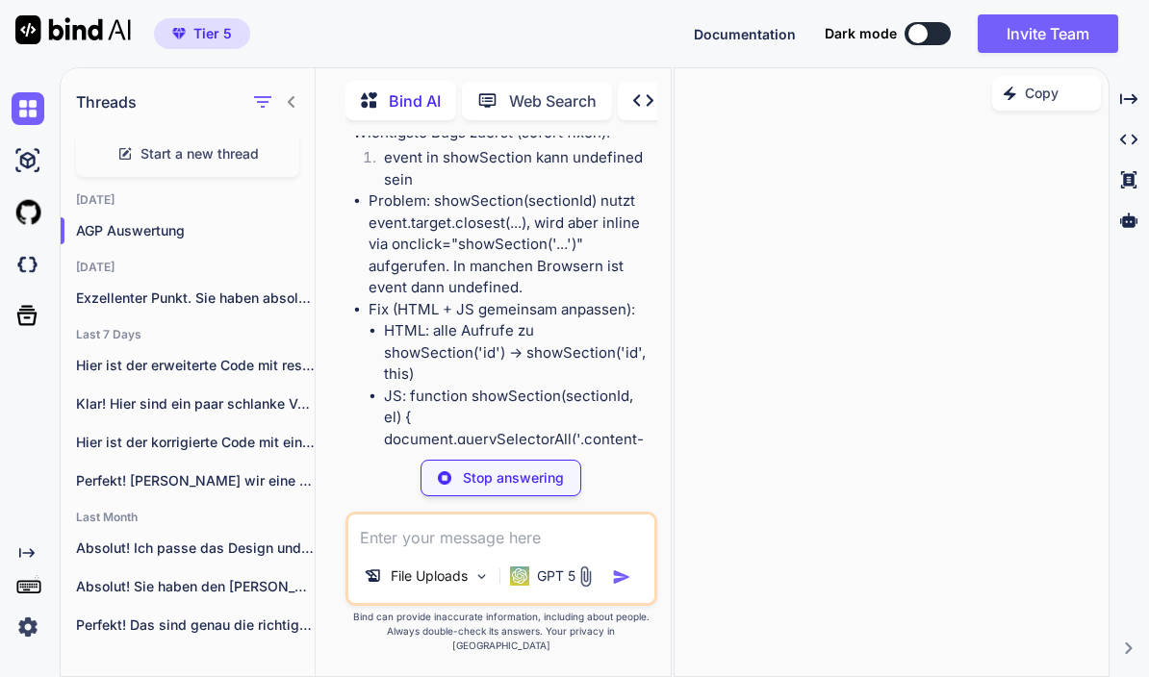
scroll to position [116029, 0]
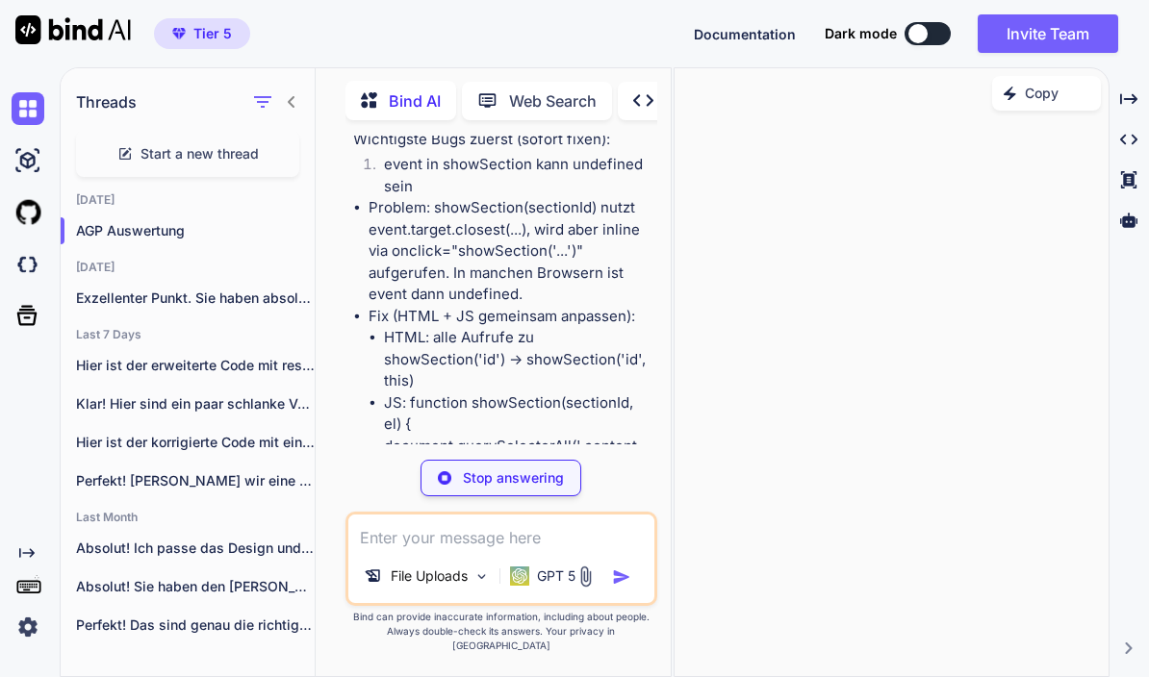
click at [430, 469] on div "You sorry für die Unterbrechung. die ganzen Features finde ich geil. Ich muss d…" at bounding box center [501, 406] width 312 height 541
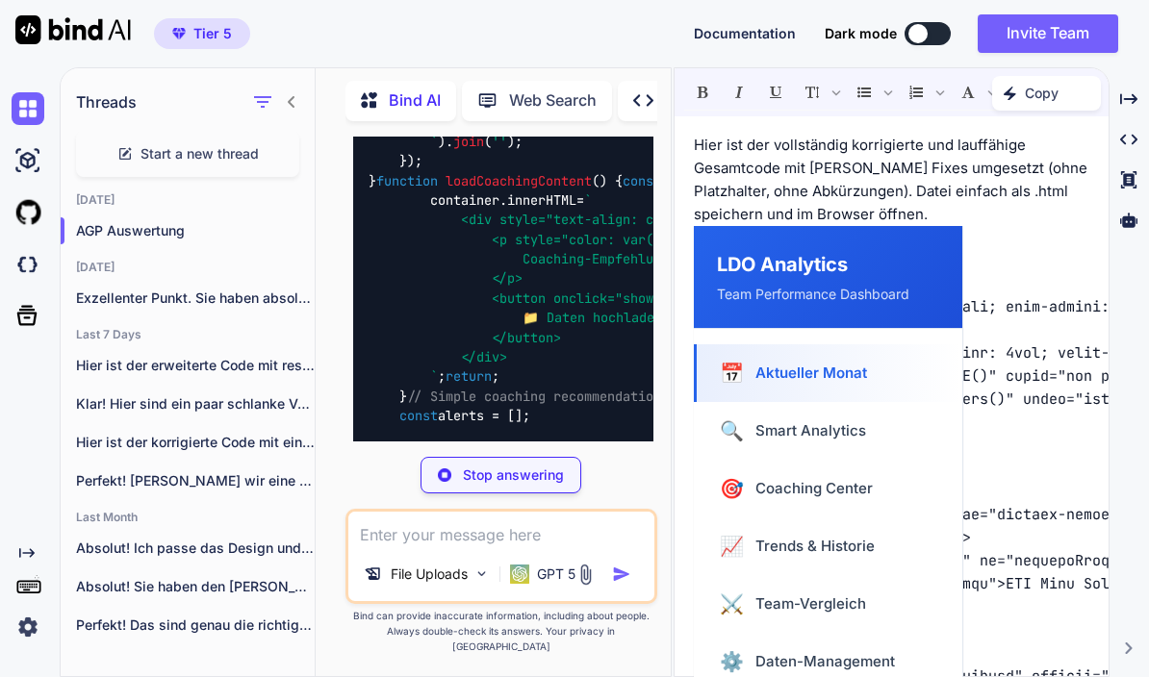
scroll to position [0, 0]
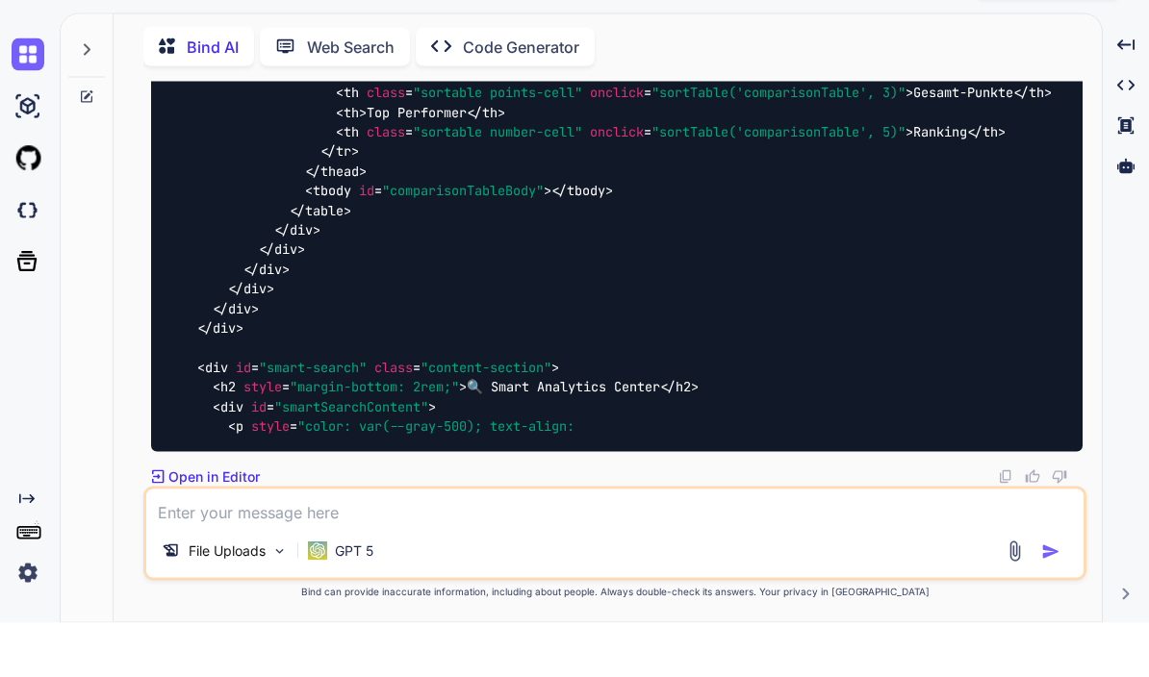
scroll to position [90205, 0]
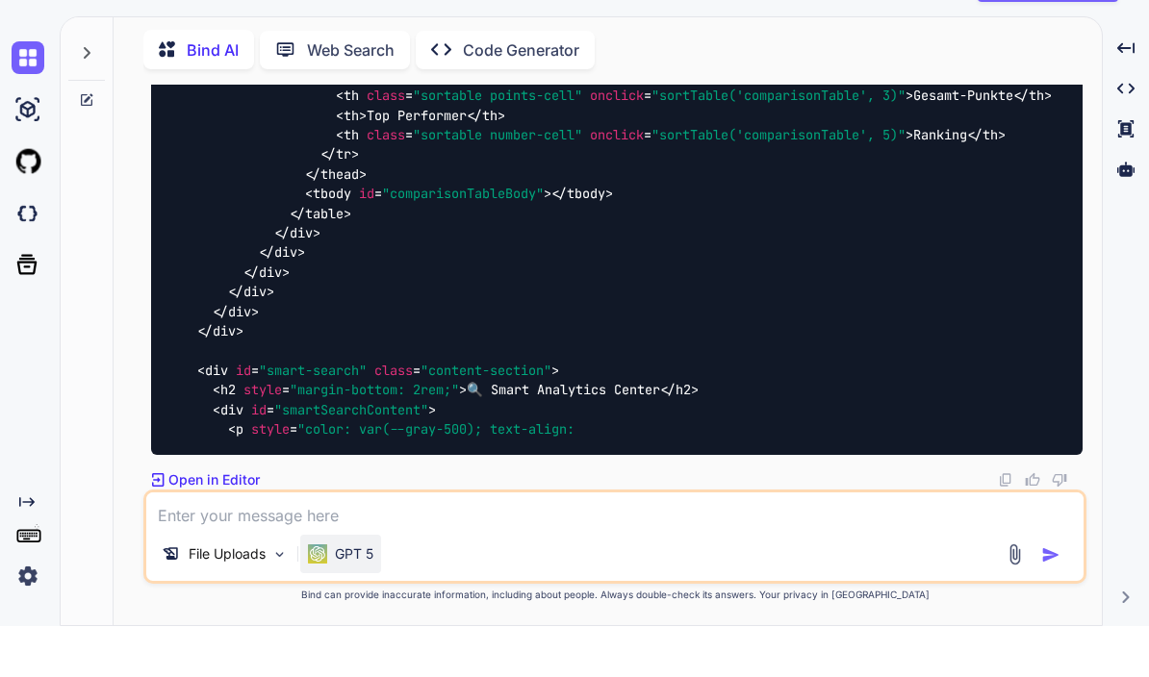
click at [369, 596] on p "GPT 5" at bounding box center [354, 605] width 38 height 19
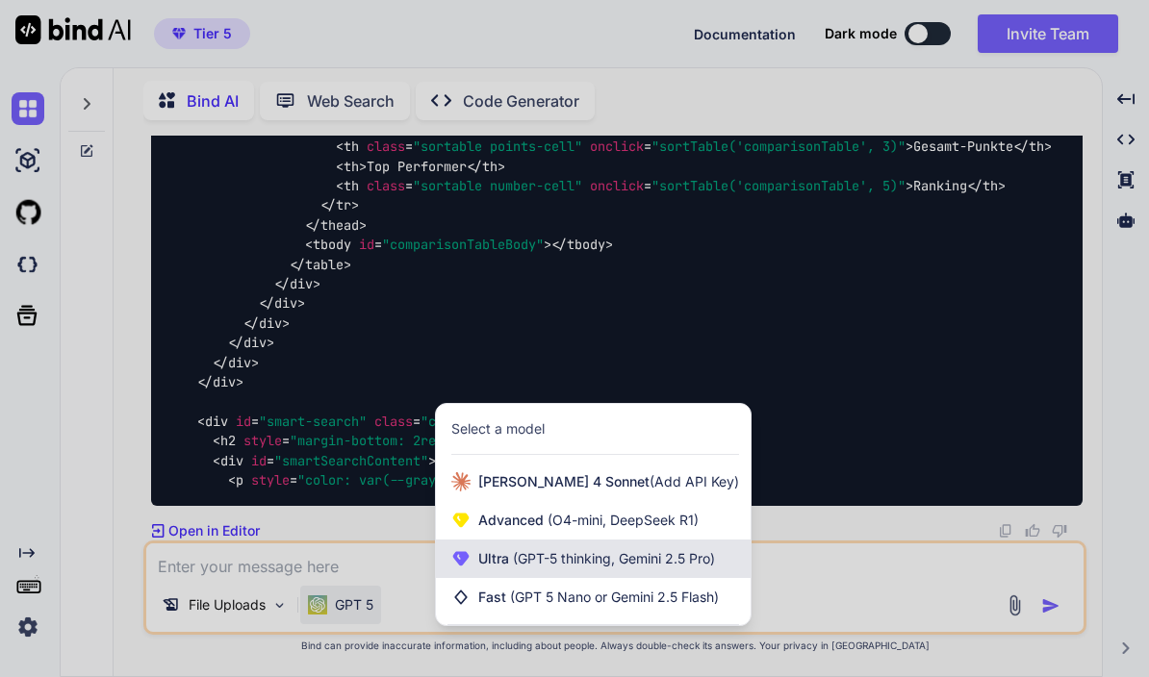
click at [623, 564] on span "(GPT-5 thinking, Gemini 2.5 Pro)" at bounding box center [612, 558] width 206 height 16
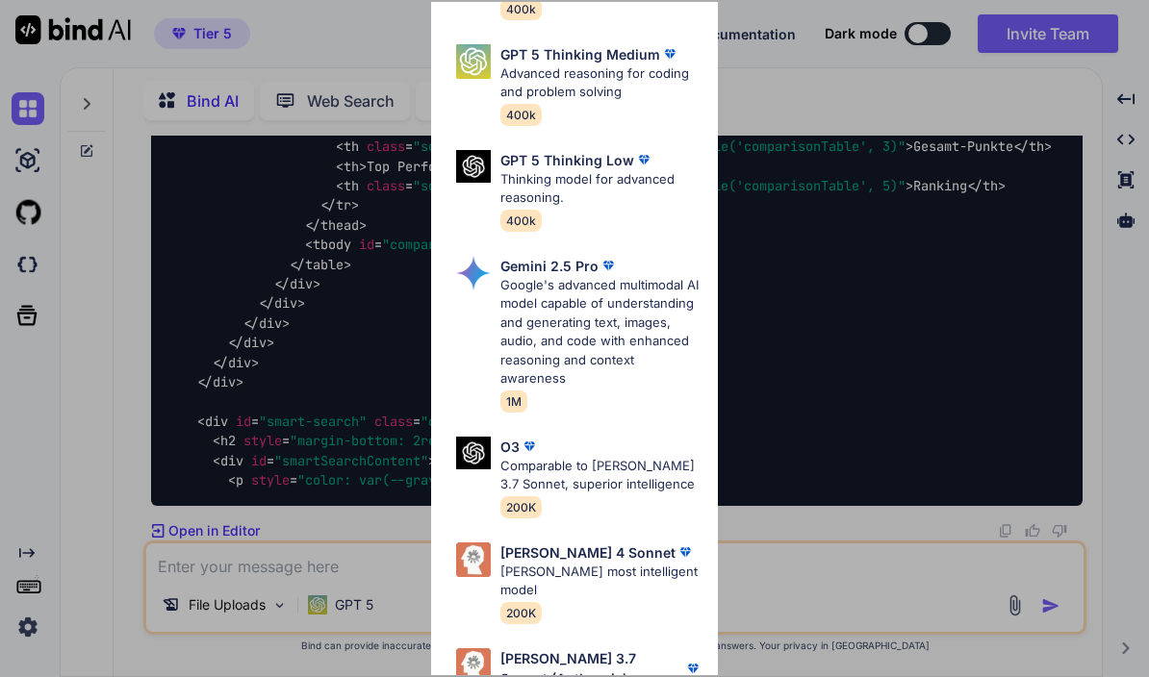
scroll to position [266, 0]
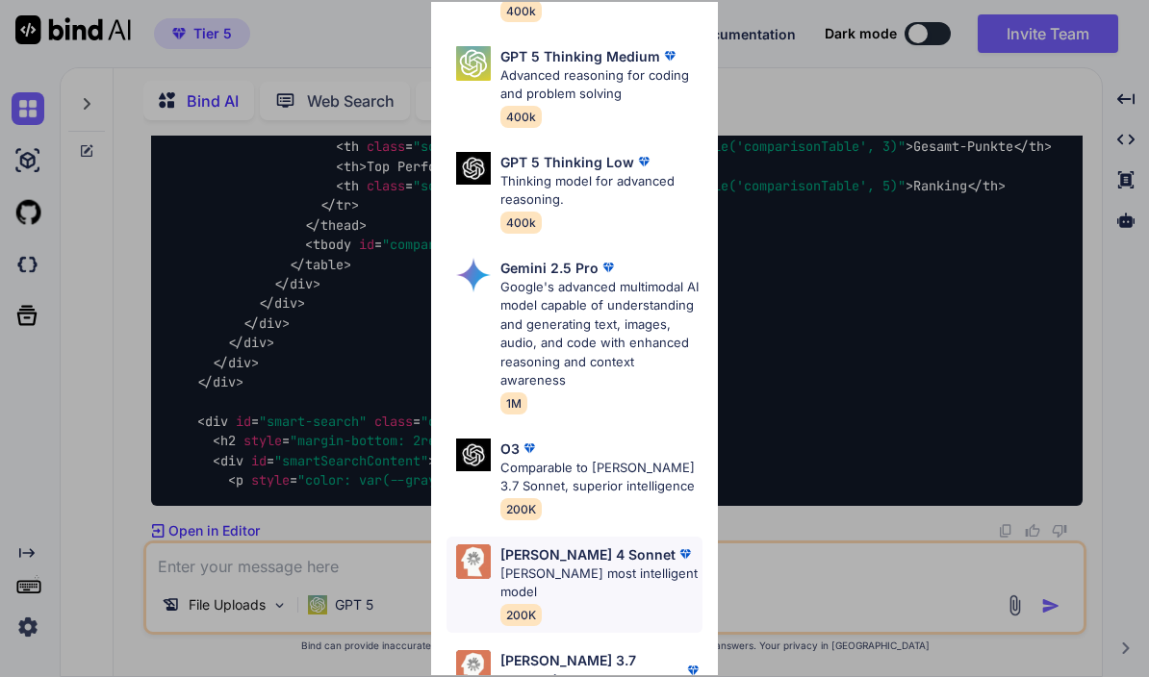
click at [675, 545] on img at bounding box center [684, 554] width 19 height 19
type textarea "x"
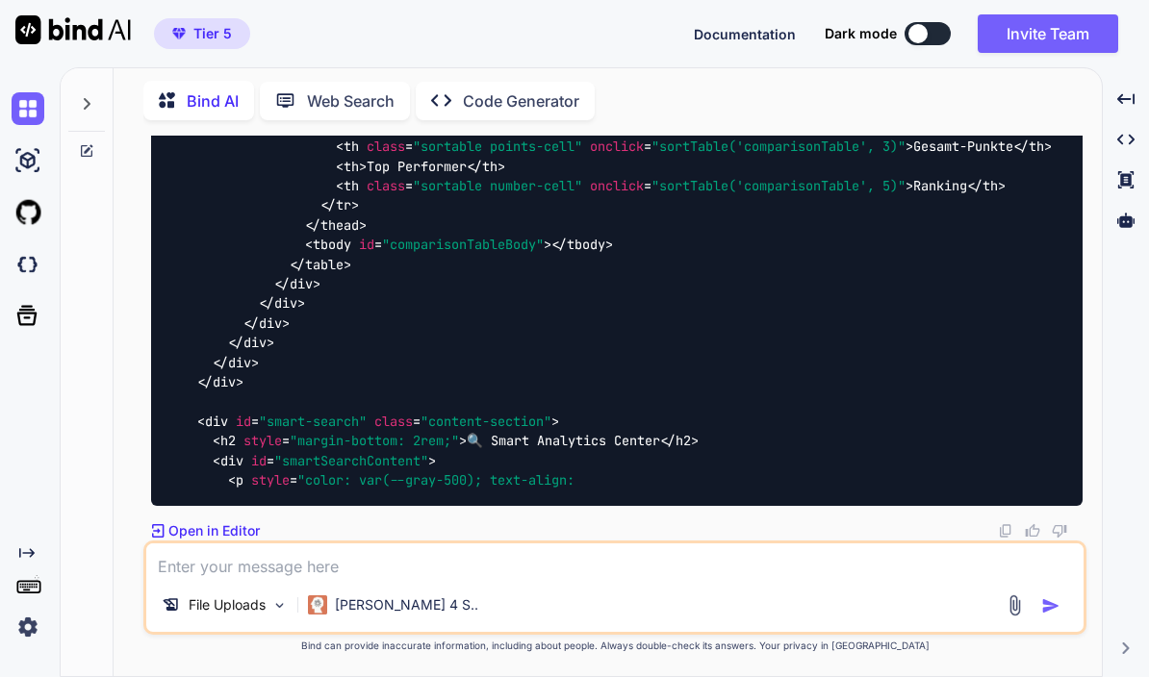
click at [549, 567] on textarea at bounding box center [614, 561] width 937 height 35
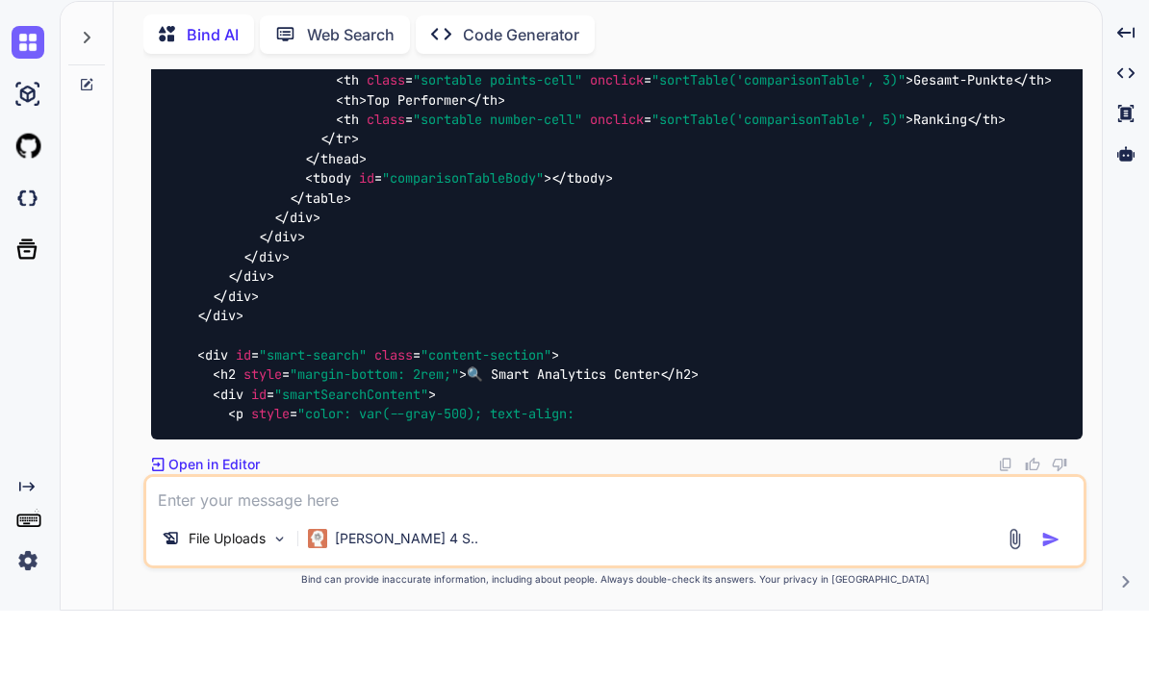
type textarea "B"
type textarea "x"
type textarea "Bi"
type textarea "x"
type textarea "Bit"
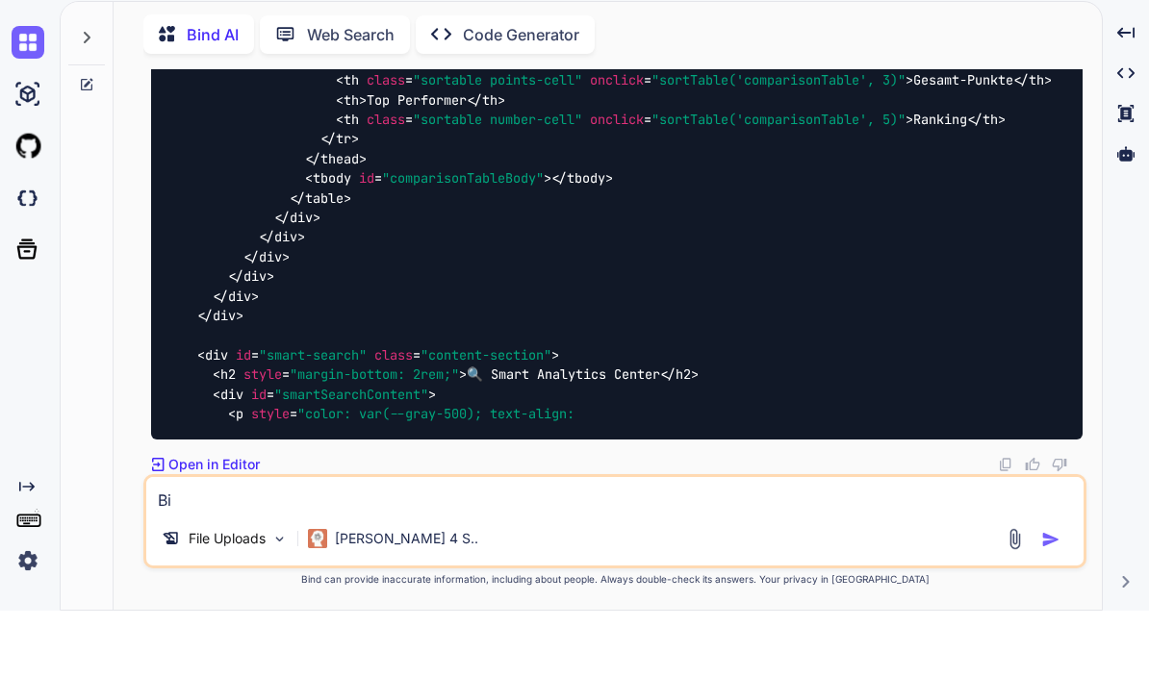
type textarea "x"
type textarea "Bitt"
type textarea "x"
type textarea "Bitte"
type textarea "x"
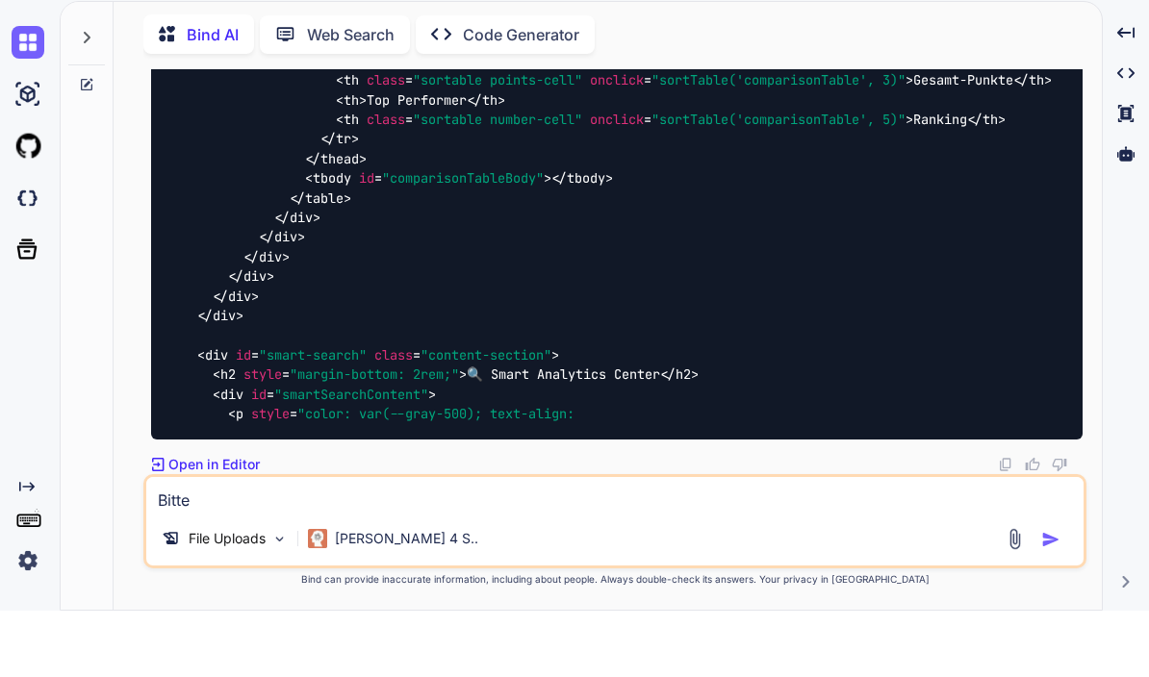
type textarea "Bitte"
type textarea "x"
type textarea "Bitte n"
type textarea "x"
type textarea "Bitte no"
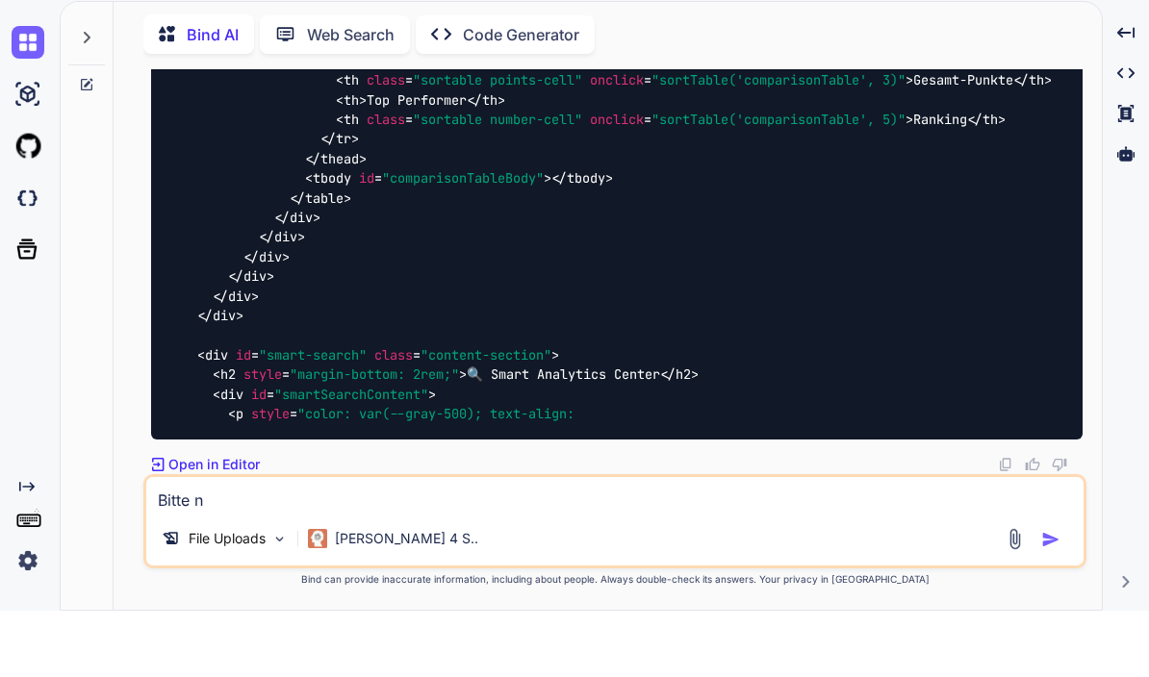
type textarea "x"
type textarea "Bitte noc"
type textarea "x"
type textarea "Bitte noch"
type textarea "x"
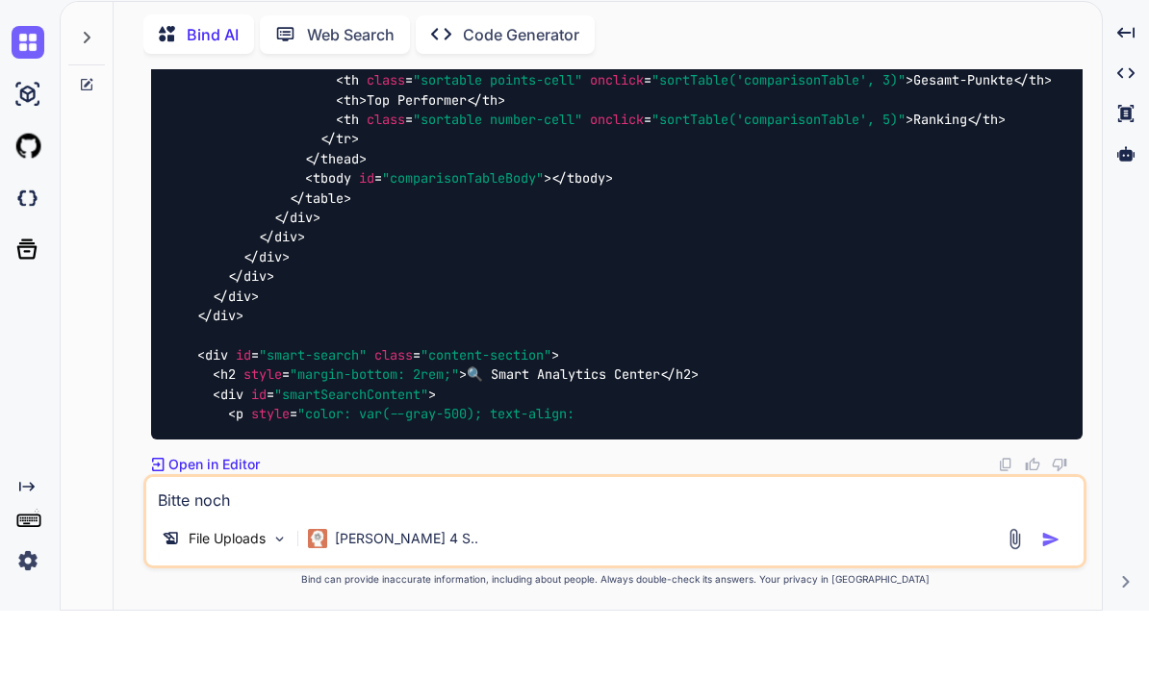
type textarea "Bitte nochm"
type textarea "x"
type textarea "Bitte nochma"
type textarea "x"
type textarea "Bitte nochmal"
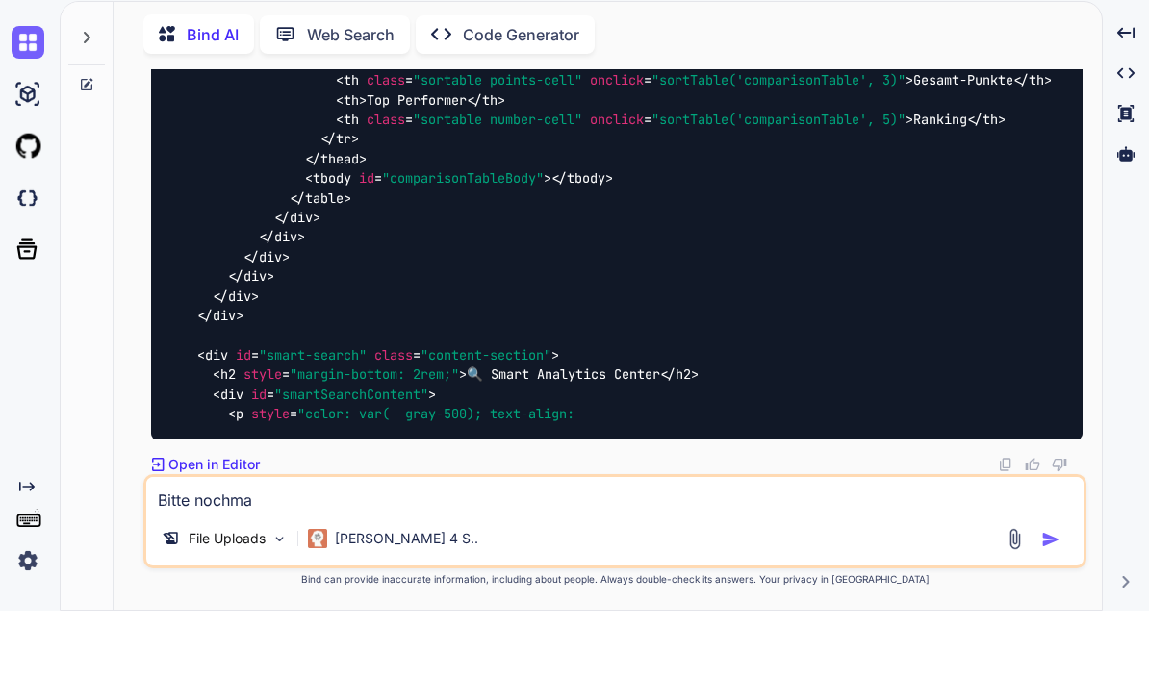
type textarea "x"
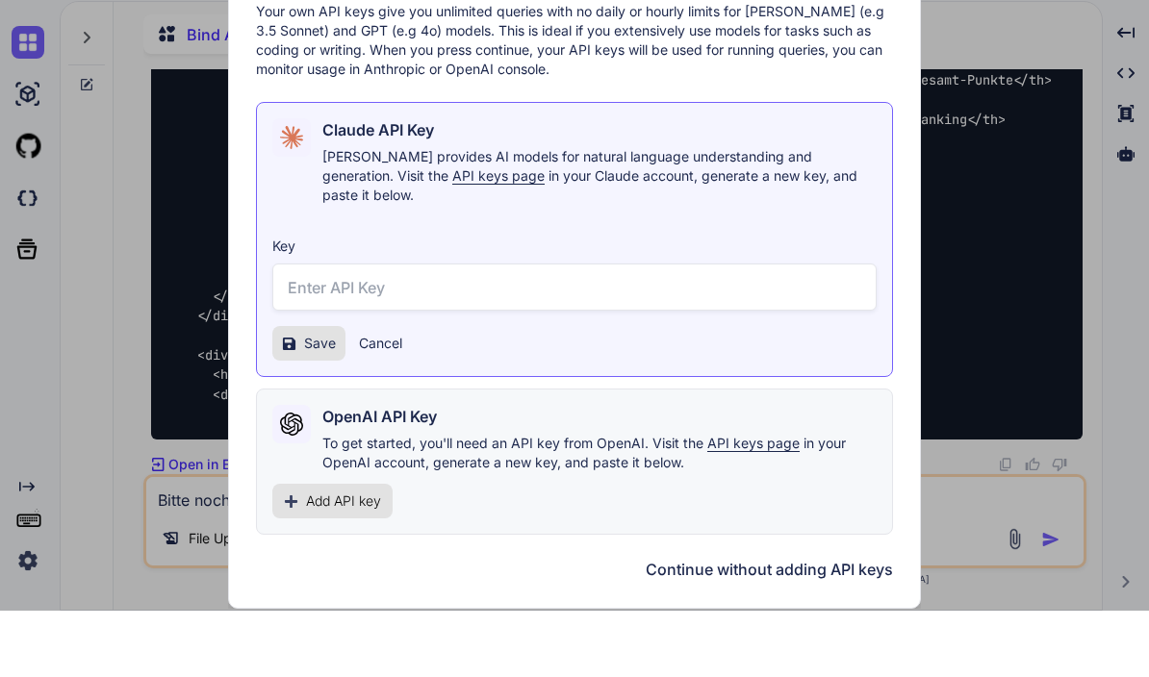
type textarea "Bitte nochmal"
click at [824, 624] on button "Continue without adding API keys" at bounding box center [769, 635] width 247 height 23
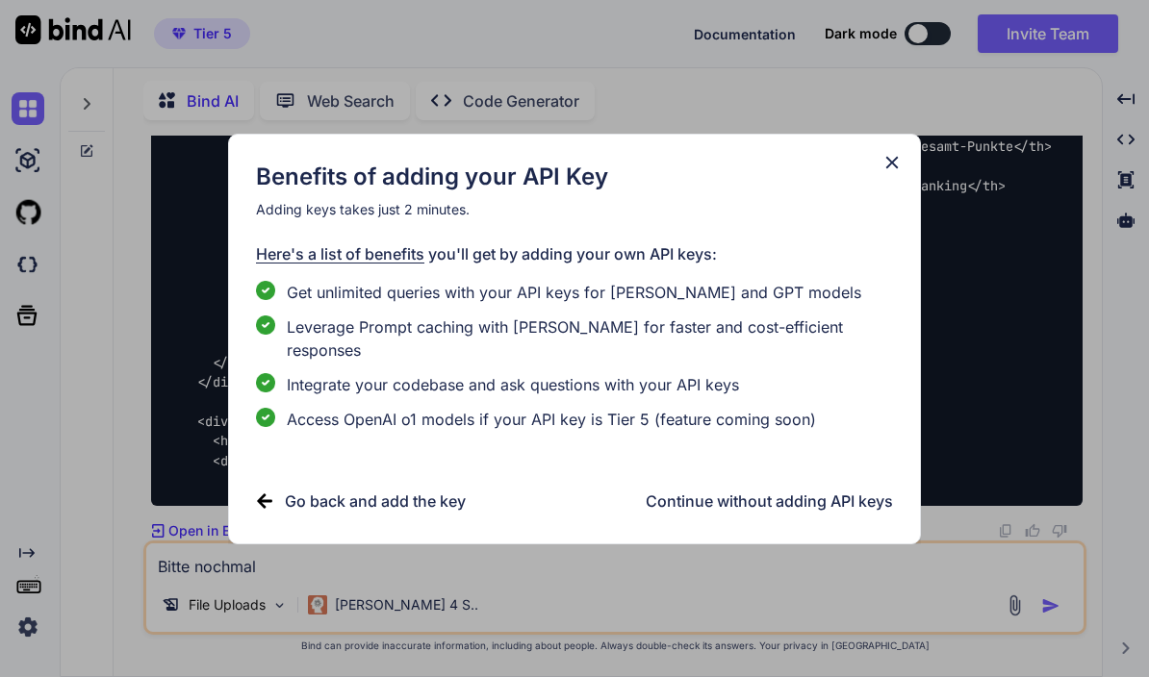
click at [853, 494] on h3 "Continue without adding API keys" at bounding box center [769, 501] width 247 height 23
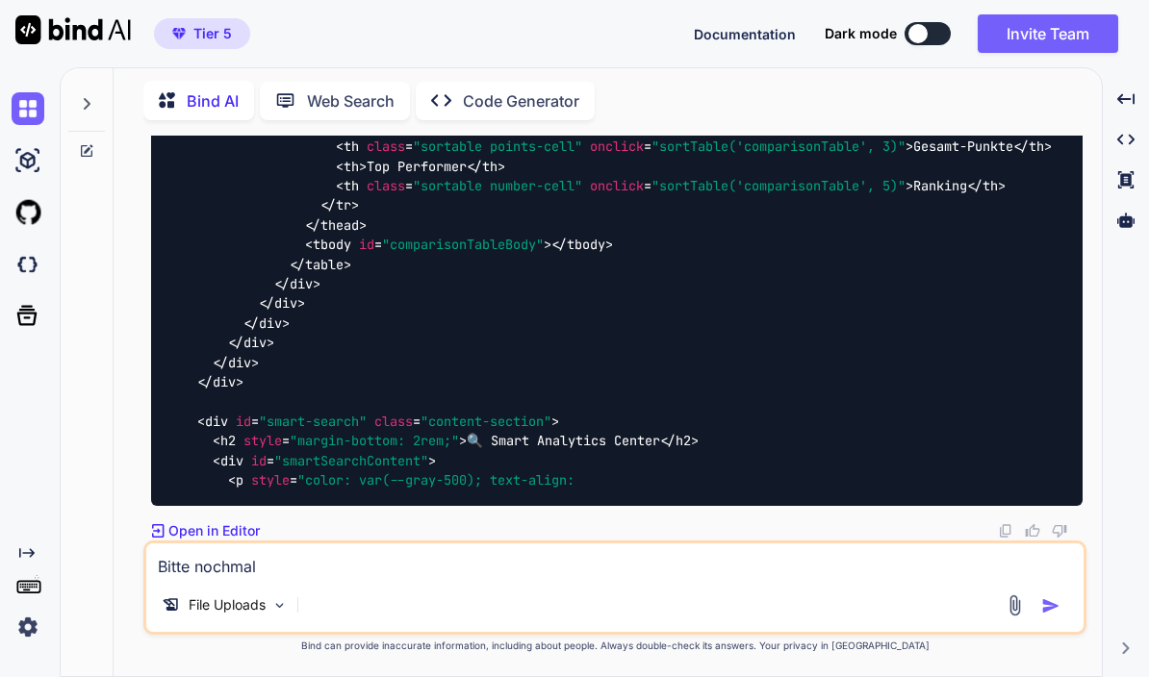
click at [1045, 614] on img "button" at bounding box center [1050, 605] width 19 height 19
type textarea "x"
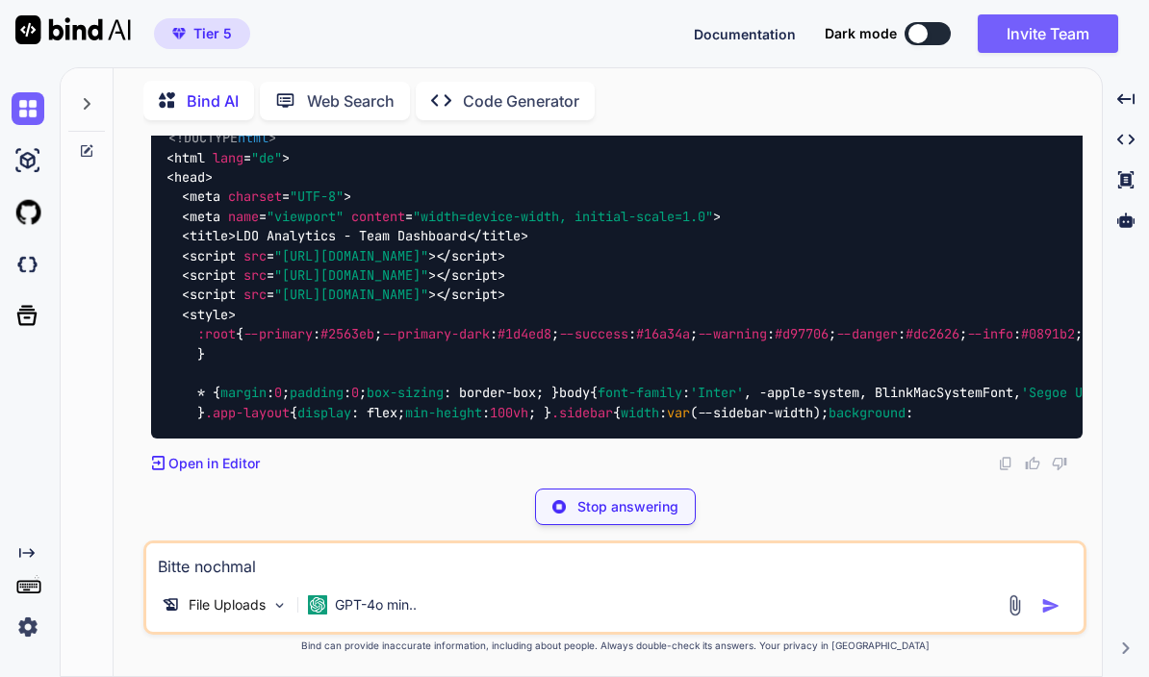
scroll to position [95590, 0]
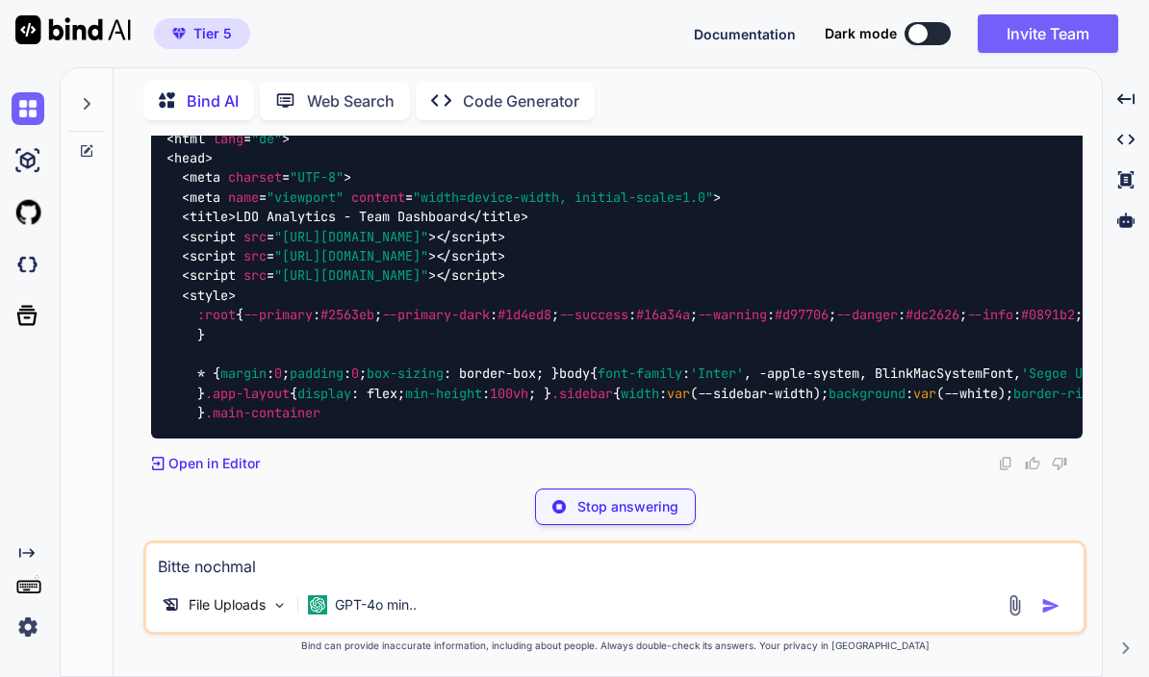
click at [1061, 87] on img at bounding box center [1058, 77] width 17 height 17
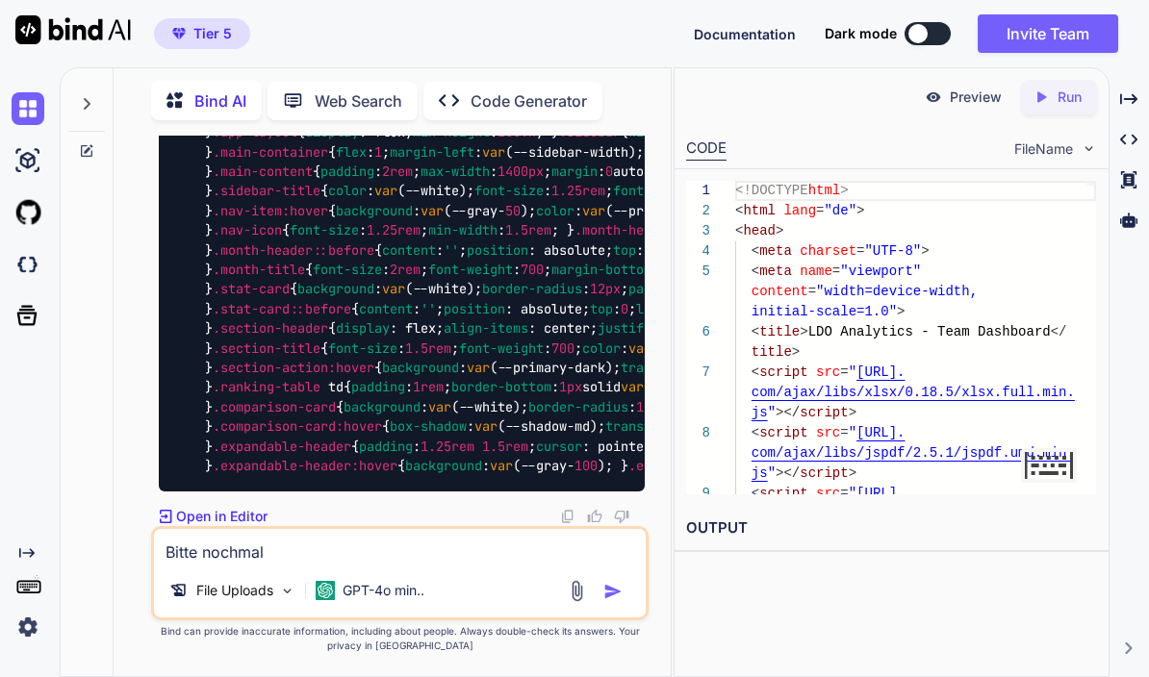
scroll to position [123440, 0]
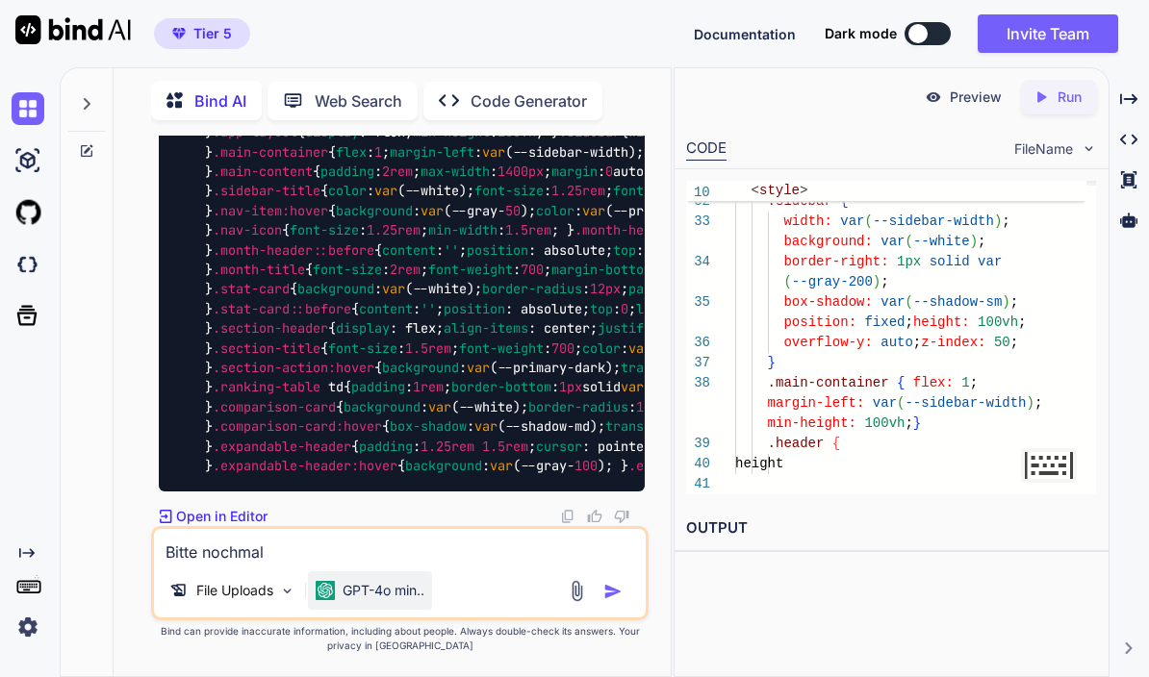
click at [370, 598] on p "GPT-4o min.." at bounding box center [383, 590] width 82 height 19
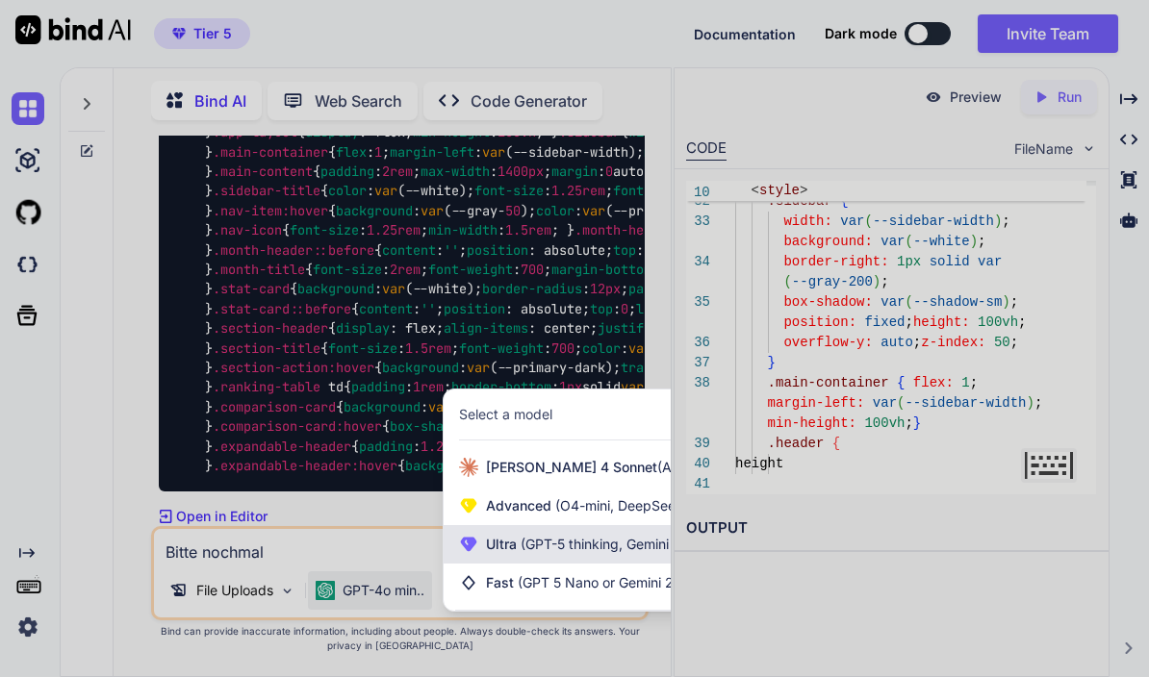
click at [589, 548] on span "(GPT-5 thinking, Gemini 2.5 Pro)" at bounding box center [620, 544] width 206 height 16
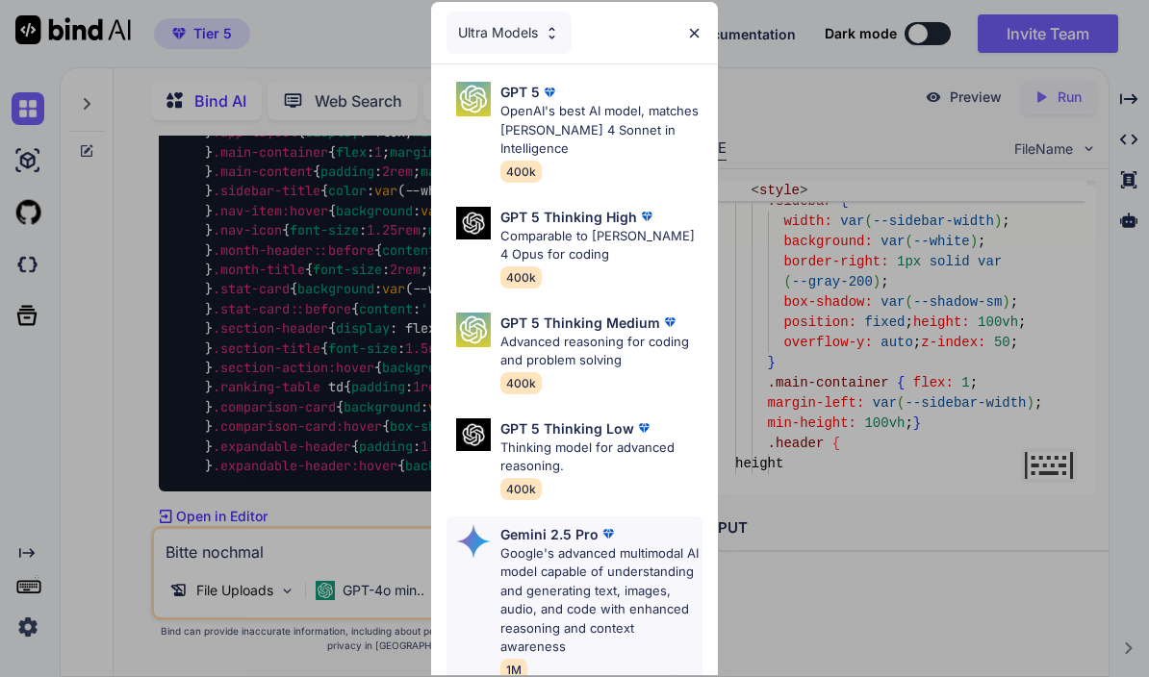
click at [616, 563] on p "Google's advanced multimodal AI model capable of understanding and generating t…" at bounding box center [601, 601] width 203 height 113
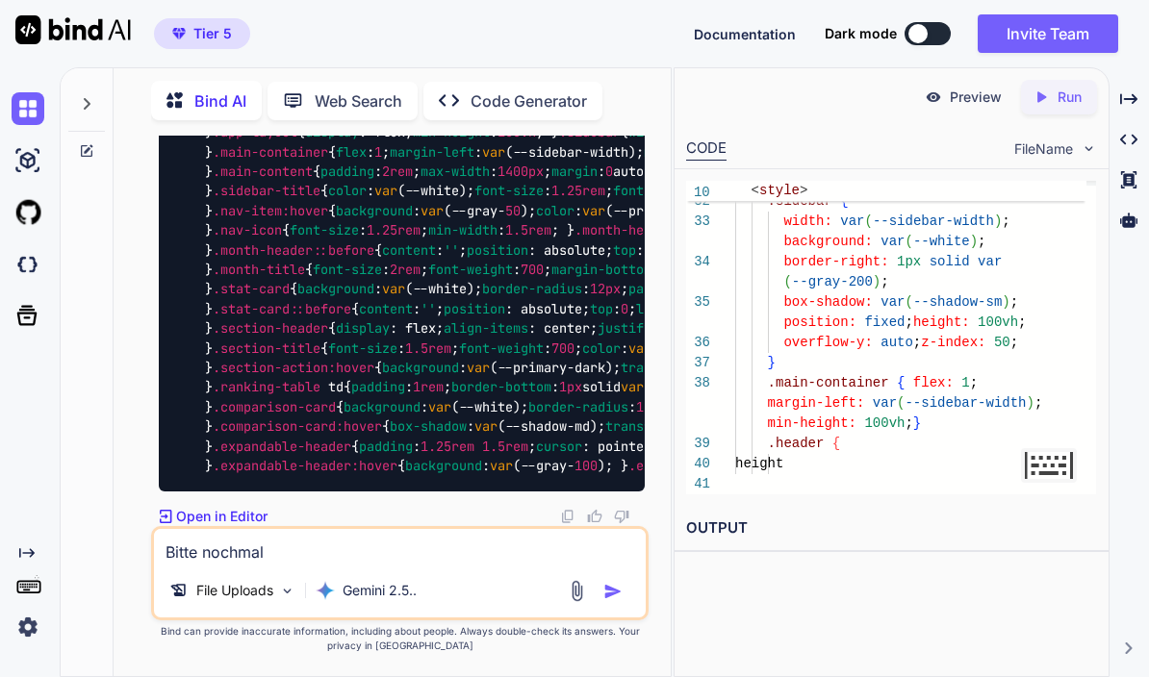
click at [443, 558] on textarea "Bitte nochmal" at bounding box center [399, 546] width 491 height 35
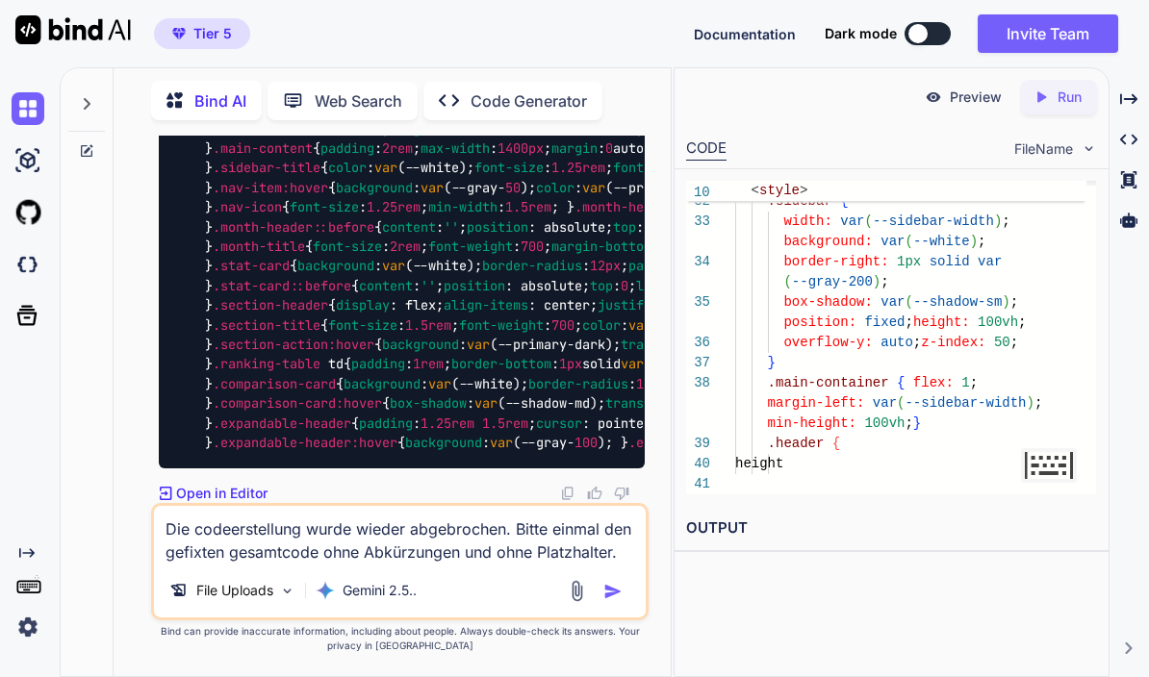
type textarea "Die codeerstellung wurde wieder abgebrochen. Bitte einmal den gefixten gesamtco…"
click at [617, 591] on img "button" at bounding box center [612, 591] width 19 height 19
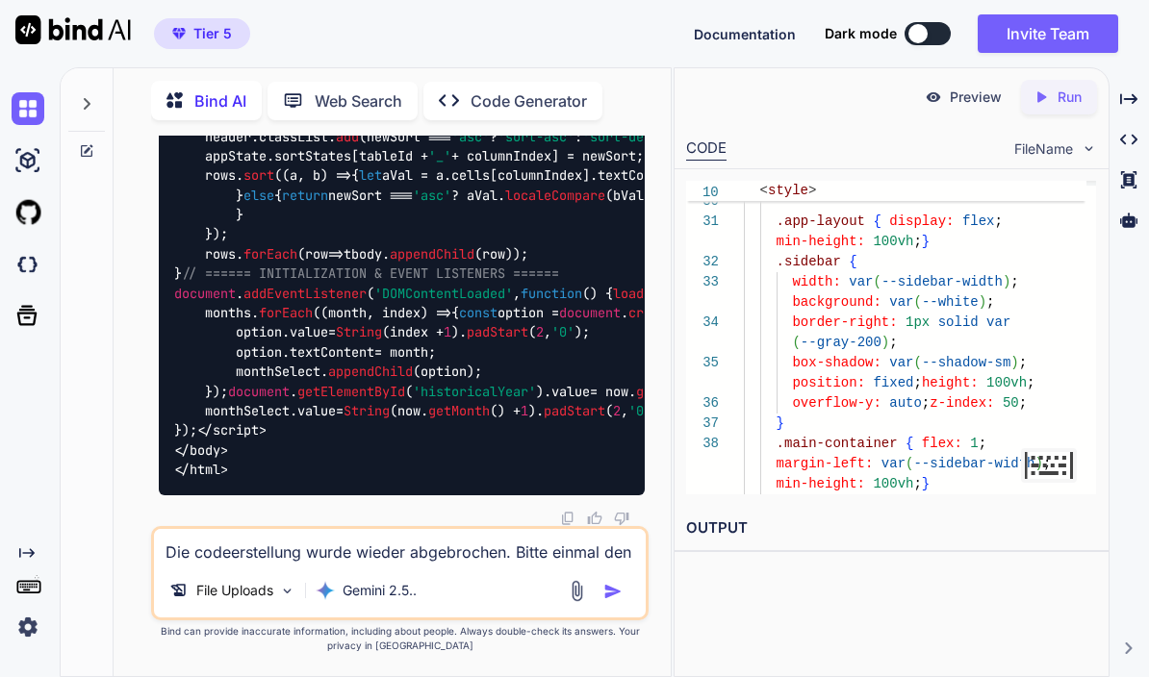
scroll to position [124247, 0]
click at [1064, 88] on p "Run" at bounding box center [1069, 97] width 24 height 19
click at [962, 80] on div "Preview" at bounding box center [963, 97] width 108 height 35
click at [392, 561] on textarea "Die codeerstellung wurde wieder abgebrochen. Bitte einmal den gefixten gesamtco…" at bounding box center [399, 546] width 491 height 35
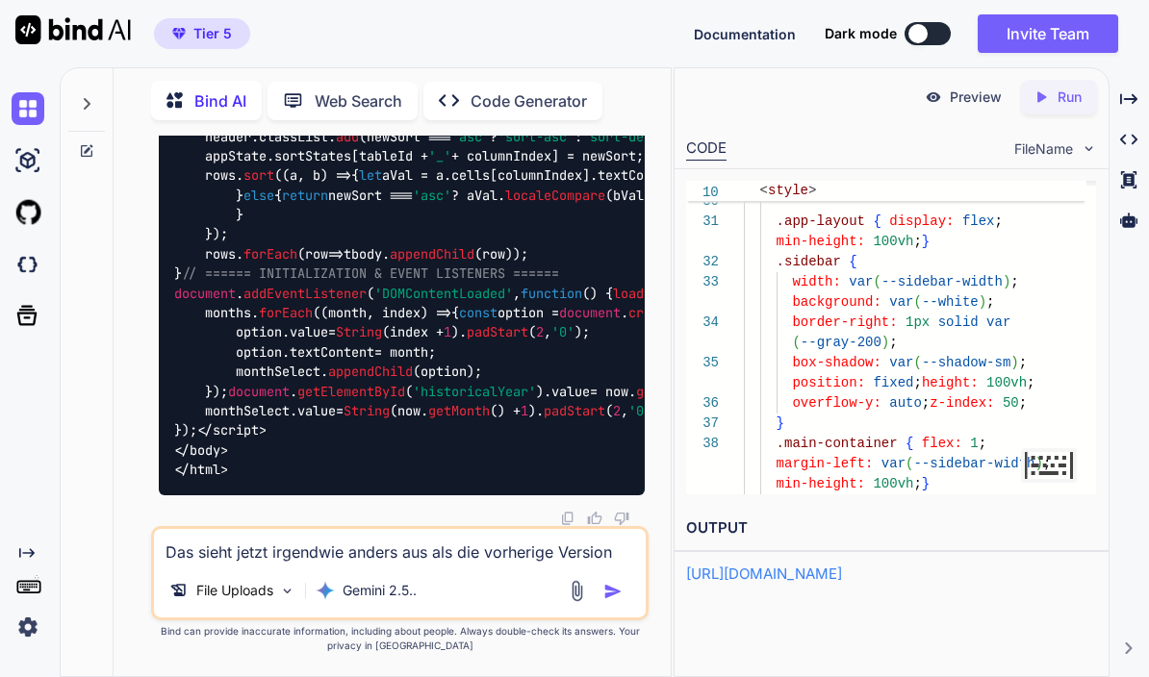
type textarea "Das sieht jetzt irgendwie anders aus als die vorherige Version?"
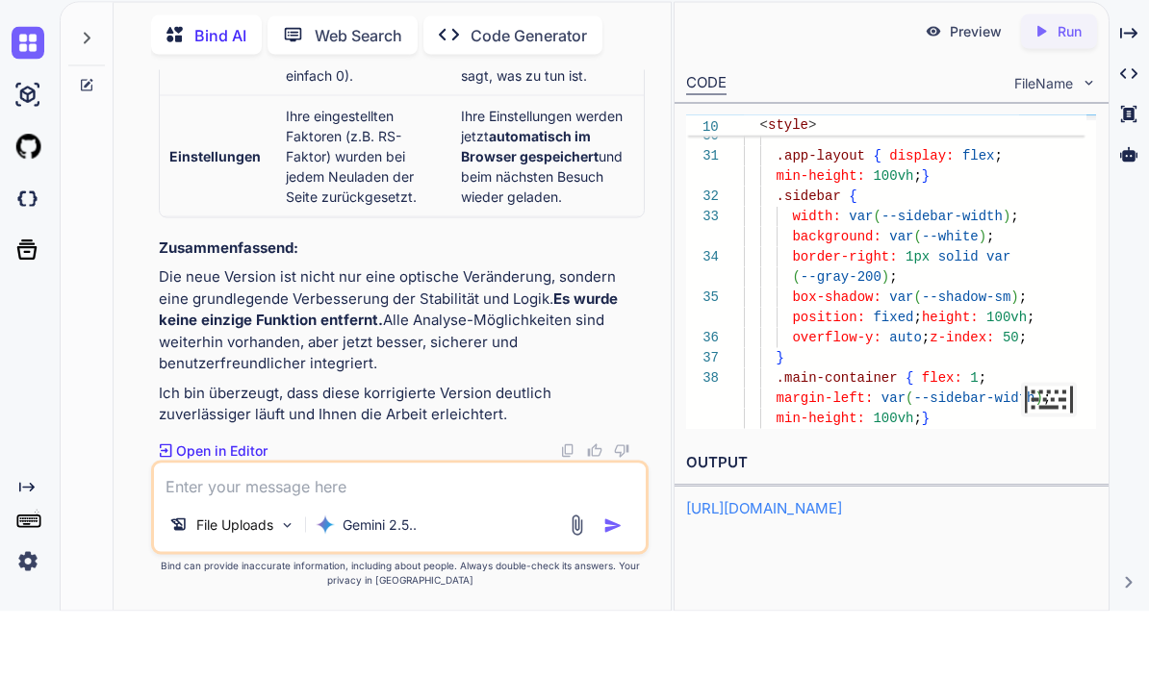
scroll to position [151523, 0]
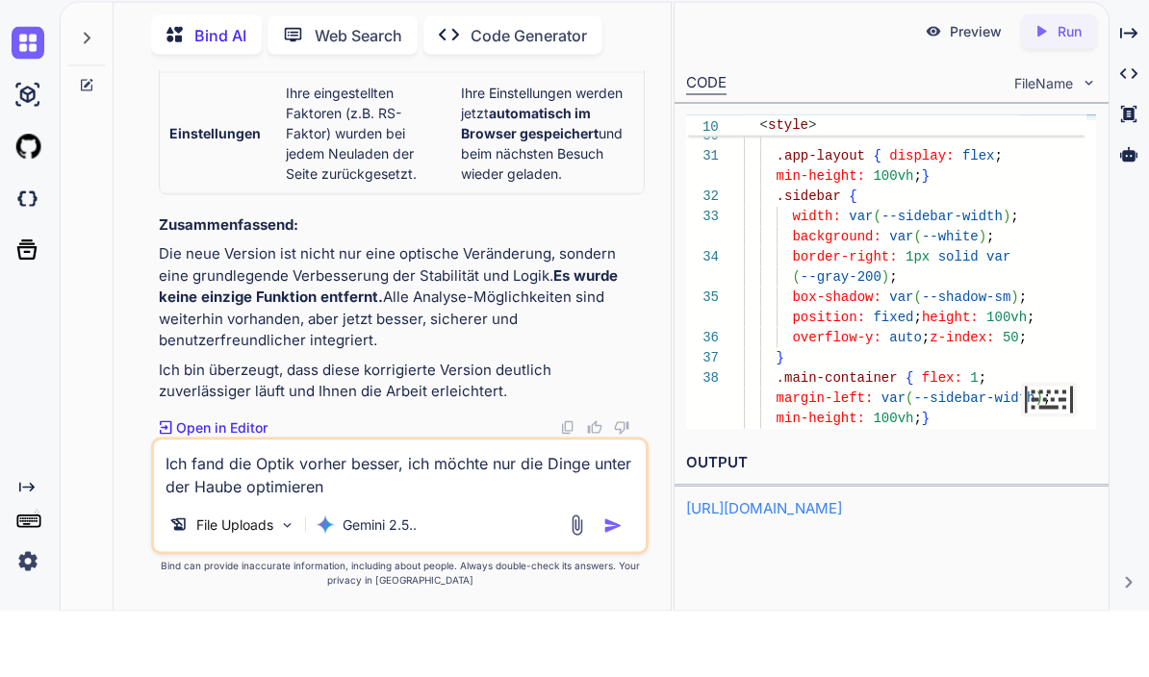
type textarea "Ich fand die Optik vorher besser, ich möchte nur die Dinge unter der Haube opti…"
click at [607, 582] on img "button" at bounding box center [612, 591] width 19 height 19
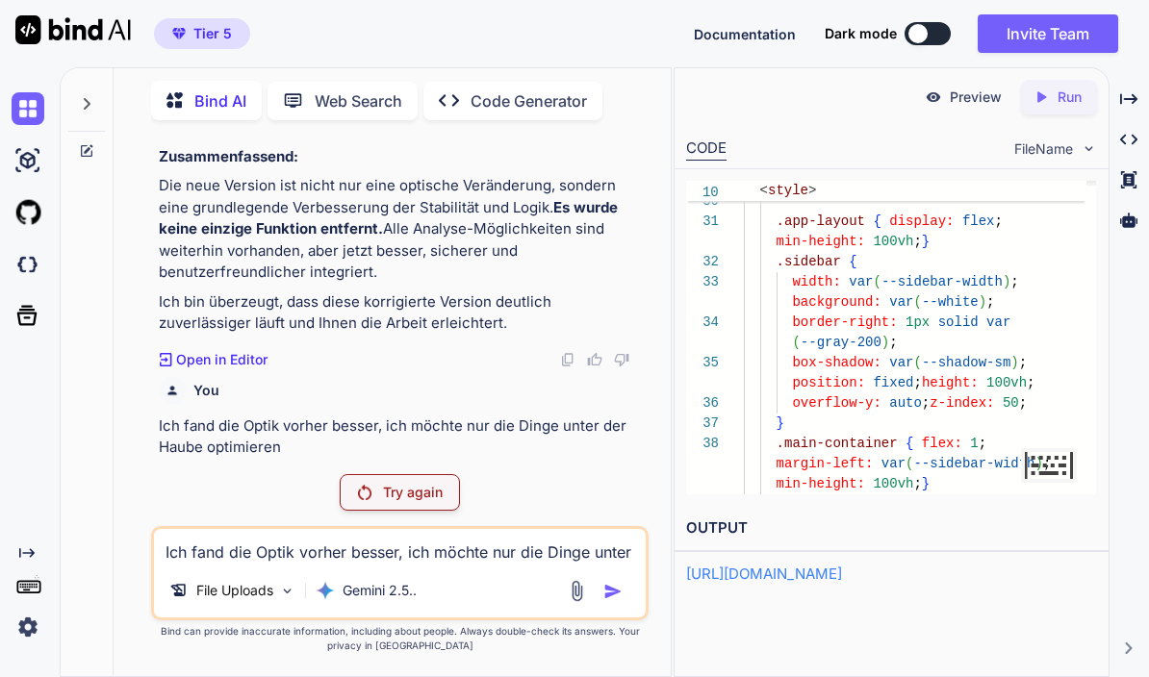
scroll to position [151679, 0]
click at [448, 496] on div "Try again" at bounding box center [400, 492] width 120 height 37
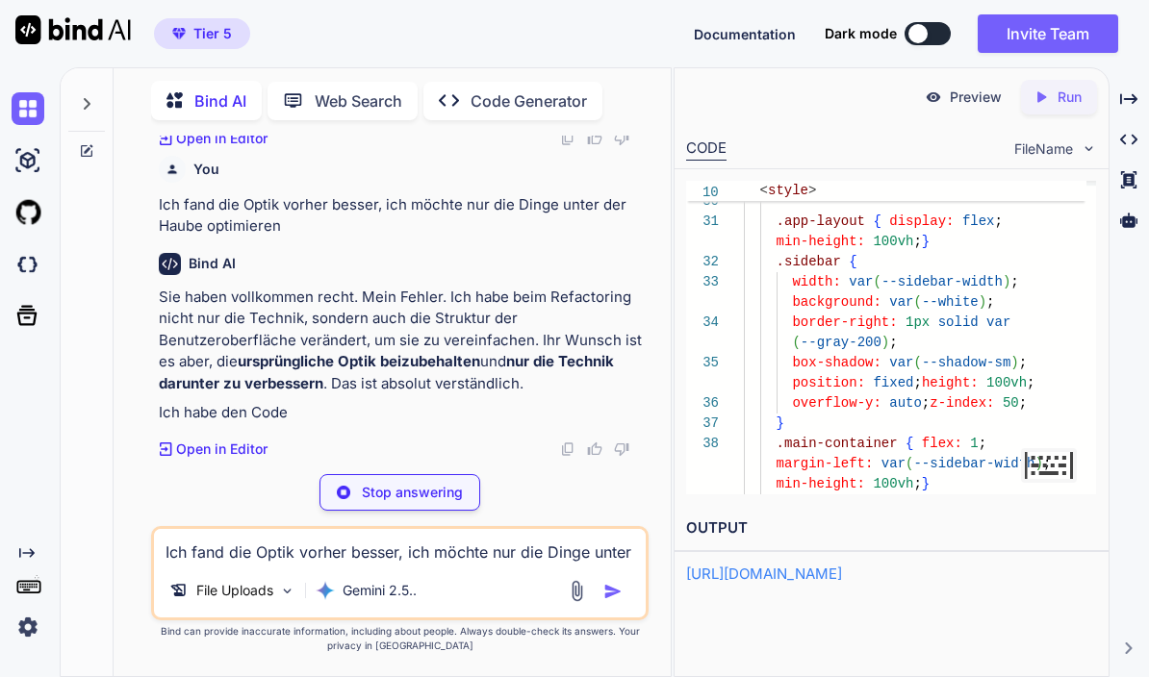
scroll to position [151805, 0]
